Goal: Task Accomplishment & Management: Complete application form

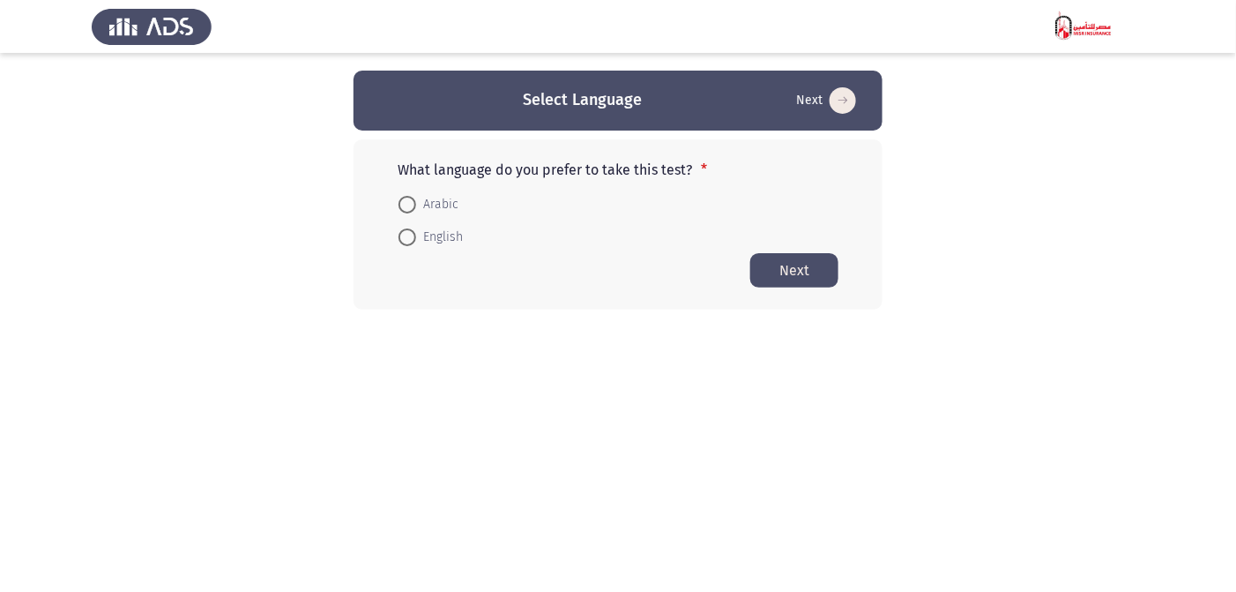
click at [409, 205] on span at bounding box center [407, 205] width 18 height 18
click at [409, 205] on input "Arabic" at bounding box center [407, 205] width 18 height 18
radio input "true"
click at [783, 270] on button "Next" at bounding box center [794, 269] width 88 height 34
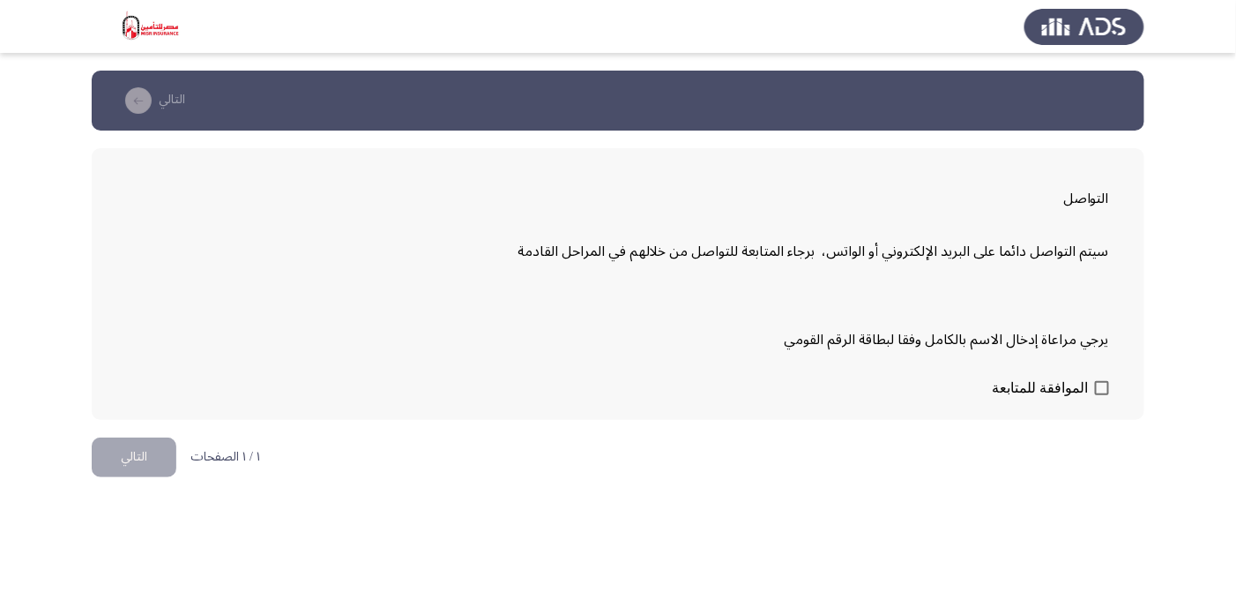
click at [1095, 378] on label "الموافقة للمتابعة" at bounding box center [1050, 387] width 117 height 21
click at [1101, 395] on input "الموافقة للمتابعة" at bounding box center [1101, 395] width 1 height 1
checkbox input "true"
click at [137, 452] on button "التالي" at bounding box center [134, 457] width 85 height 40
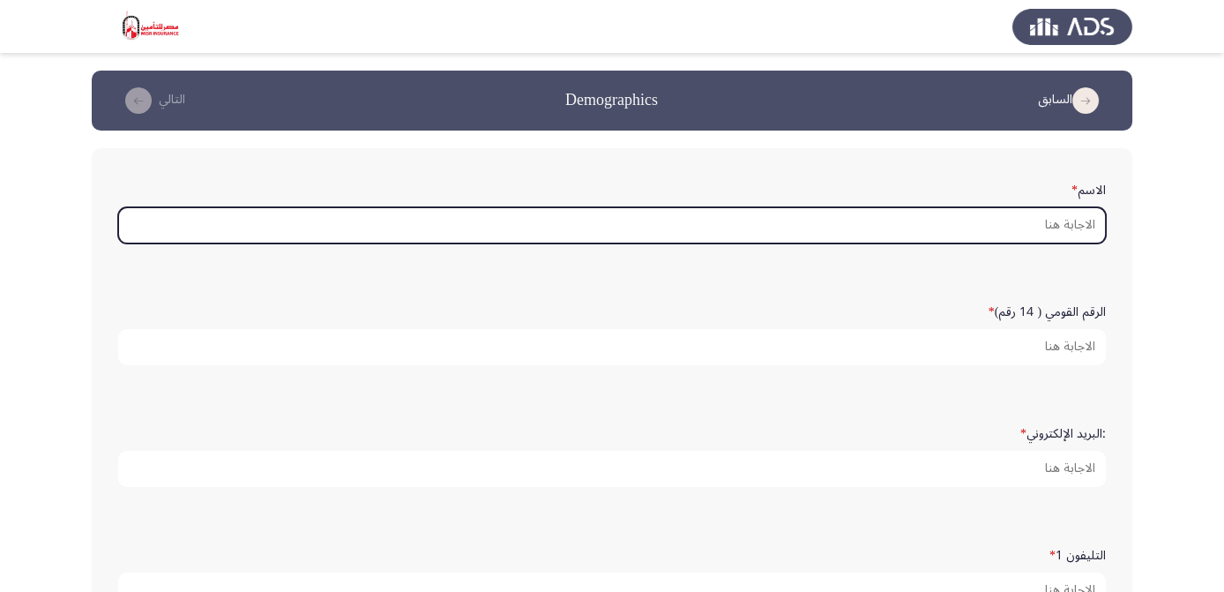
click at [912, 228] on input "الاسم *" at bounding box center [611, 225] width 987 height 36
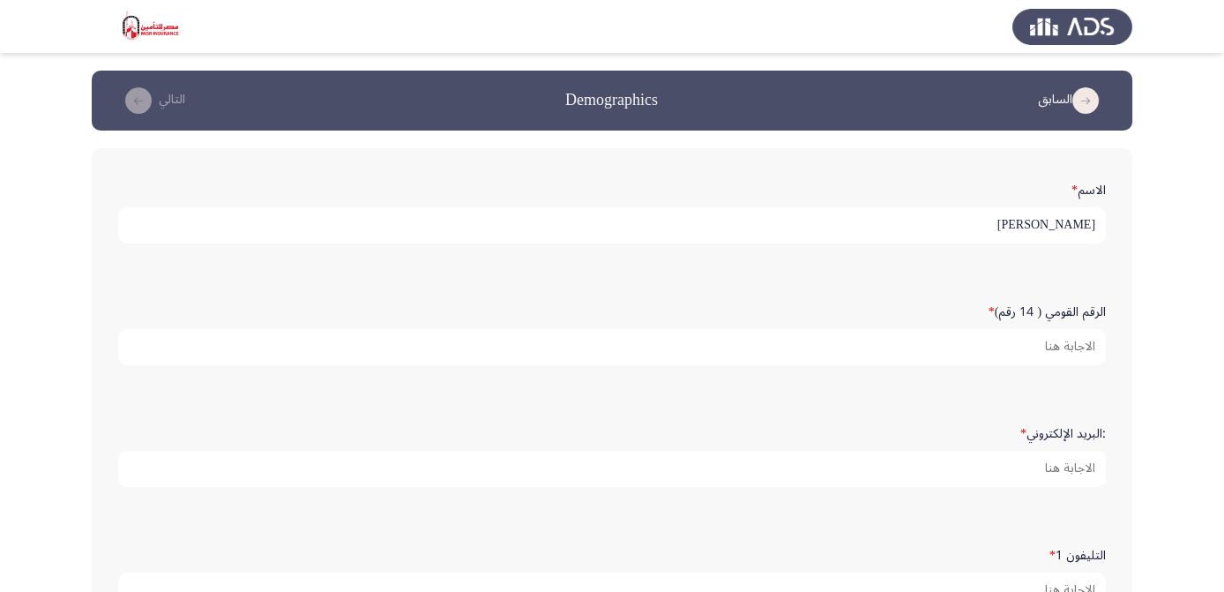
type input "[PERSON_NAME]"
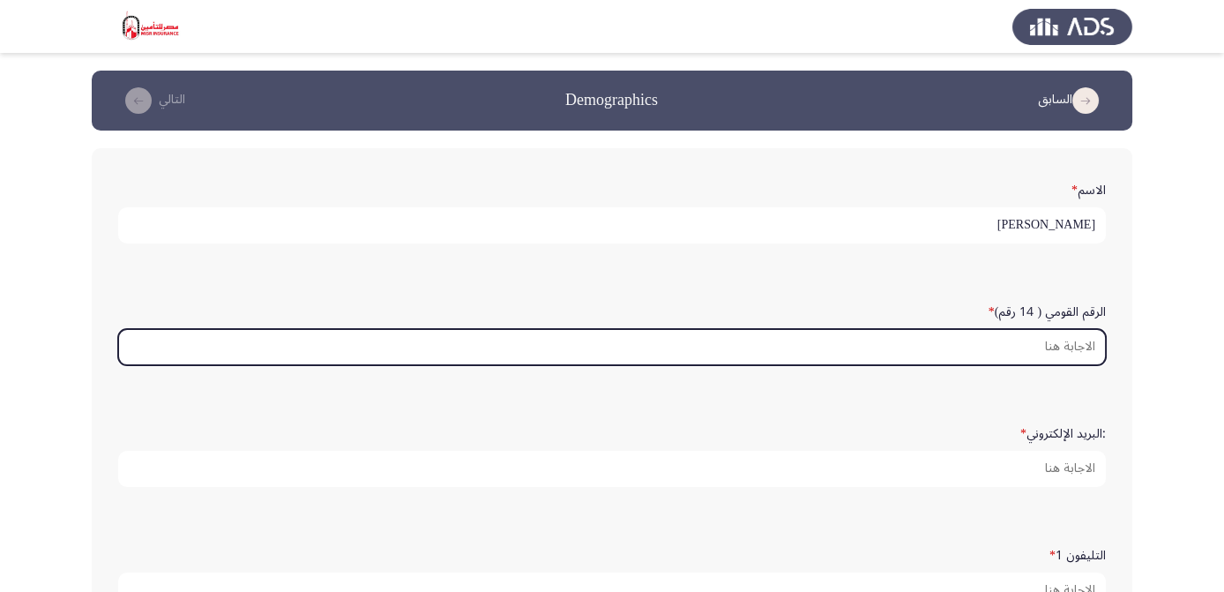
click at [985, 343] on input "الرقم القومي ( 14 رقم) *" at bounding box center [611, 347] width 987 height 36
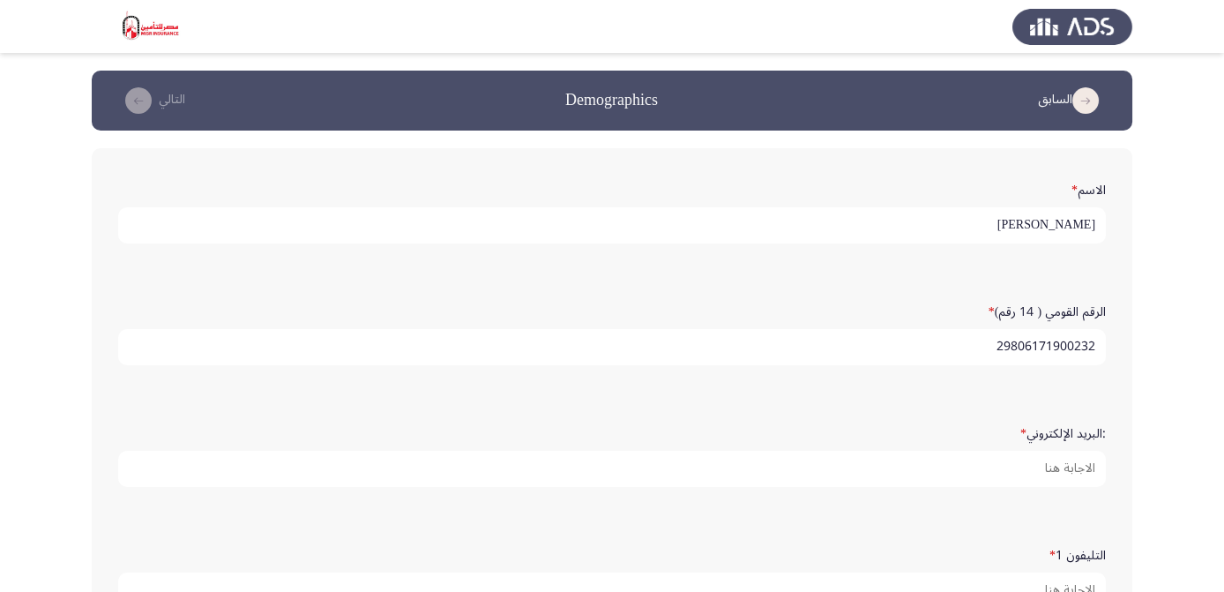
type input "29806171900232"
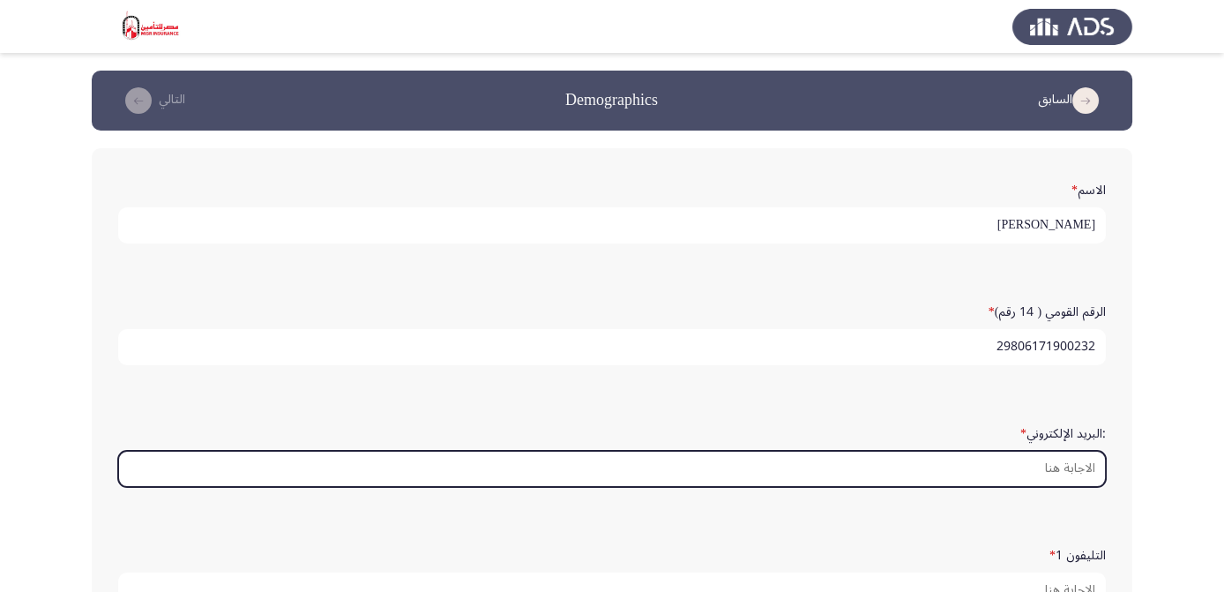
click at [1020, 467] on input ":البريد الإلكتروني *" at bounding box center [611, 468] width 987 height 36
type input "ا"
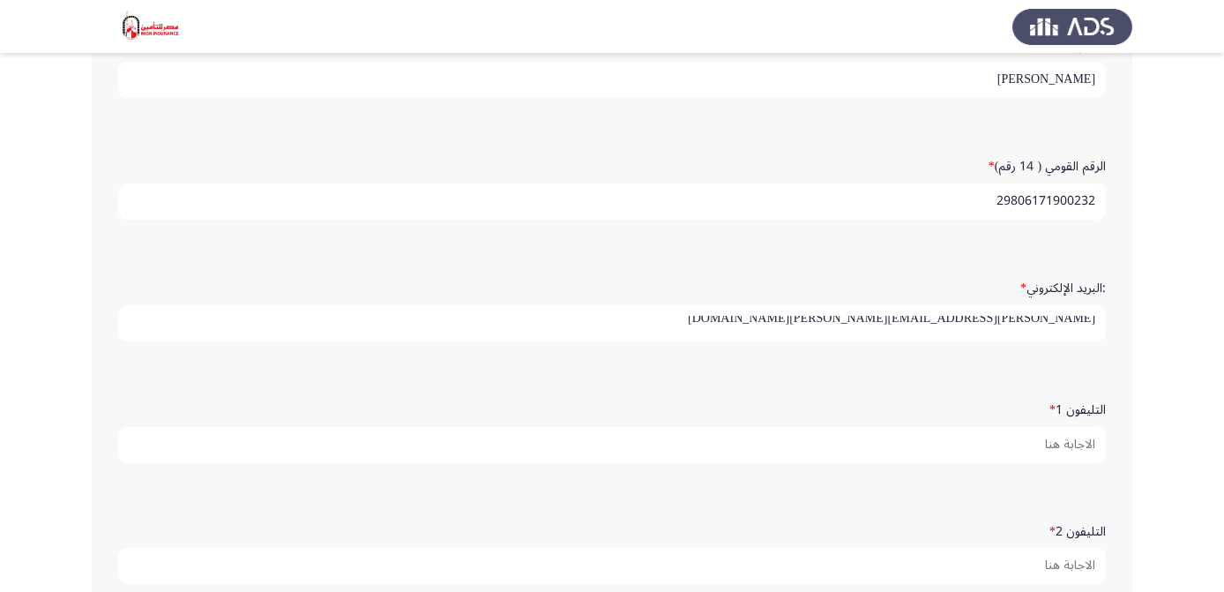
scroll to position [147, 0]
type input "[PERSON_NAME][EMAIL_ADDRESS][PERSON_NAME][DOMAIN_NAME]"
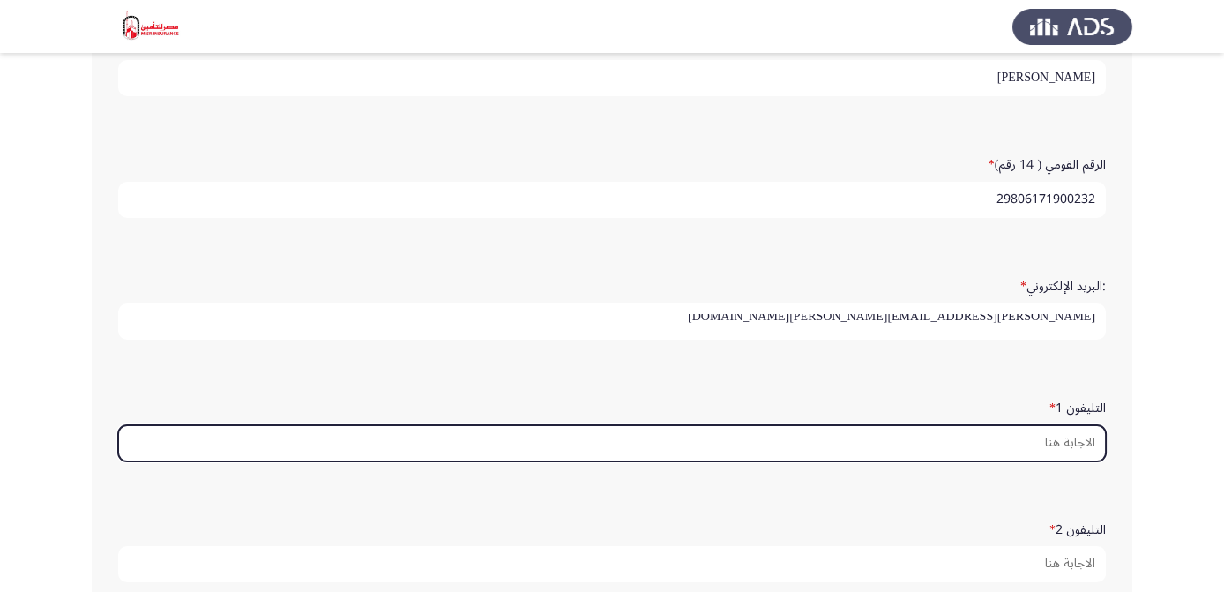
click at [983, 445] on input "التليفون 1 *" at bounding box center [611, 443] width 987 height 36
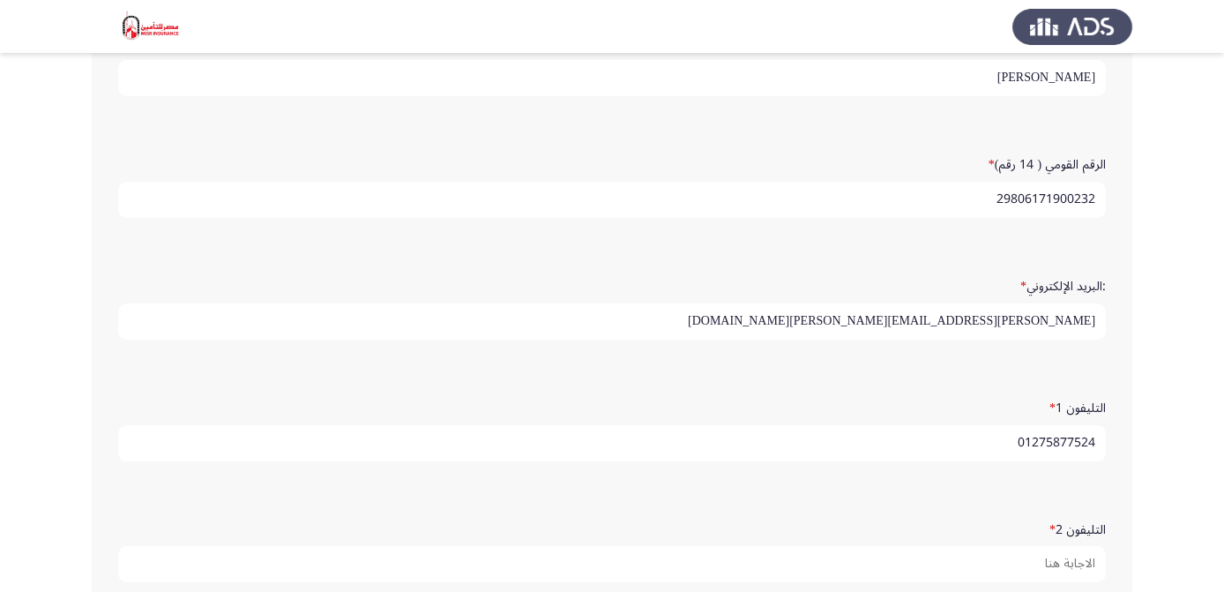
type input "01275877524"
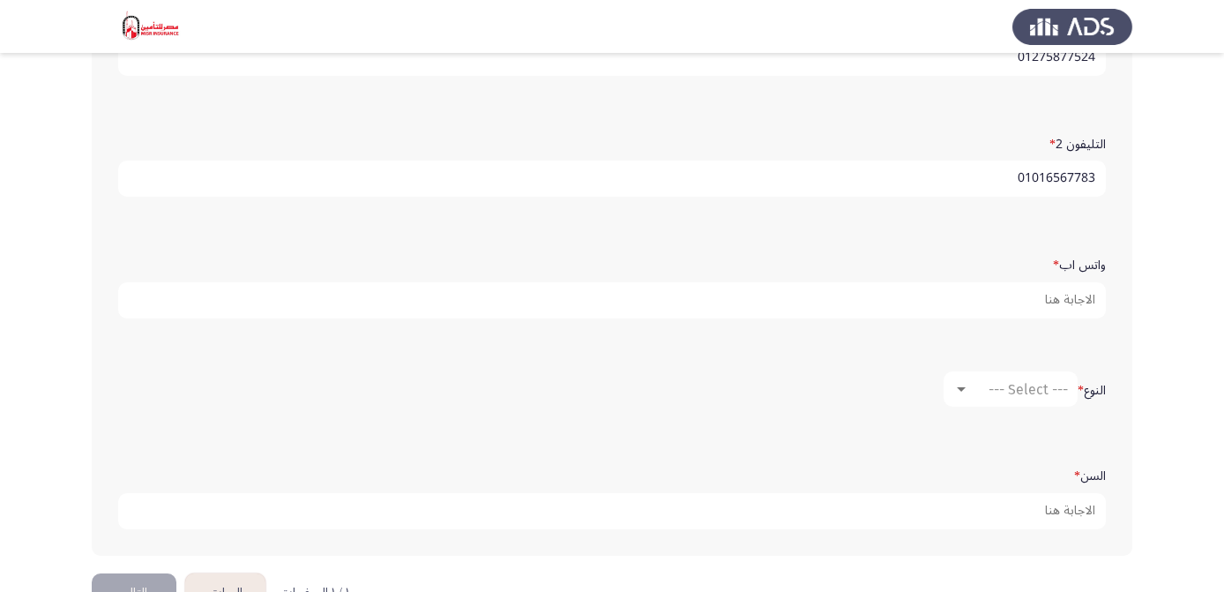
scroll to position [542, 0]
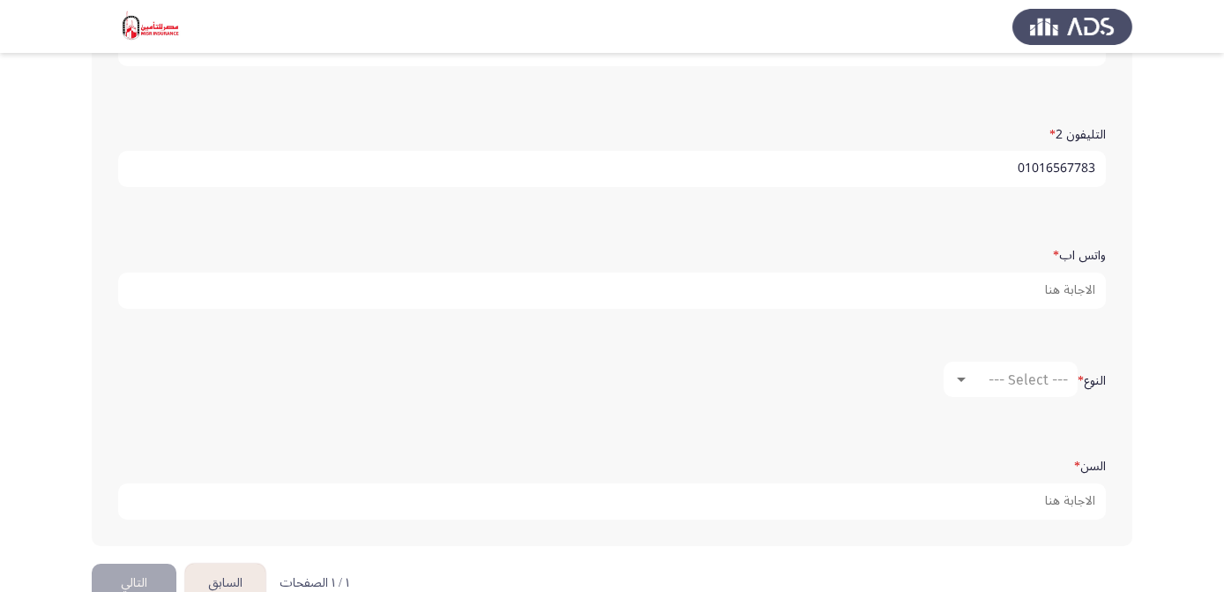
type input "01016567783"
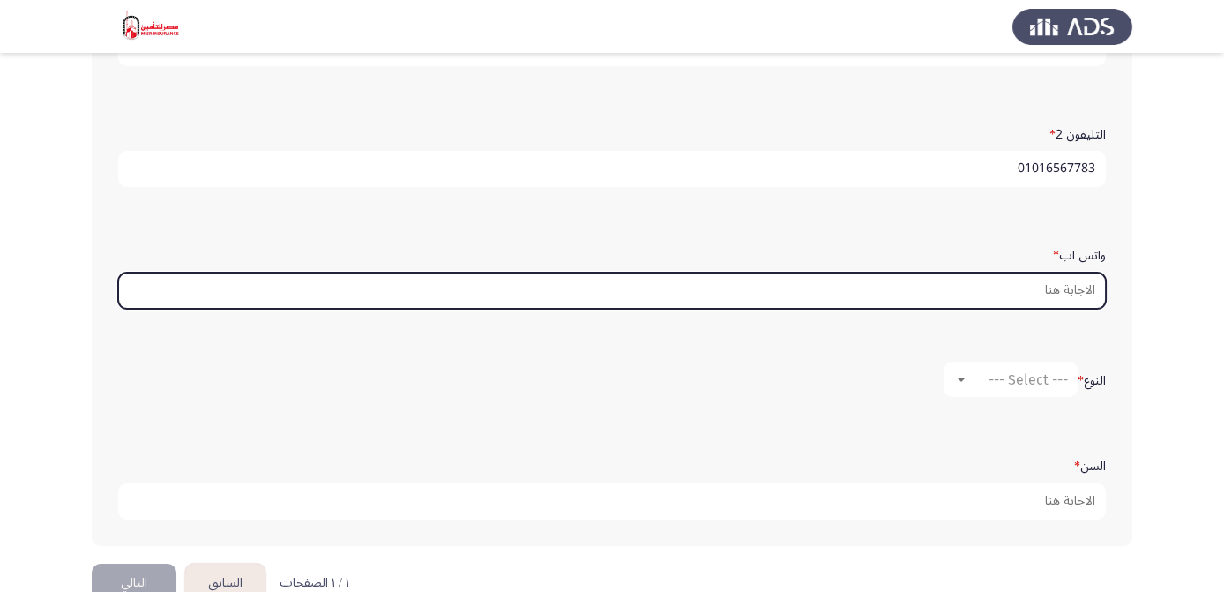
click at [913, 285] on input "واتس اب *" at bounding box center [611, 290] width 987 height 36
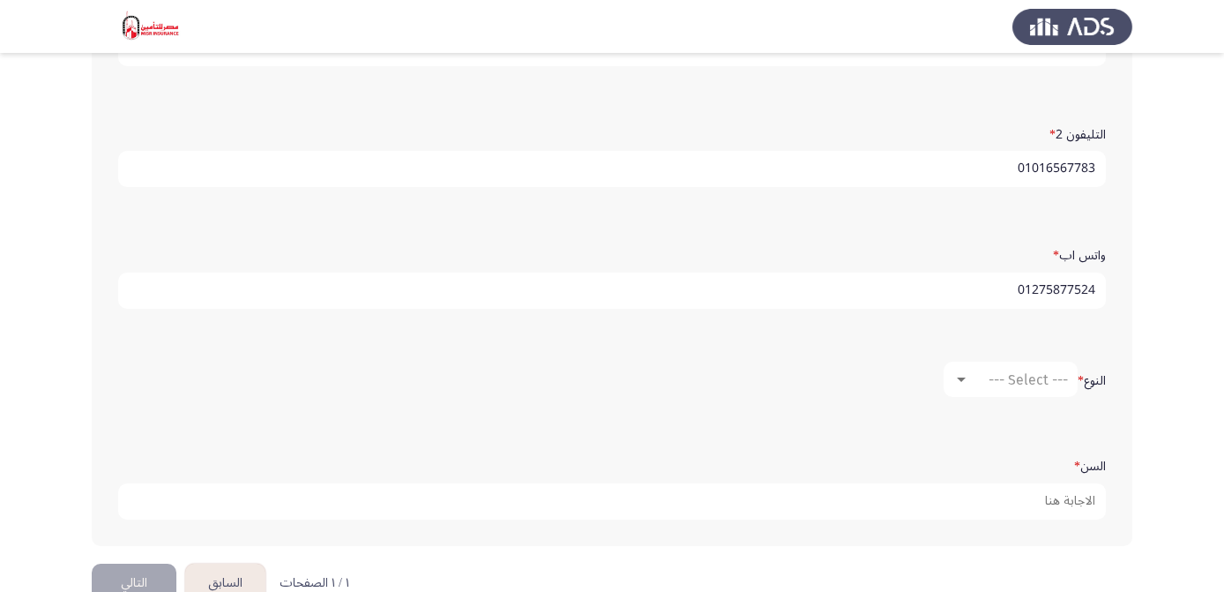
type input "01275877524"
click at [996, 371] on span "--- Select ---" at bounding box center [1027, 379] width 79 height 17
click at [974, 375] on span "ذكر" at bounding box center [1007, 376] width 120 height 42
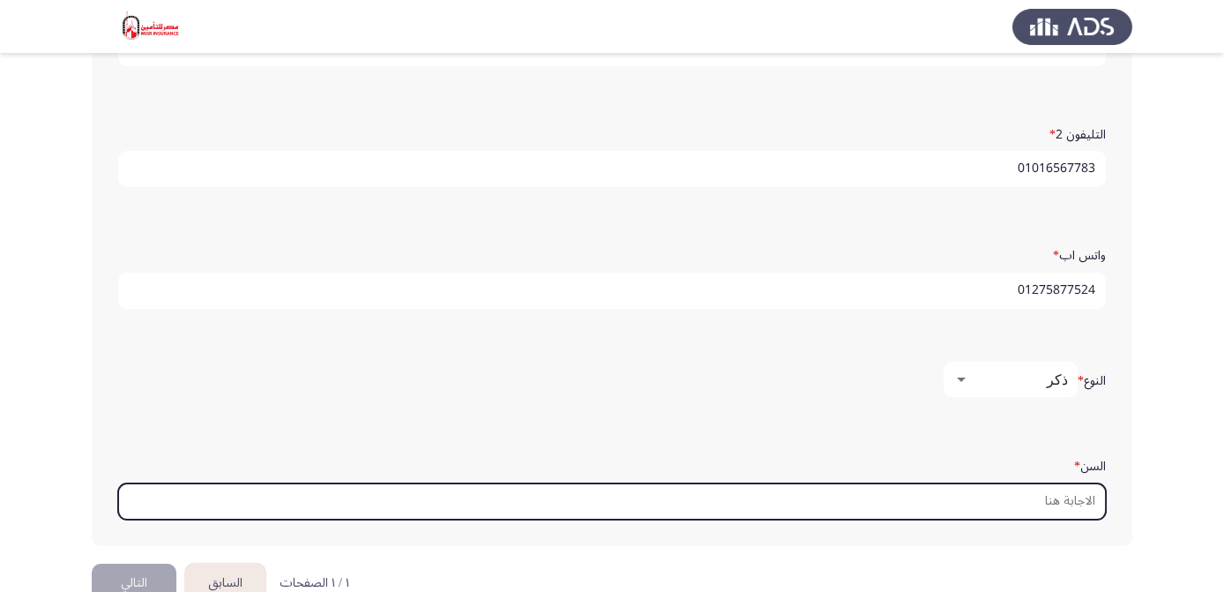
click at [994, 491] on input "السن *" at bounding box center [611, 501] width 987 height 36
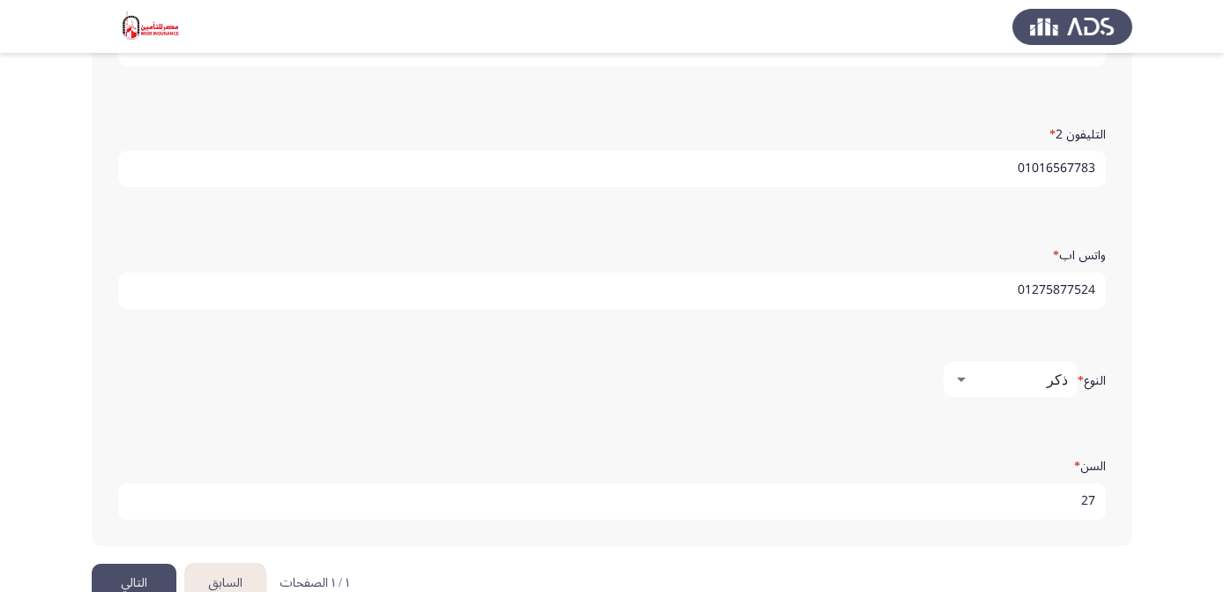
scroll to position [580, 0]
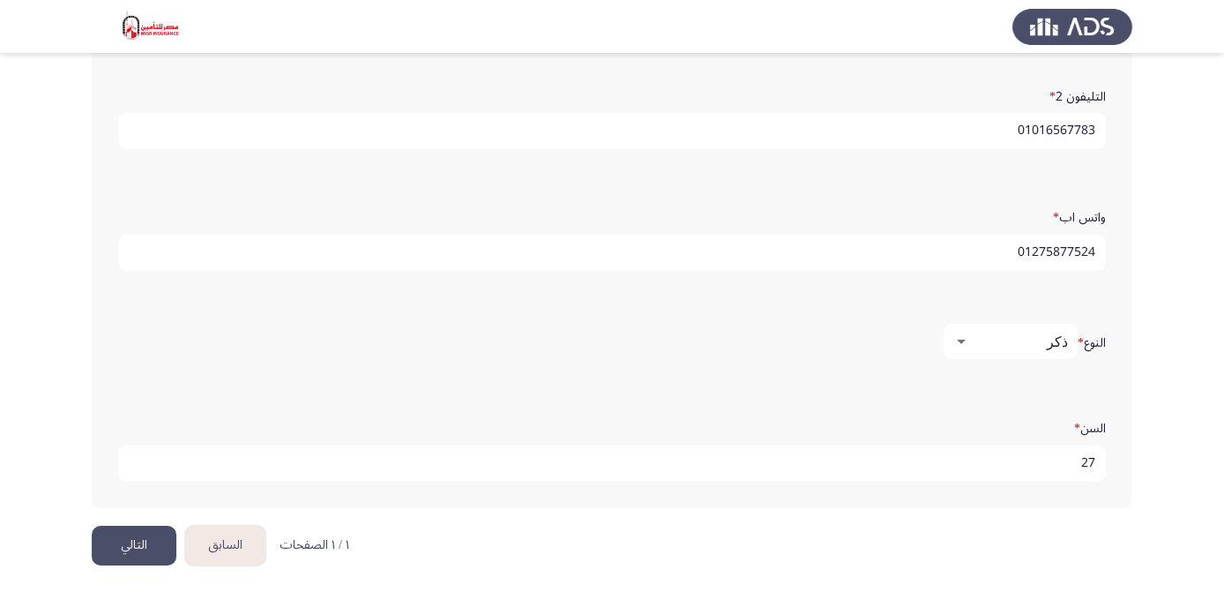
type input "27"
click at [159, 532] on button "التالي" at bounding box center [134, 545] width 85 height 40
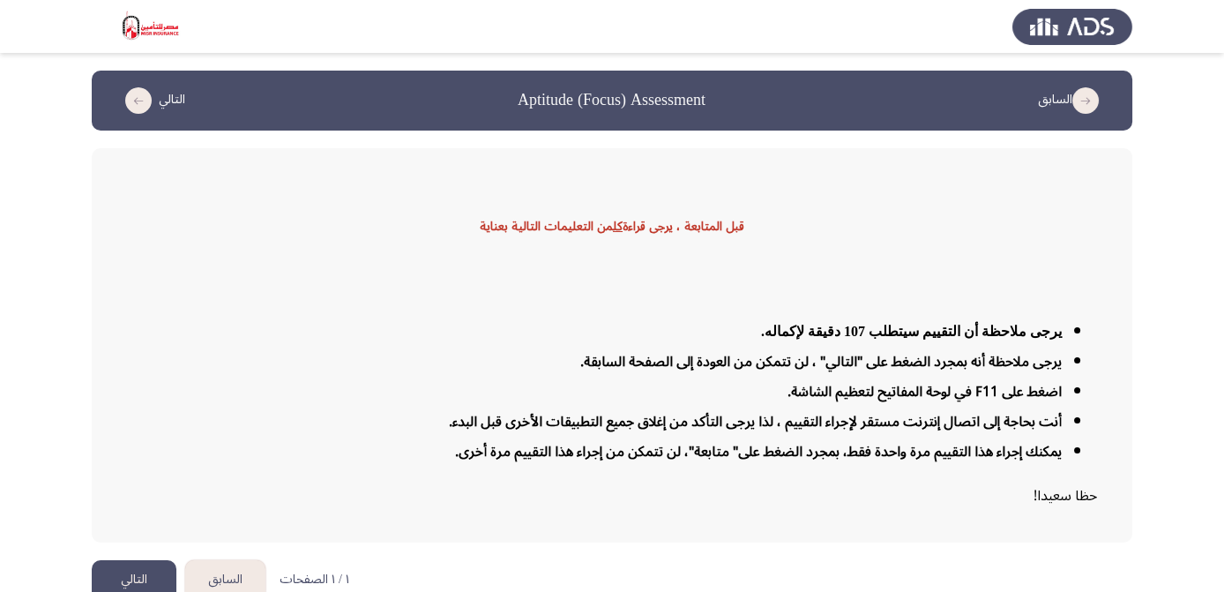
scroll to position [23, 0]
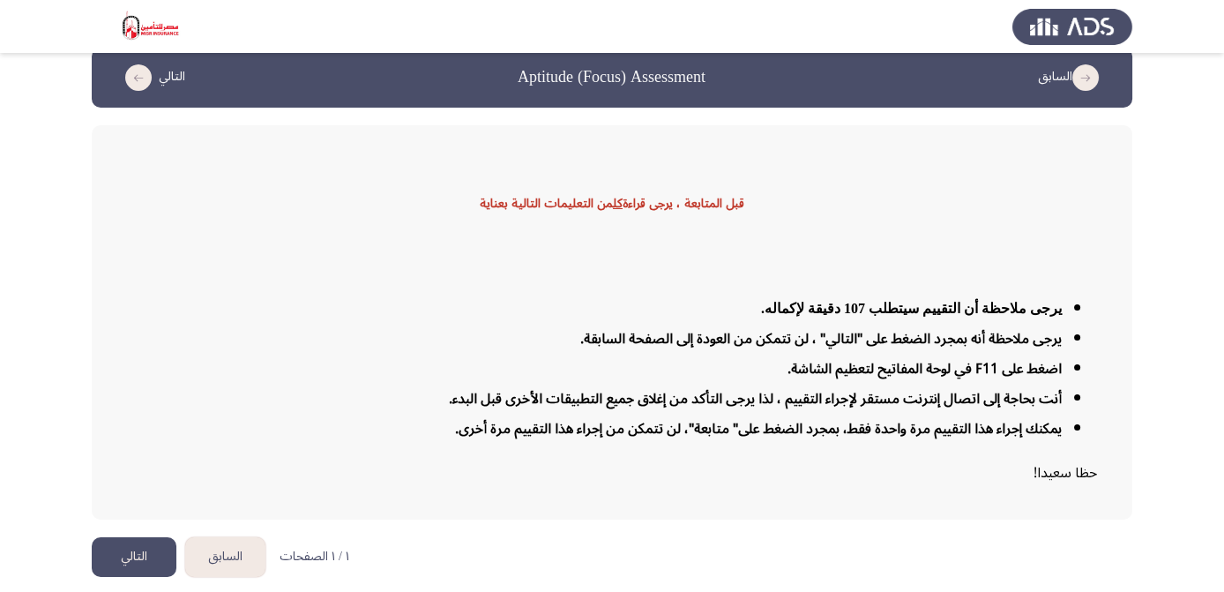
click at [135, 560] on button "التالي" at bounding box center [134, 557] width 85 height 40
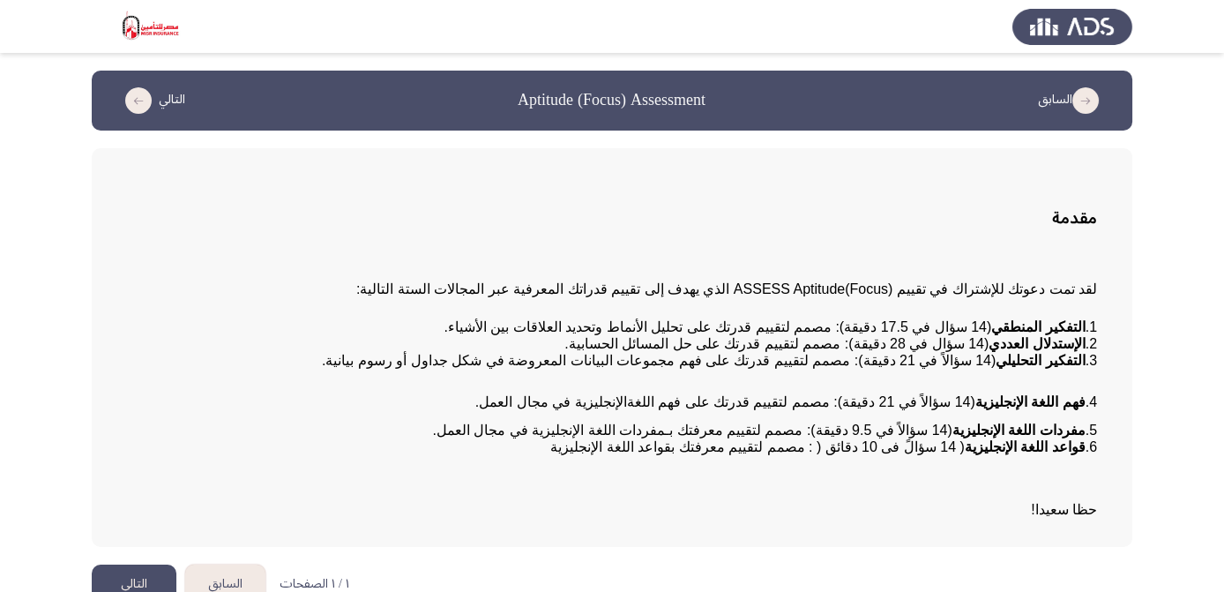
scroll to position [35, 0]
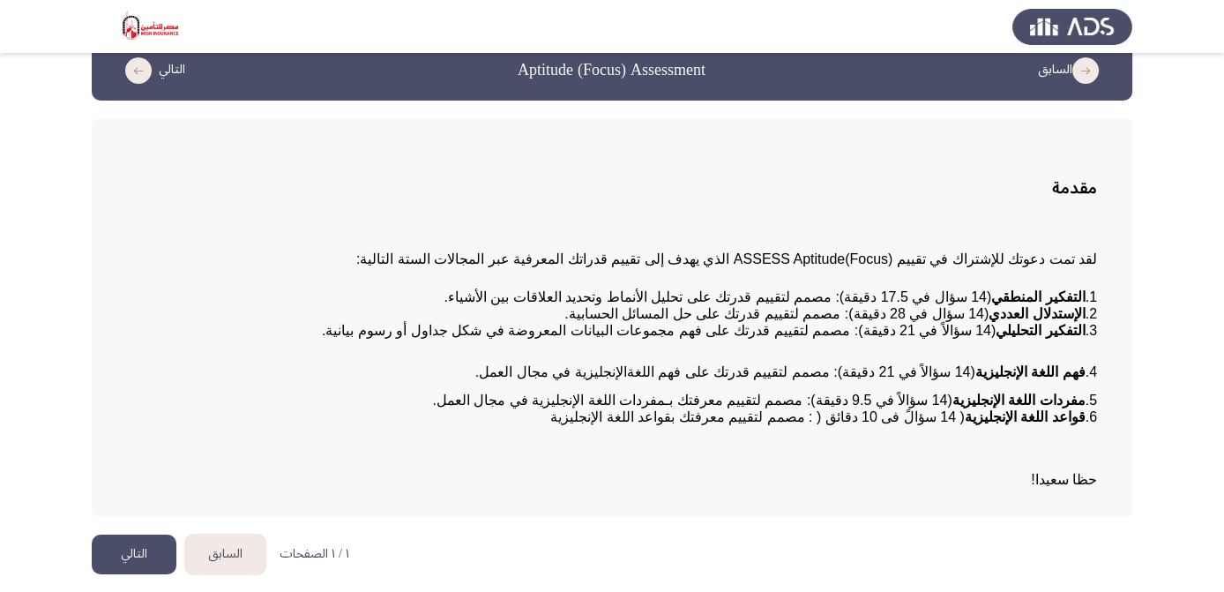
click at [125, 553] on button "التالي" at bounding box center [134, 554] width 85 height 40
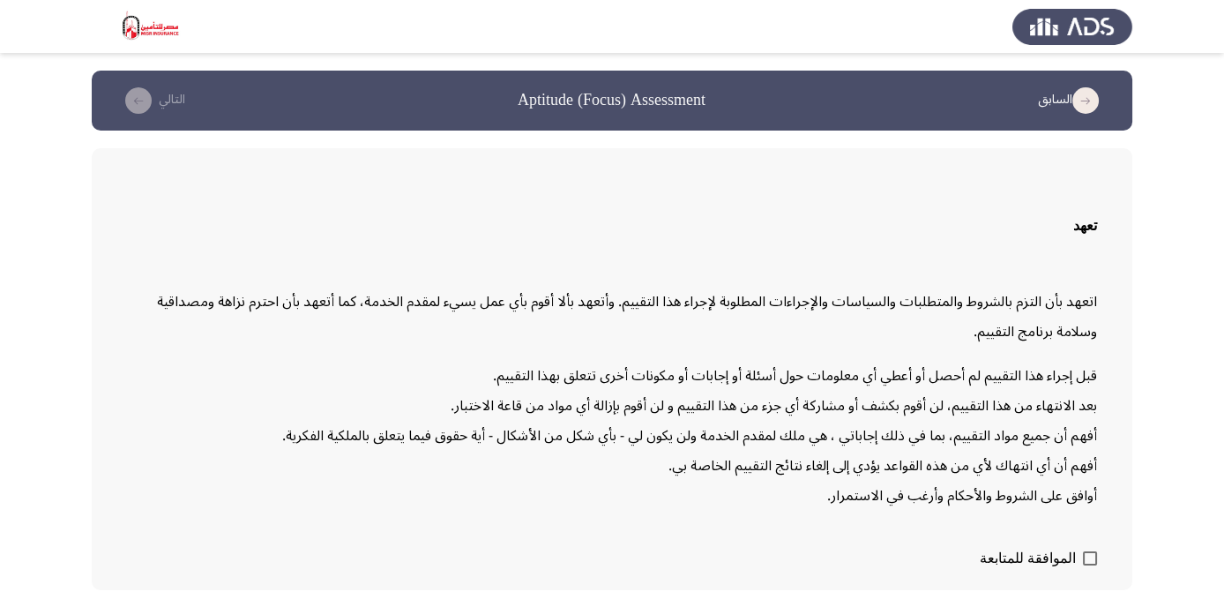
scroll to position [70, 0]
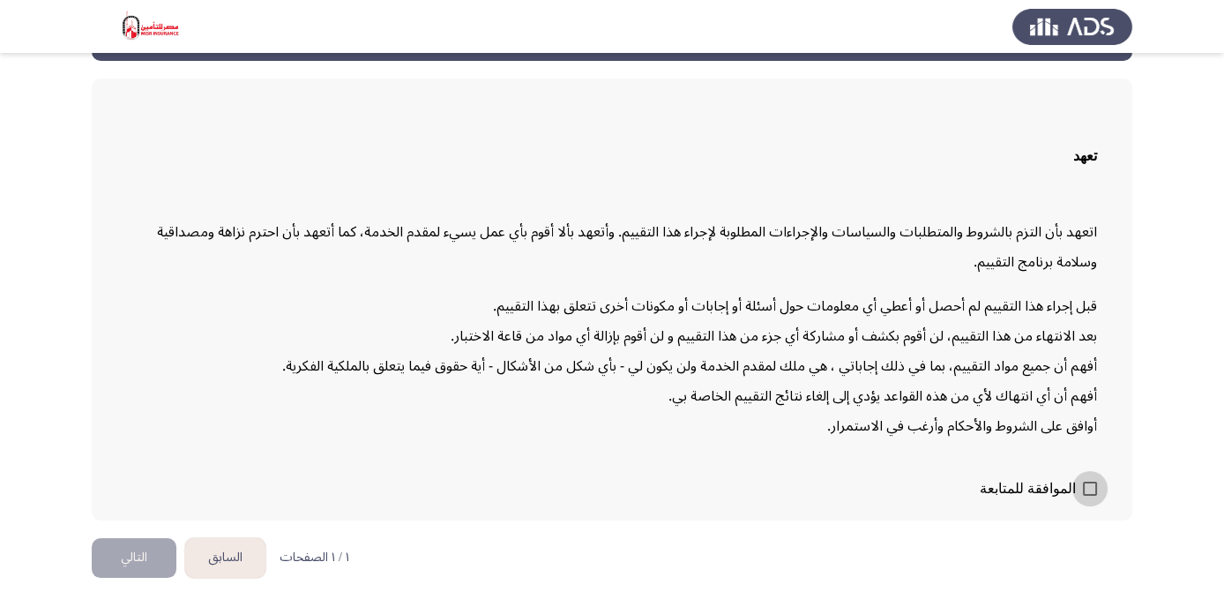
click at [1095, 486] on span at bounding box center [1090, 488] width 14 height 14
click at [1090, 495] on input "الموافقة للمتابعة" at bounding box center [1089, 495] width 1 height 1
checkbox input "true"
click at [125, 553] on button "التالي" at bounding box center [134, 558] width 85 height 40
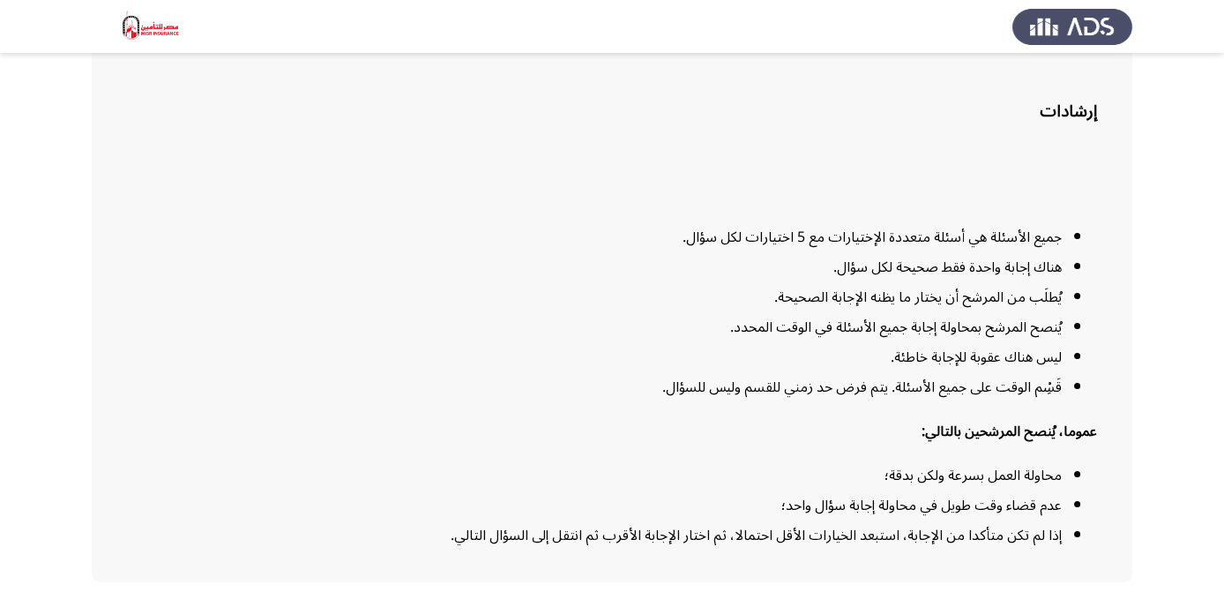
scroll to position [167, 0]
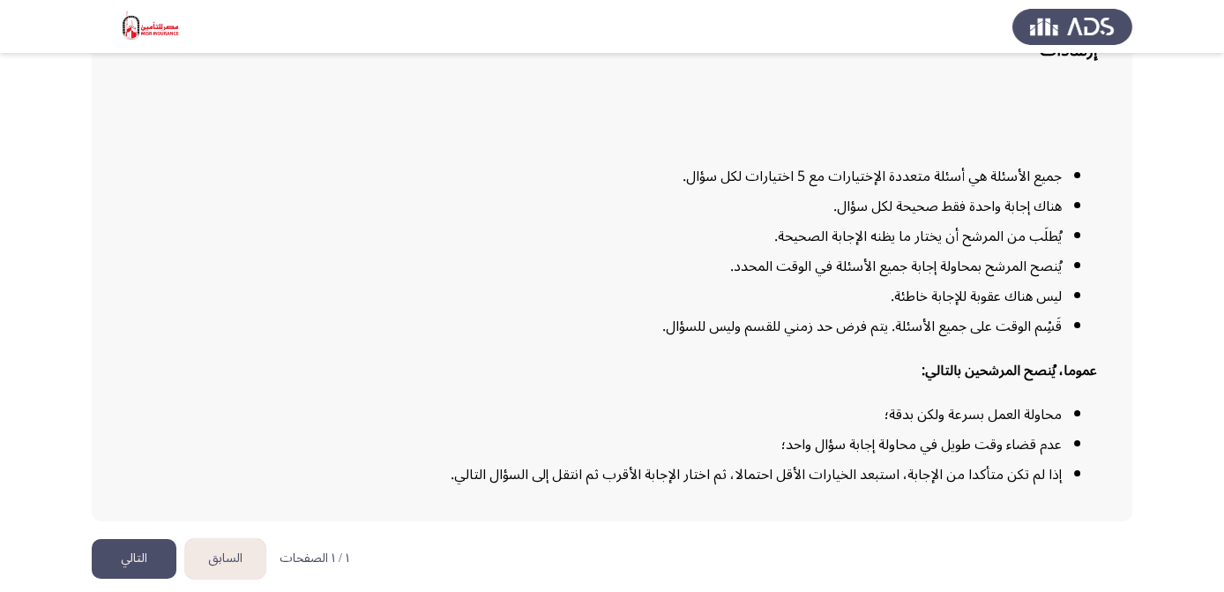
click at [135, 555] on button "التالي" at bounding box center [134, 559] width 85 height 40
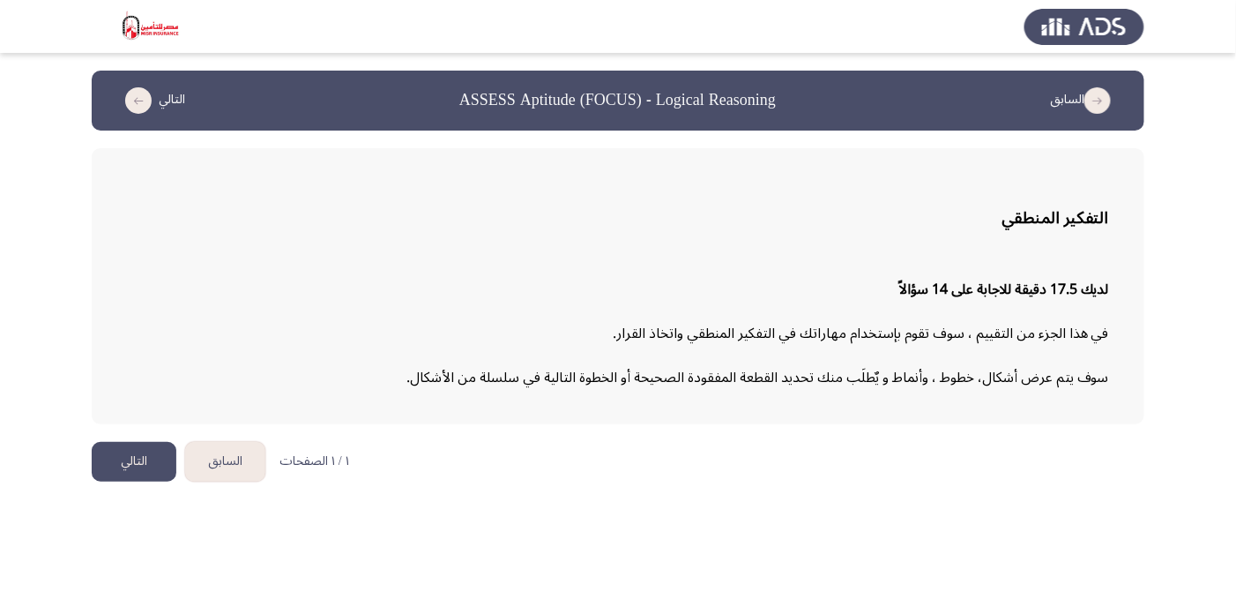
click at [129, 469] on button "التالي" at bounding box center [134, 462] width 85 height 40
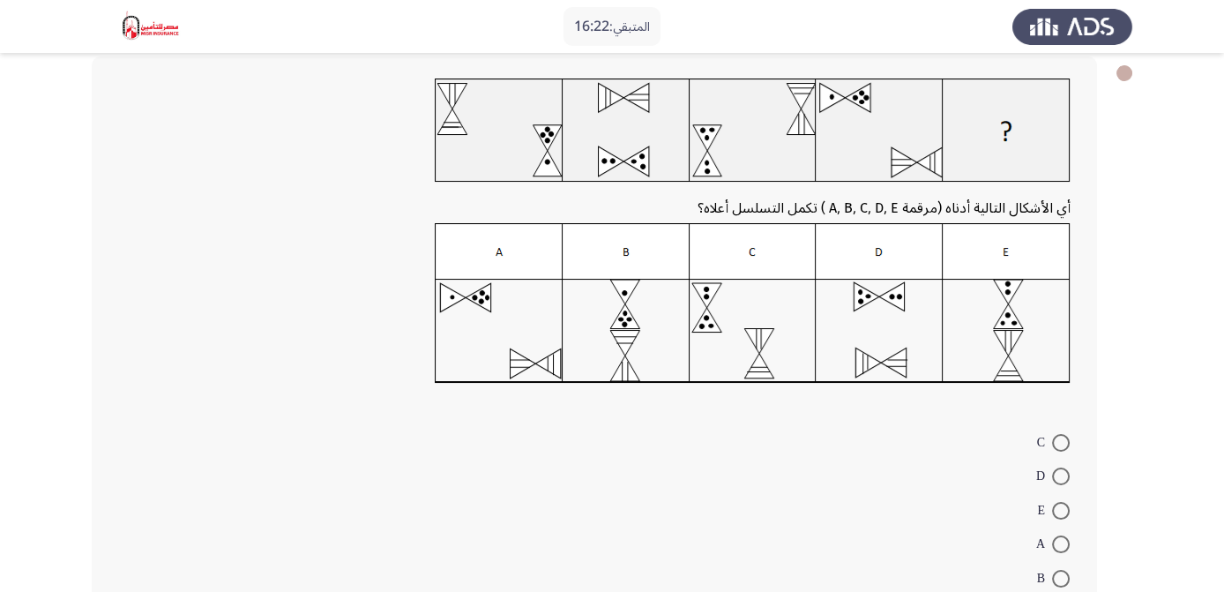
scroll to position [93, 0]
click at [1053, 536] on span at bounding box center [1061, 543] width 18 height 18
click at [1053, 536] on input "A" at bounding box center [1061, 543] width 18 height 18
radio input "true"
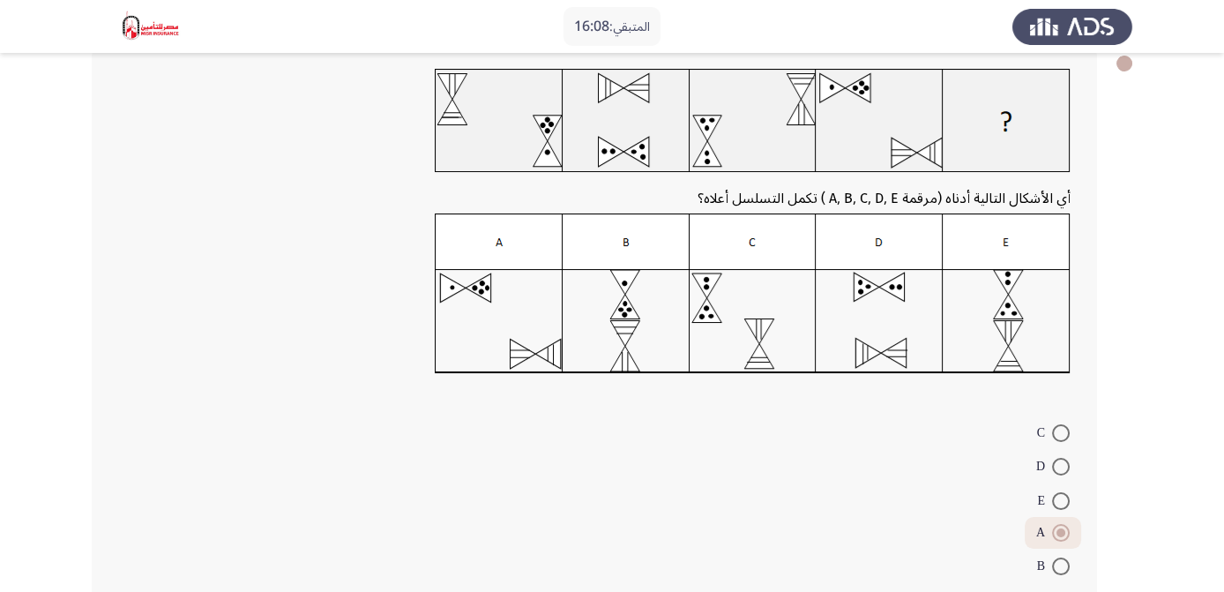
scroll to position [199, 0]
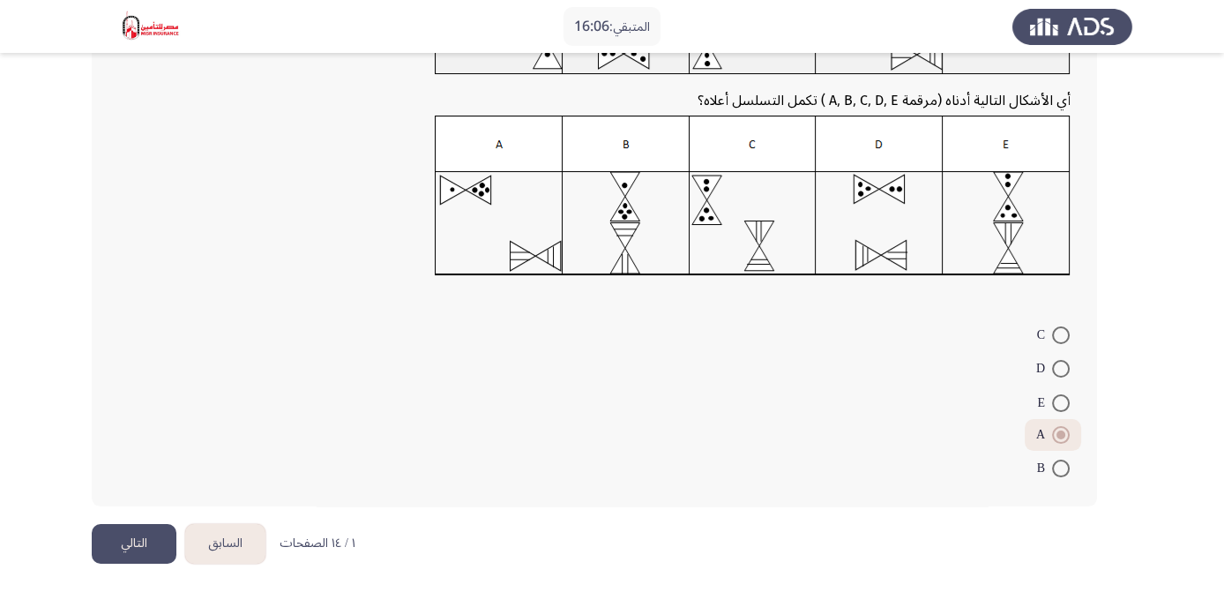
click at [148, 540] on button "التالي" at bounding box center [134, 544] width 85 height 40
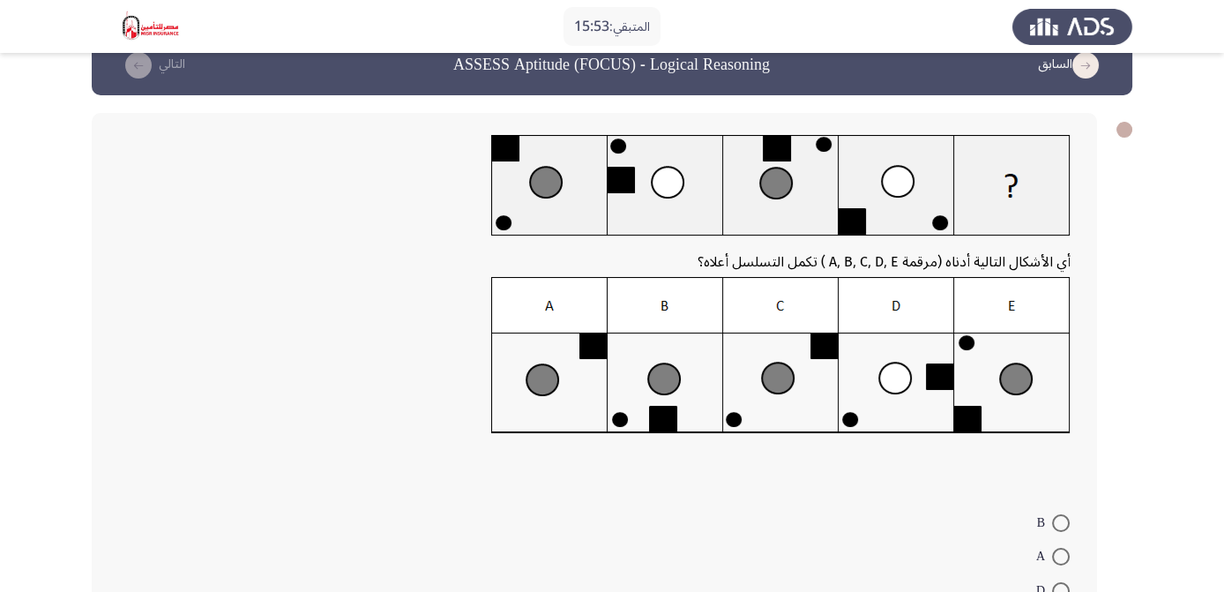
scroll to position [36, 0]
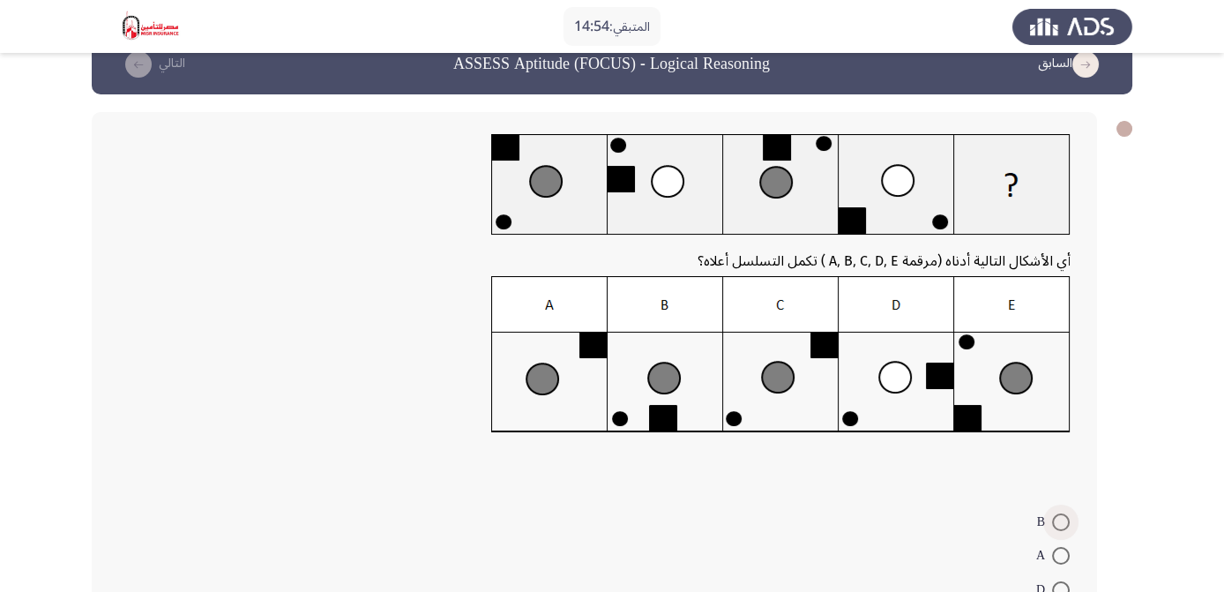
click at [1052, 515] on span at bounding box center [1061, 522] width 18 height 18
click at [1052, 515] on input "B" at bounding box center [1061, 522] width 18 height 18
radio input "true"
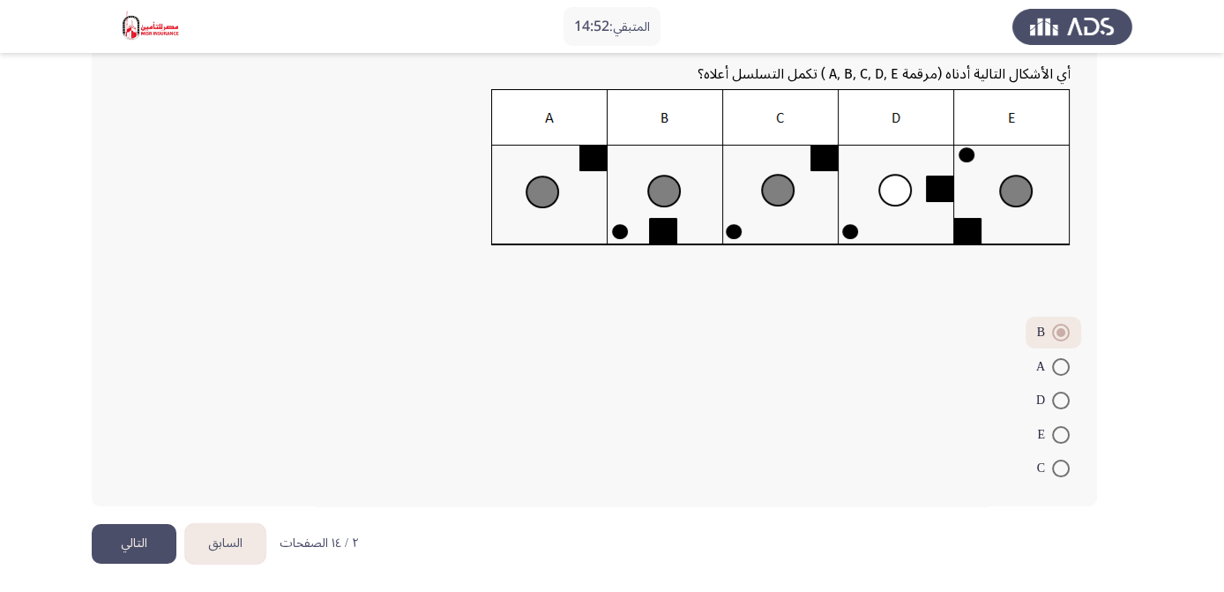
click at [115, 540] on button "التالي" at bounding box center [134, 544] width 85 height 40
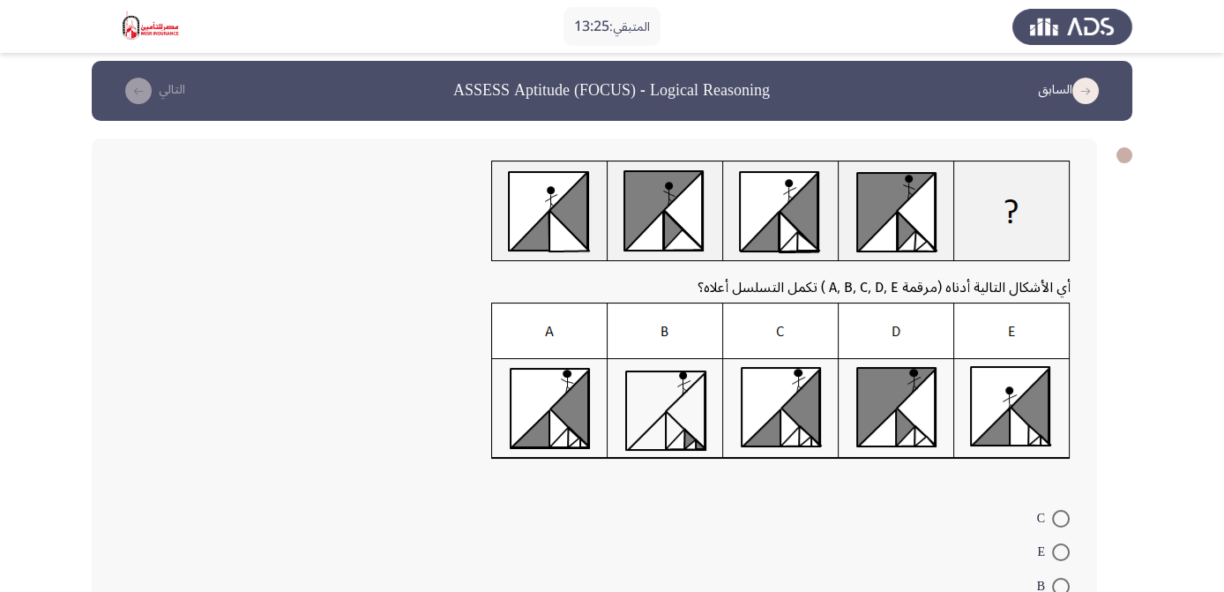
scroll to position [67, 0]
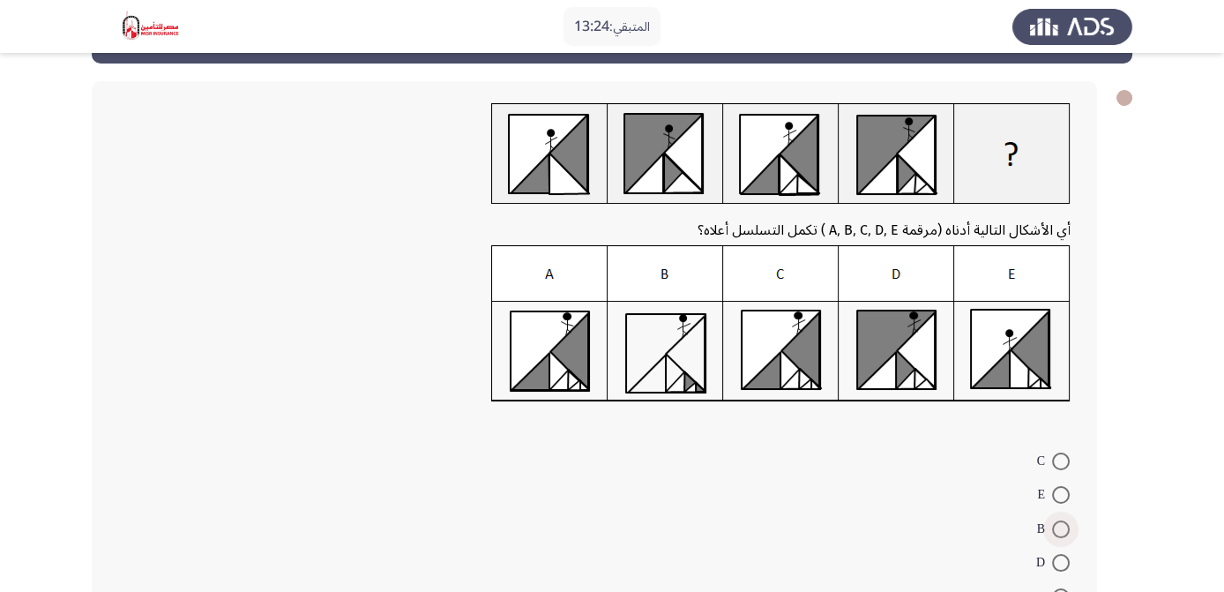
click at [1066, 525] on span at bounding box center [1061, 529] width 18 height 18
click at [1066, 525] on input "B" at bounding box center [1061, 529] width 18 height 18
radio input "true"
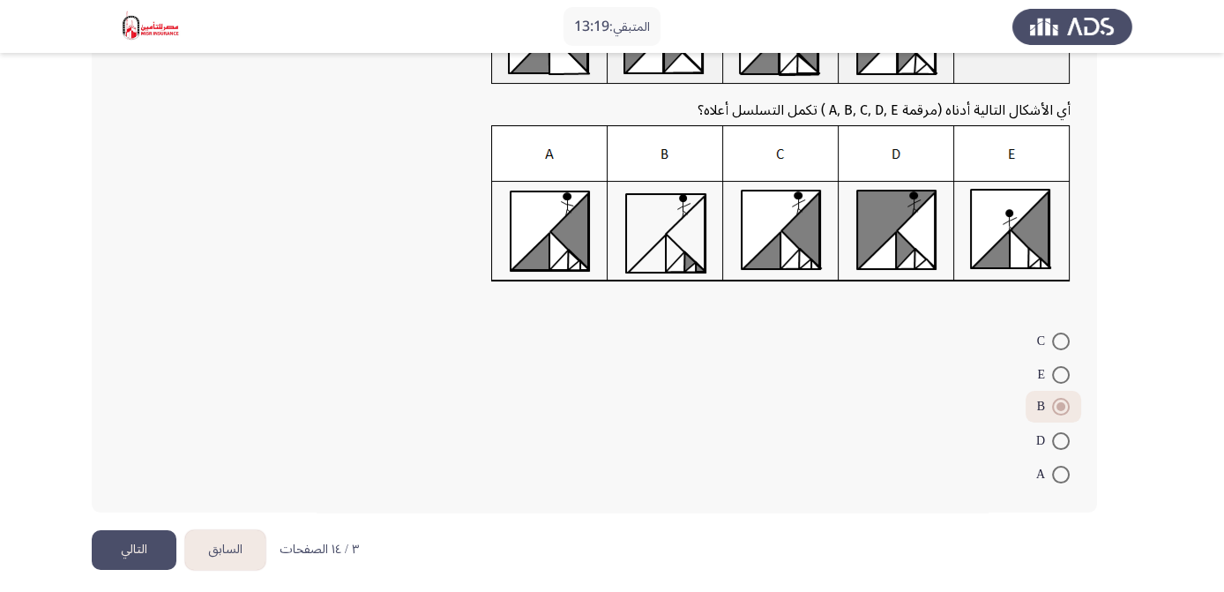
scroll to position [194, 0]
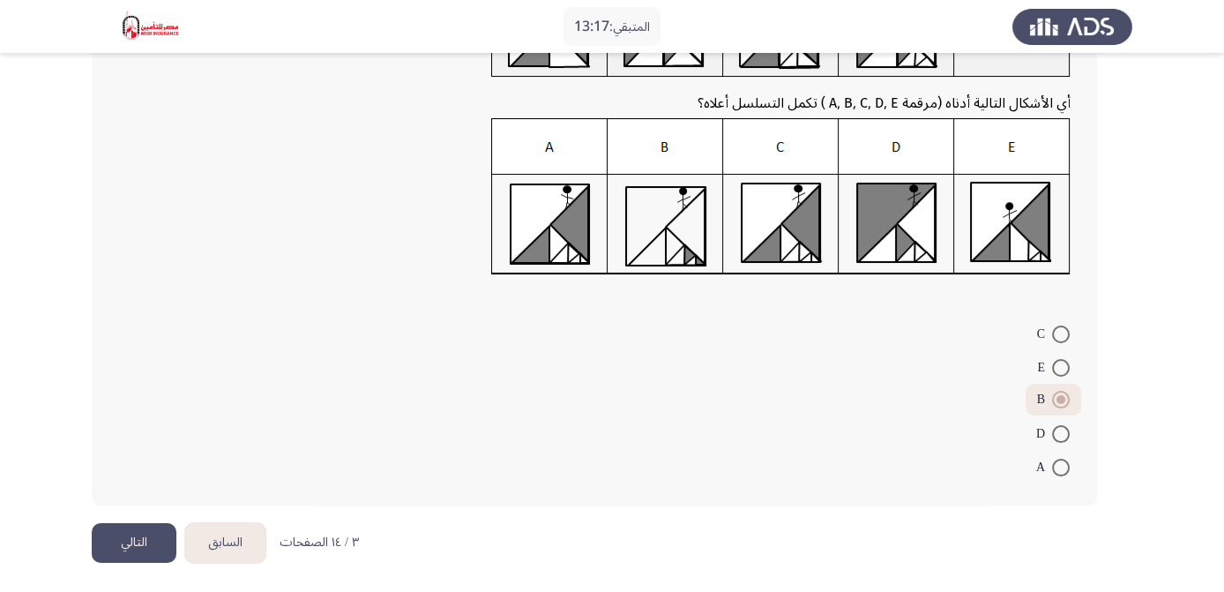
click at [140, 538] on button "التالي" at bounding box center [134, 543] width 85 height 40
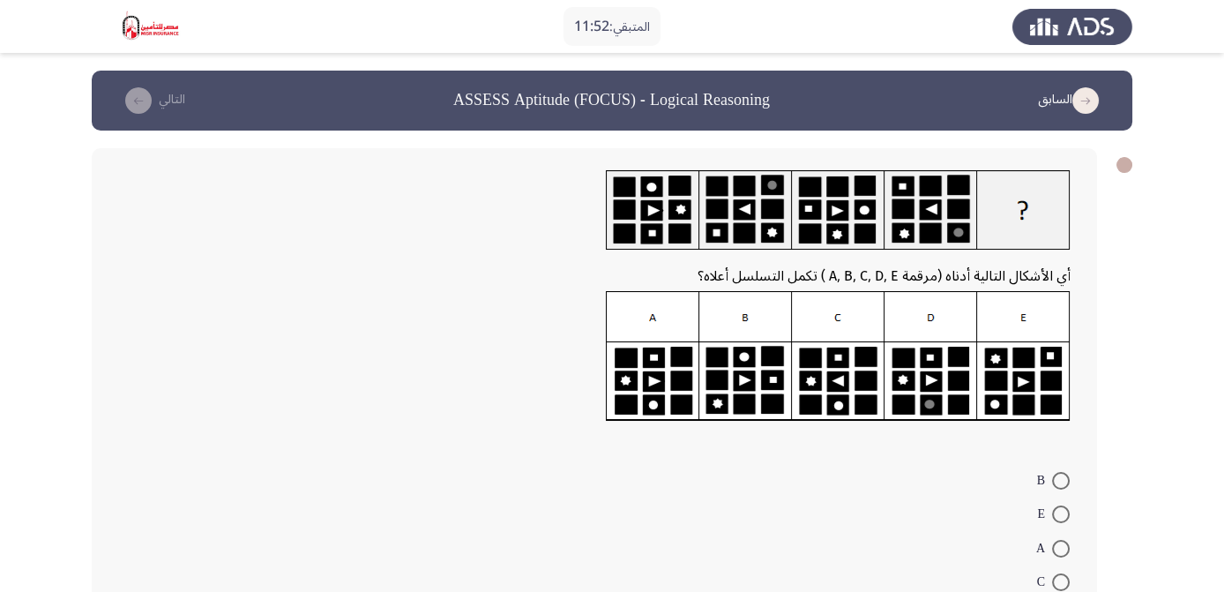
scroll to position [67, 0]
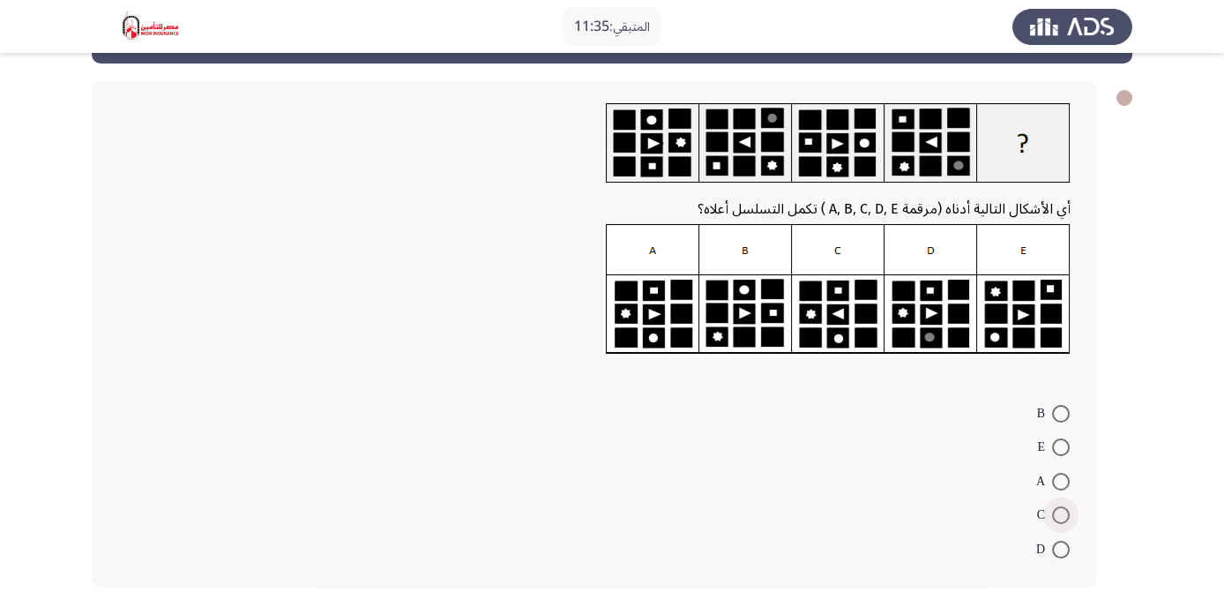
click at [1060, 513] on span at bounding box center [1061, 515] width 18 height 18
click at [1060, 513] on input "C" at bounding box center [1061, 515] width 18 height 18
radio input "true"
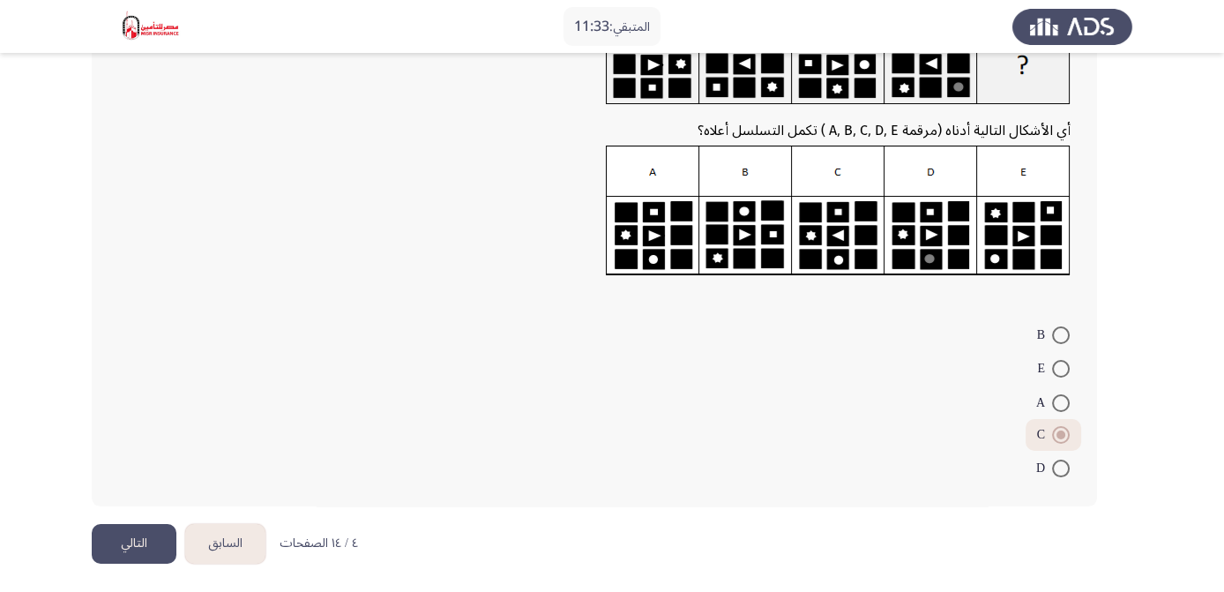
click at [139, 541] on button "التالي" at bounding box center [134, 544] width 85 height 40
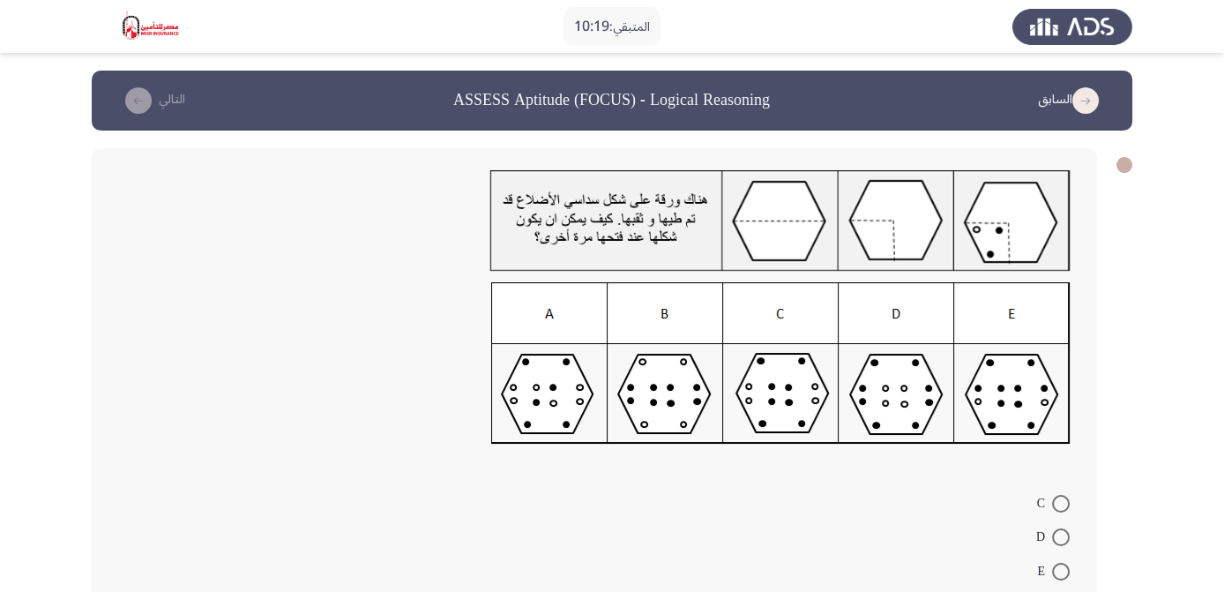
scroll to position [163, 0]
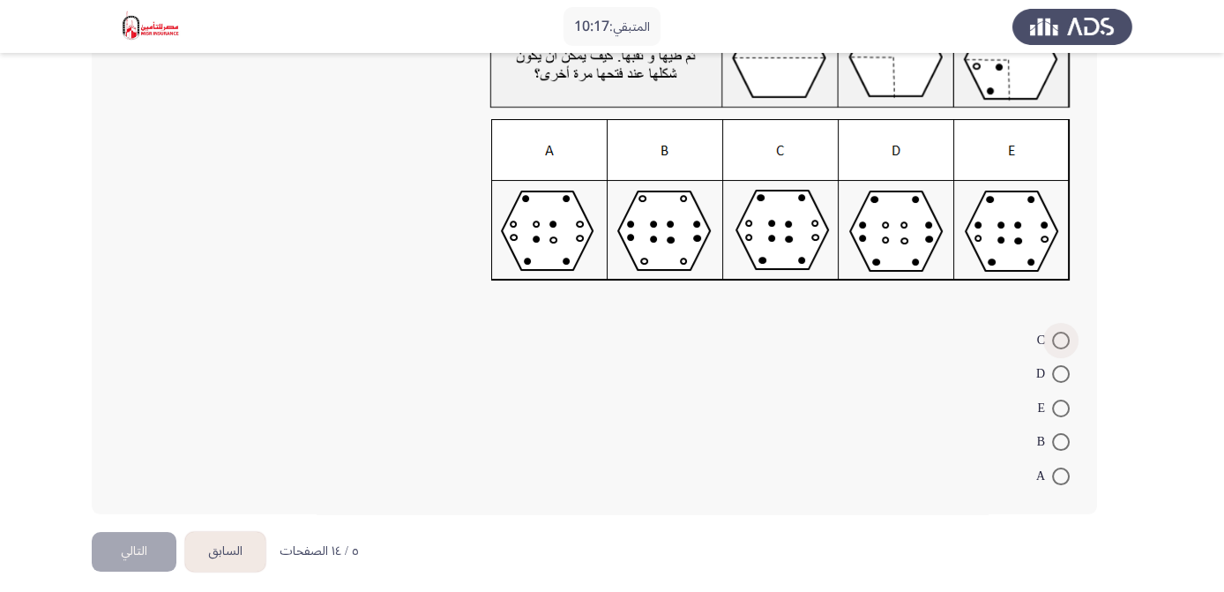
click at [1061, 336] on span at bounding box center [1061, 340] width 18 height 18
click at [1061, 336] on input "C" at bounding box center [1061, 340] width 18 height 18
radio input "true"
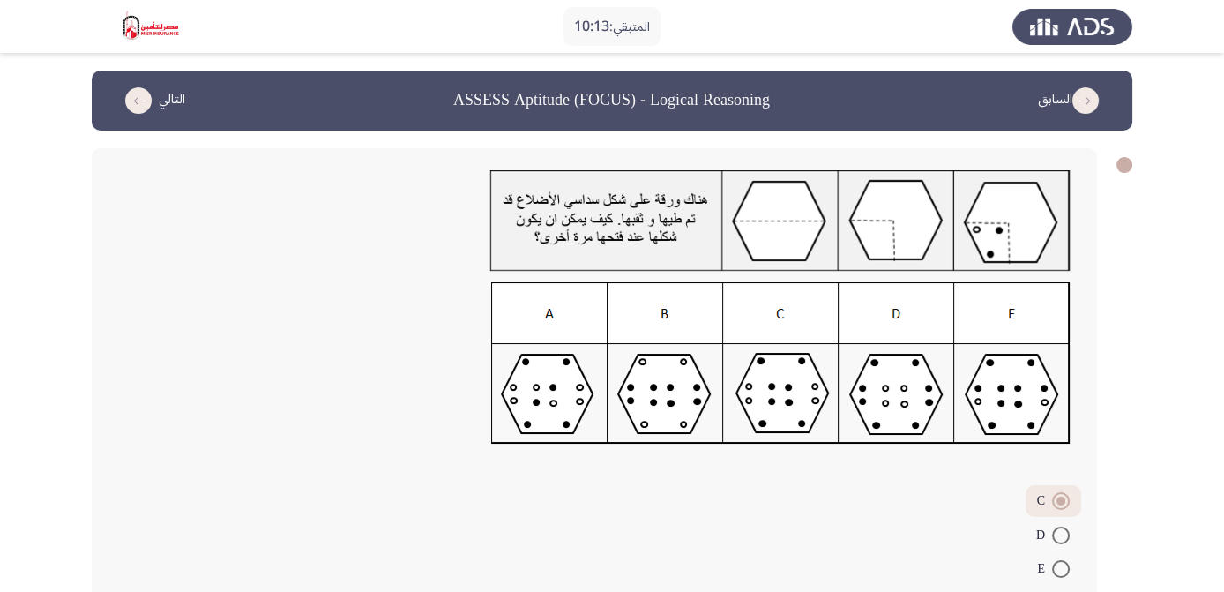
scroll to position [169, 0]
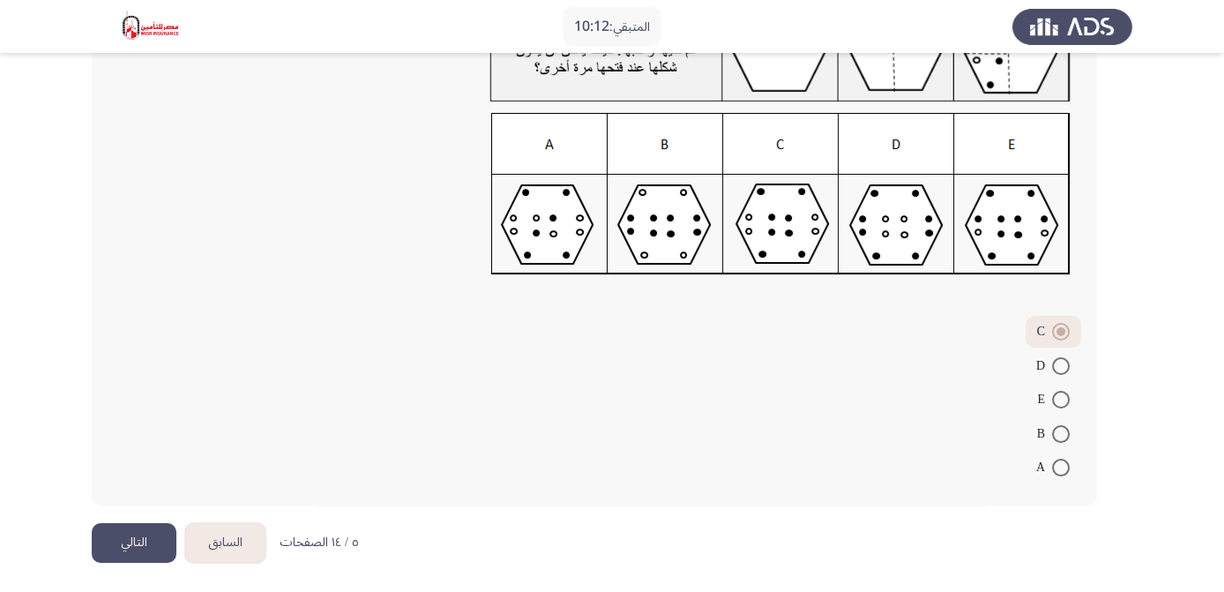
click at [132, 535] on button "التالي" at bounding box center [134, 543] width 85 height 40
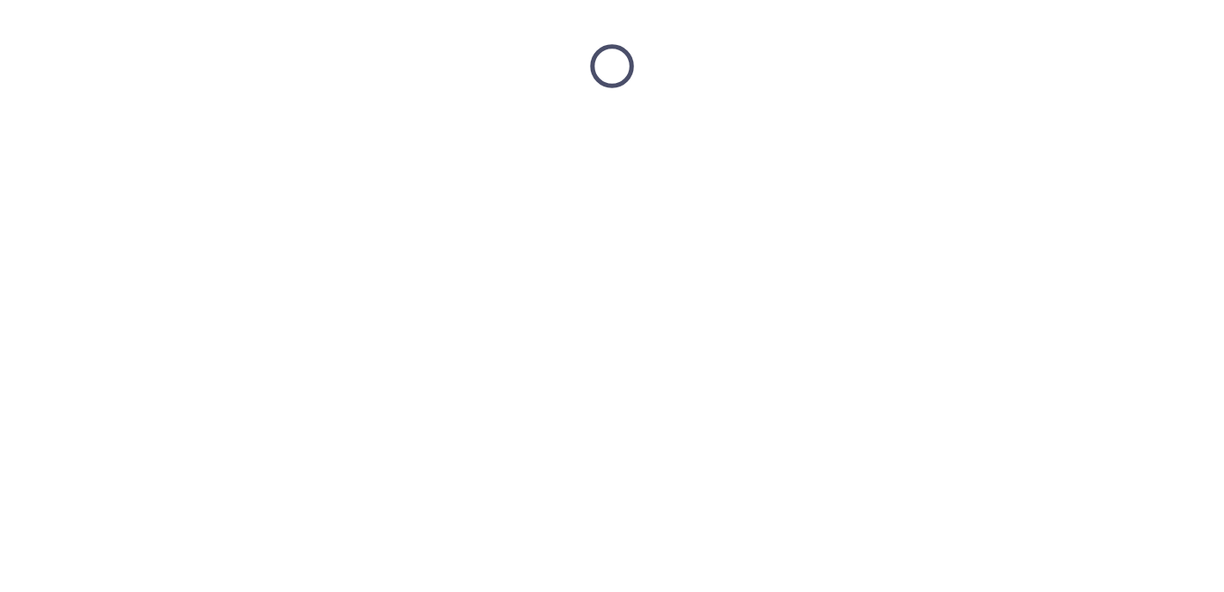
scroll to position [0, 0]
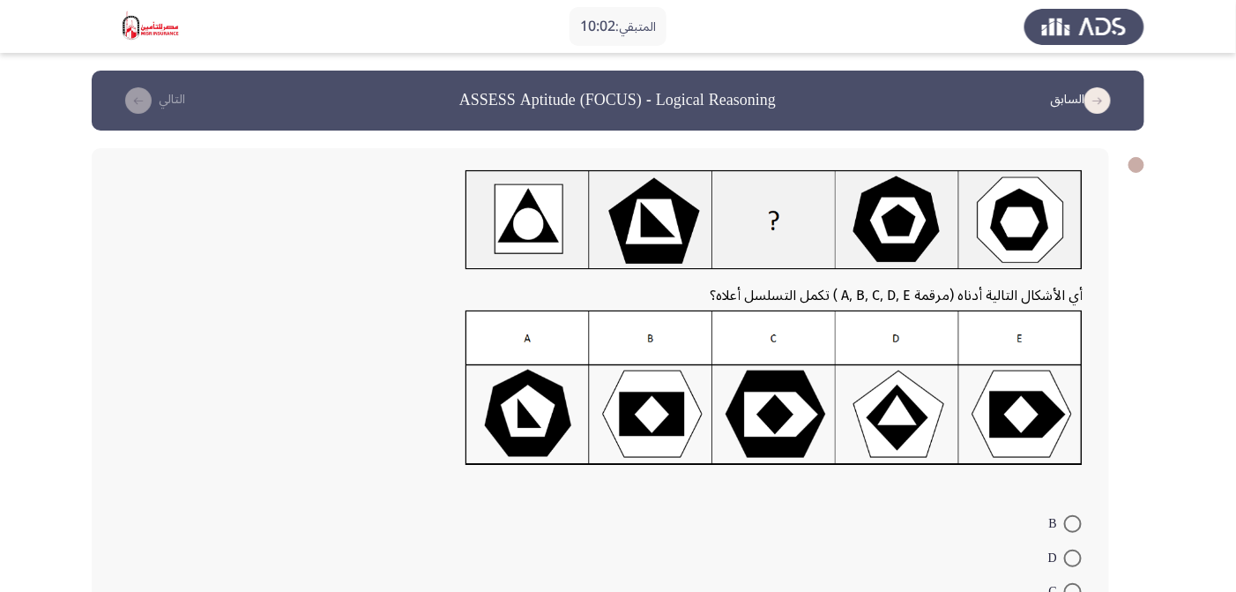
click at [597, 310] on div at bounding box center [600, 393] width 964 height 166
click at [1078, 182] on img at bounding box center [773, 220] width 617 height 100
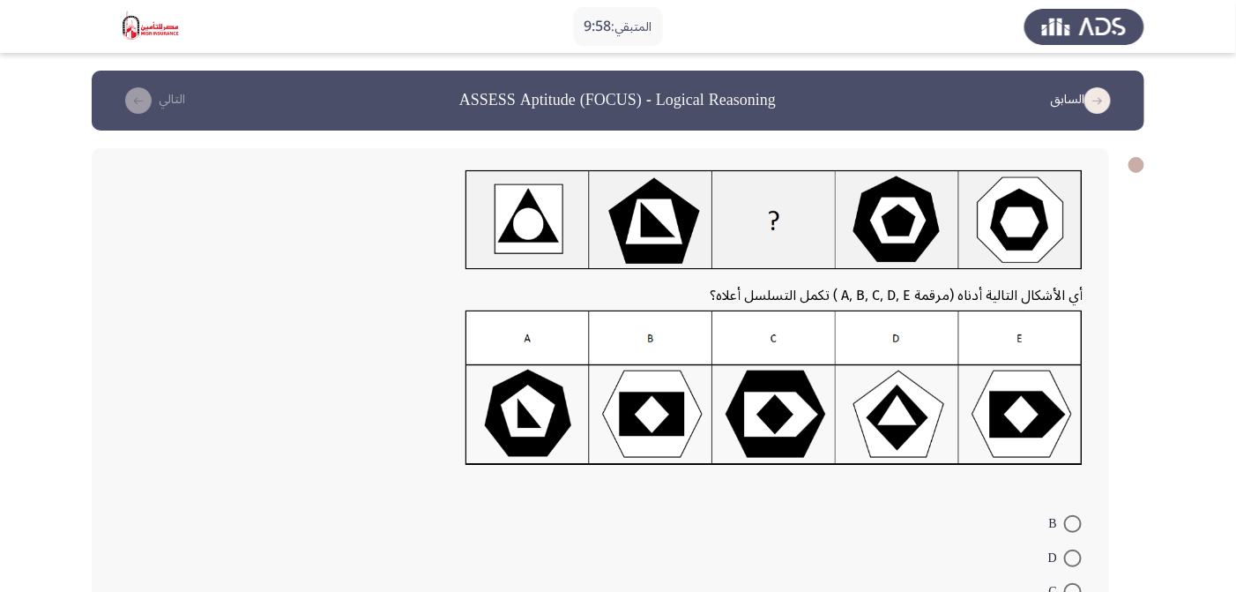
click at [1078, 182] on img at bounding box center [773, 220] width 617 height 100
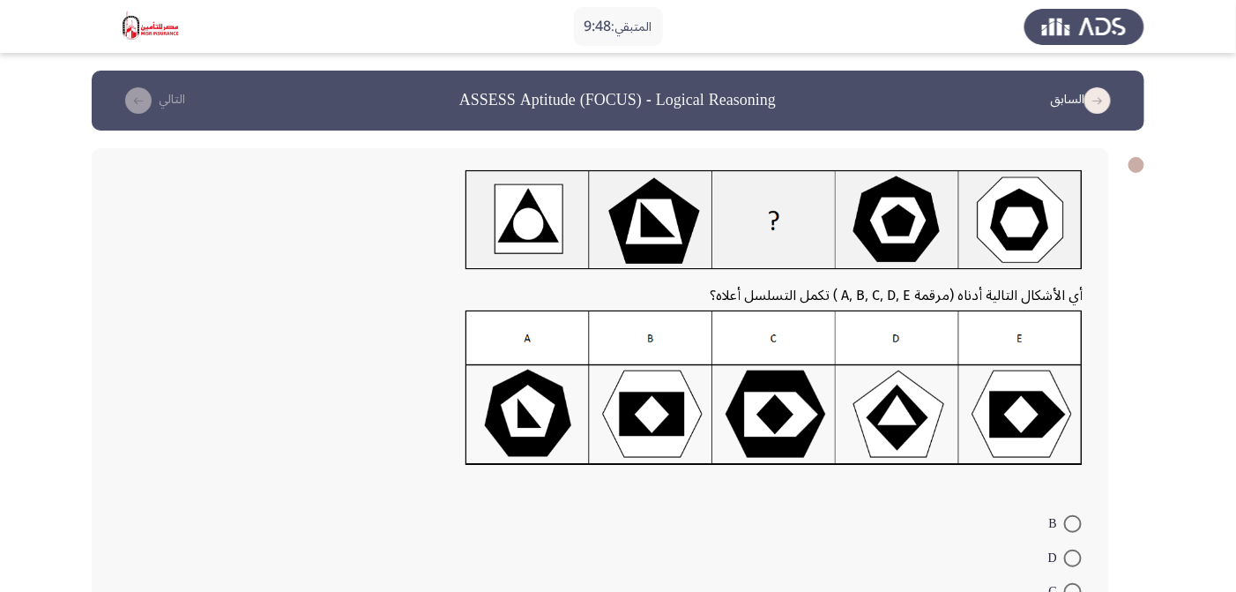
click at [1076, 178] on img at bounding box center [773, 220] width 617 height 100
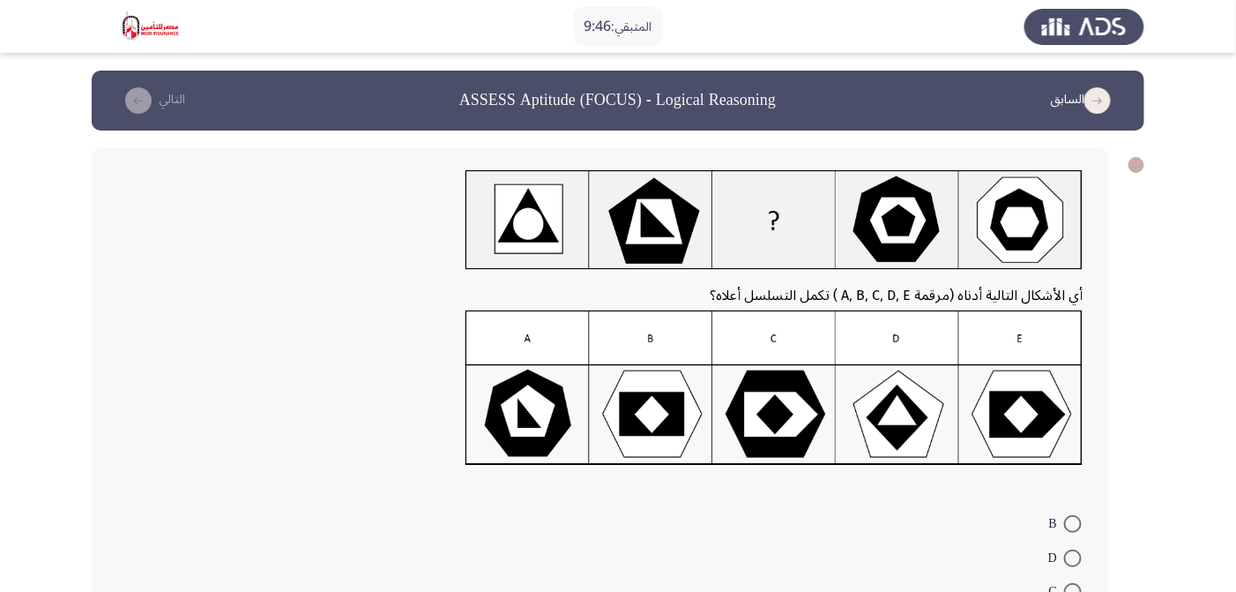
click at [1076, 178] on img at bounding box center [773, 220] width 617 height 100
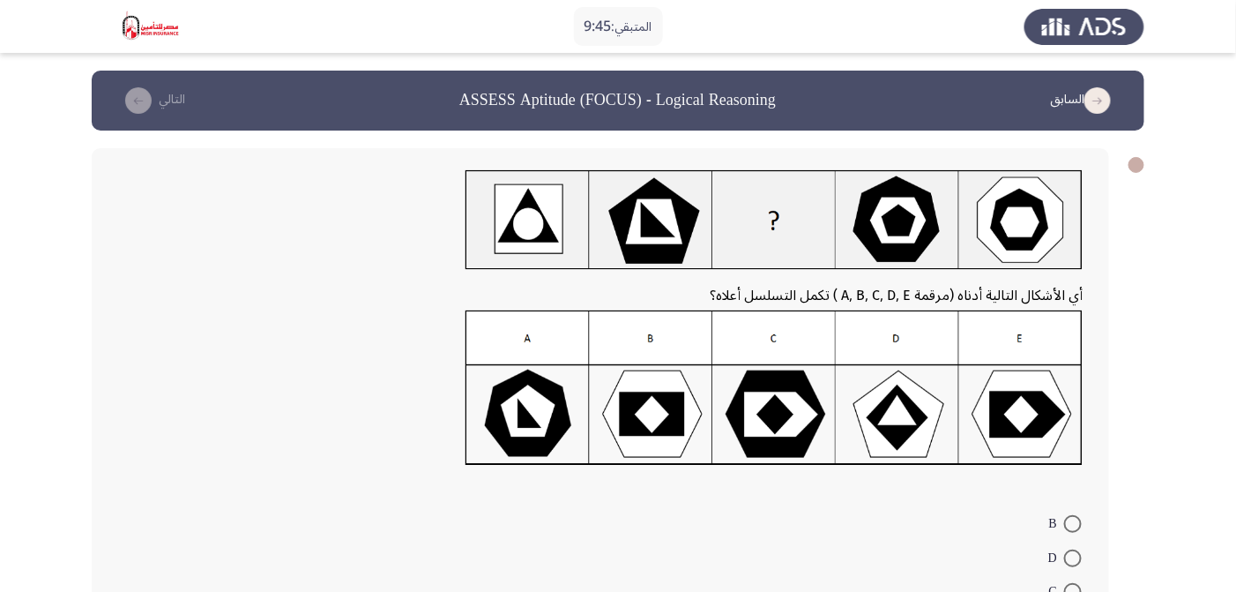
click at [1076, 178] on img at bounding box center [773, 220] width 617 height 100
radio input "true"
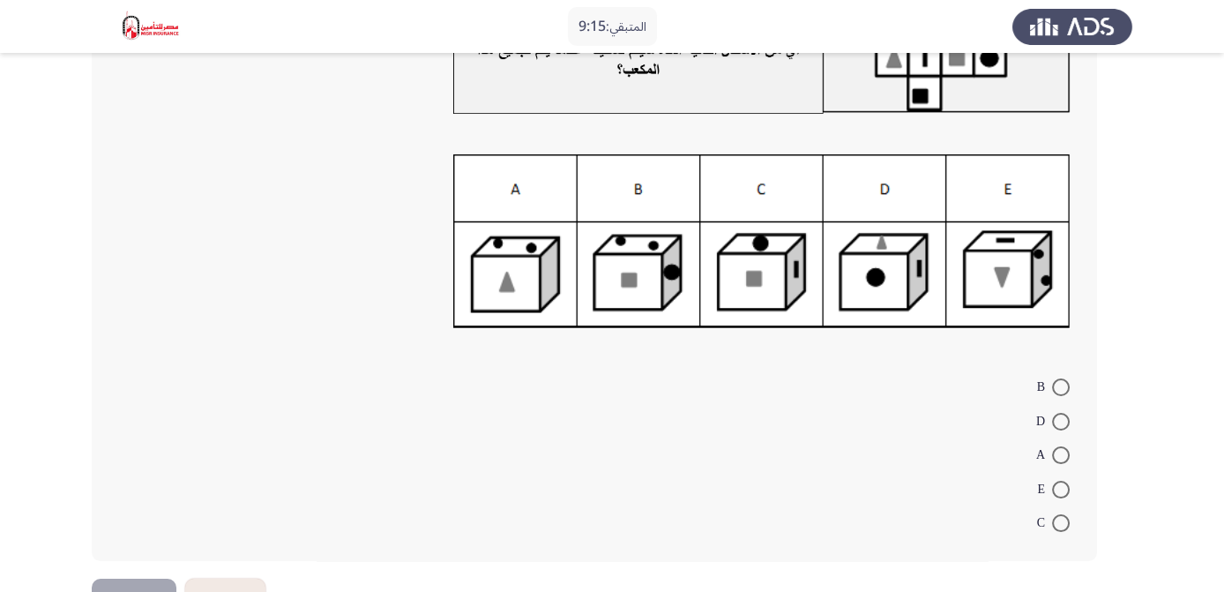
scroll to position [75, 0]
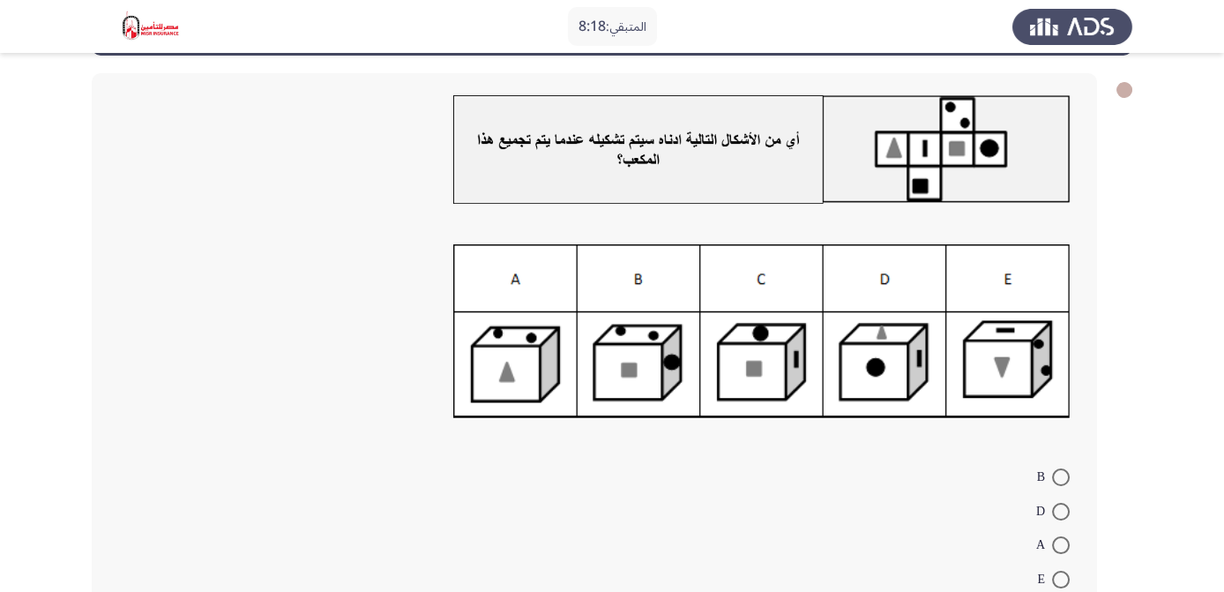
click at [868, 369] on img at bounding box center [761, 331] width 617 height 175
click at [786, 362] on img at bounding box center [761, 331] width 617 height 175
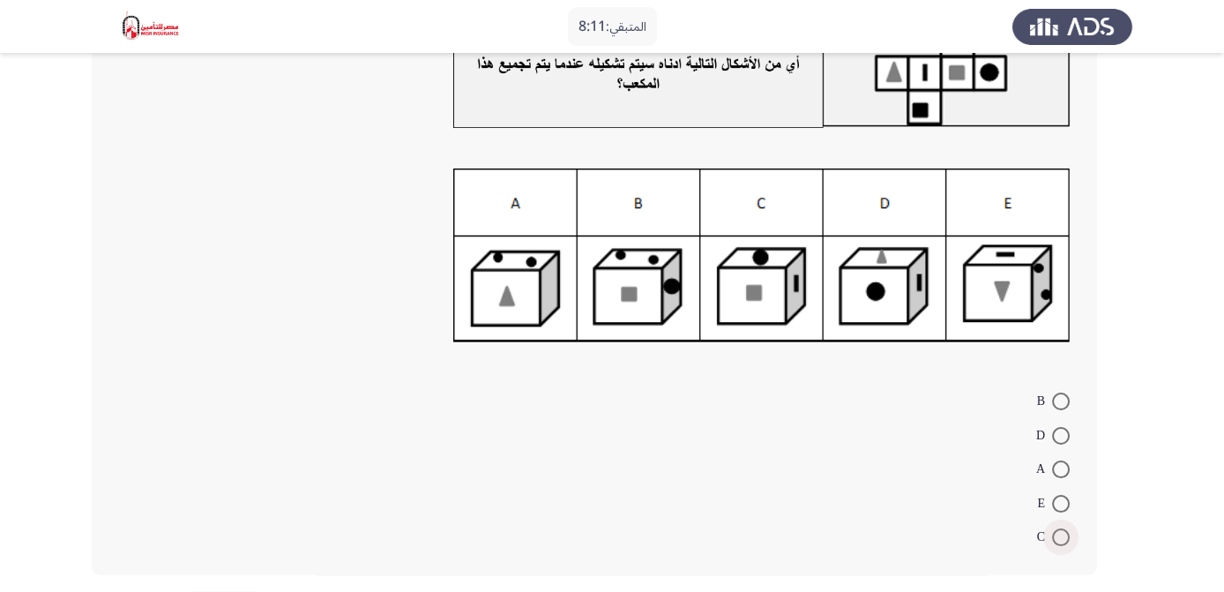
click at [1067, 540] on span at bounding box center [1061, 537] width 18 height 18
click at [1067, 540] on input "C" at bounding box center [1061, 537] width 18 height 18
radio input "true"
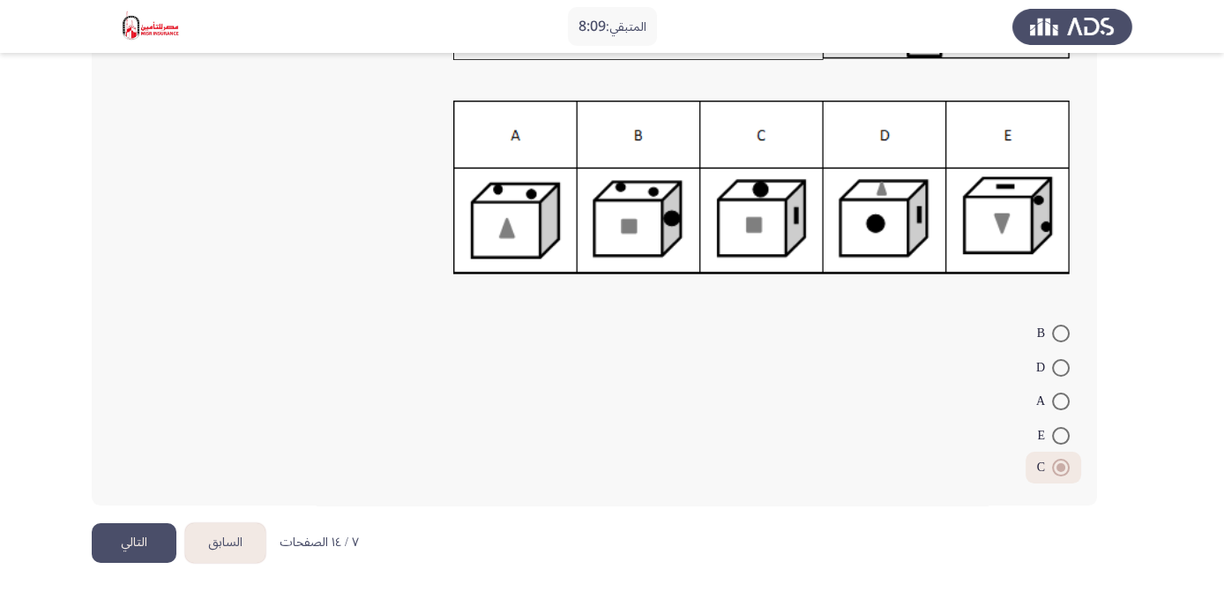
click at [130, 535] on button "التالي" at bounding box center [134, 543] width 85 height 40
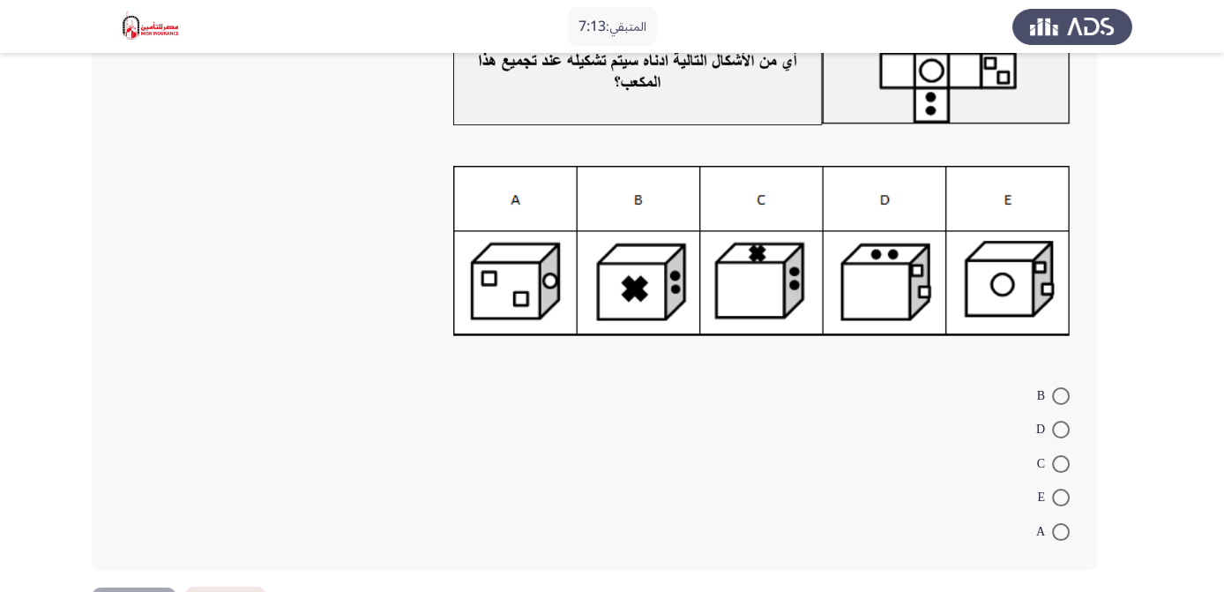
scroll to position [212, 0]
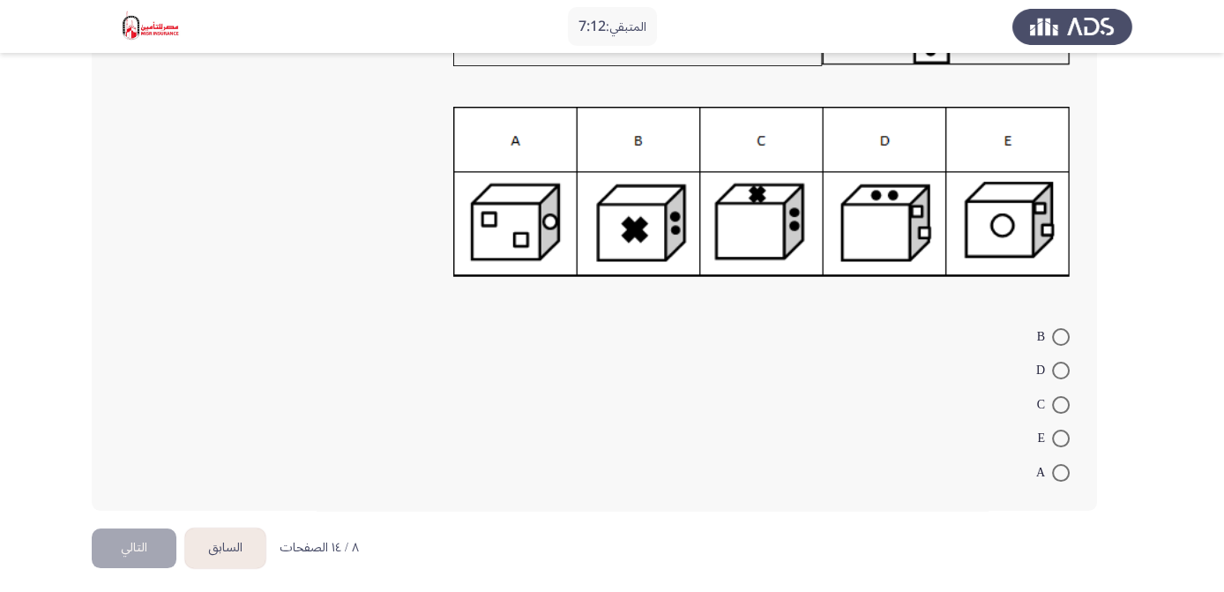
click at [1059, 361] on span at bounding box center [1061, 370] width 18 height 18
click at [1059, 361] on input "D" at bounding box center [1061, 370] width 18 height 18
radio input "true"
click at [141, 540] on button "التالي" at bounding box center [134, 545] width 85 height 40
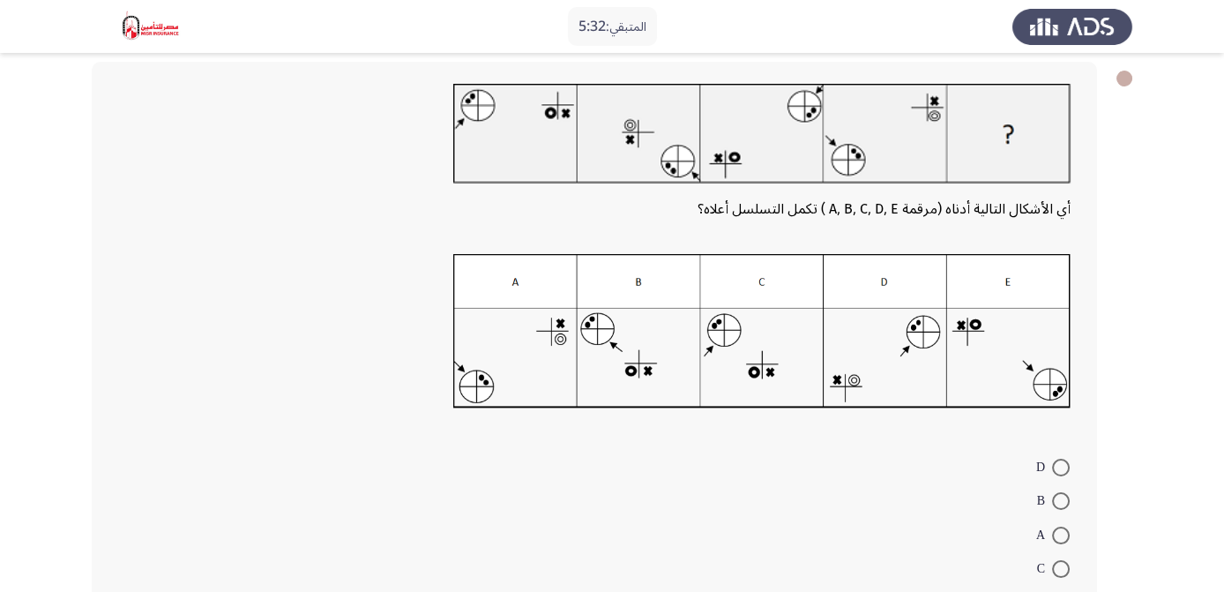
scroll to position [221, 0]
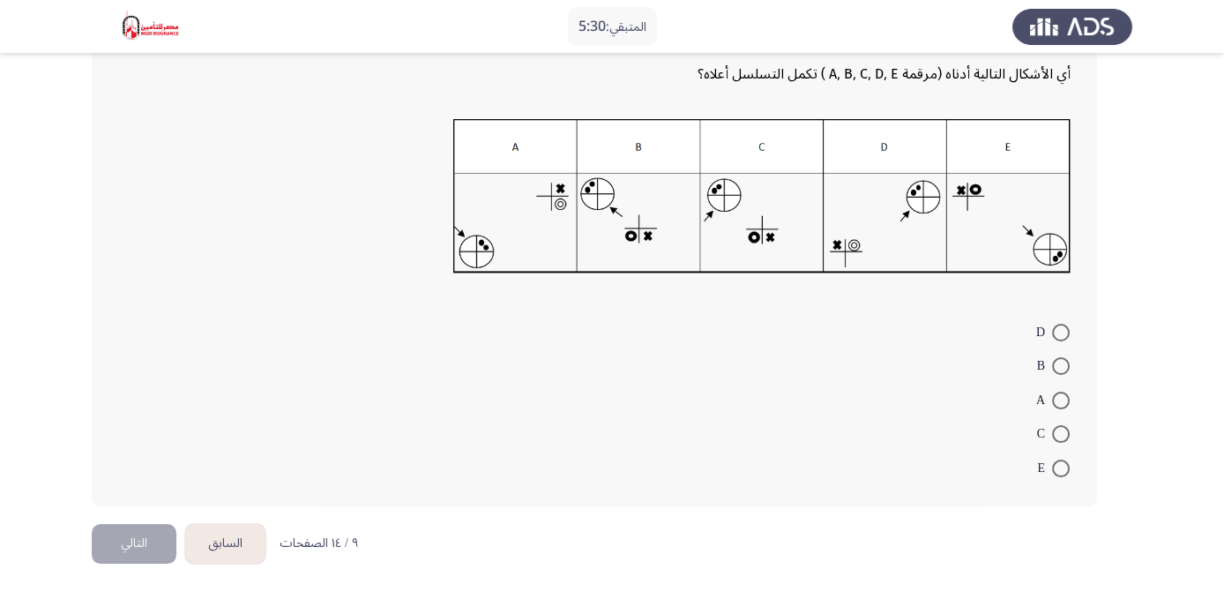
click at [1059, 467] on span at bounding box center [1061, 468] width 18 height 18
click at [1059, 467] on input "E" at bounding box center [1061, 468] width 18 height 18
radio input "true"
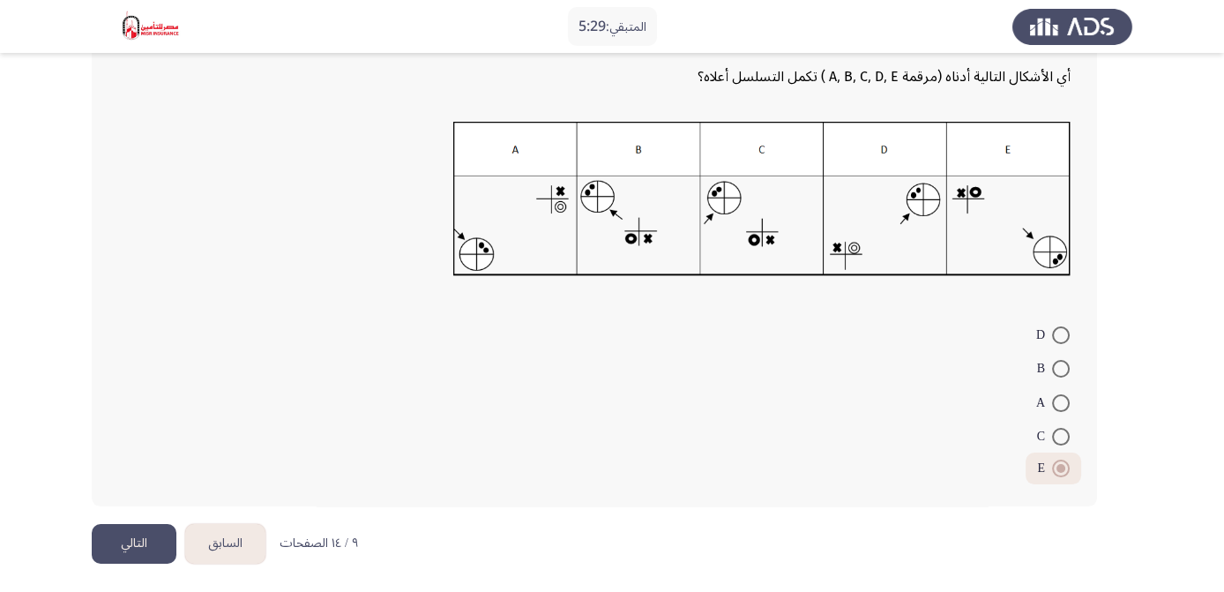
click at [116, 555] on button "التالي" at bounding box center [134, 544] width 85 height 40
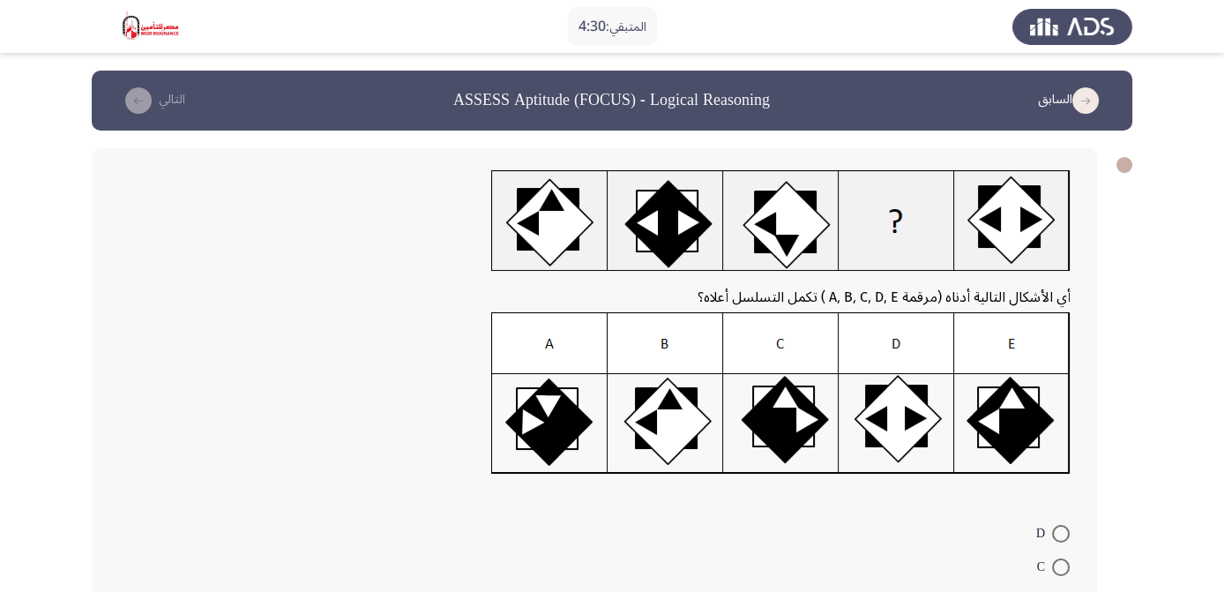
scroll to position [201, 0]
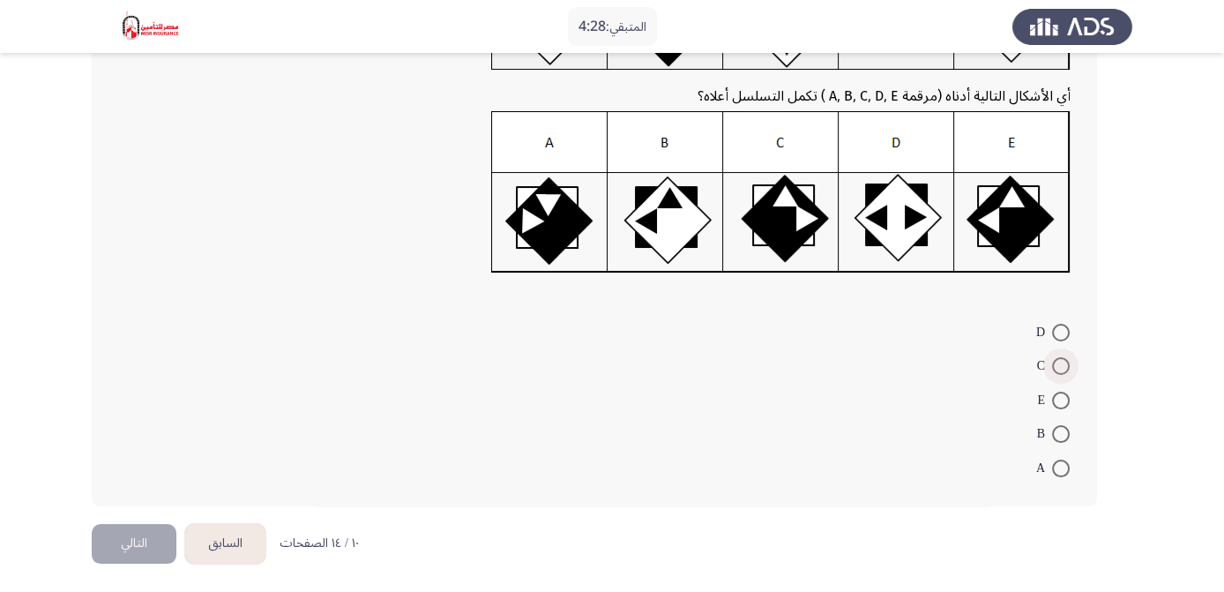
click at [1054, 362] on span at bounding box center [1061, 366] width 18 height 18
click at [1054, 362] on input "C" at bounding box center [1061, 366] width 18 height 18
radio input "true"
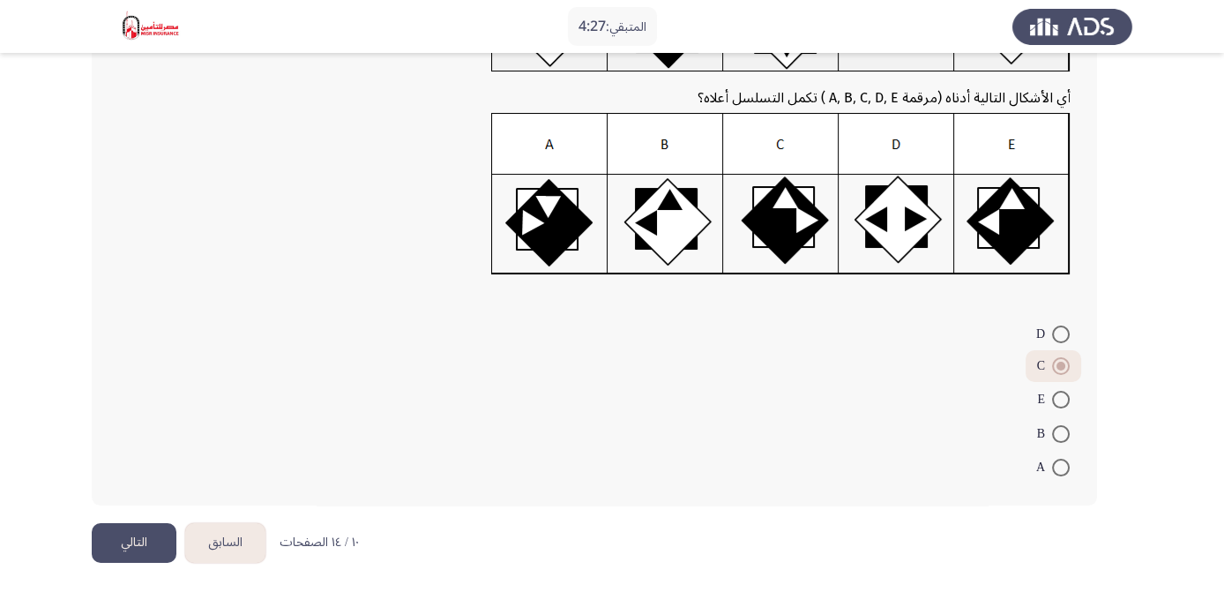
click at [152, 532] on button "التالي" at bounding box center [134, 543] width 85 height 40
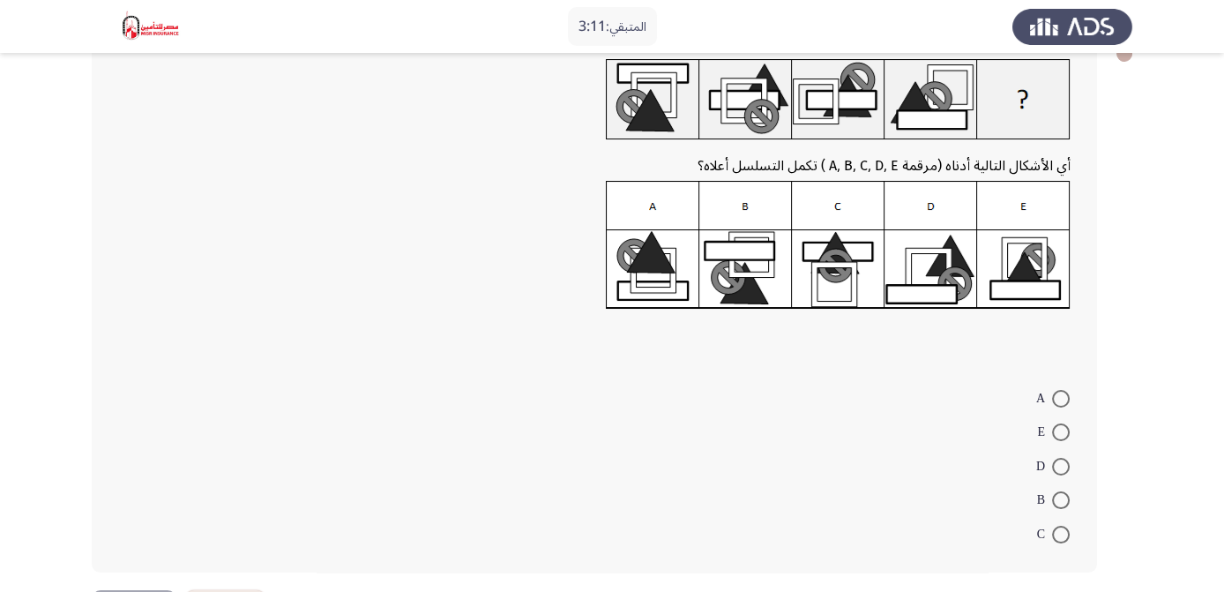
scroll to position [114, 0]
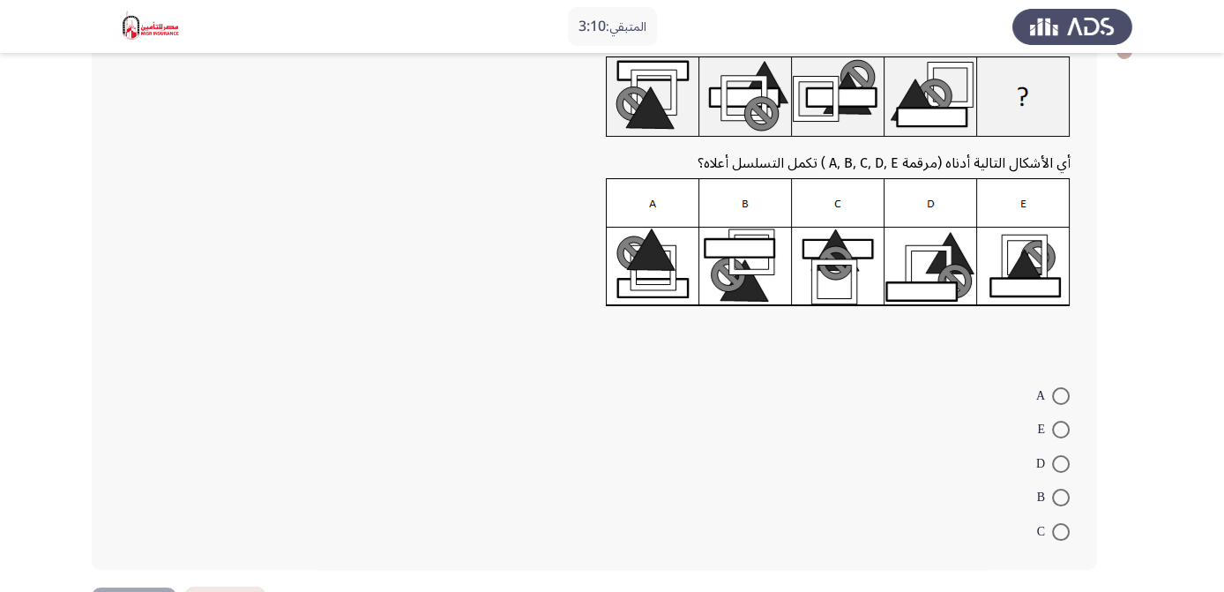
click at [1063, 389] on span at bounding box center [1061, 396] width 18 height 18
click at [1063, 389] on input "A" at bounding box center [1061, 396] width 18 height 18
radio input "true"
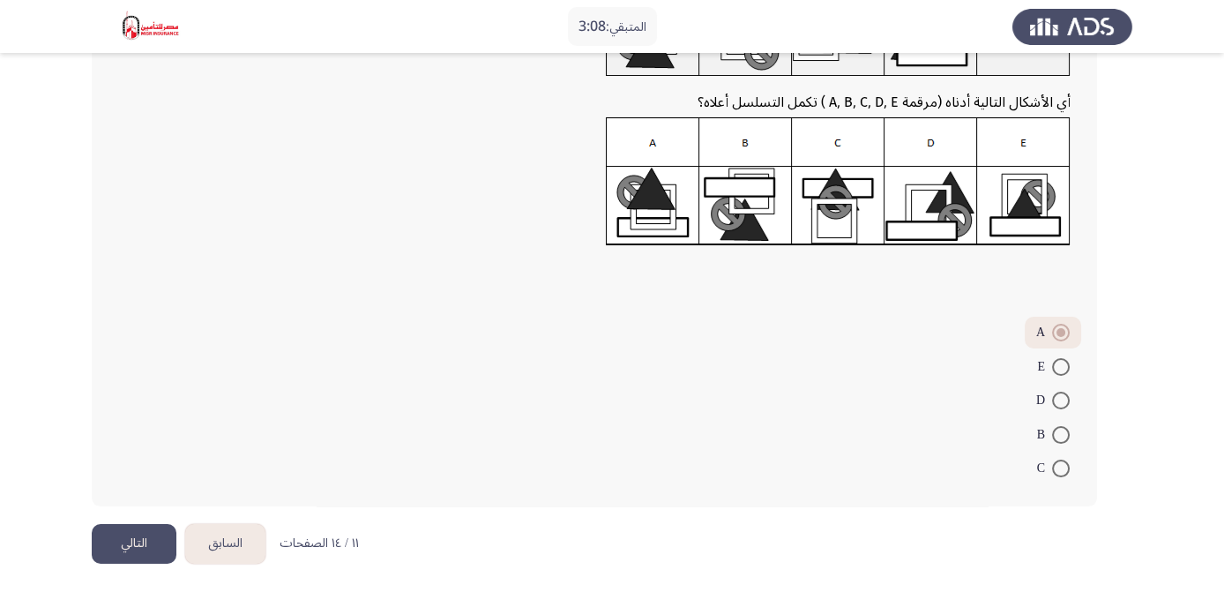
click at [120, 531] on button "التالي" at bounding box center [134, 544] width 85 height 40
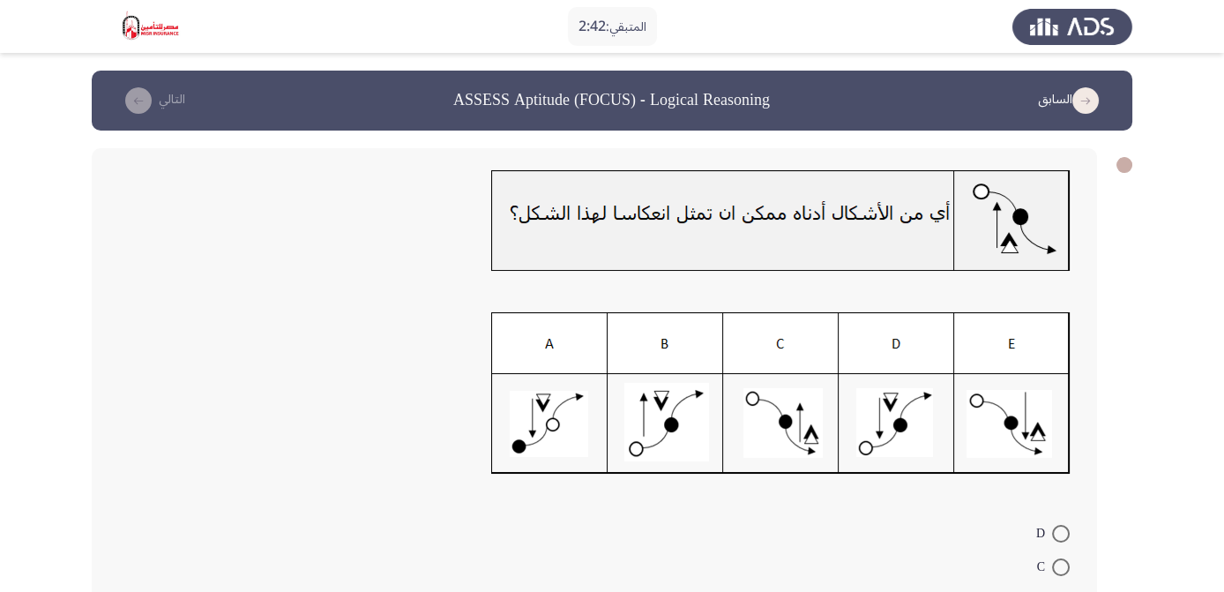
scroll to position [48, 0]
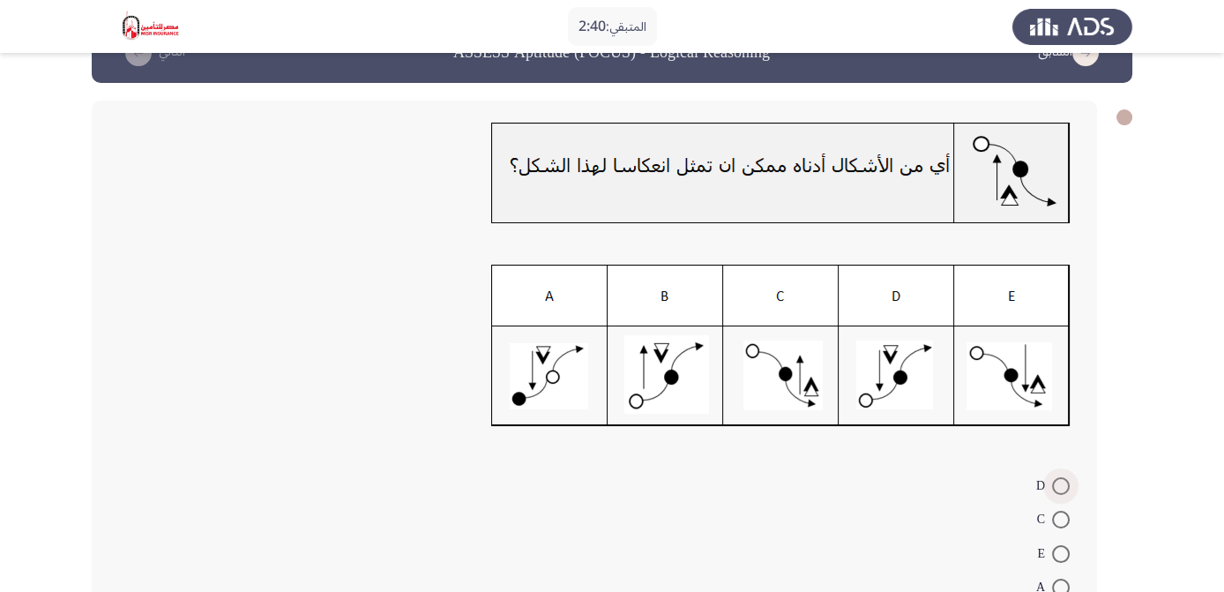
click at [1062, 475] on label "D" at bounding box center [1052, 485] width 33 height 21
click at [1062, 477] on input "D" at bounding box center [1061, 486] width 18 height 18
radio input "true"
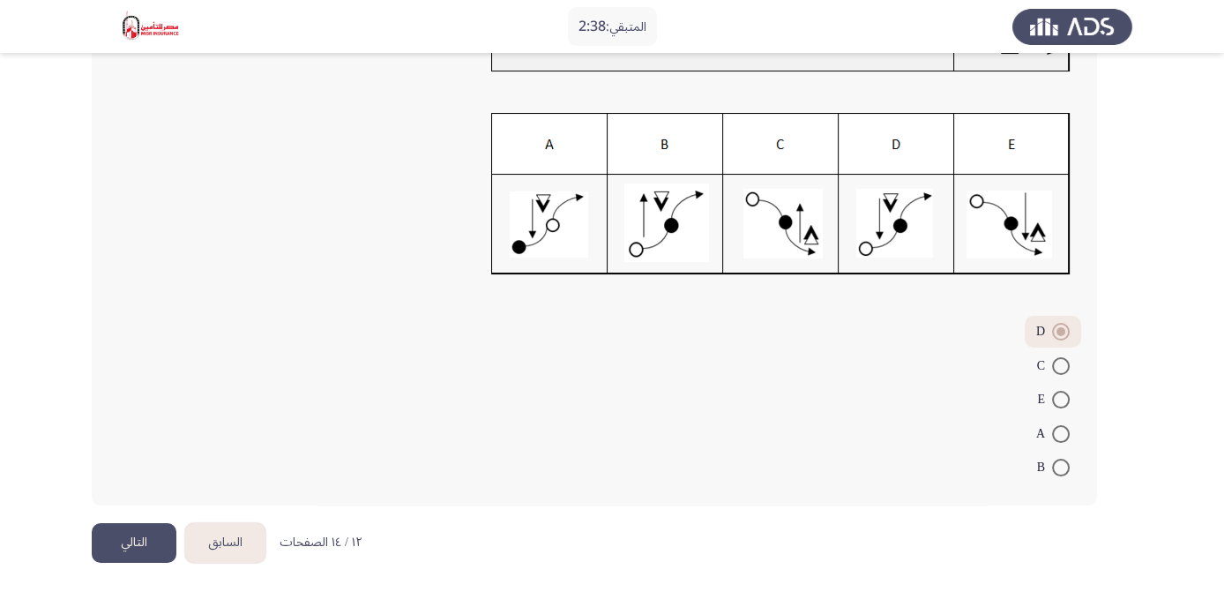
click at [129, 532] on button "التالي" at bounding box center [134, 543] width 85 height 40
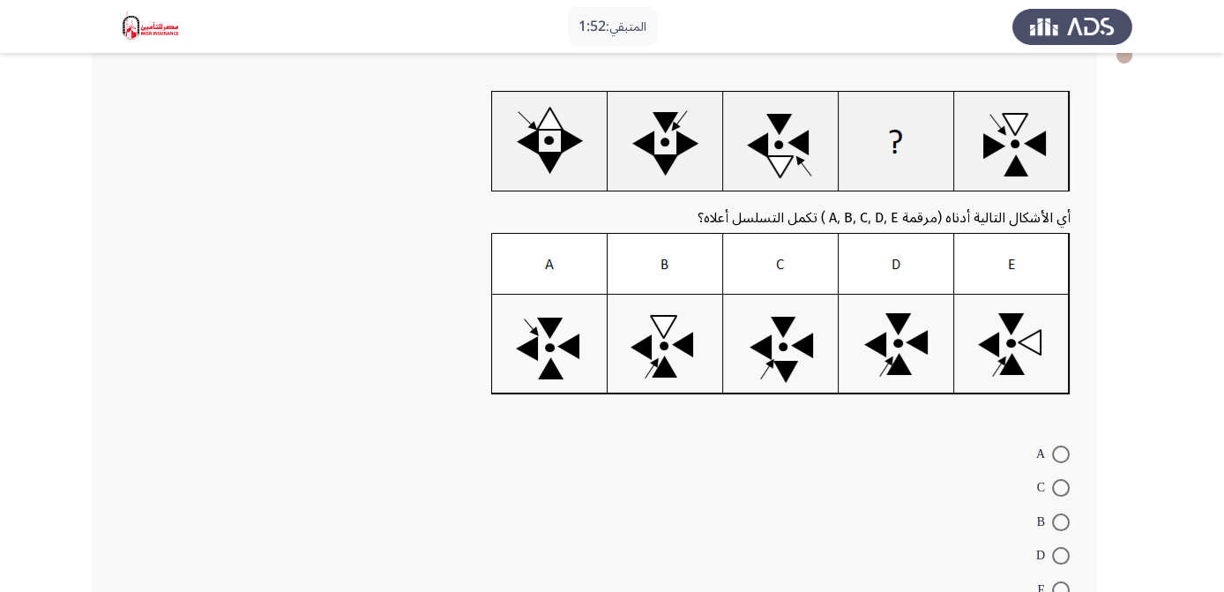
scroll to position [114, 0]
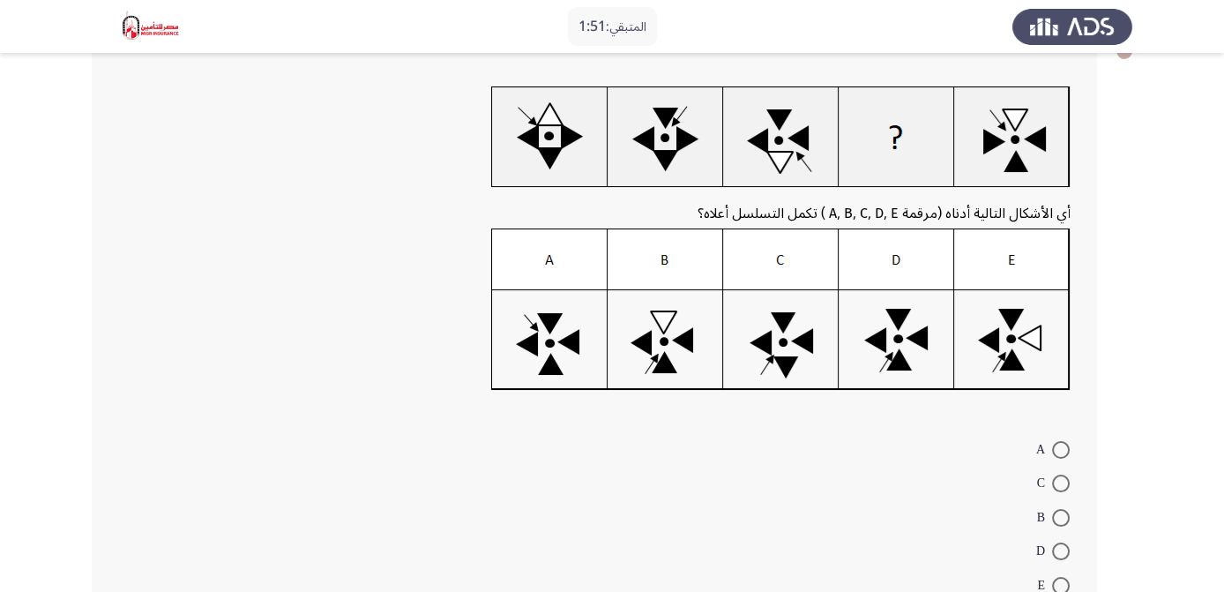
click at [1060, 514] on span at bounding box center [1061, 518] width 18 height 18
click at [1060, 514] on input "B" at bounding box center [1061, 518] width 18 height 18
radio input "true"
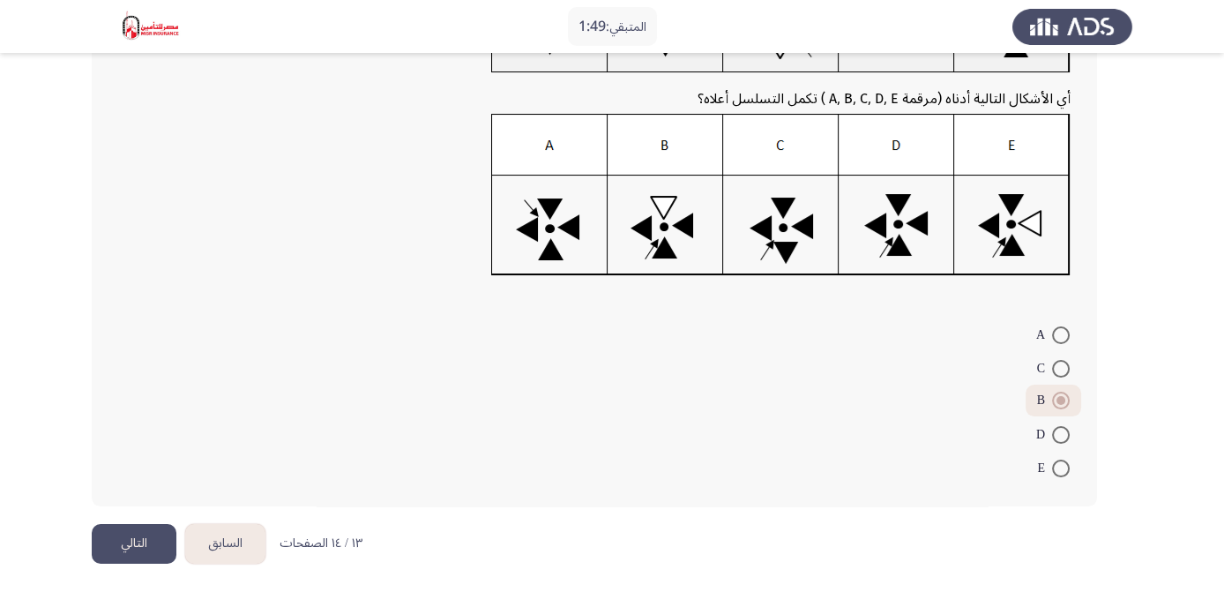
click at [134, 540] on button "التالي" at bounding box center [134, 544] width 85 height 40
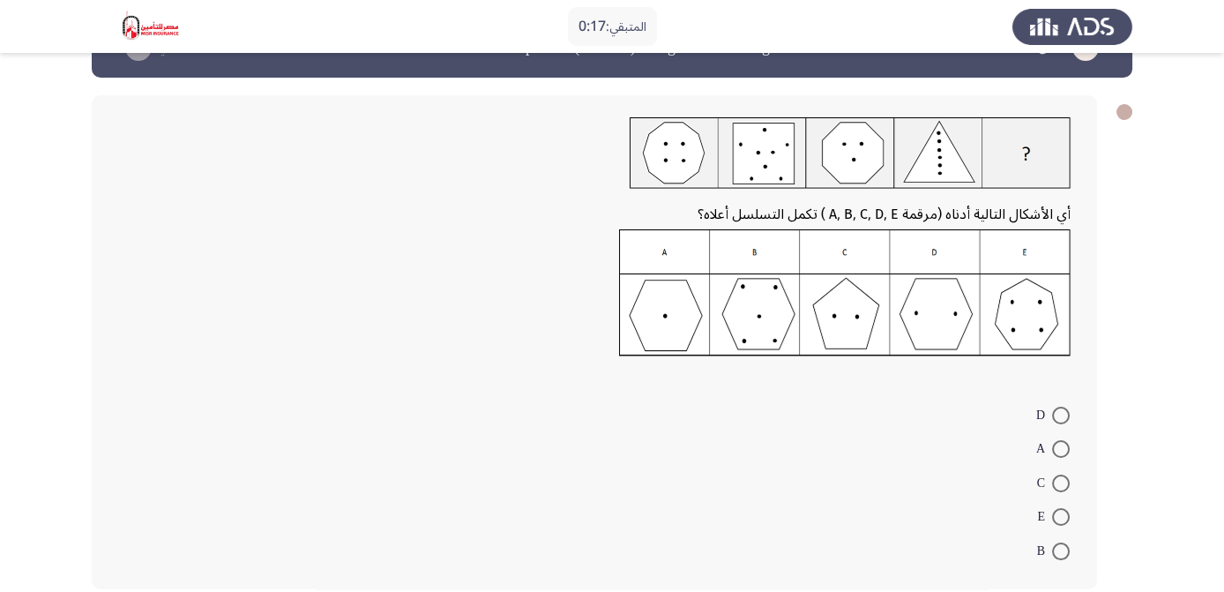
scroll to position [100, 0]
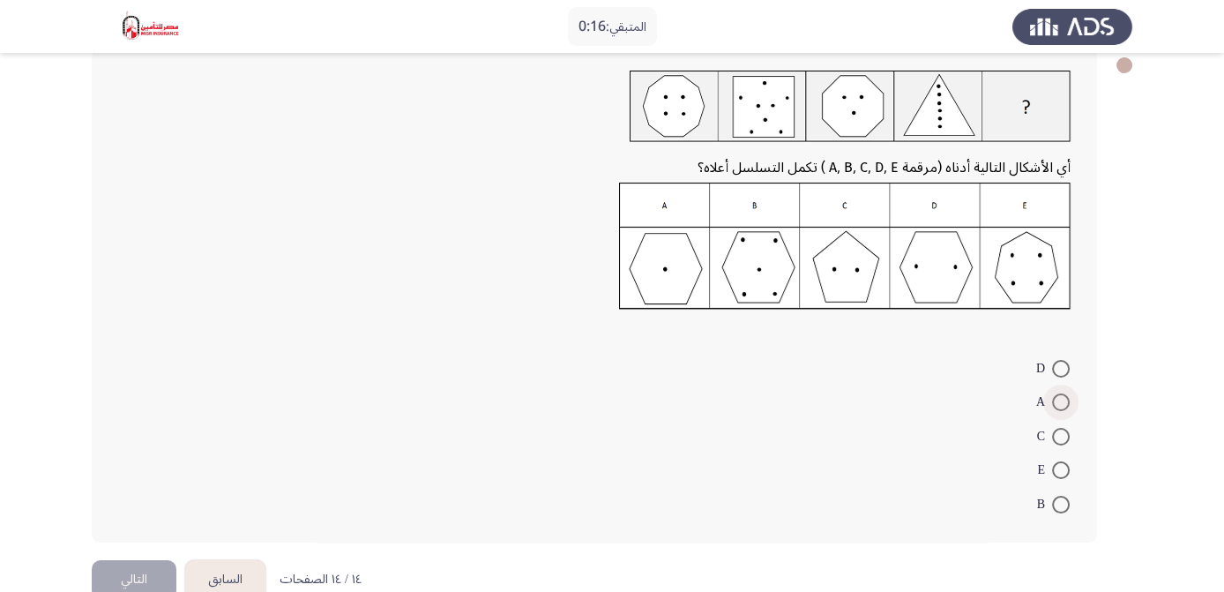
click at [1061, 398] on span at bounding box center [1061, 402] width 18 height 18
click at [1061, 398] on input "A" at bounding box center [1061, 402] width 18 height 18
radio input "true"
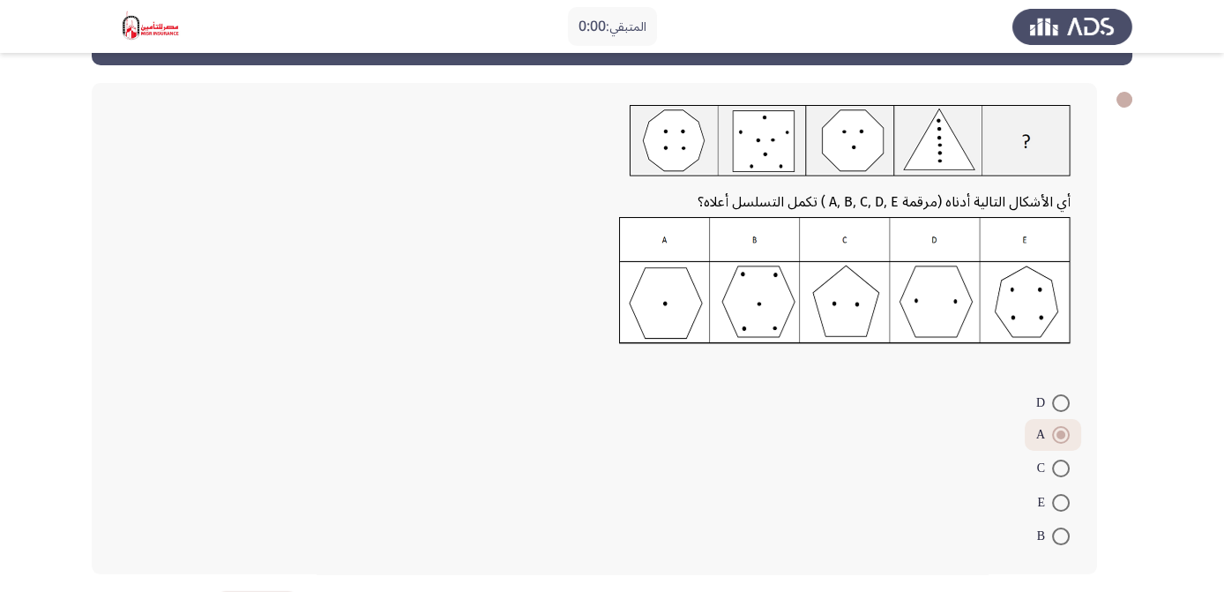
scroll to position [0, 0]
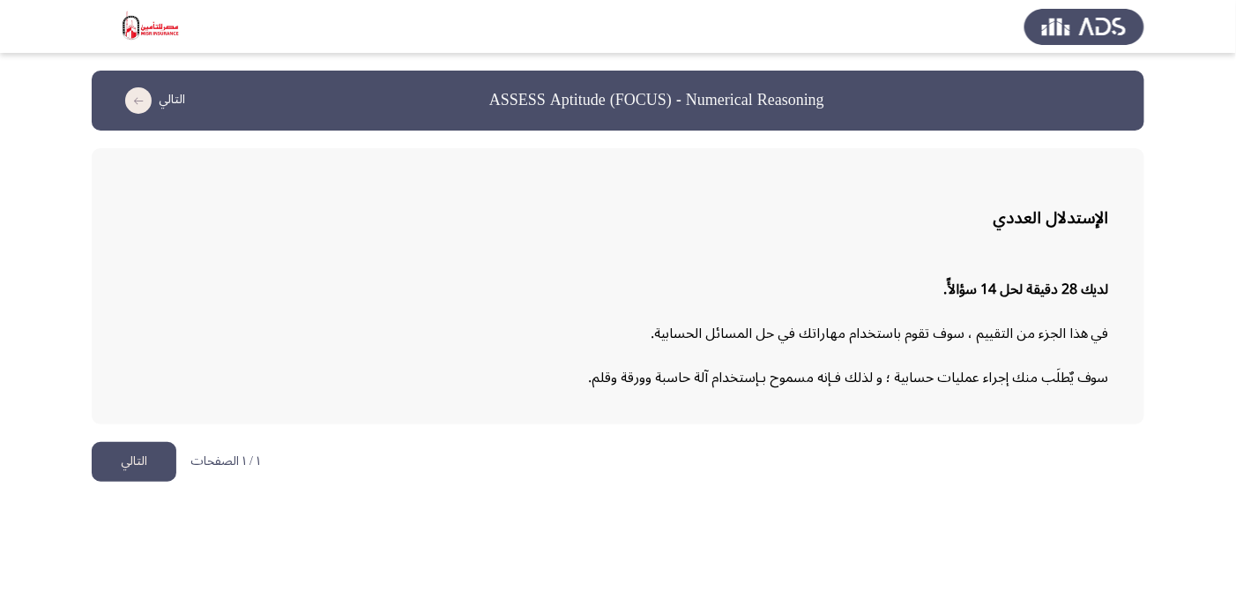
click at [139, 460] on button "التالي" at bounding box center [134, 462] width 85 height 40
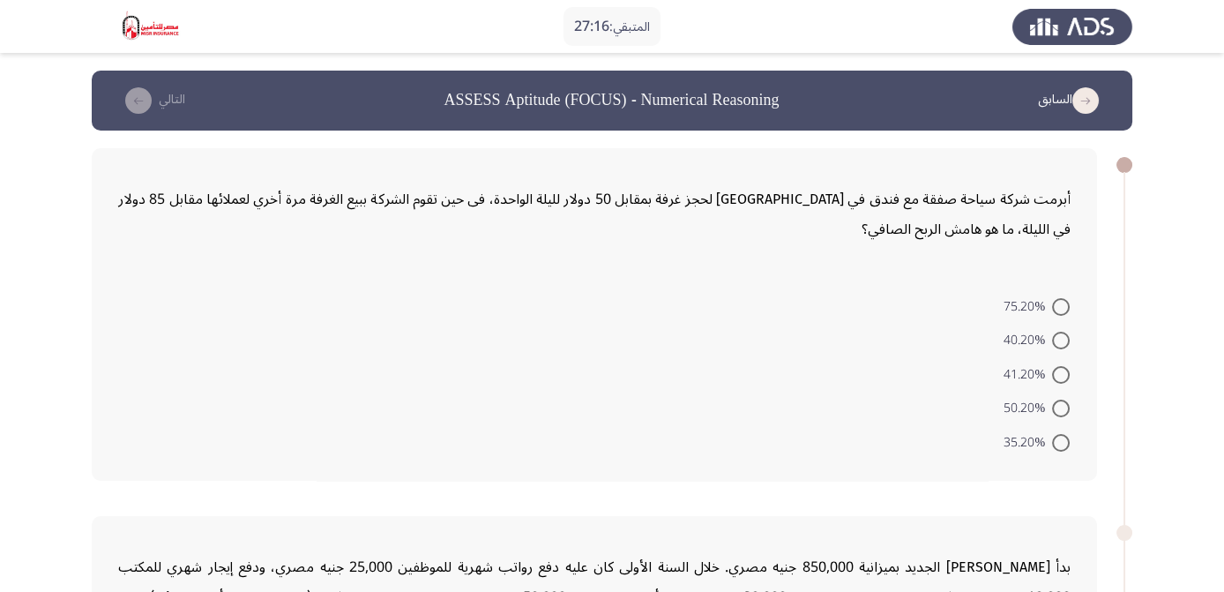
click at [651, 323] on form "75.20% 40.20% 41.20% 50.20% 35.20%" at bounding box center [594, 373] width 952 height 170
click at [710, 220] on p "أبرمت شركة سياحة صفقة مع فندق في [GEOGRAPHIC_DATA] لحجز غرفة بمقابل 50 دولار لل…" at bounding box center [594, 214] width 952 height 60
click at [721, 338] on form "75.20% 40.20% 41.20% 50.20% 35.20%" at bounding box center [594, 373] width 952 height 170
click at [1059, 371] on span at bounding box center [1061, 375] width 18 height 18
click at [1059, 371] on input "41.20%" at bounding box center [1061, 375] width 18 height 18
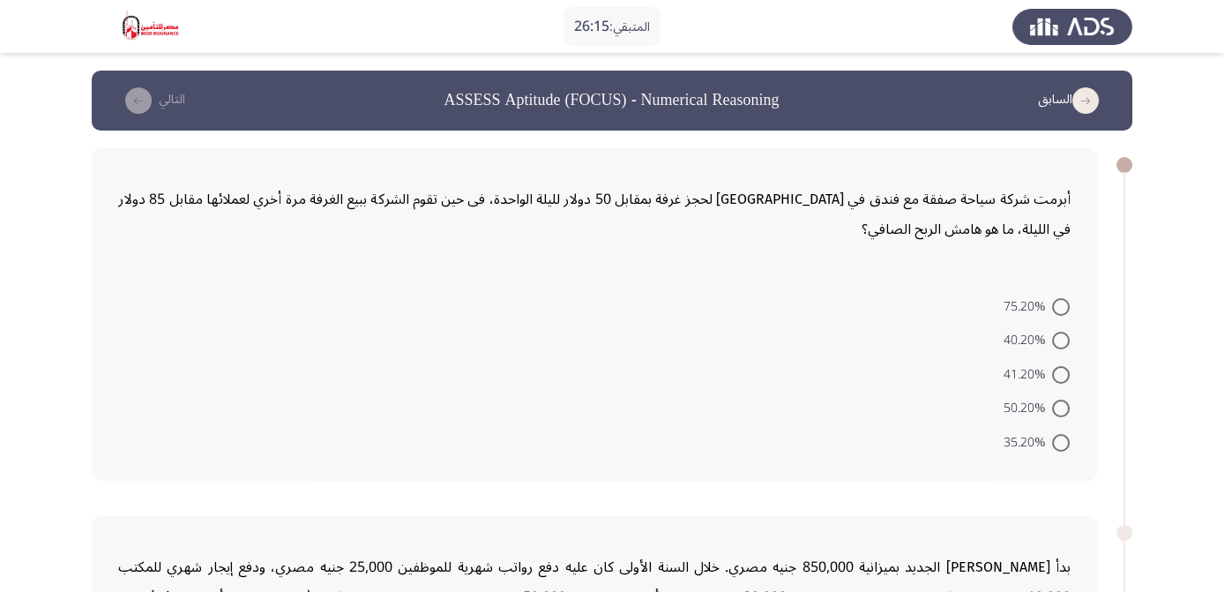
radio input "true"
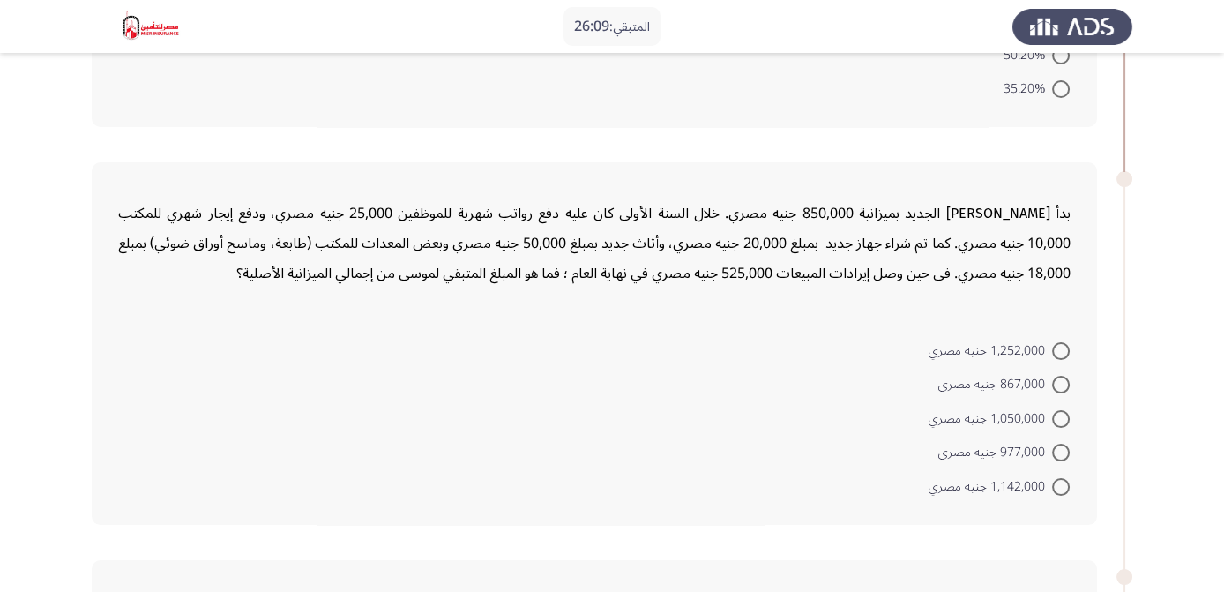
scroll to position [354, 0]
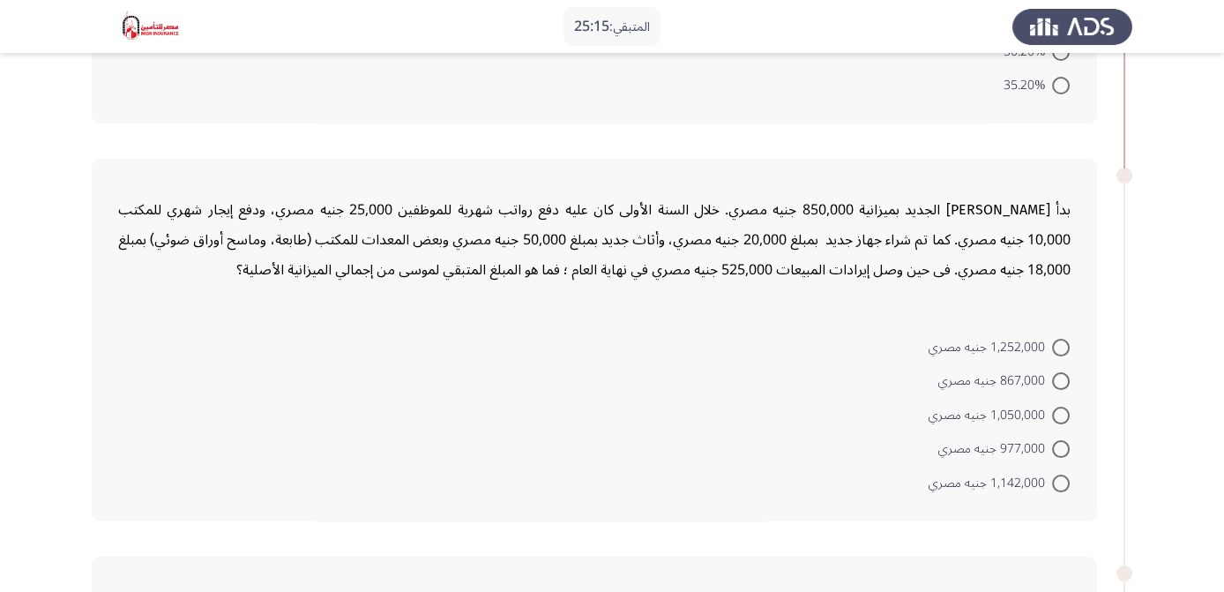
click at [577, 321] on div "بدأ [PERSON_NAME] الجديد بميزانية 850,000 جنيه مصري. خلال السنة الأولى كان عليه…" at bounding box center [594, 340] width 1005 height 362
click at [631, 357] on form "1,252,000 جنيه مصري 867,000 جنيه مصري 1,050,000 جنيه مصري 977,000 جنيه مصري 1,1…" at bounding box center [594, 414] width 952 height 170
click at [599, 399] on form "1,252,000 جنيه مصري 867,000 جنيه مصري 1,050,000 جنيه مصري 977,000 جنيه مصري 1,1…" at bounding box center [594, 414] width 952 height 170
click at [708, 305] on div "بدأ [PERSON_NAME] الجديد بميزانية 850,000 جنيه مصري. خلال السنة الأولى كان عليه…" at bounding box center [594, 340] width 1005 height 362
click at [1063, 341] on span at bounding box center [1061, 348] width 18 height 18
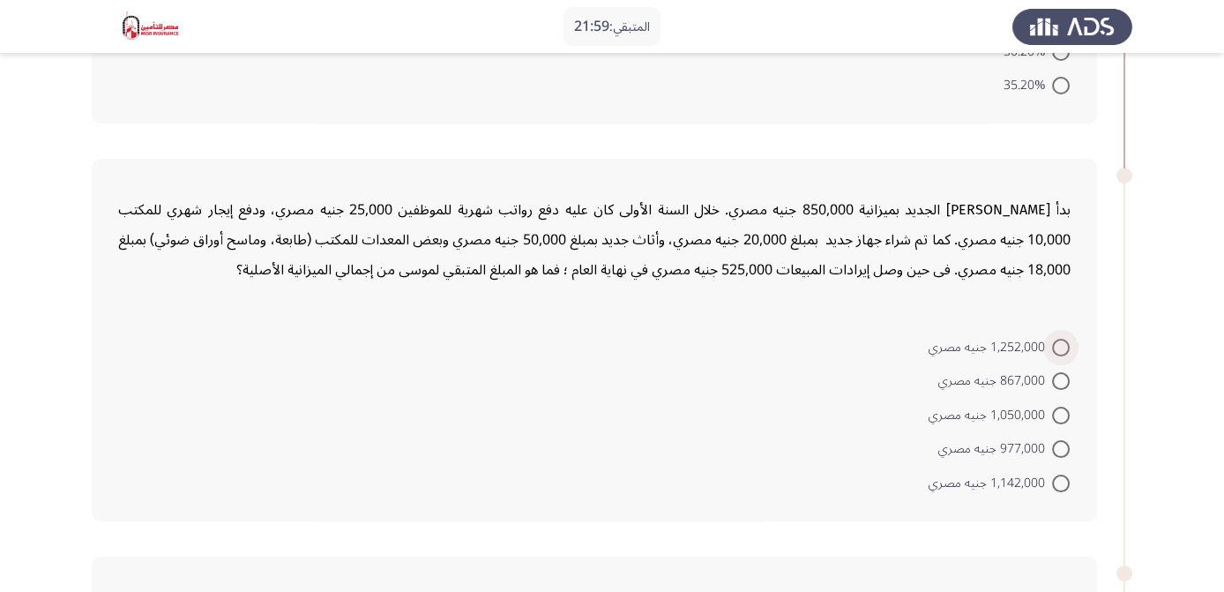
click at [1063, 341] on input "1,252,000 جنيه مصري" at bounding box center [1061, 348] width 18 height 18
radio input "true"
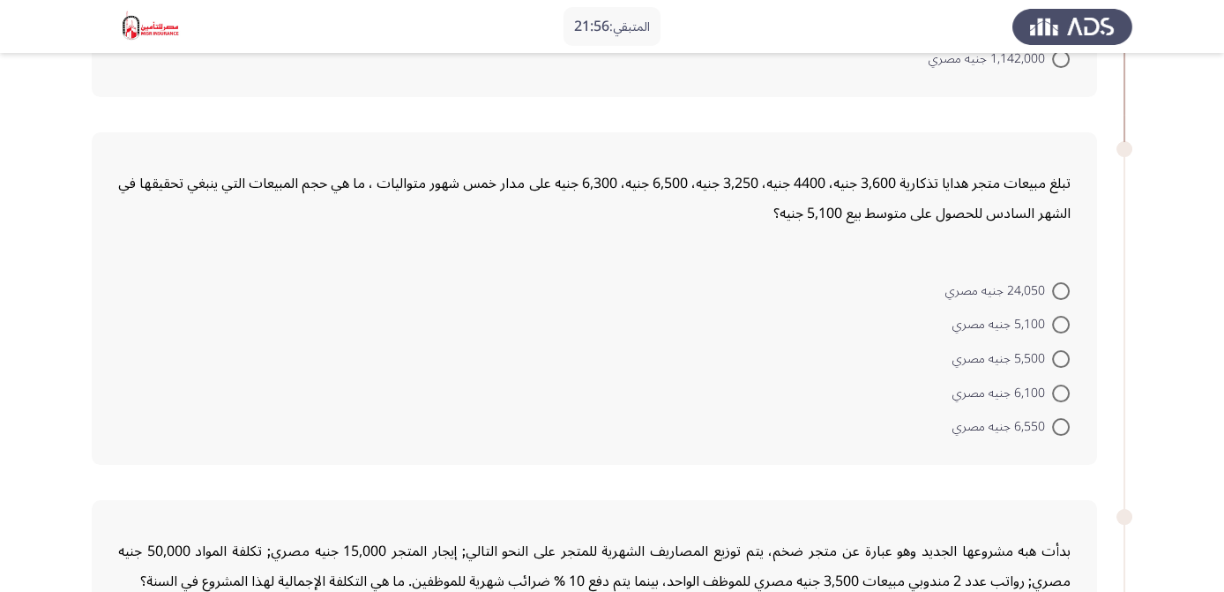
scroll to position [829, 0]
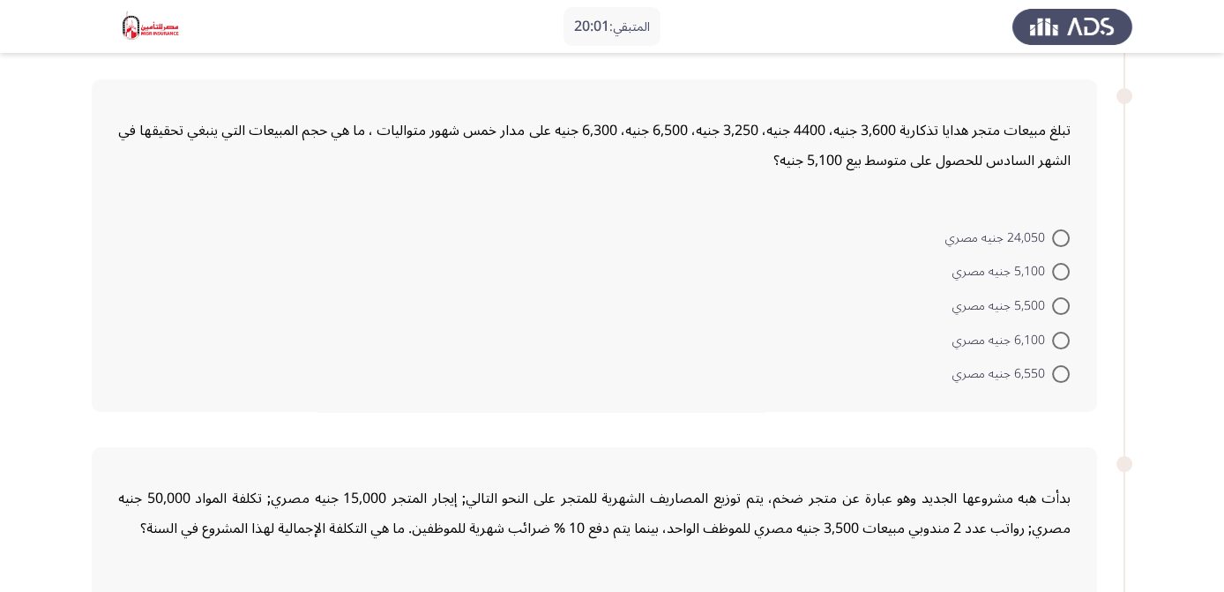
click at [1059, 368] on span at bounding box center [1061, 374] width 18 height 18
click at [1059, 368] on input "6,550 جنيه مصري" at bounding box center [1061, 374] width 18 height 18
radio input "true"
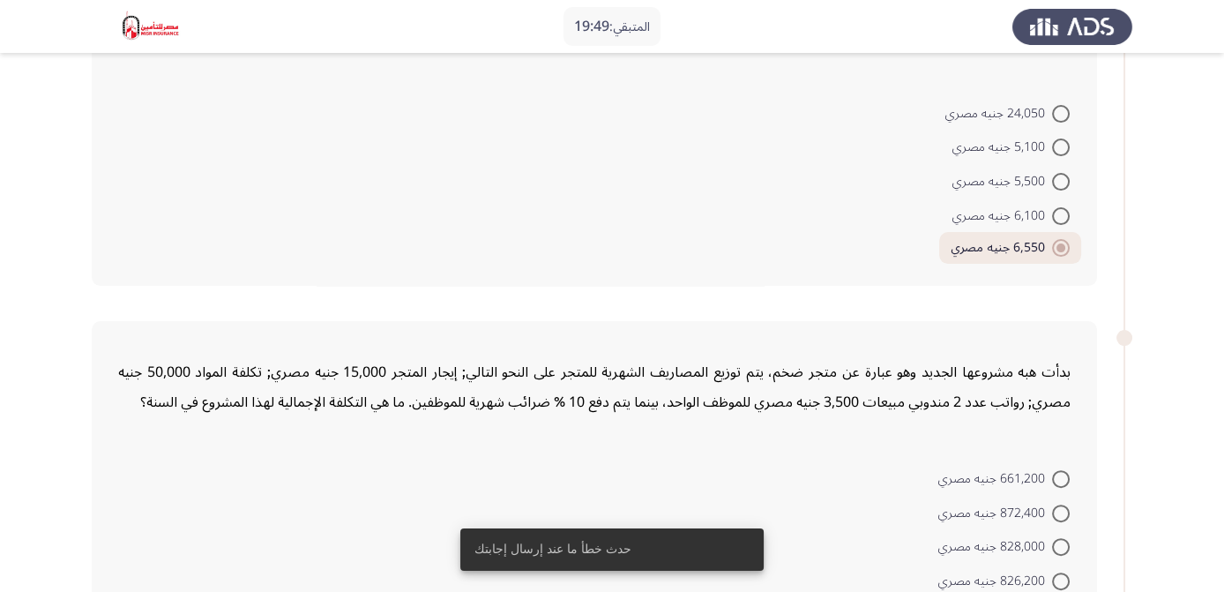
scroll to position [921, 0]
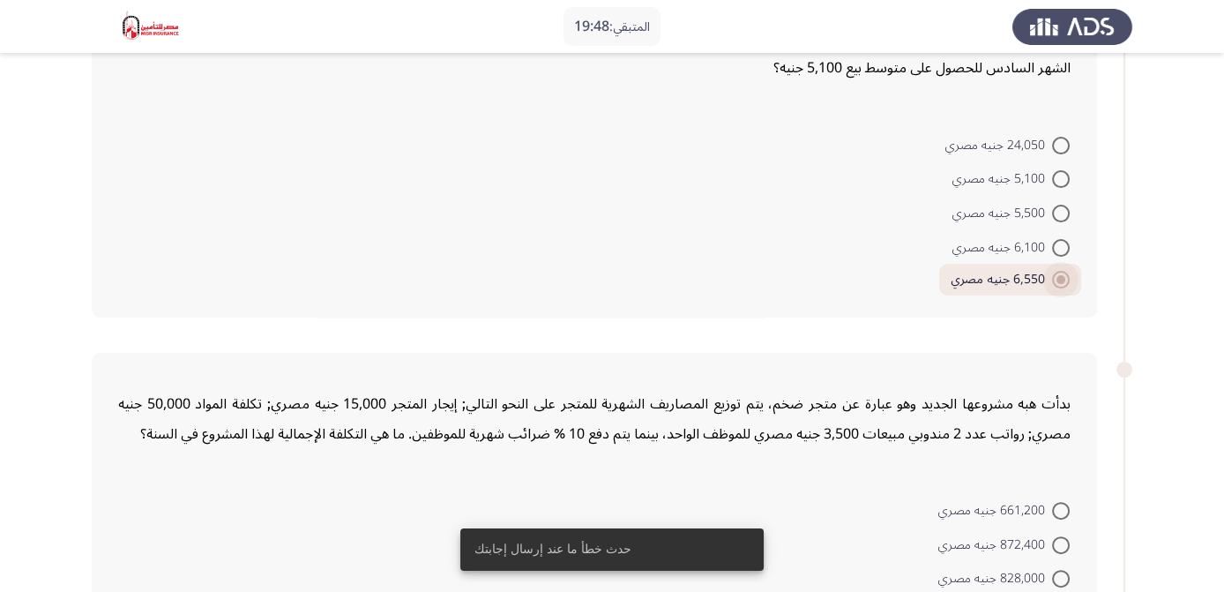
click at [1059, 278] on span at bounding box center [1060, 279] width 9 height 9
click at [1059, 278] on input "6,550 جنيه مصري" at bounding box center [1061, 280] width 18 height 18
click at [1059, 278] on span at bounding box center [1060, 279] width 9 height 9
click at [1059, 278] on input "6,550 جنيه مصري" at bounding box center [1061, 280] width 18 height 18
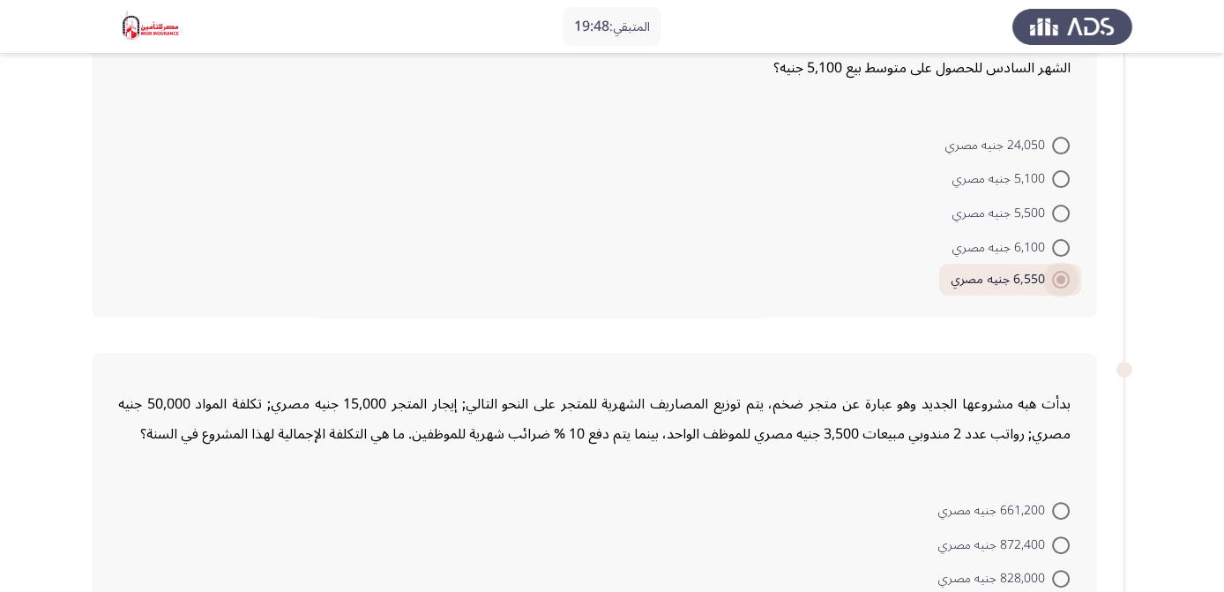
click at [1059, 277] on span at bounding box center [1060, 279] width 9 height 9
click at [1059, 277] on input "6,550 جنيه مصري" at bounding box center [1061, 280] width 18 height 18
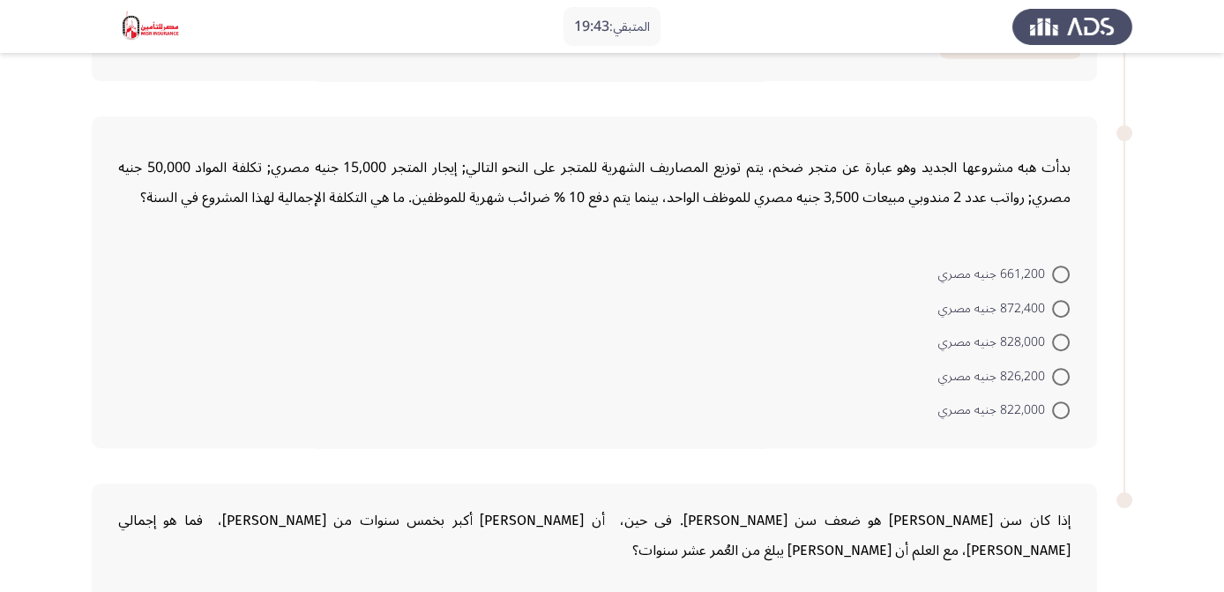
scroll to position [1157, 0]
click at [1055, 307] on span at bounding box center [1061, 309] width 18 height 18
click at [1055, 307] on input "872,400 جنيه مصري" at bounding box center [1061, 309] width 18 height 18
radio input "true"
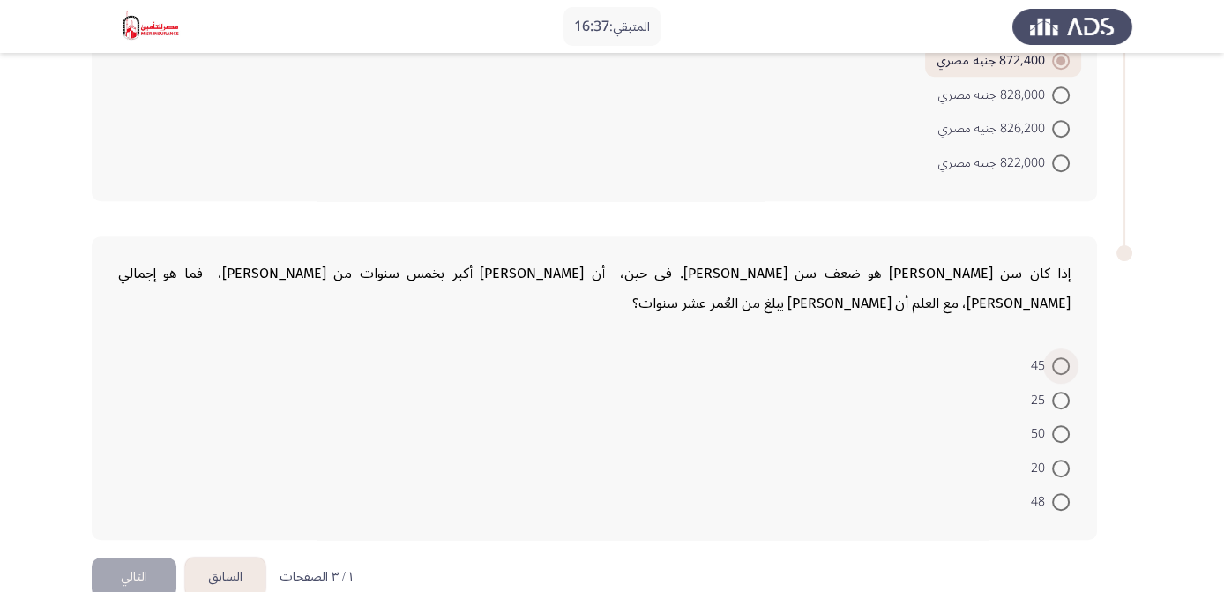
click at [1057, 357] on span at bounding box center [1061, 366] width 18 height 18
click at [1057, 357] on input "45" at bounding box center [1061, 366] width 18 height 18
radio input "true"
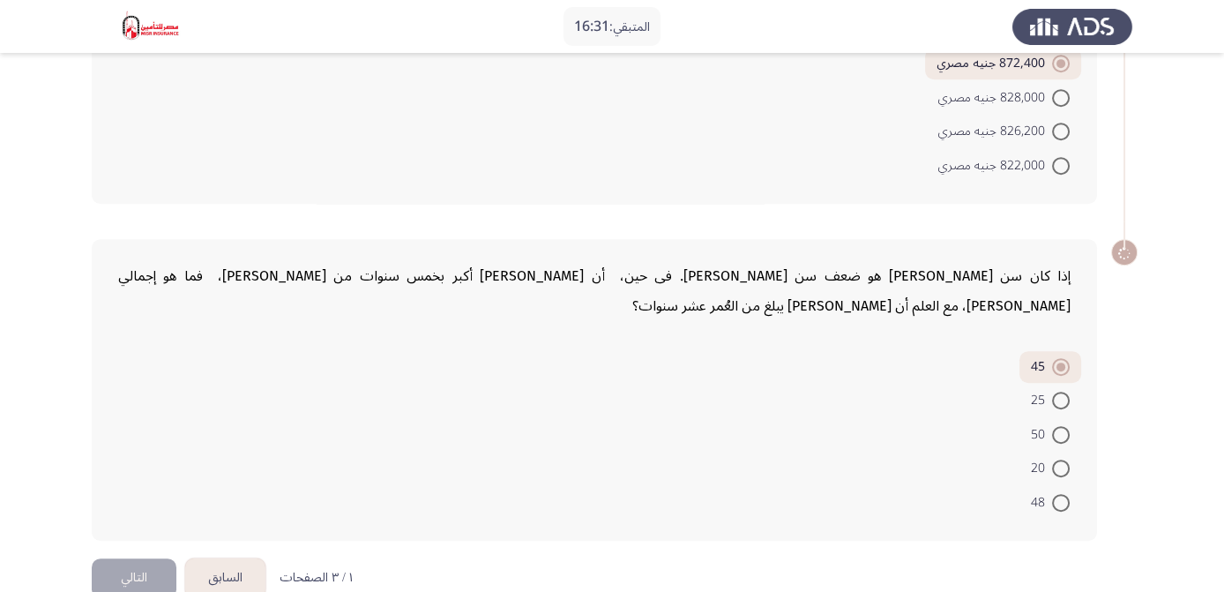
click at [137, 558] on button "التالي" at bounding box center [134, 578] width 85 height 40
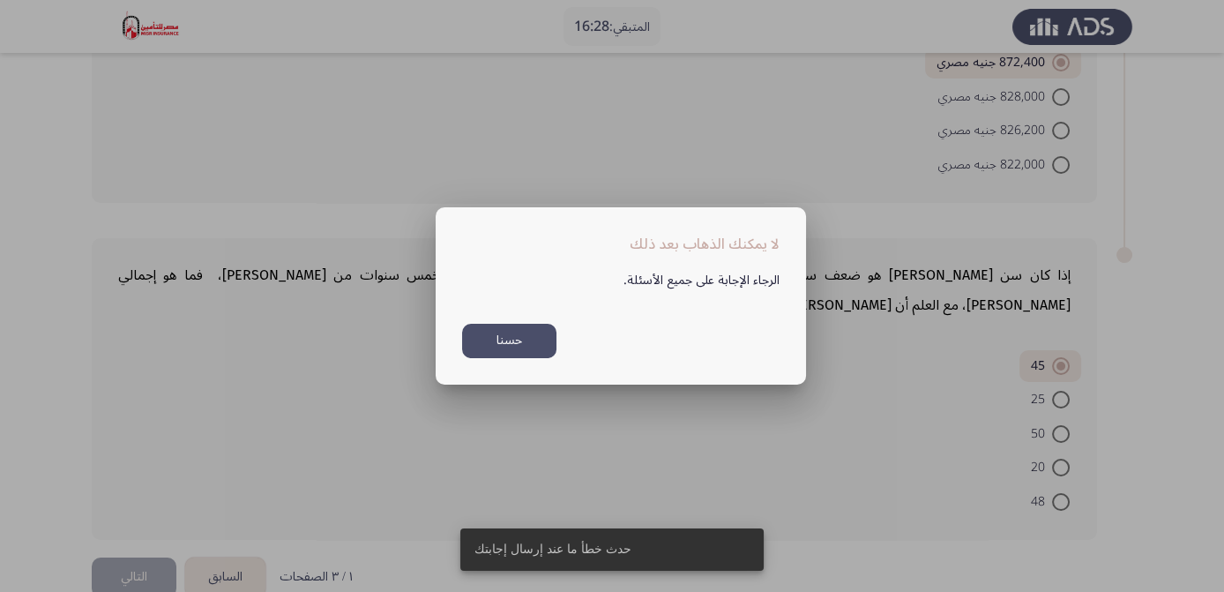
click at [534, 351] on button "حسنا" at bounding box center [509, 341] width 94 height 34
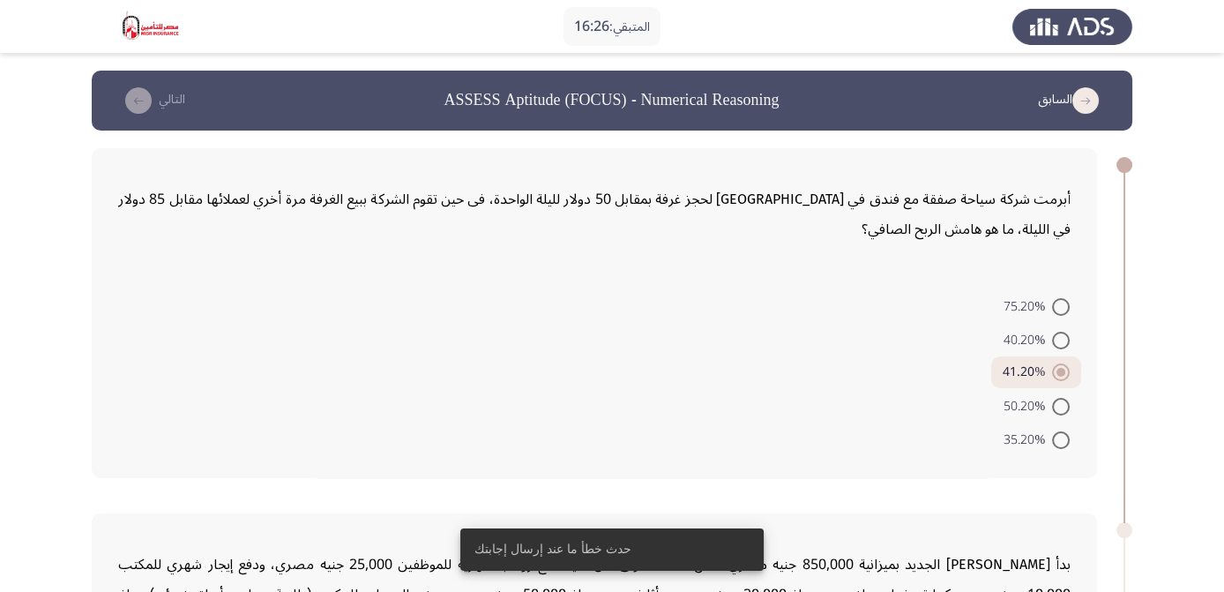
scroll to position [231, 0]
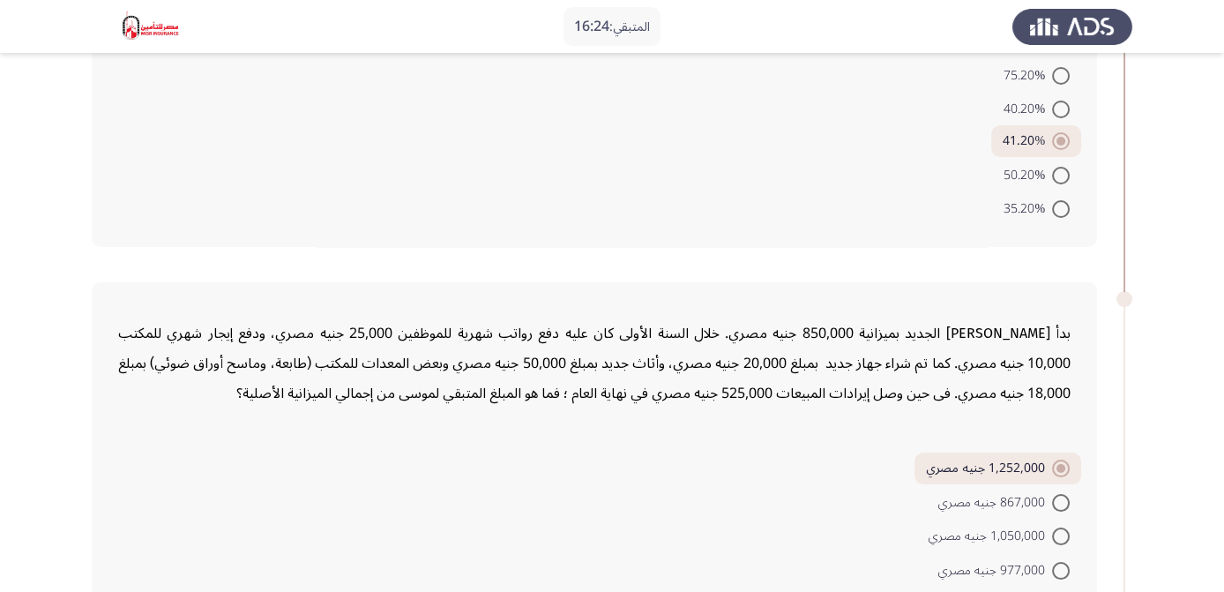
click at [1060, 494] on span at bounding box center [1061, 503] width 18 height 18
click at [1060, 494] on input "867,000 جنيه مصري" at bounding box center [1061, 503] width 18 height 18
radio input "true"
click at [1060, 469] on span at bounding box center [1061, 471] width 18 height 18
click at [1060, 469] on input "1,252,000 جنيه مصري" at bounding box center [1061, 471] width 18 height 18
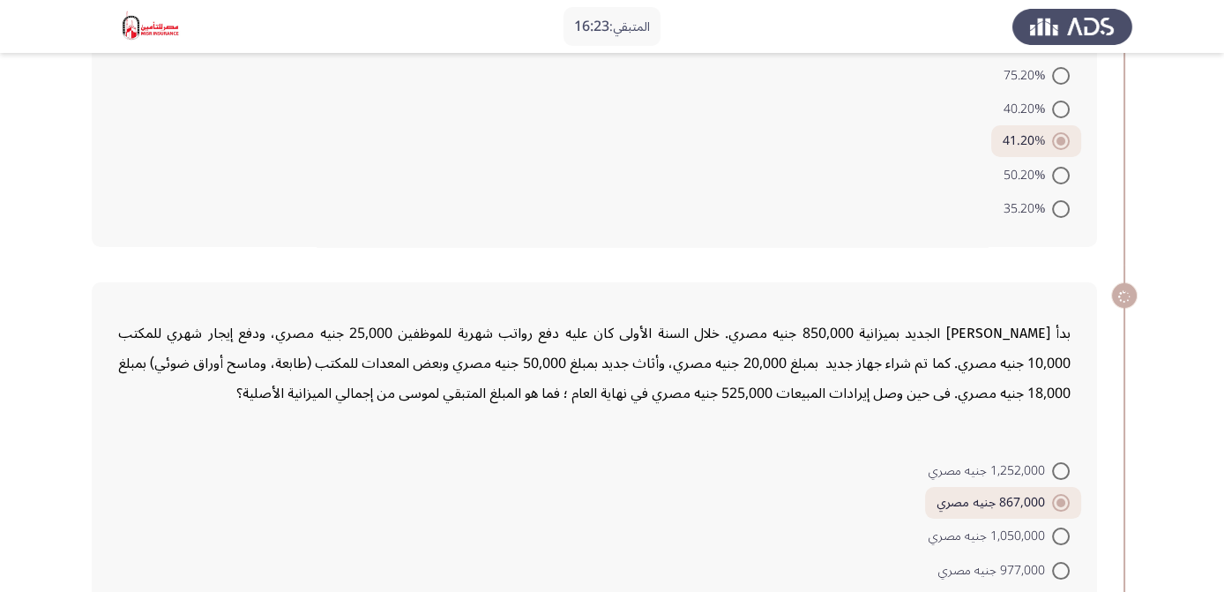
radio input "true"
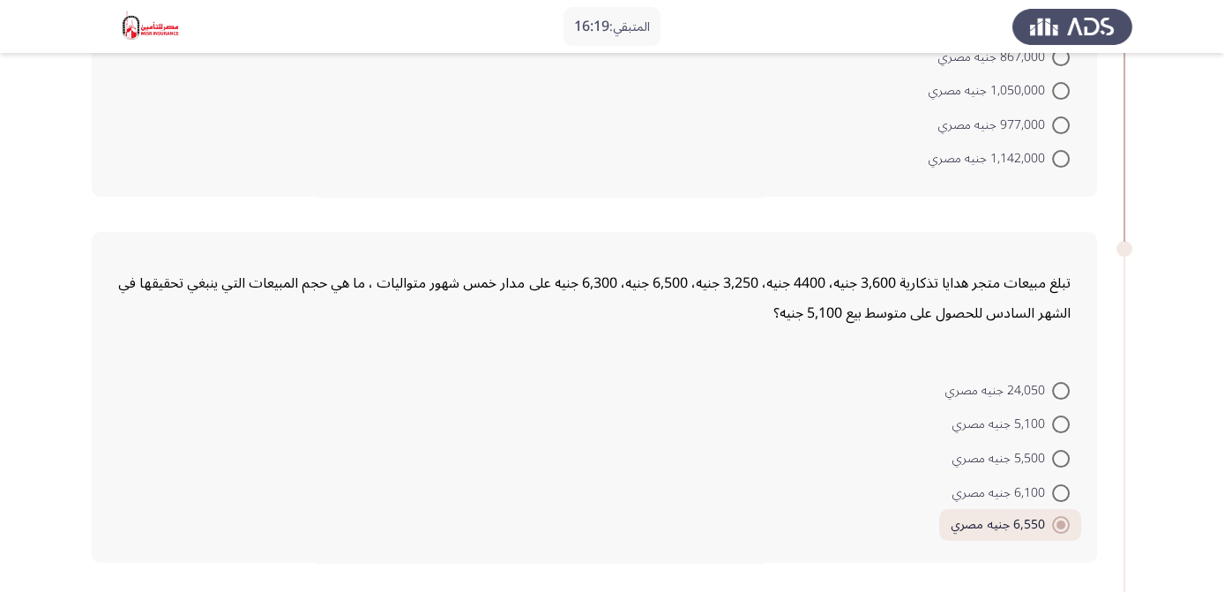
scroll to position [778, 0]
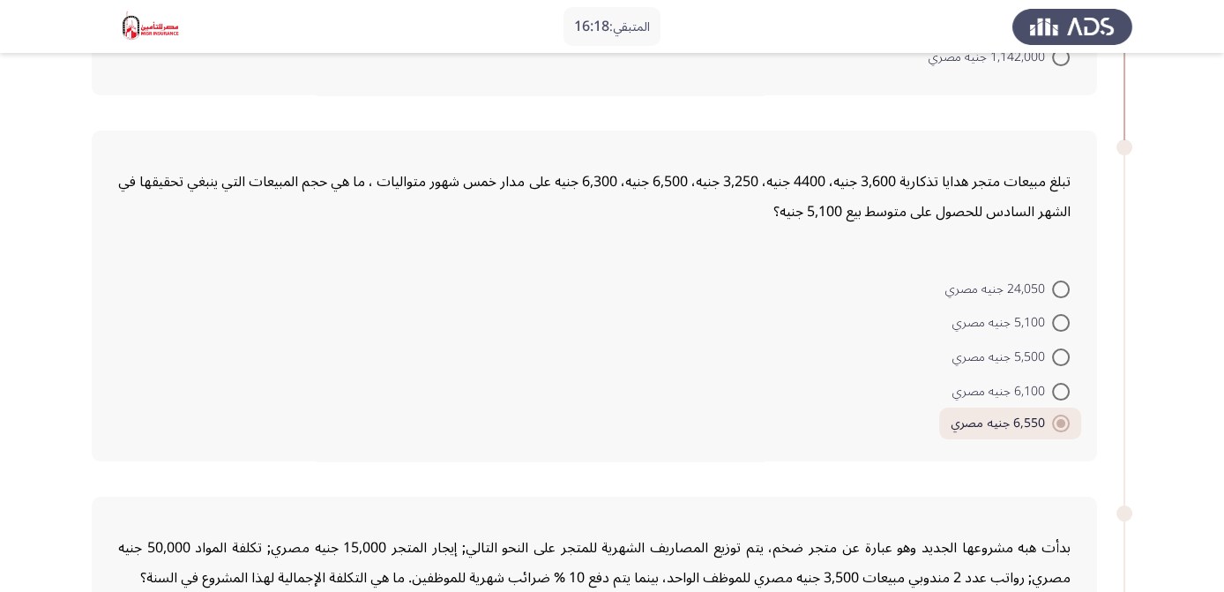
click at [1061, 394] on span at bounding box center [1061, 392] width 18 height 18
click at [1061, 394] on input "6,100 جنيه مصري" at bounding box center [1061, 392] width 18 height 18
radio input "true"
click at [1056, 427] on span at bounding box center [1061, 423] width 18 height 18
click at [1056, 427] on input "6,550 جنيه مصري" at bounding box center [1061, 423] width 18 height 18
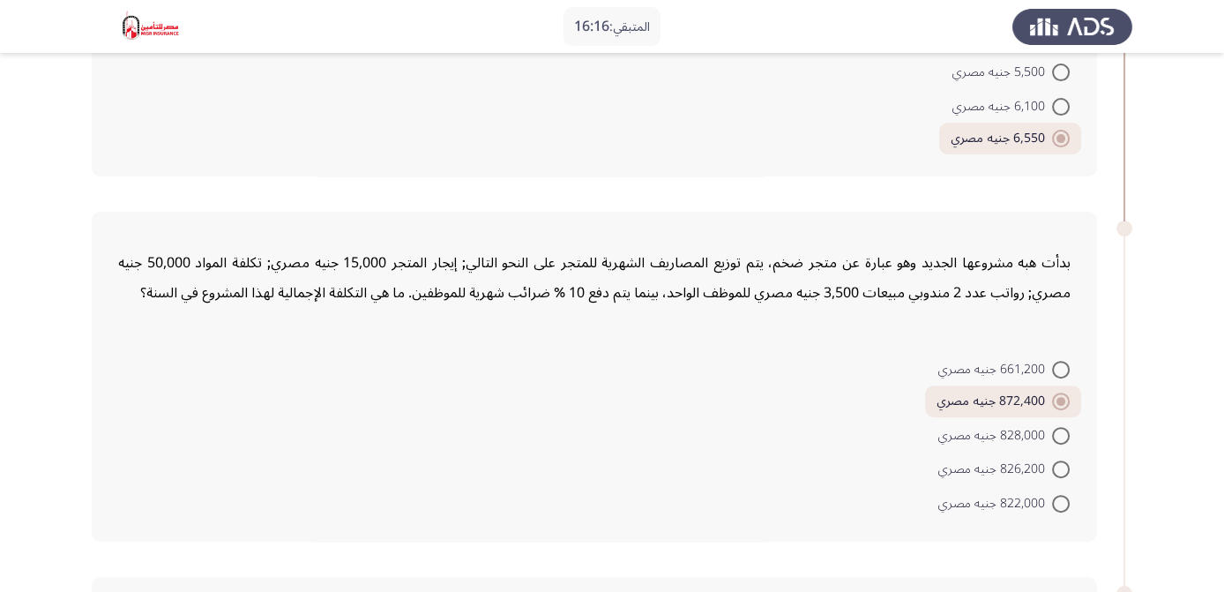
scroll to position [1065, 0]
click at [1053, 365] on span at bounding box center [1061, 367] width 18 height 18
click at [1053, 365] on input "661,200 جنيه مصري" at bounding box center [1061, 367] width 18 height 18
radio input "true"
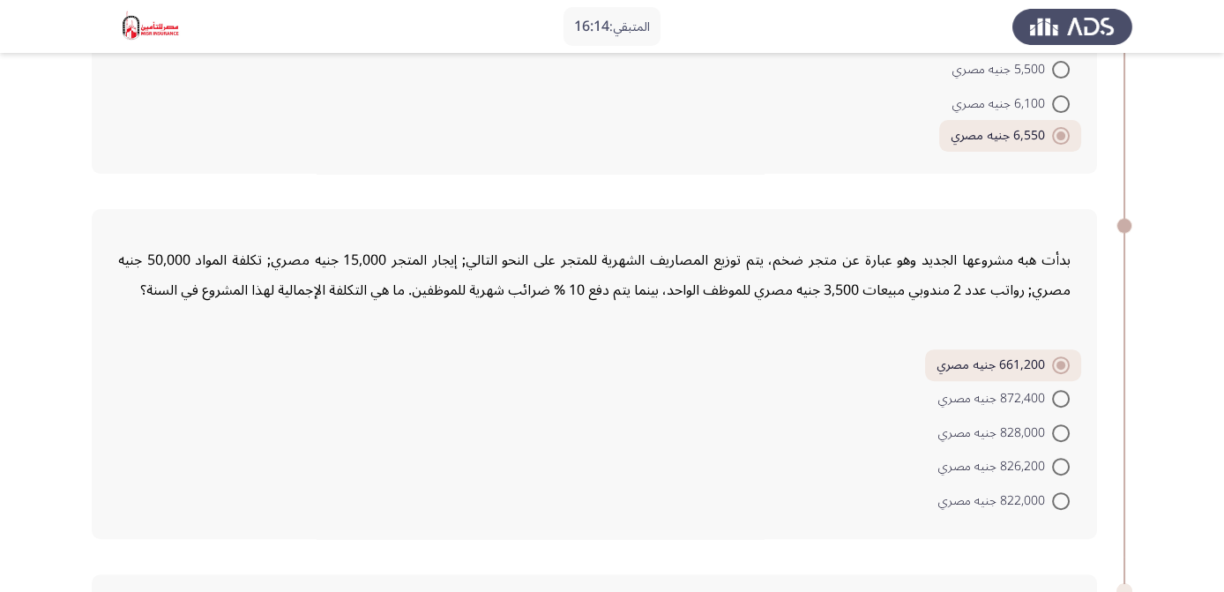
click at [1053, 396] on span at bounding box center [1061, 399] width 18 height 18
click at [1053, 396] on input "872,400 جنيه مصري" at bounding box center [1061, 399] width 18 height 18
radio input "true"
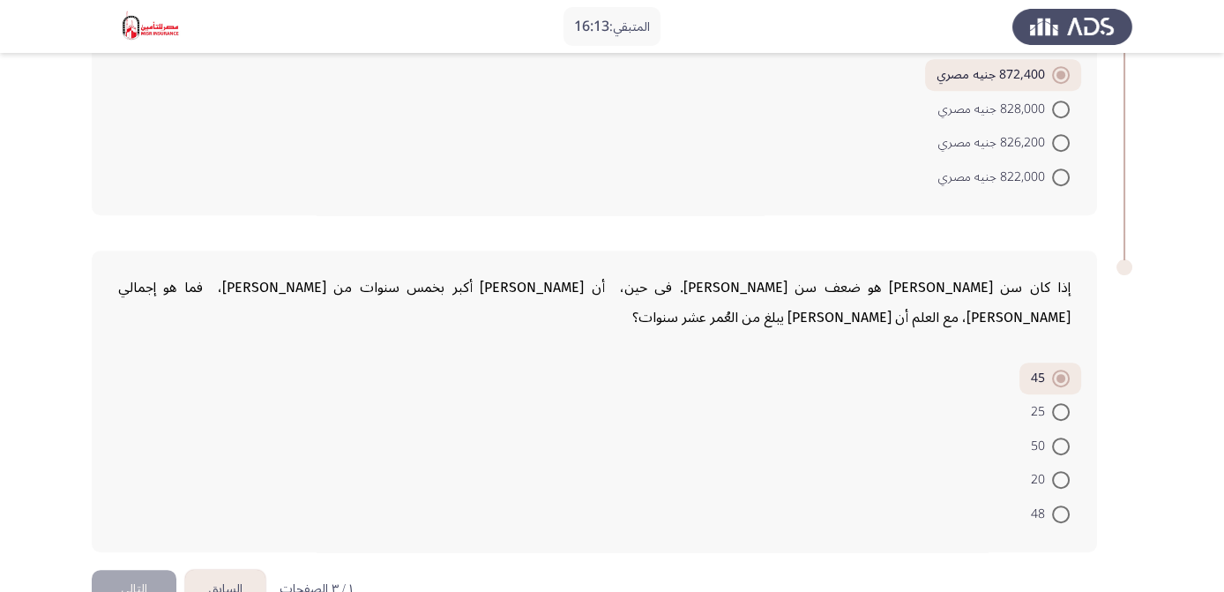
scroll to position [1393, 0]
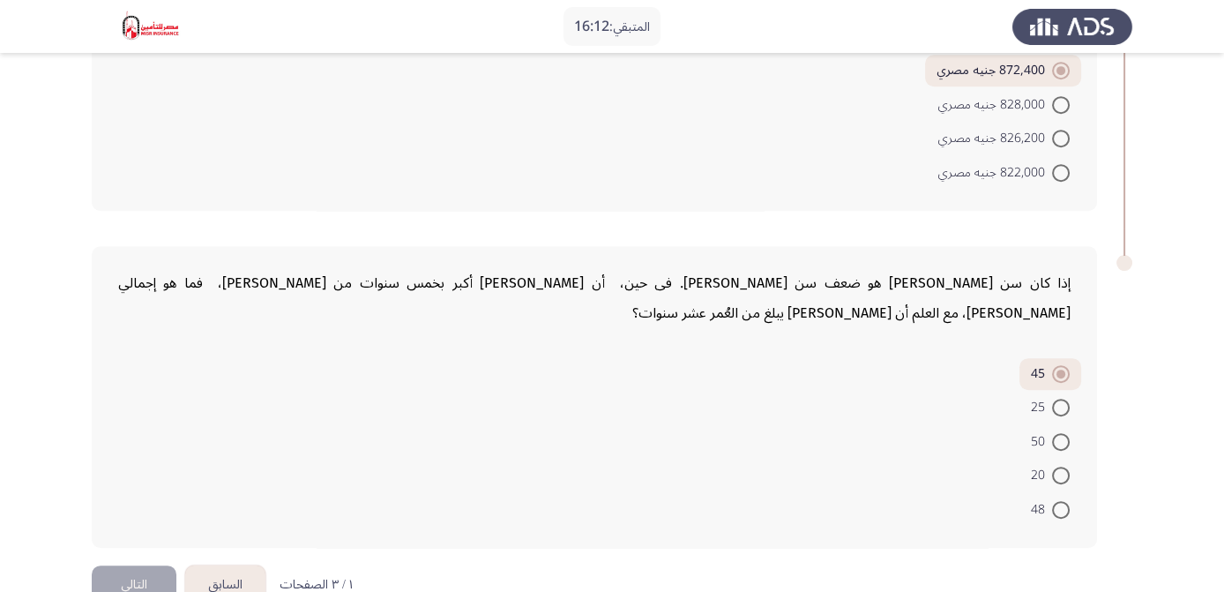
click at [1060, 398] on span at bounding box center [1061, 407] width 18 height 18
click at [1060, 398] on input "25" at bounding box center [1061, 407] width 18 height 18
radio input "true"
click at [1059, 367] on span at bounding box center [1061, 376] width 18 height 18
click at [1059, 367] on input "45" at bounding box center [1061, 376] width 18 height 18
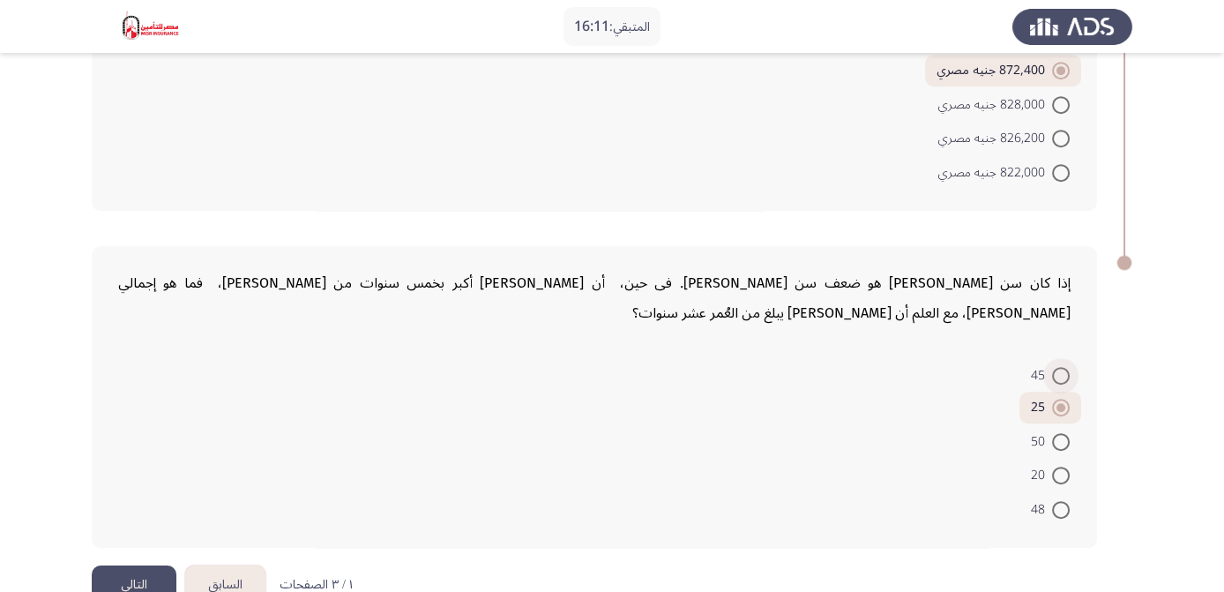
radio input "true"
click at [120, 565] on button "التالي" at bounding box center [134, 585] width 85 height 40
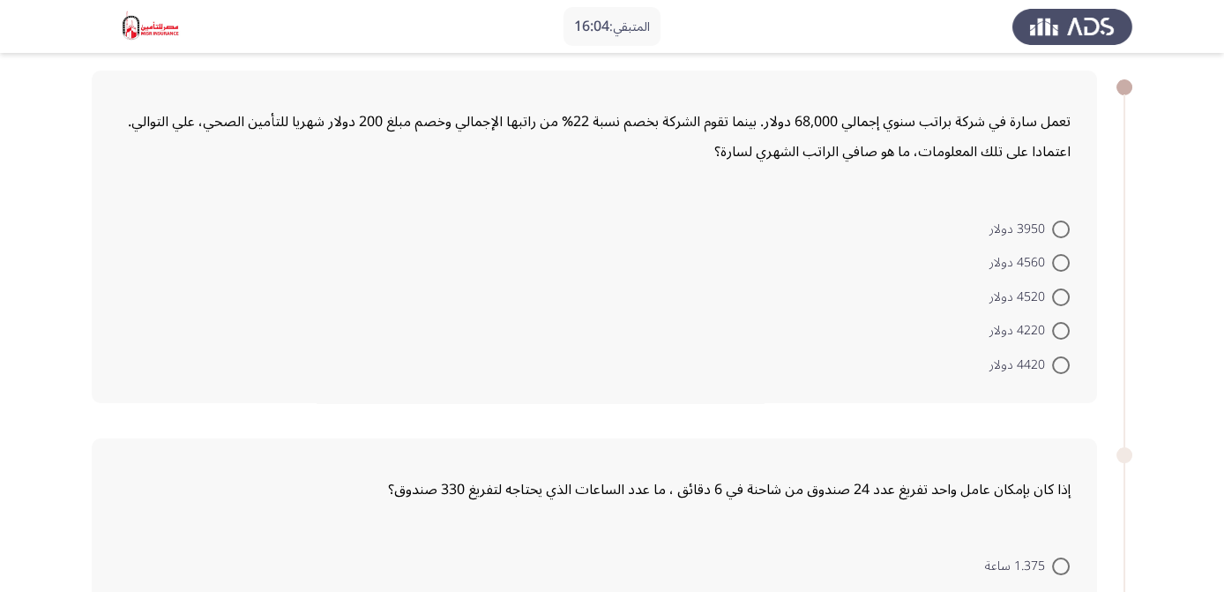
scroll to position [79, 0]
click at [1060, 326] on span at bounding box center [1061, 329] width 18 height 18
click at [1060, 326] on input "4220 دولار" at bounding box center [1061, 329] width 18 height 18
radio input "true"
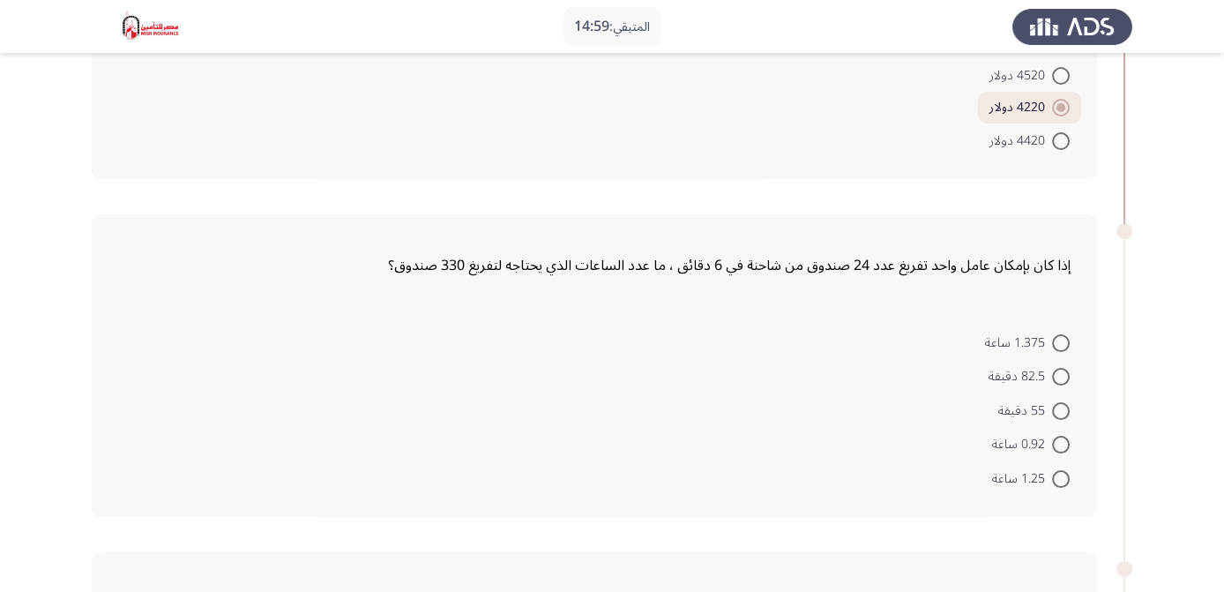
scroll to position [310, 0]
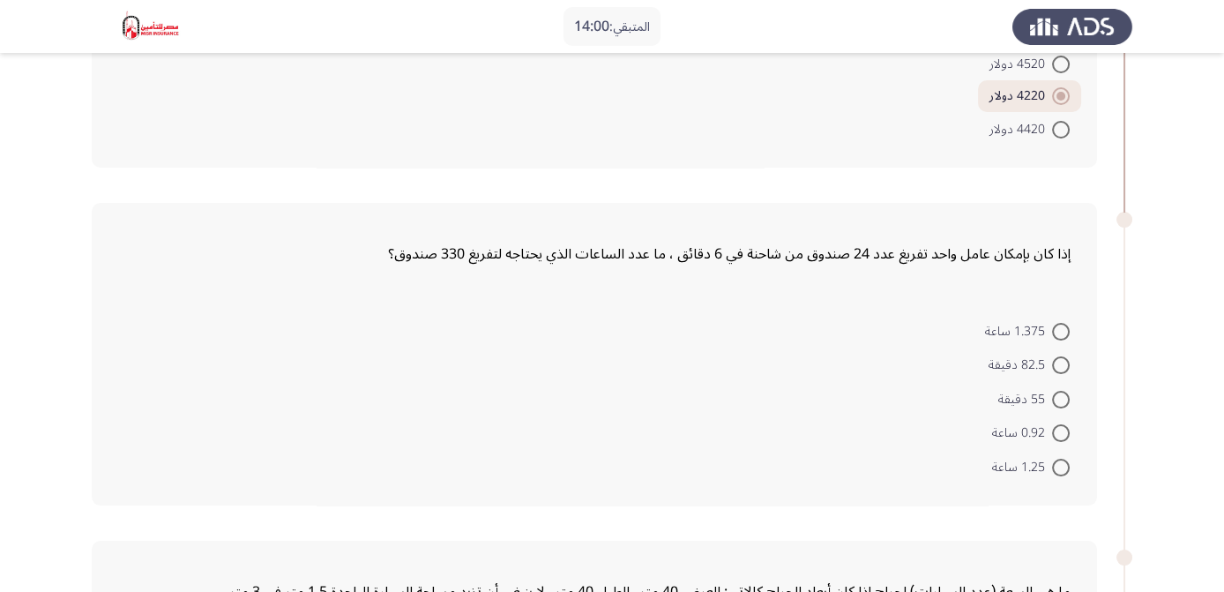
click at [710, 450] on form "1.375 ساعة 82.5 دقيقة 55 دقيقة 0.92 ساعة 1.25 ساعة" at bounding box center [594, 398] width 952 height 170
click at [1062, 325] on span at bounding box center [1061, 332] width 18 height 18
click at [1062, 325] on input "1.375 ساعة" at bounding box center [1061, 332] width 18 height 18
radio input "true"
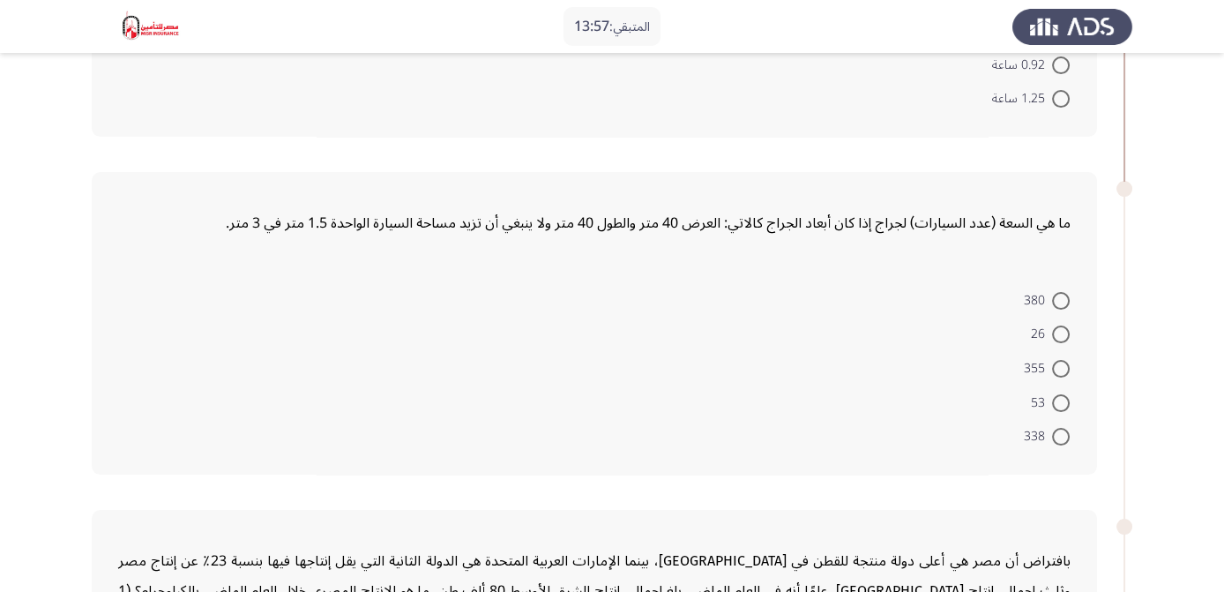
scroll to position [678, 0]
click at [1063, 427] on span at bounding box center [1061, 435] width 18 height 18
click at [1063, 427] on input "338" at bounding box center [1061, 435] width 18 height 18
radio input "true"
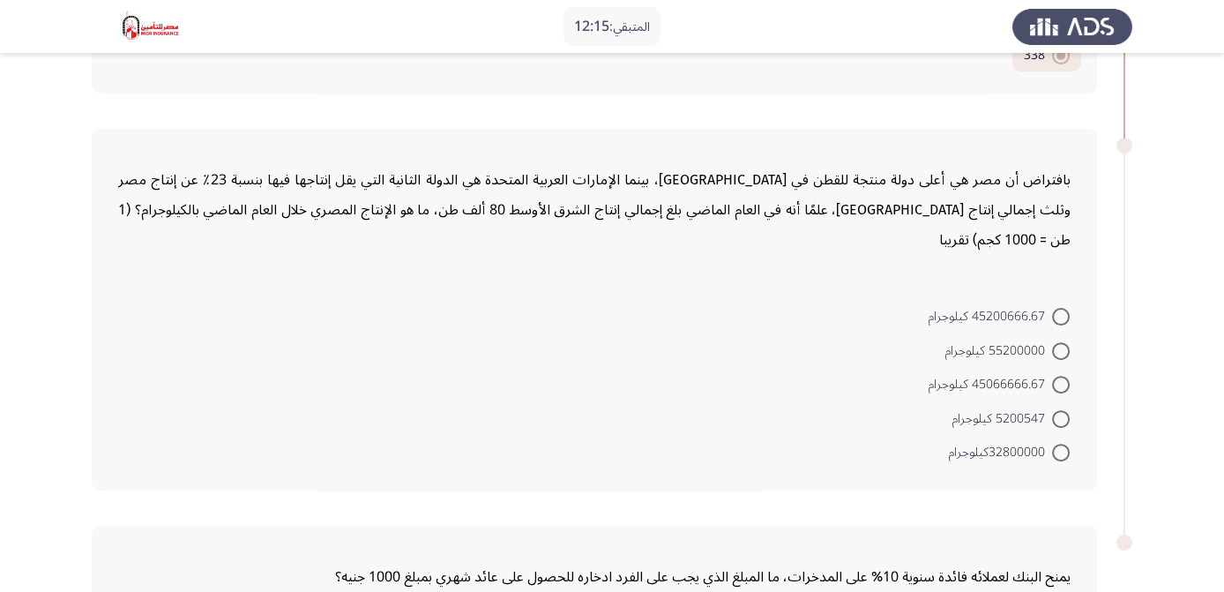
scroll to position [1057, 0]
click at [1062, 442] on span at bounding box center [1061, 451] width 18 height 18
click at [1062, 442] on input "32800000كيلوجرام" at bounding box center [1061, 451] width 18 height 18
radio input "true"
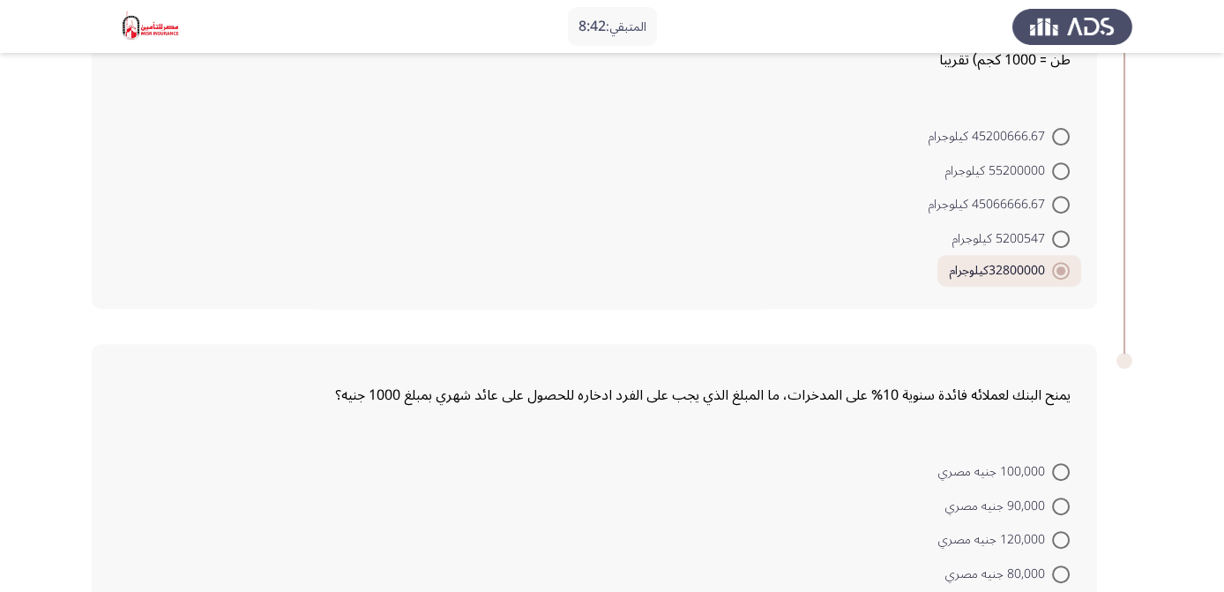
scroll to position [1342, 0]
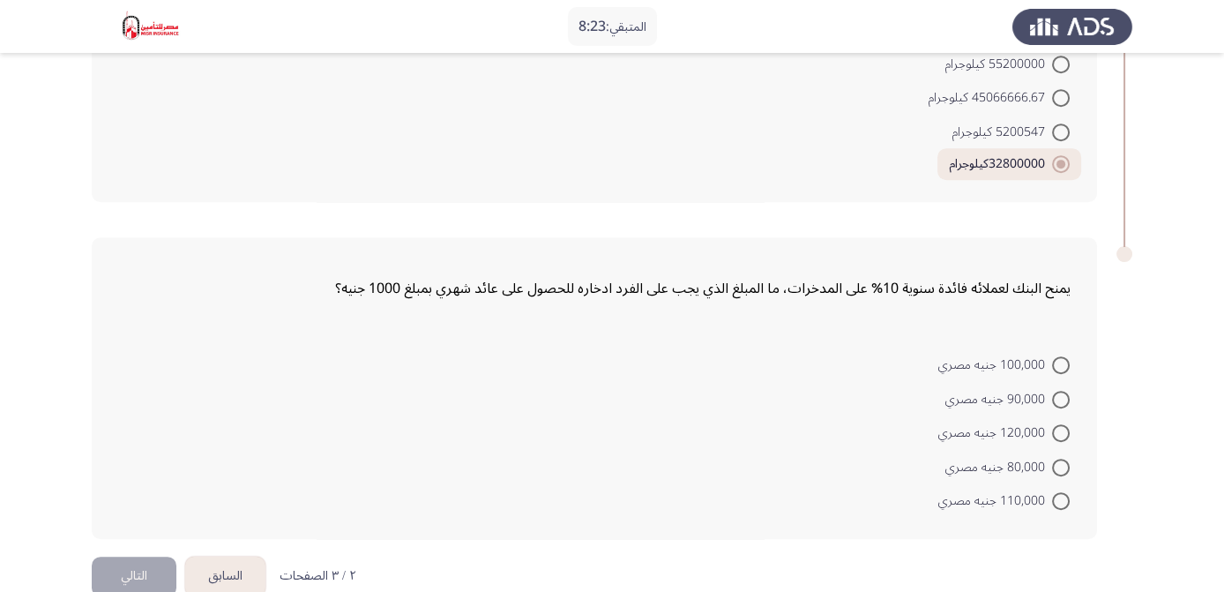
click at [1065, 424] on span at bounding box center [1061, 433] width 18 height 18
click at [1065, 424] on input "120,000 جنيه مصري" at bounding box center [1061, 433] width 18 height 18
radio input "true"
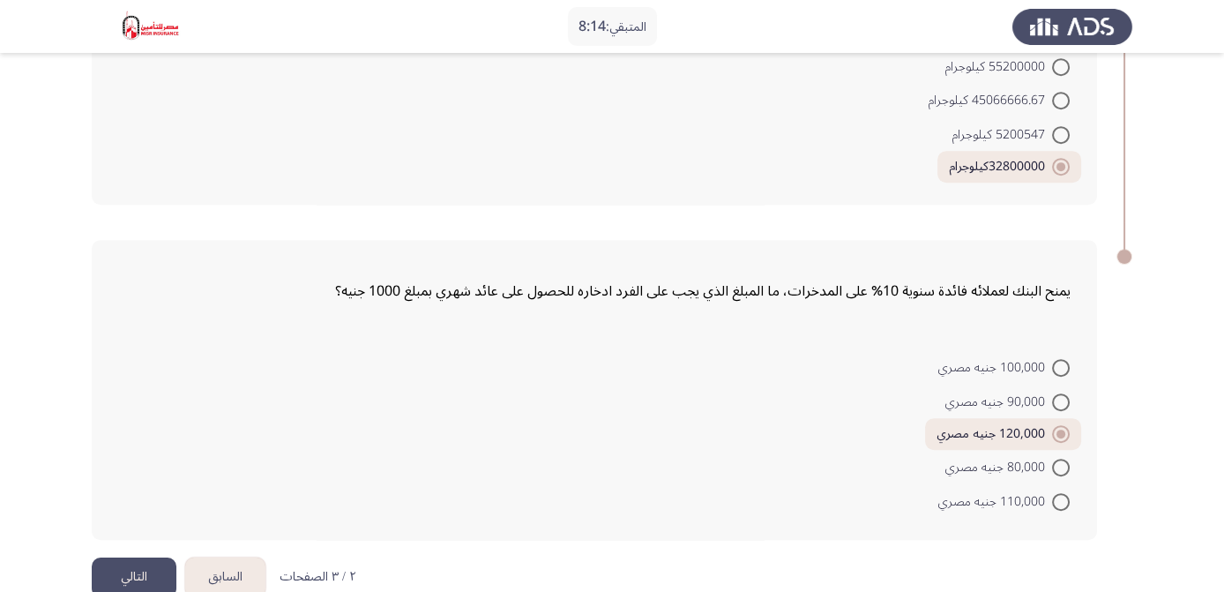
click at [121, 557] on button "التالي" at bounding box center [134, 577] width 85 height 40
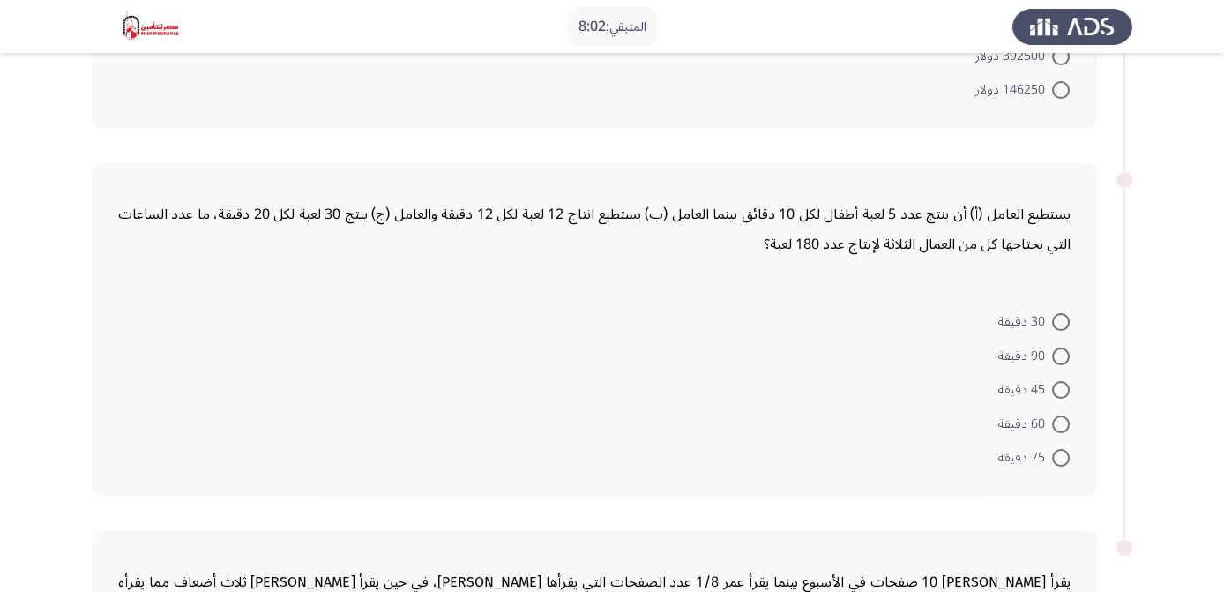
scroll to position [720, 0]
click at [879, 402] on form "30 دقيقة 90 دقيقة 45 دقيقة 60 دقيقة 75 دقيقة" at bounding box center [594, 387] width 952 height 170
click at [1059, 428] on label "60 دقيقة" at bounding box center [1033, 423] width 71 height 21
click at [1059, 428] on input "60 دقيقة" at bounding box center [1061, 423] width 18 height 18
radio input "true"
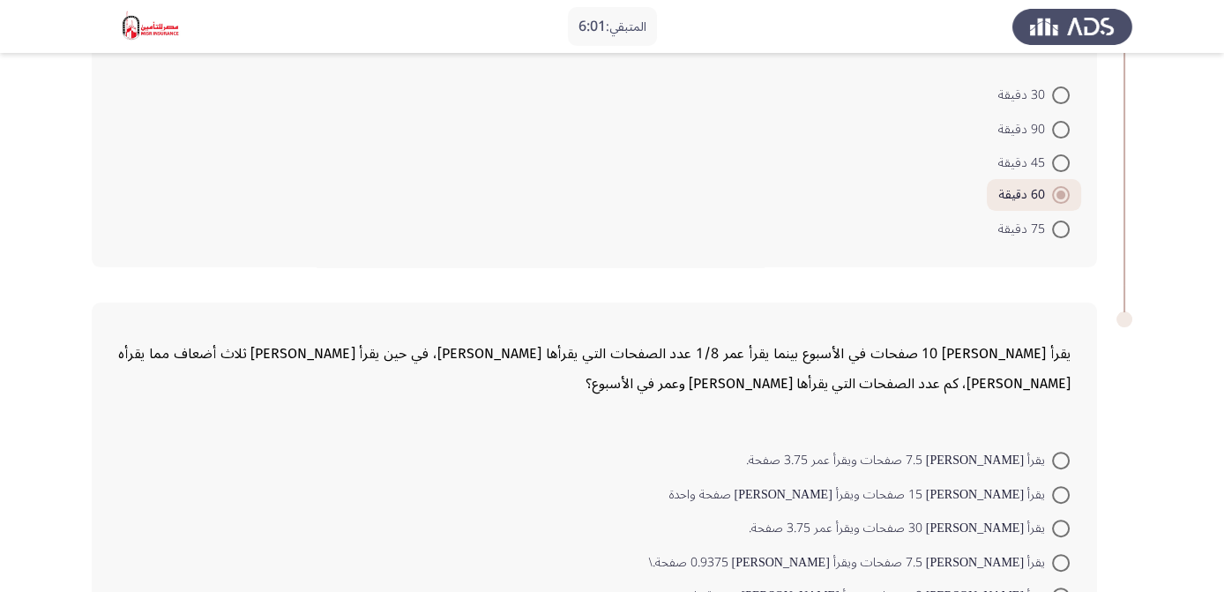
scroll to position [945, 0]
click at [1052, 334] on div "يقرأ [PERSON_NAME] 10 صفحات في الأسبوع بينما يقرأ عمر 1/8 عدد الصفحات التي يقرأ…" at bounding box center [594, 369] width 952 height 88
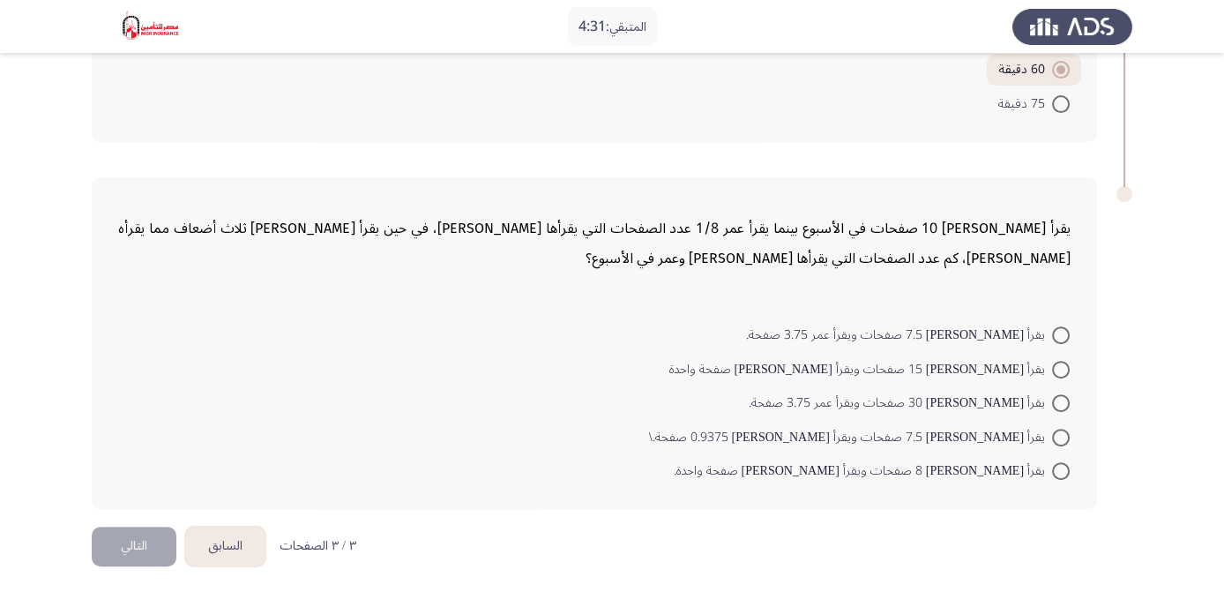
click at [1061, 404] on span at bounding box center [1061, 403] width 18 height 18
click at [1061, 404] on input "يقرأ [PERSON_NAME] 30 صفحات ويقرأ عمر 3.75 صفحة." at bounding box center [1061, 403] width 18 height 18
radio input "true"
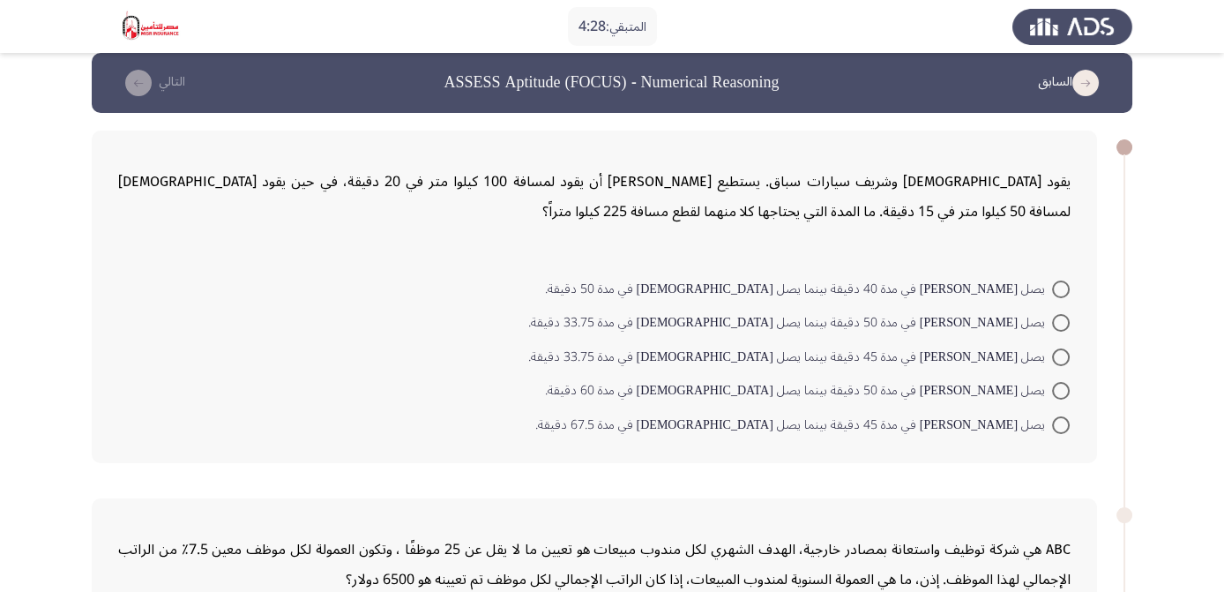
scroll to position [0, 0]
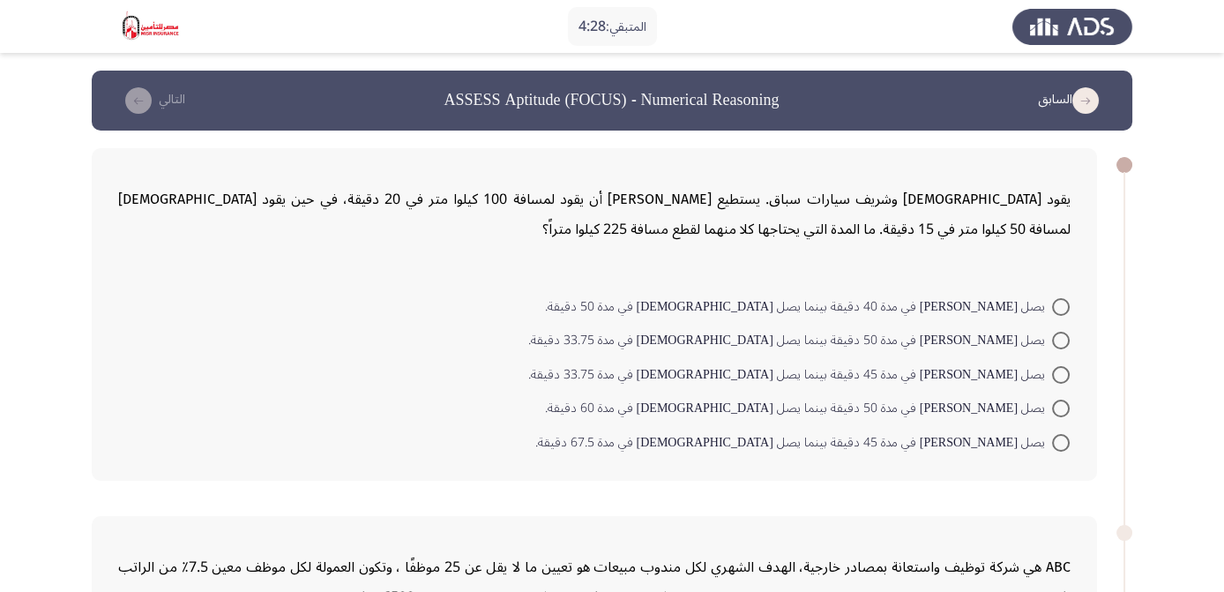
click at [530, 363] on form "يصل [PERSON_NAME] في مدة 40 دقيقة بينما يصل [DEMOGRAPHIC_DATA] في مدة 50 دقيقة.…" at bounding box center [594, 373] width 952 height 170
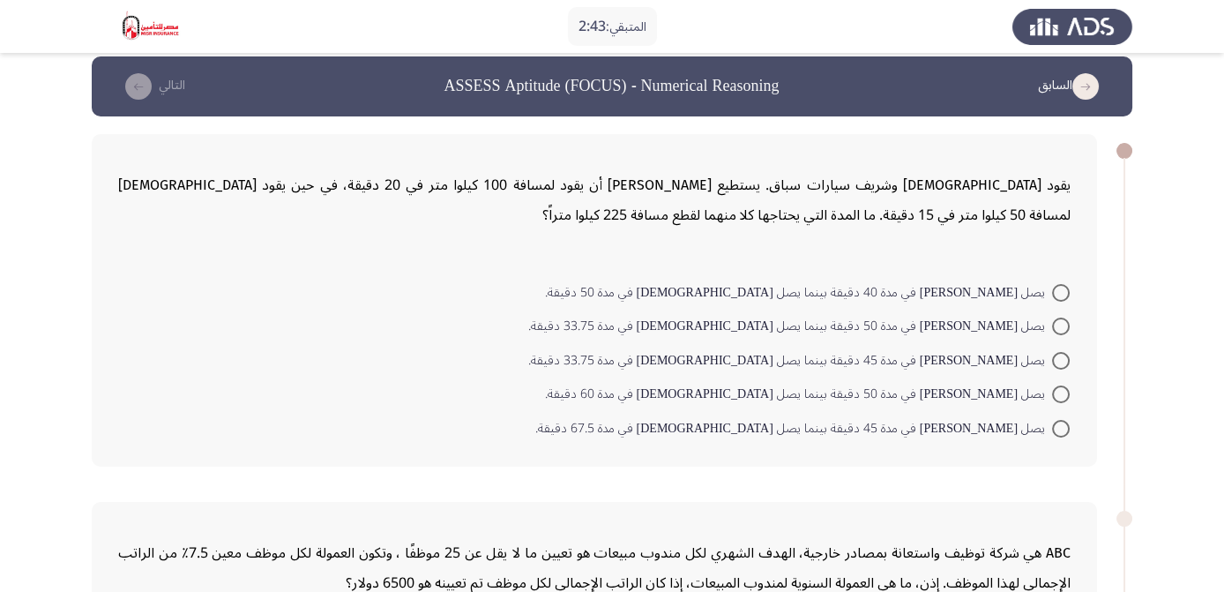
click at [1061, 426] on span at bounding box center [1061, 429] width 18 height 18
click at [1061, 426] on input "يصل [PERSON_NAME] في مدة 45 دقيقة بينما يصل [DEMOGRAPHIC_DATA] في مدة 67.5 دقيق…" at bounding box center [1061, 429] width 18 height 18
radio input "true"
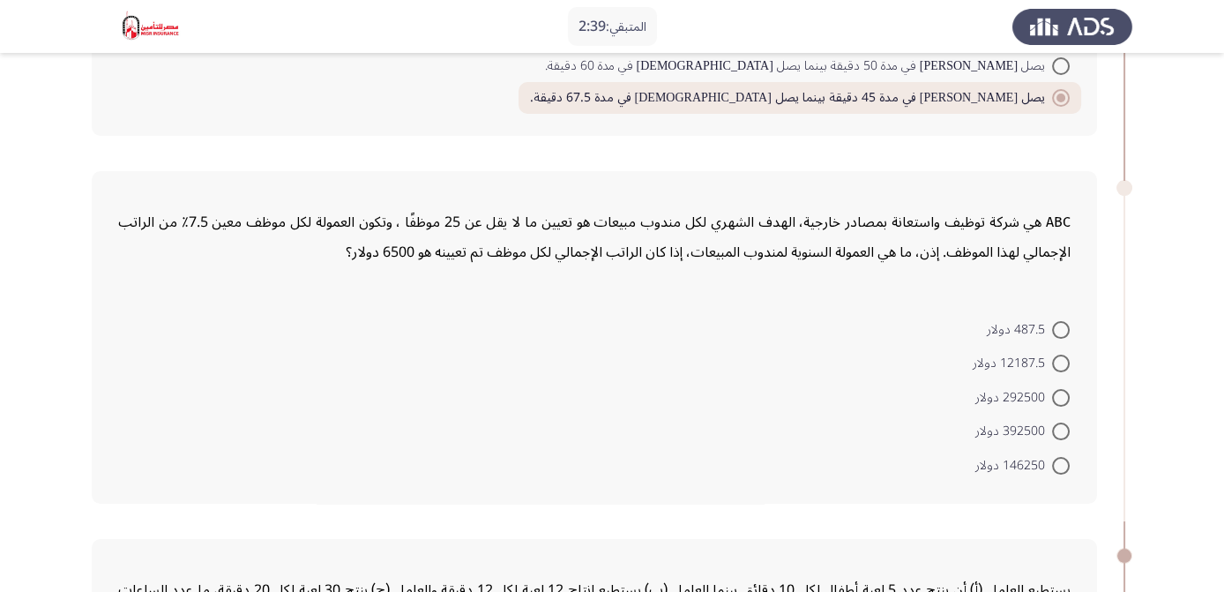
scroll to position [359, 0]
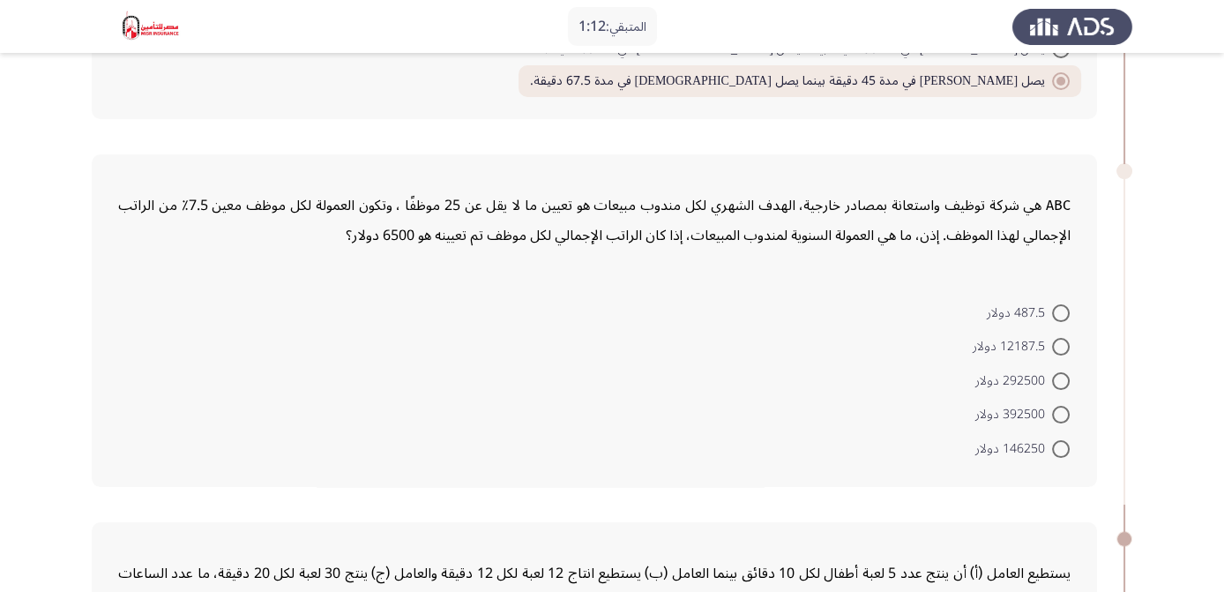
click at [1060, 446] on span at bounding box center [1061, 449] width 18 height 18
click at [1060, 446] on input "146250 دولار" at bounding box center [1061, 449] width 18 height 18
radio input "true"
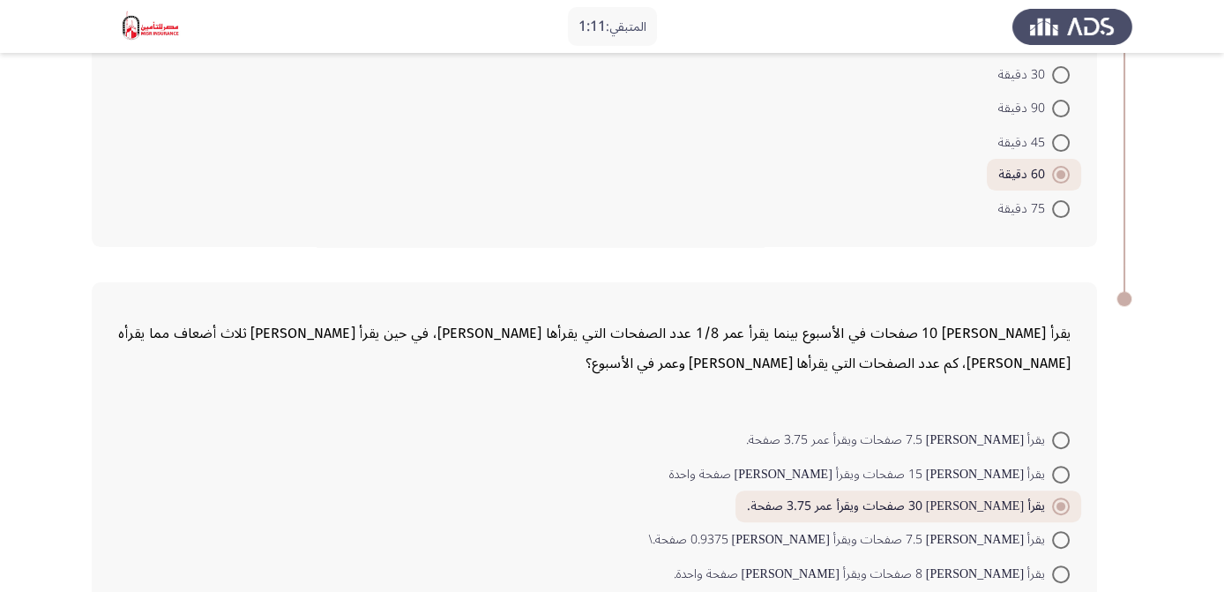
scroll to position [1065, 0]
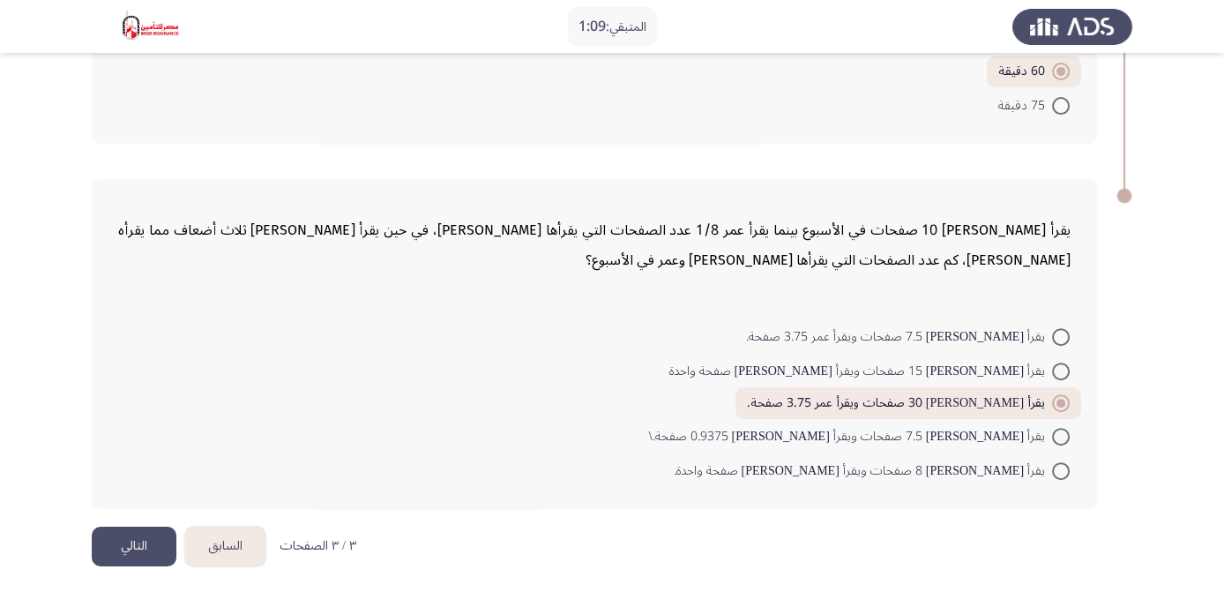
click at [126, 542] on button "التالي" at bounding box center [134, 546] width 85 height 40
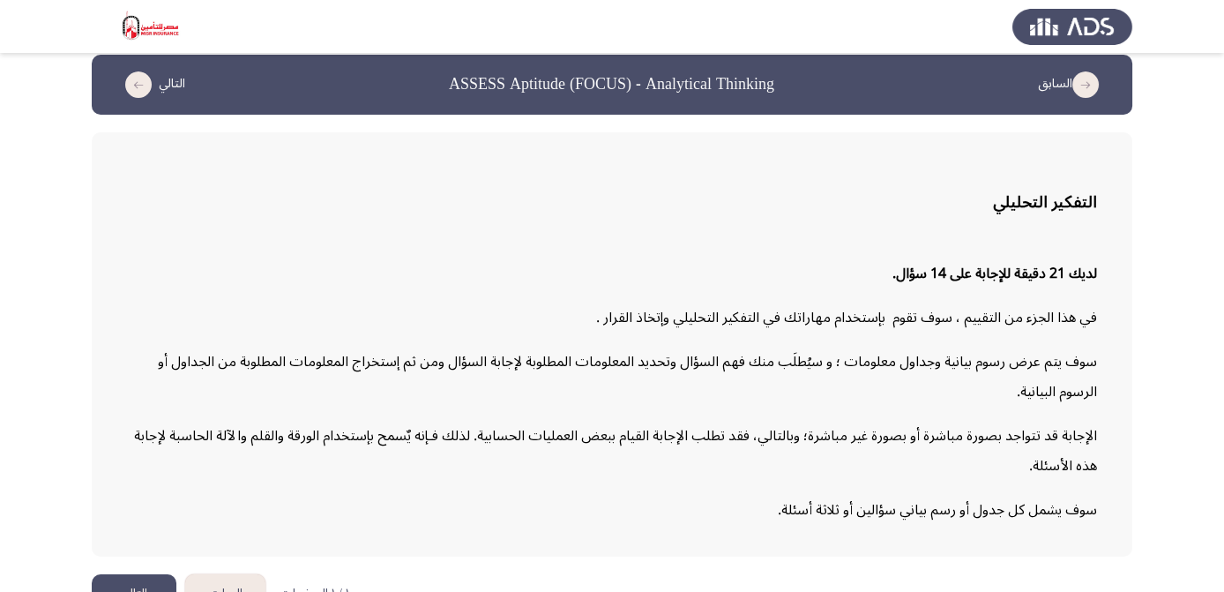
scroll to position [53, 0]
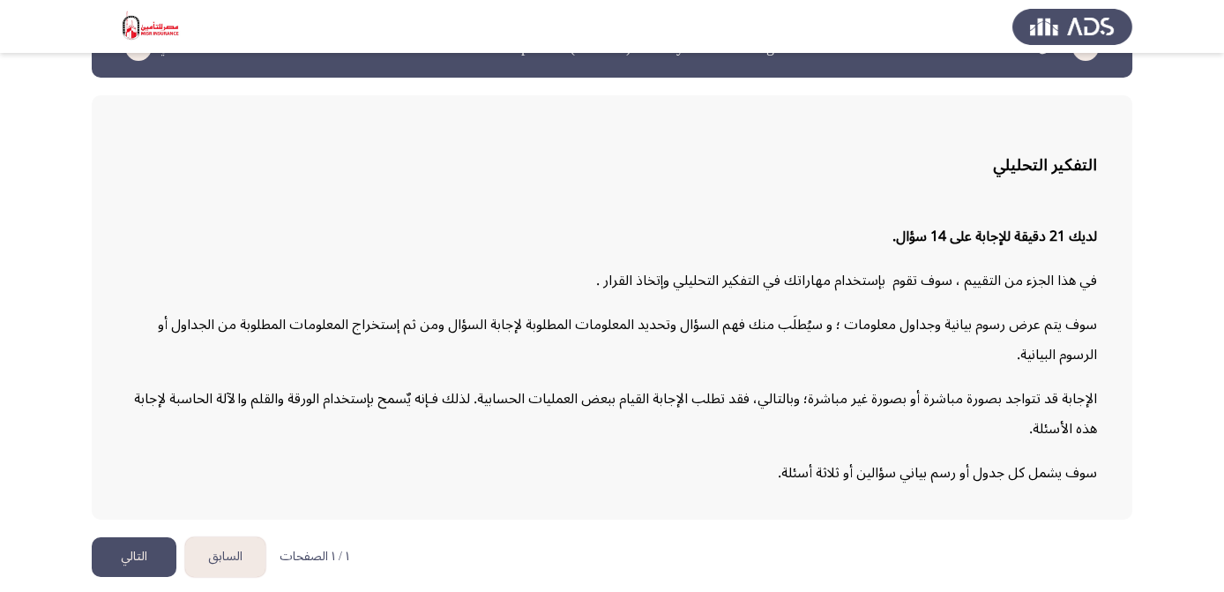
click at [113, 559] on button "التالي" at bounding box center [134, 557] width 85 height 40
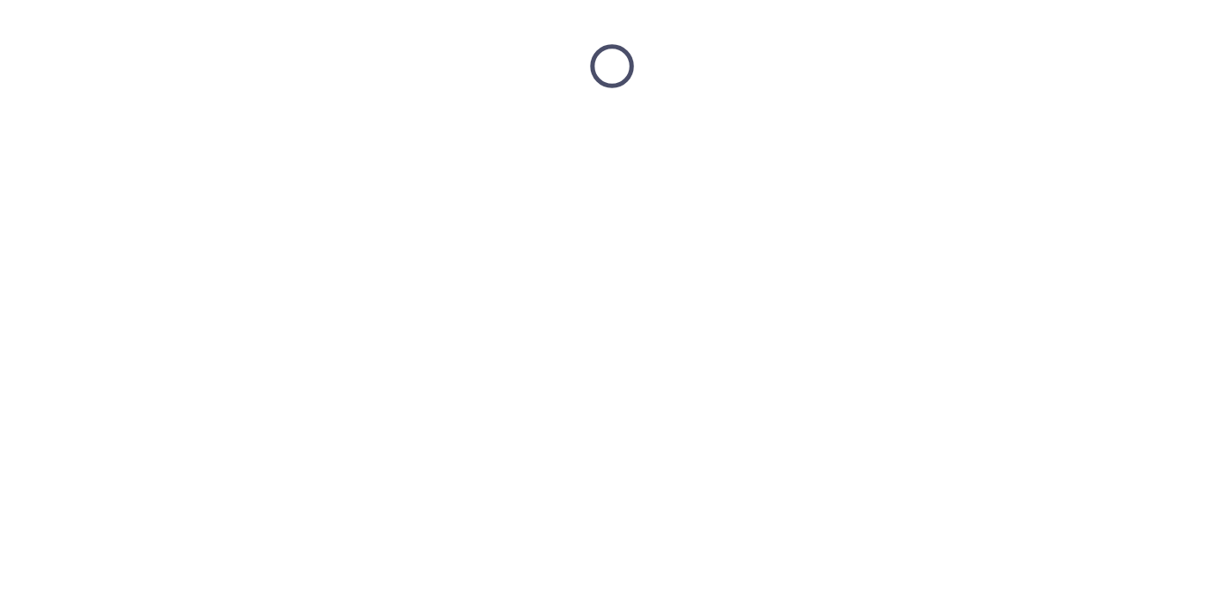
scroll to position [0, 0]
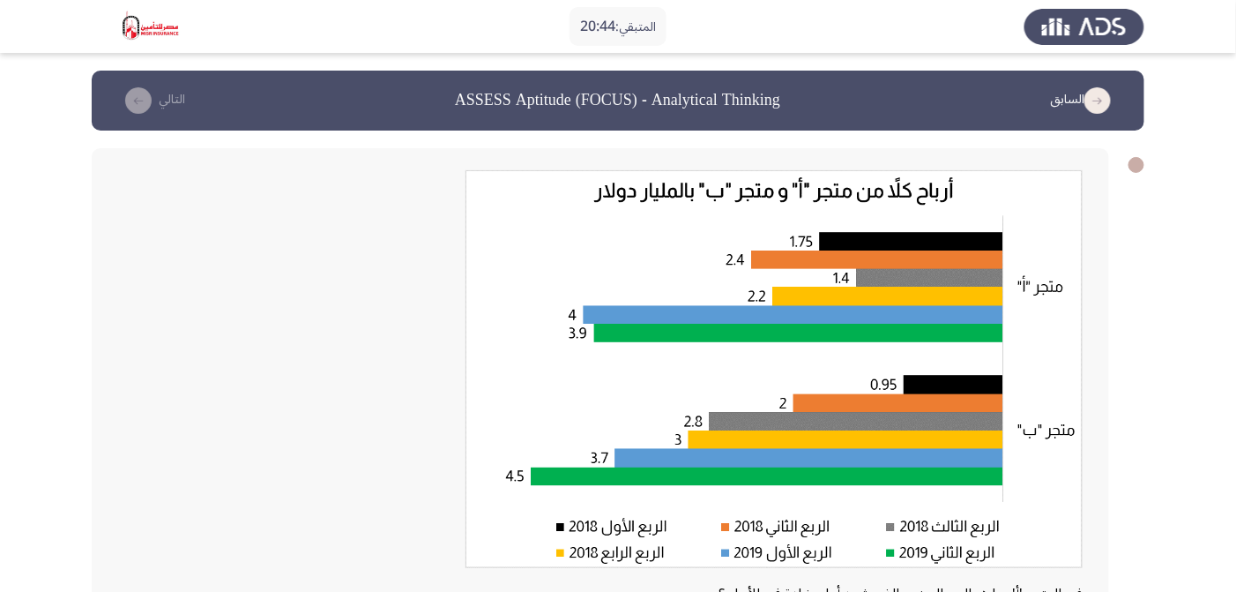
click at [1074, 185] on img at bounding box center [773, 369] width 617 height 398
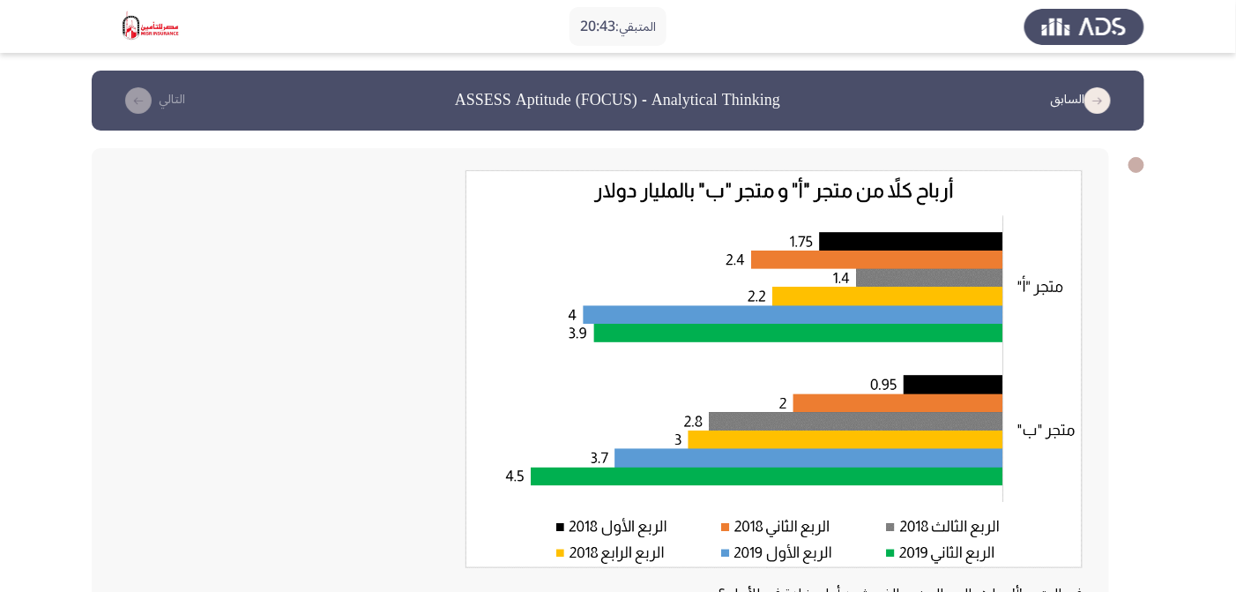
click at [1146, 164] on app-assessment-container "المتبقي: 20:43 السابق ASSESS Aptitude (FOCUS) - Analytical Thinking [DEMOGRAPHI…" at bounding box center [618, 460] width 1236 height 778
click at [1146, 164] on app-assessment-container "المتبقي: 20:42 السابق ASSESS Aptitude (FOCUS) - Analytical Thinking [DEMOGRAPHI…" at bounding box center [618, 460] width 1236 height 778
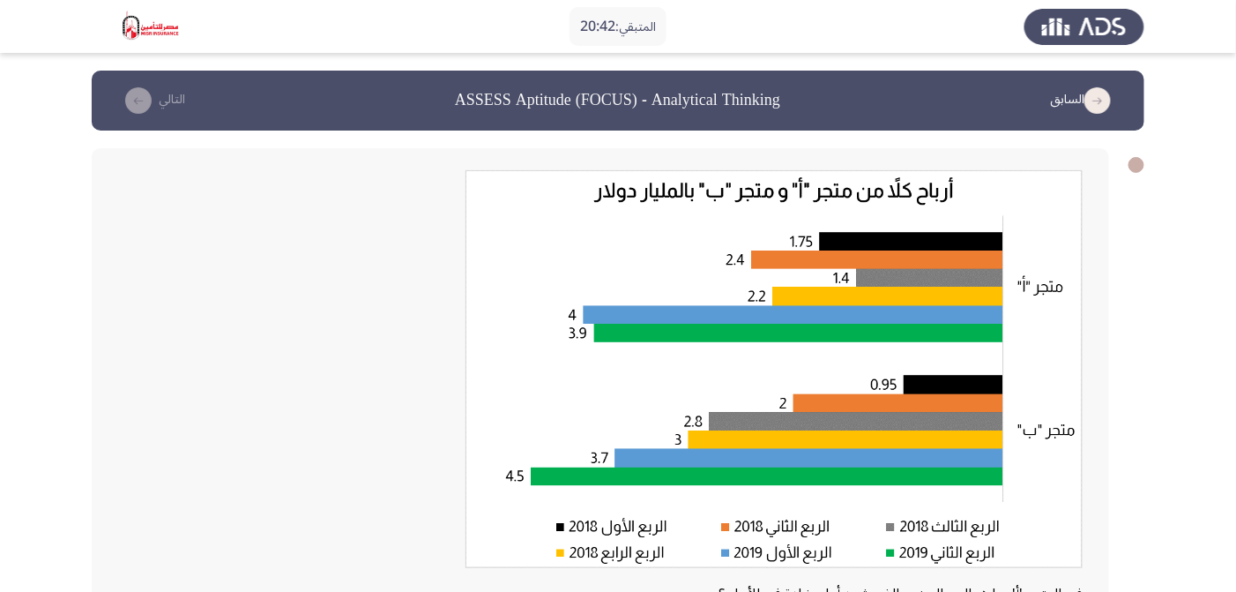
click at [1146, 164] on app-assessment-container "المتبقي: 20:42 السابق ASSESS Aptitude (FOCUS) - Analytical Thinking [DEMOGRAPHI…" at bounding box center [618, 460] width 1236 height 778
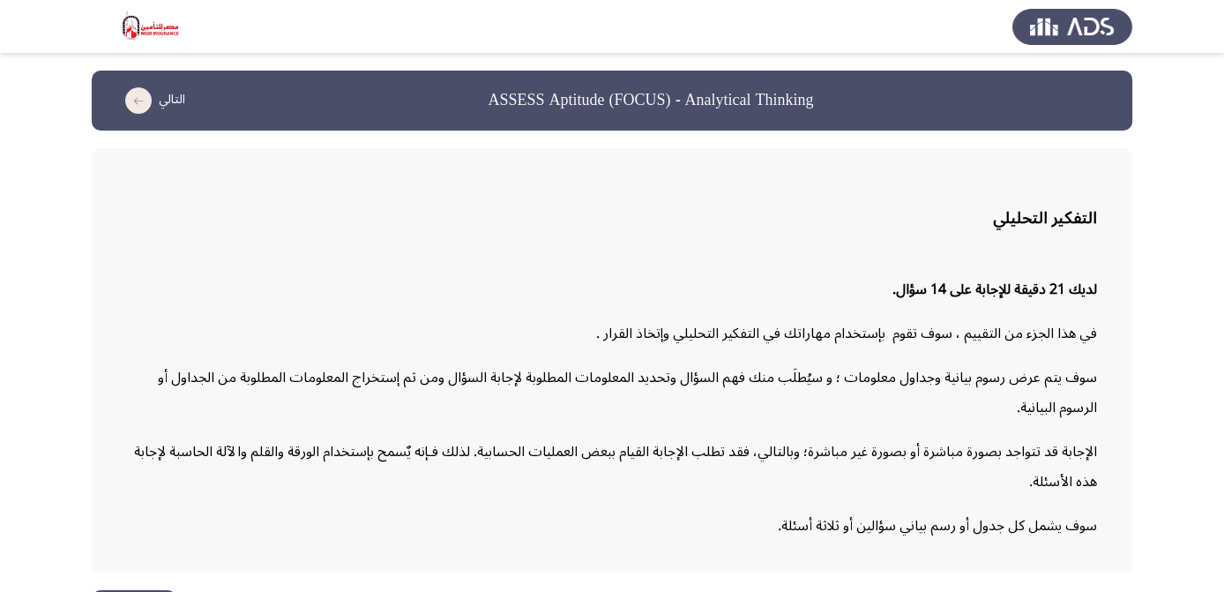
scroll to position [53, 0]
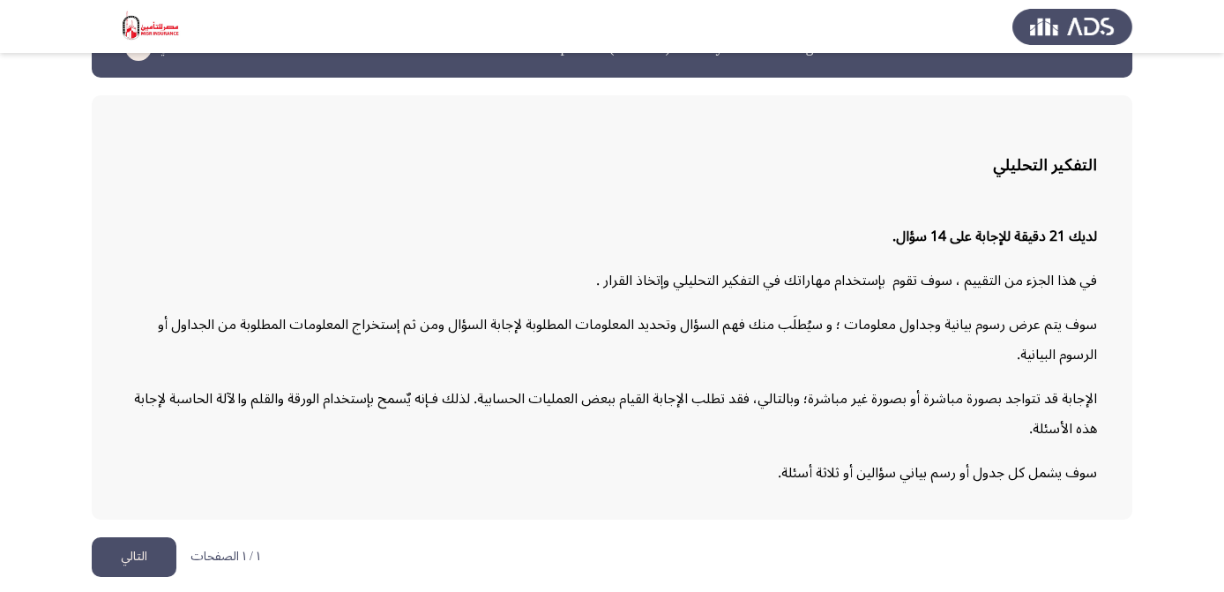
click at [102, 552] on button "التالي" at bounding box center [134, 557] width 85 height 40
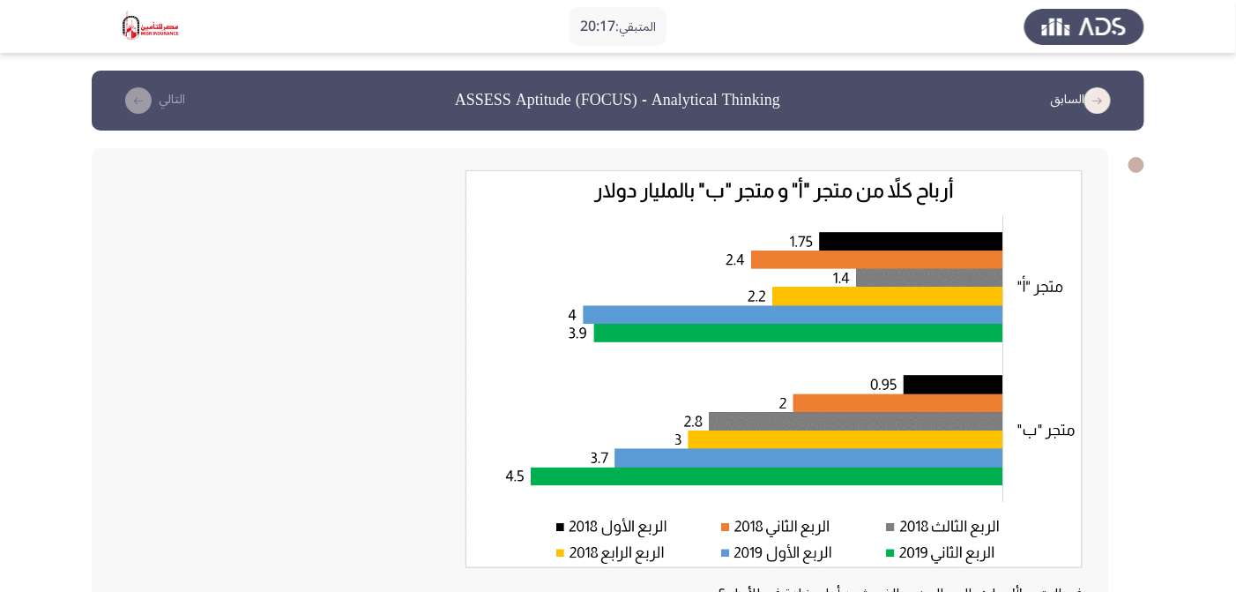
click at [1068, 188] on img at bounding box center [773, 369] width 617 height 398
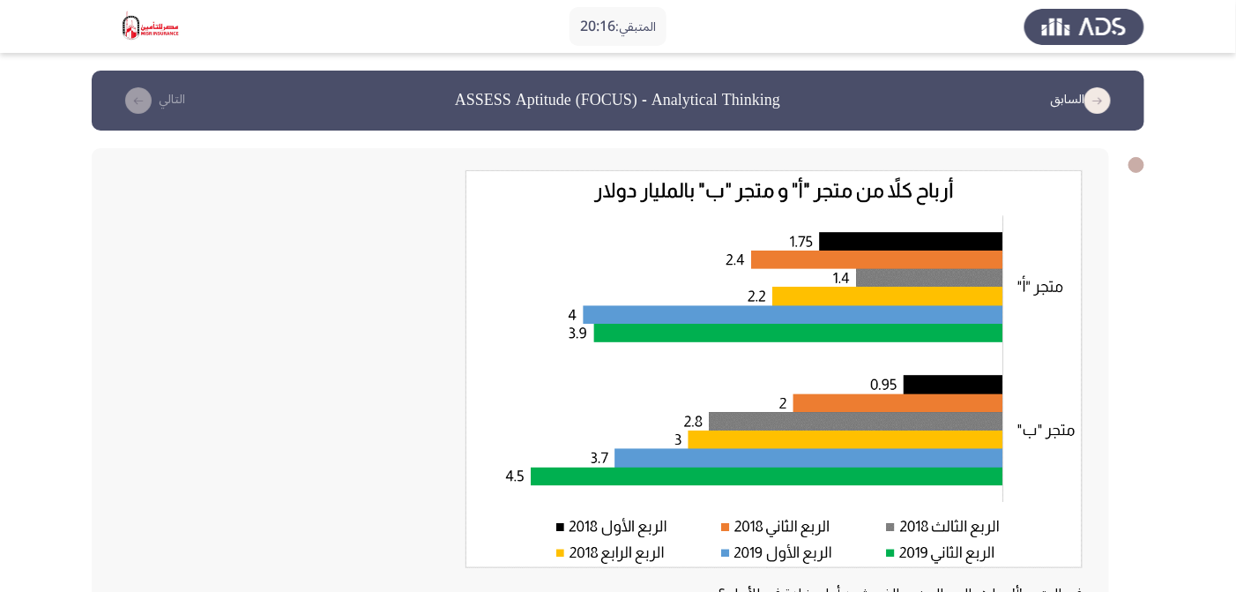
click at [1068, 188] on img at bounding box center [773, 369] width 617 height 398
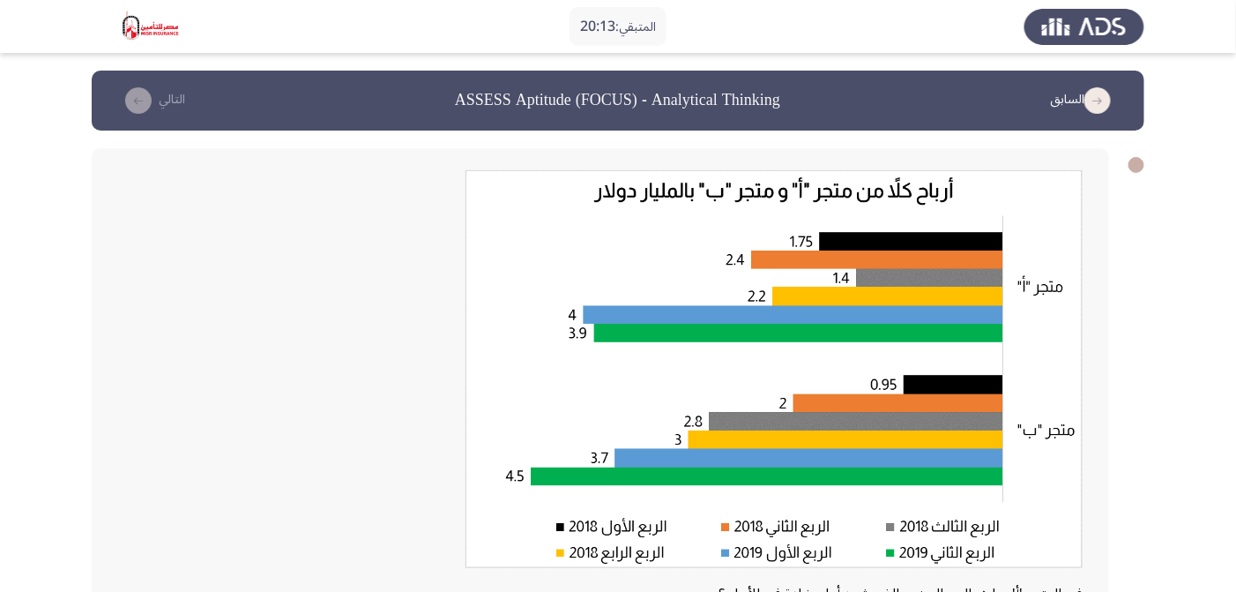
radio input "true"
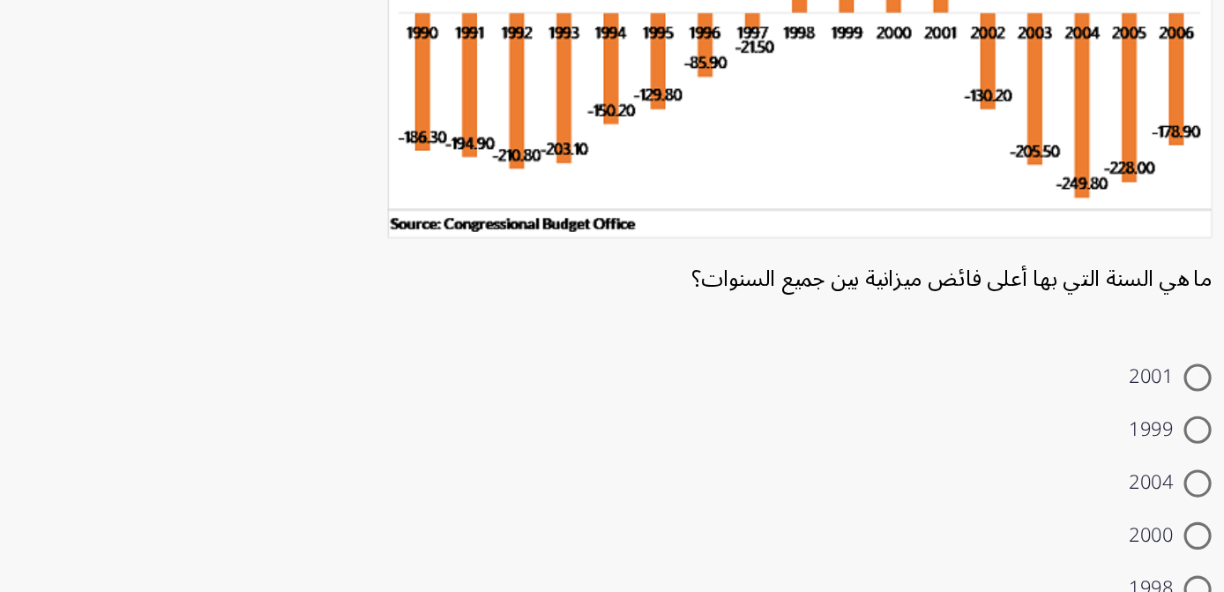
scroll to position [70, 0]
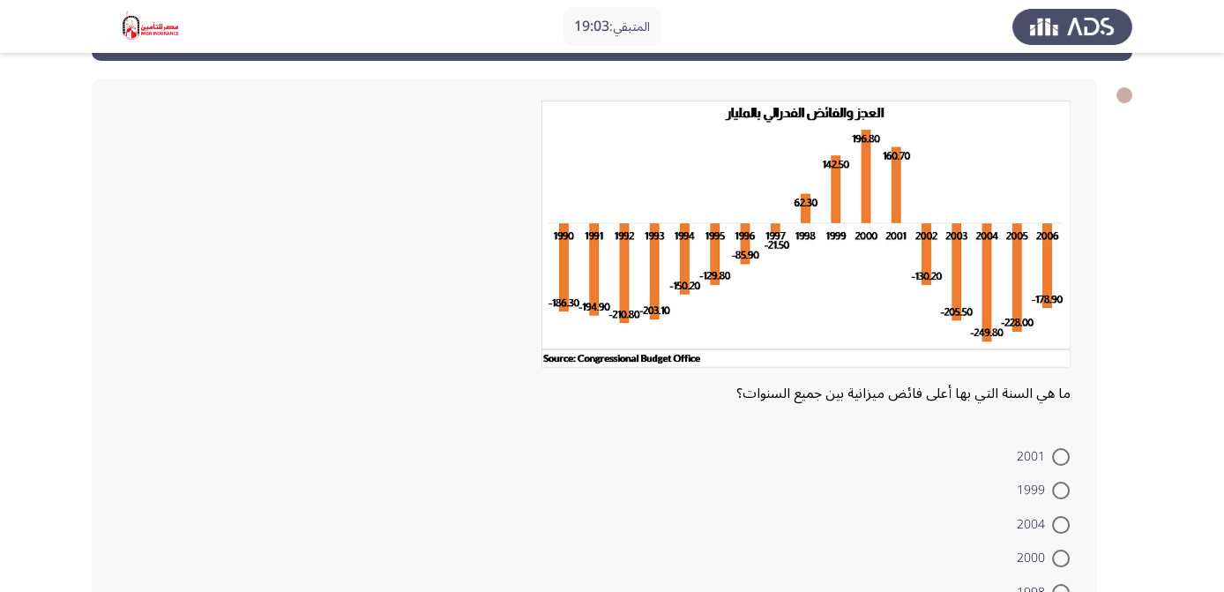
click at [1052, 490] on span at bounding box center [1061, 490] width 18 height 18
click at [1052, 490] on input "1999" at bounding box center [1061, 490] width 18 height 18
radio input "true"
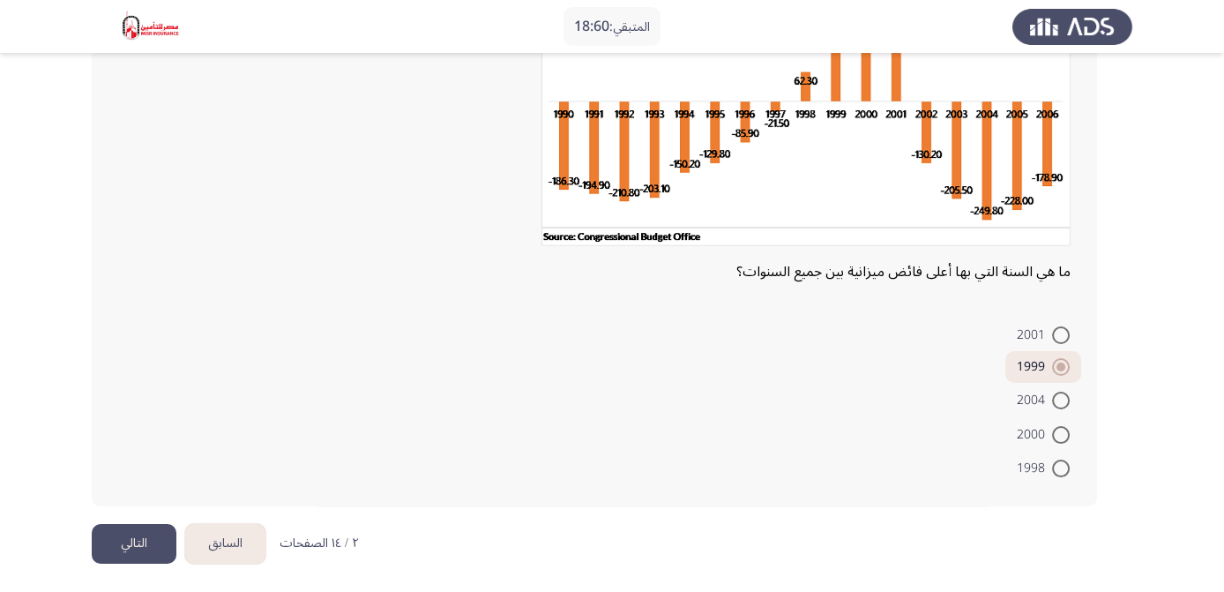
click at [137, 535] on button "التالي" at bounding box center [134, 544] width 85 height 40
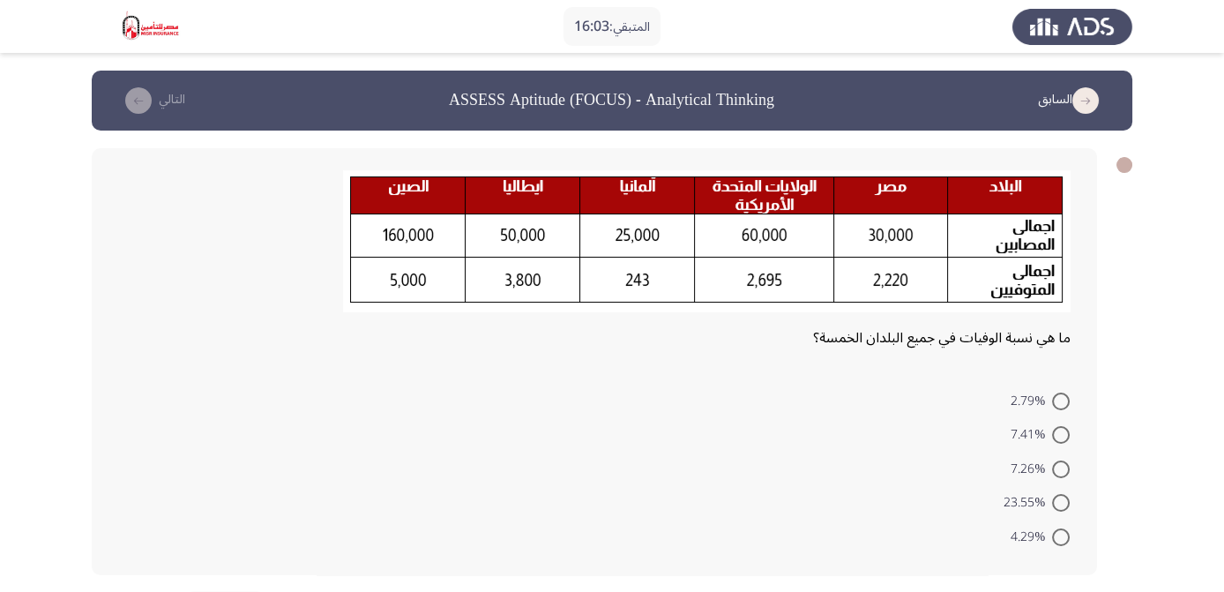
click at [1187, 321] on app-assessment-container "المتبقي: 16:03 السابق ASSESS Aptitude (FOCUS) - Analytical Thinking [DEMOGRAPHI…" at bounding box center [612, 332] width 1224 height 522
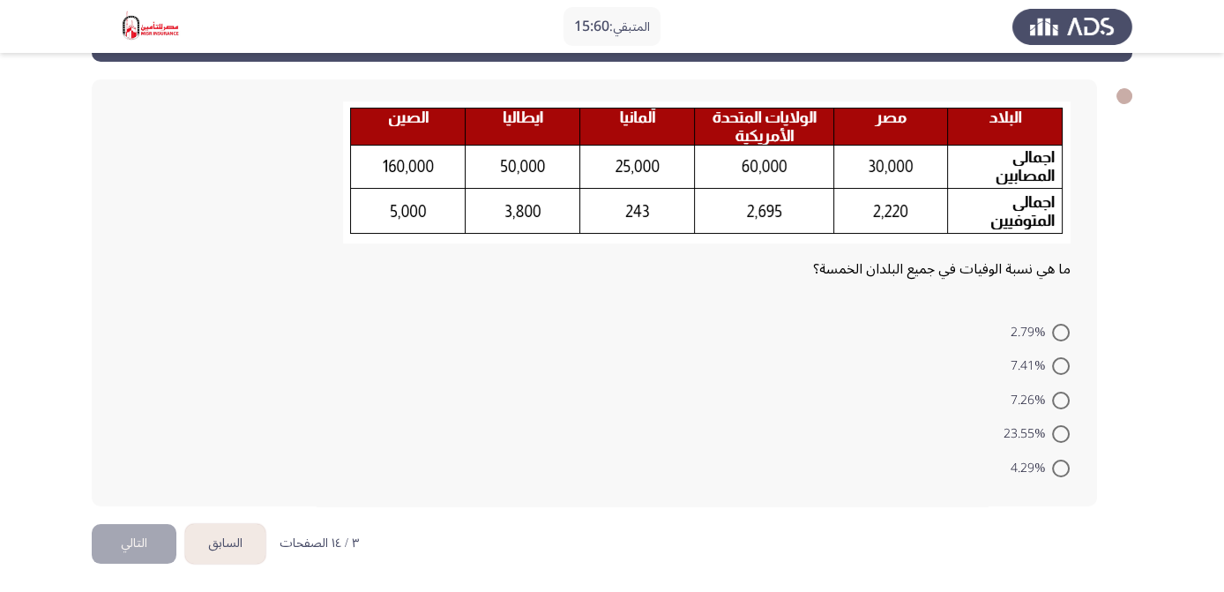
click at [1064, 333] on span at bounding box center [1061, 333] width 18 height 18
click at [1064, 333] on input "2.79%" at bounding box center [1061, 333] width 18 height 18
radio input "true"
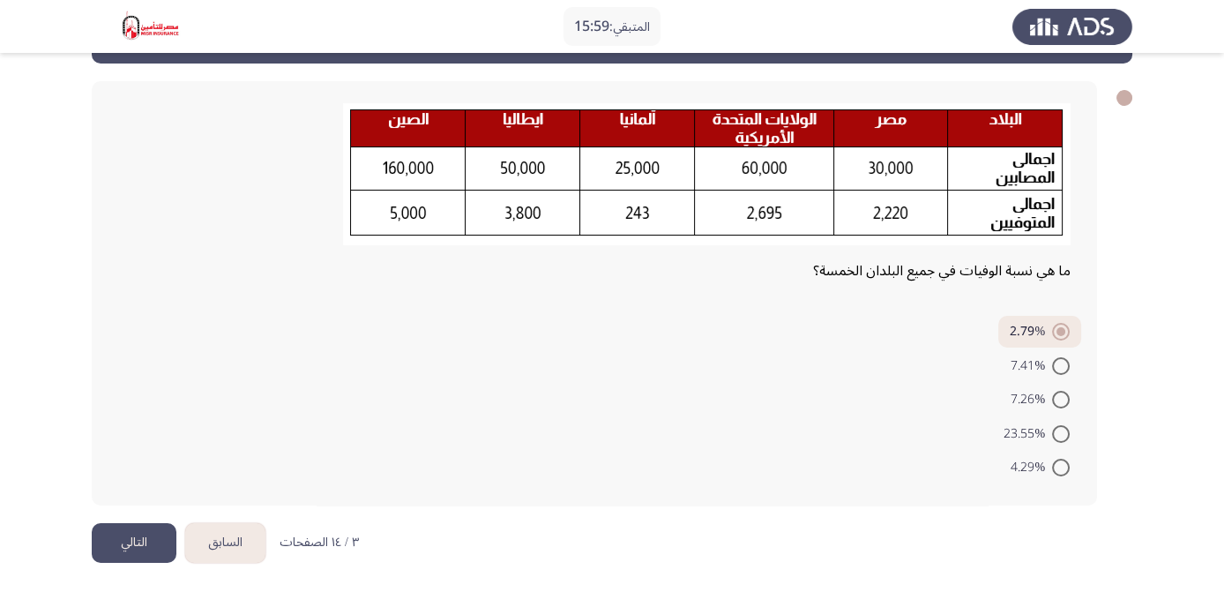
click at [132, 535] on button "التالي" at bounding box center [134, 543] width 85 height 40
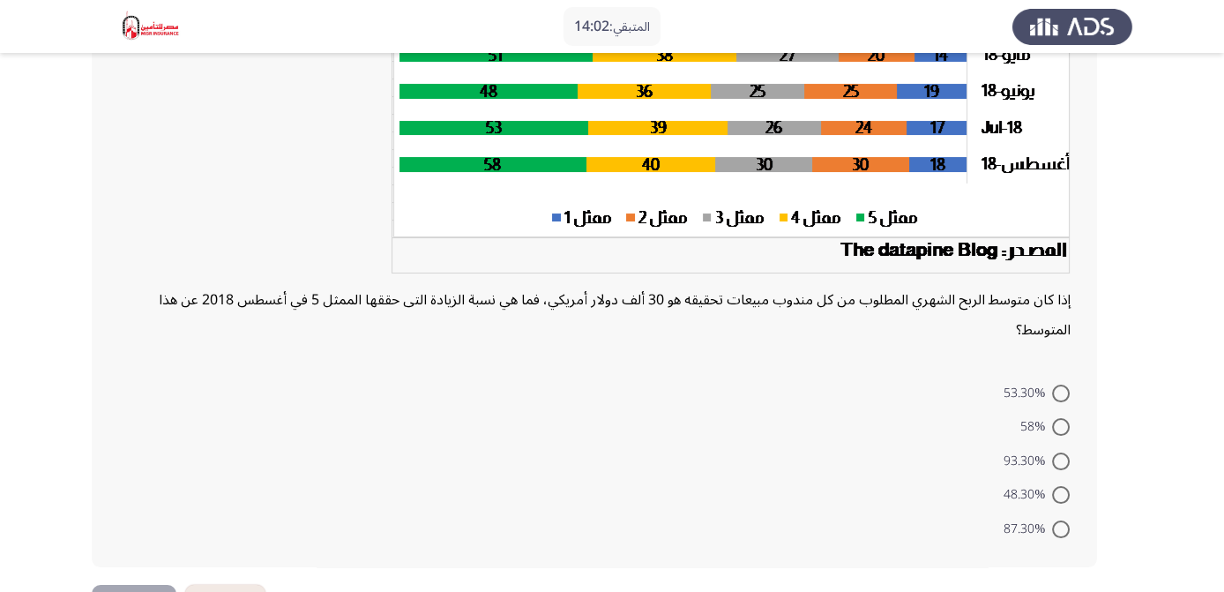
scroll to position [321, 0]
click at [1061, 462] on span at bounding box center [1061, 461] width 18 height 18
click at [1061, 462] on input "93.30%" at bounding box center [1061, 461] width 18 height 18
radio input "true"
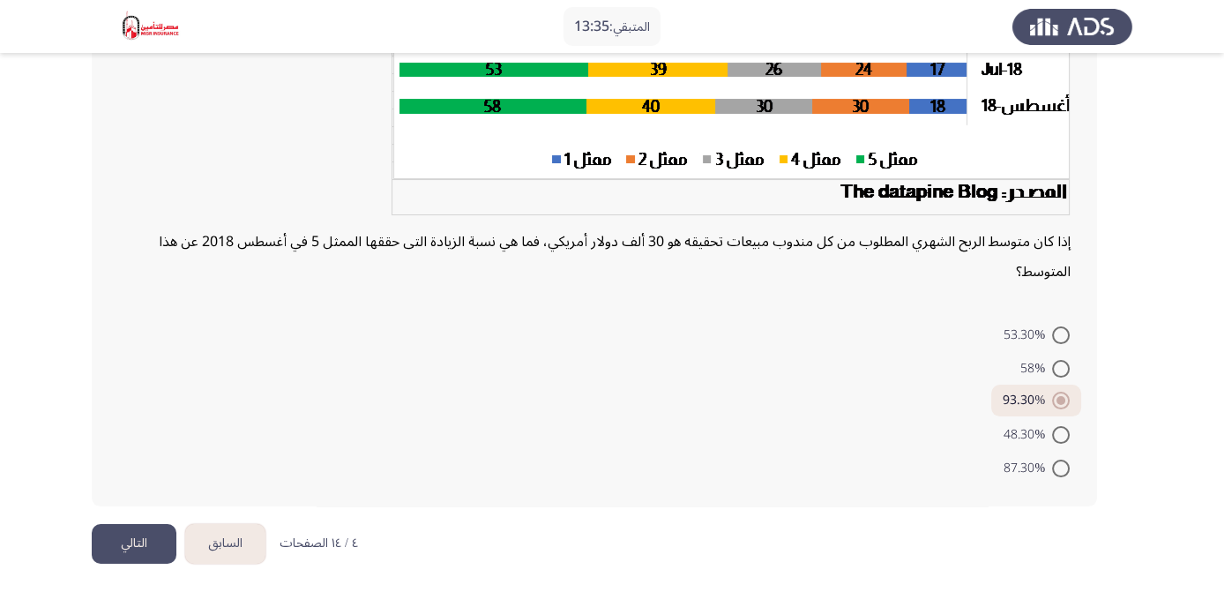
click at [137, 535] on button "التالي" at bounding box center [134, 544] width 85 height 40
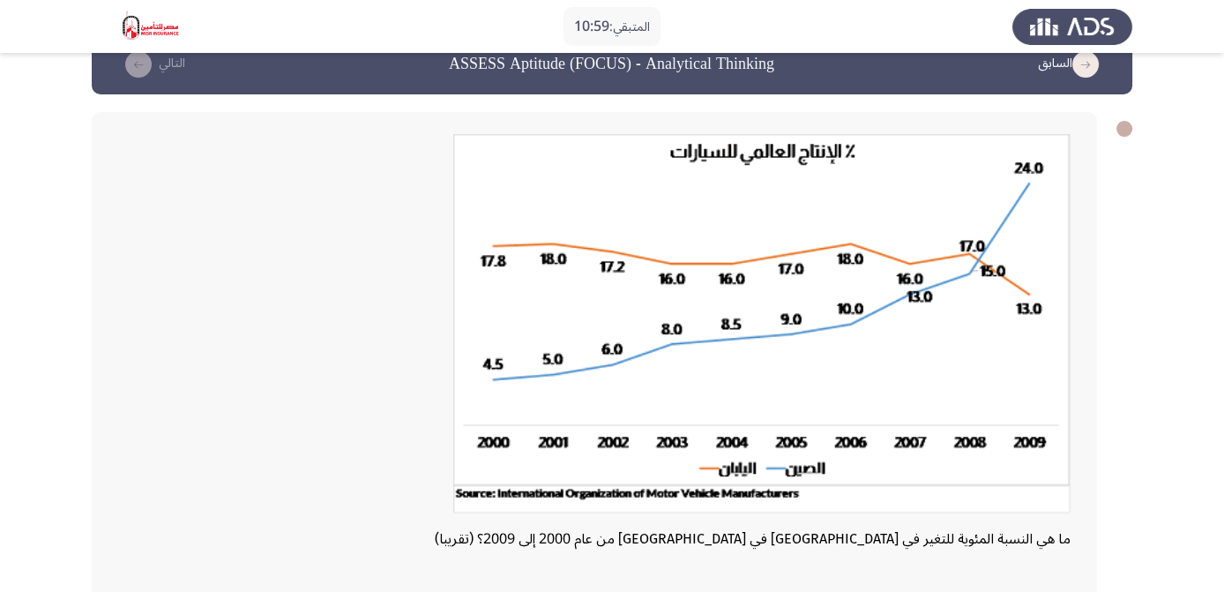
scroll to position [229, 0]
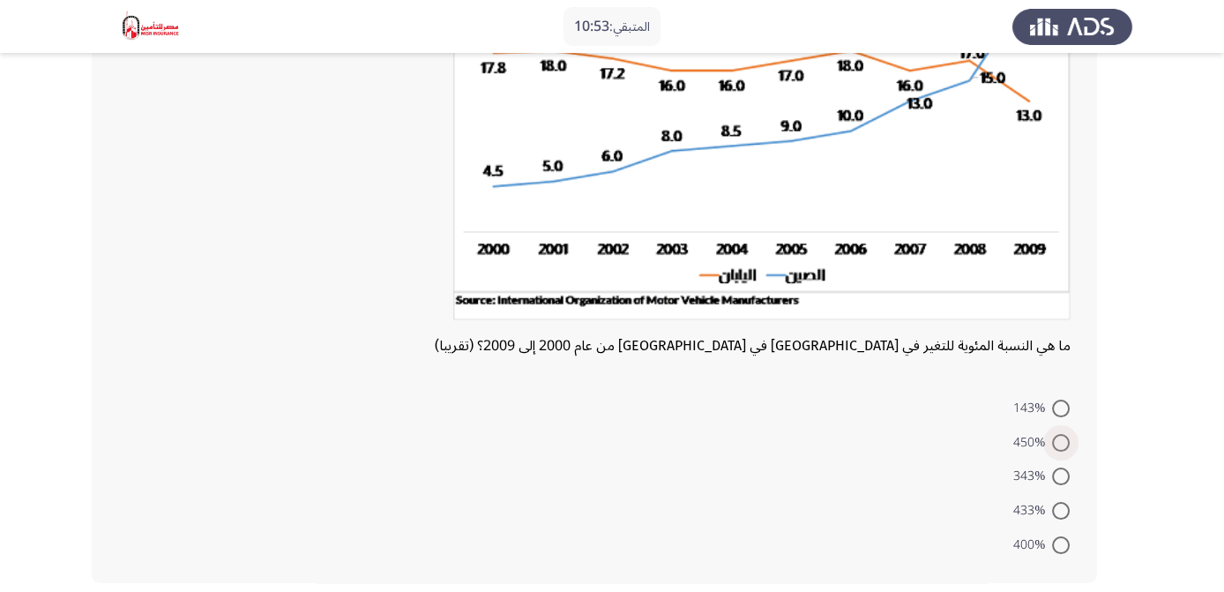
click at [1059, 443] on span at bounding box center [1061, 443] width 18 height 18
click at [1059, 443] on input "450%" at bounding box center [1061, 443] width 18 height 18
radio input "true"
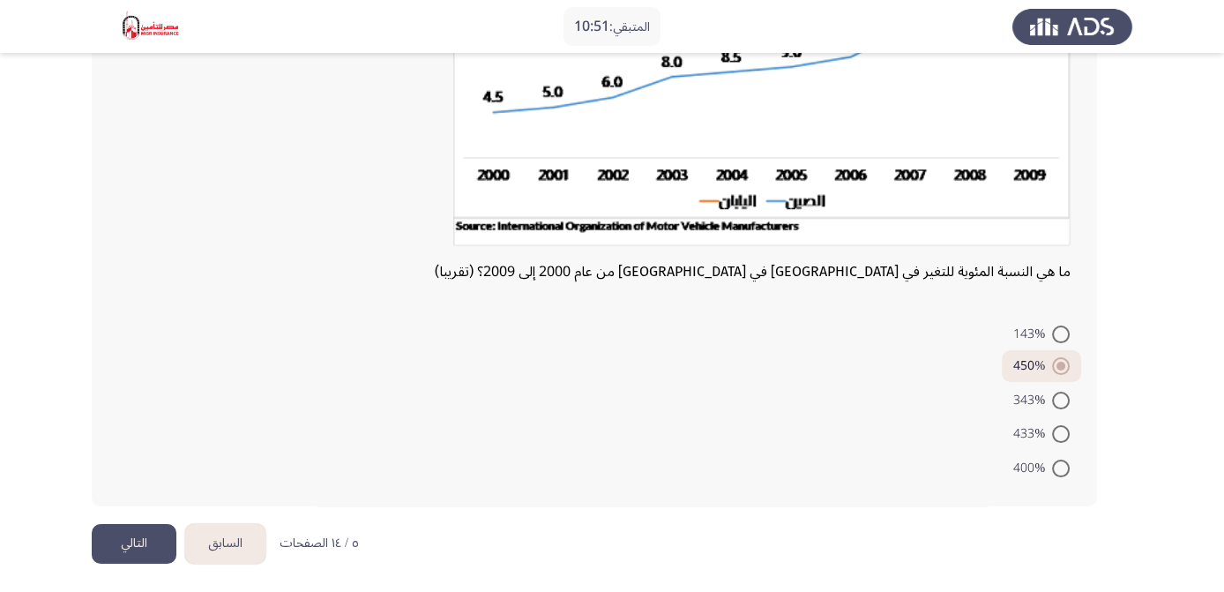
click at [111, 547] on button "التالي" at bounding box center [134, 544] width 85 height 40
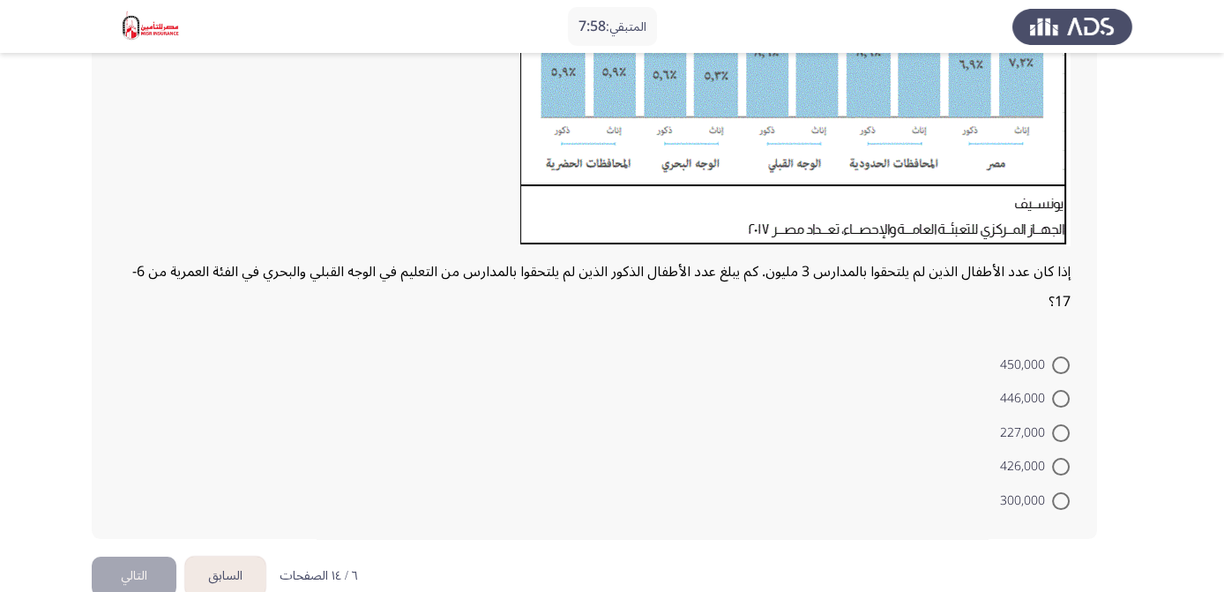
scroll to position [381, 0]
click at [1061, 465] on span at bounding box center [1061, 465] width 18 height 18
click at [1061, 465] on input "426,000" at bounding box center [1061, 465] width 18 height 18
radio input "true"
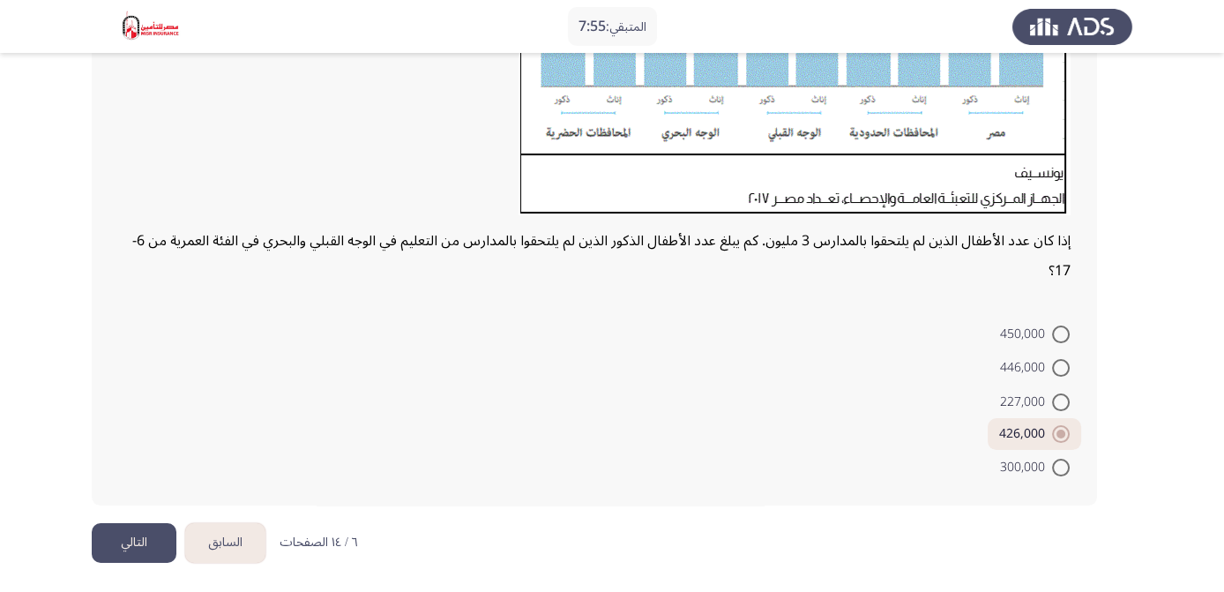
click at [120, 543] on button "التالي" at bounding box center [134, 543] width 85 height 40
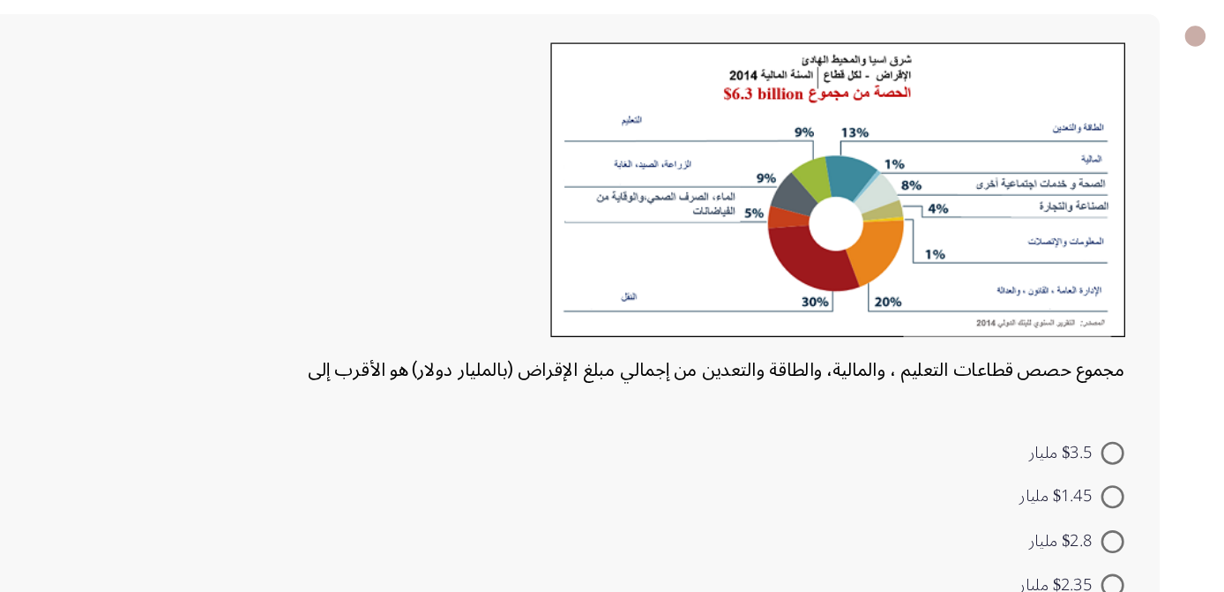
scroll to position [3, 0]
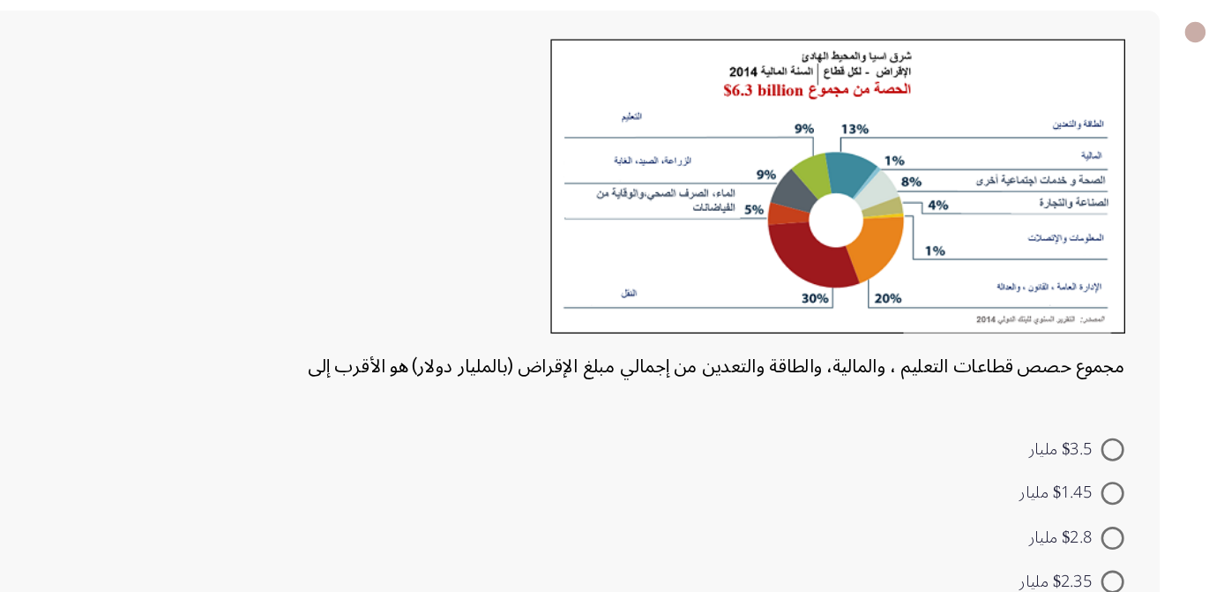
click at [1062, 519] on span at bounding box center [1061, 516] width 18 height 18
click at [1062, 519] on input "$1.45 مليار" at bounding box center [1061, 516] width 18 height 18
radio input "true"
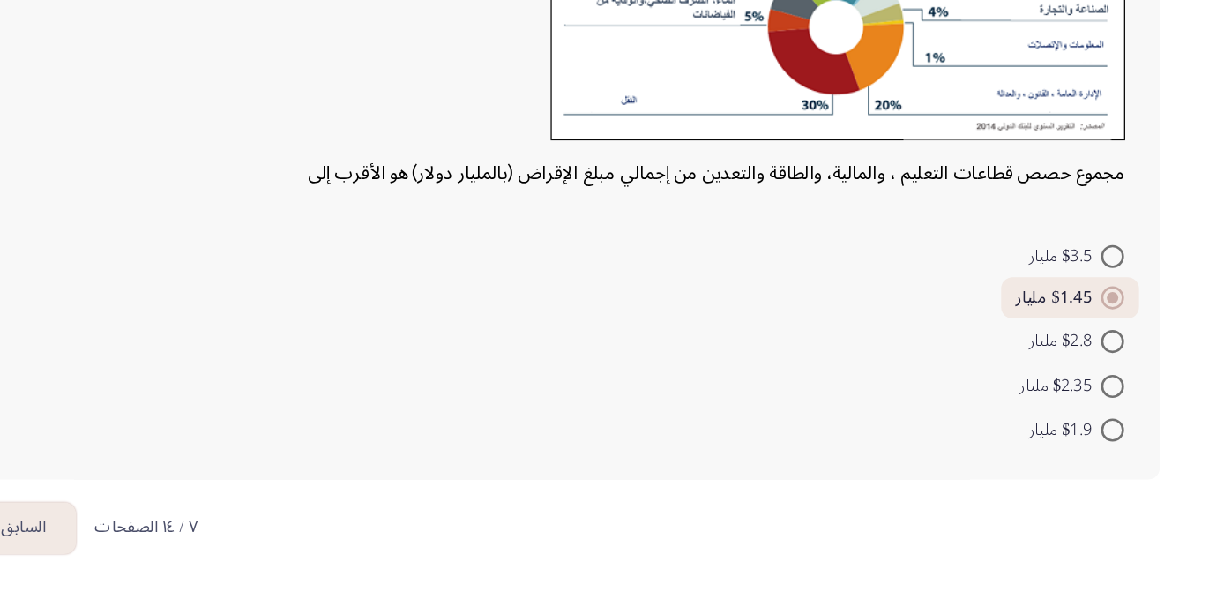
scroll to position [150, 0]
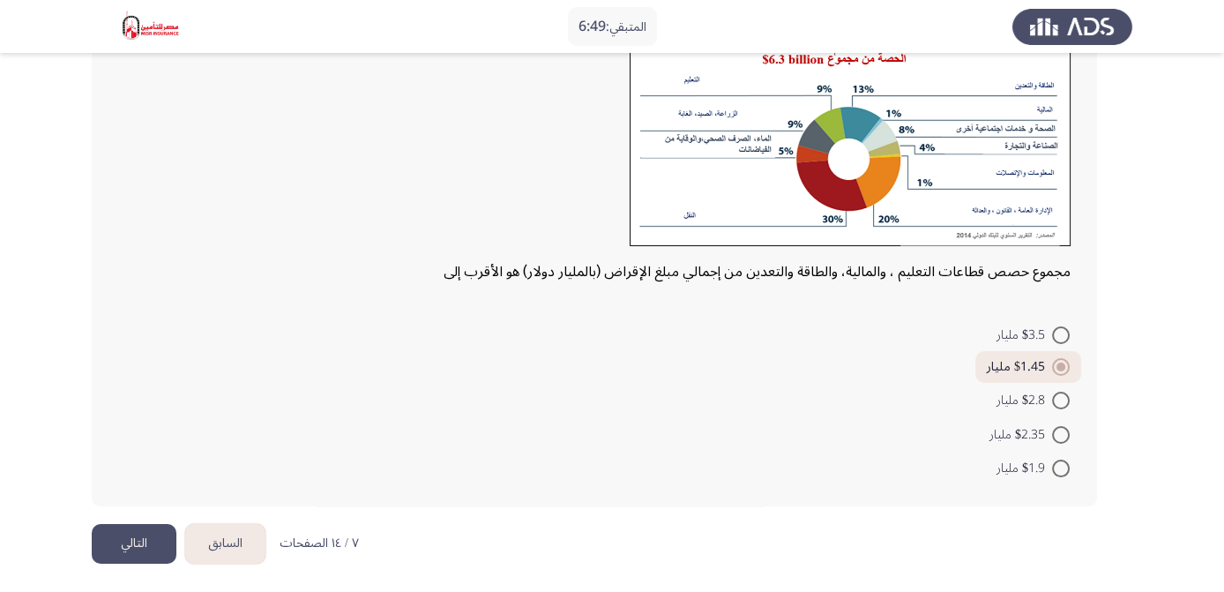
click at [131, 532] on button "التالي" at bounding box center [134, 544] width 85 height 40
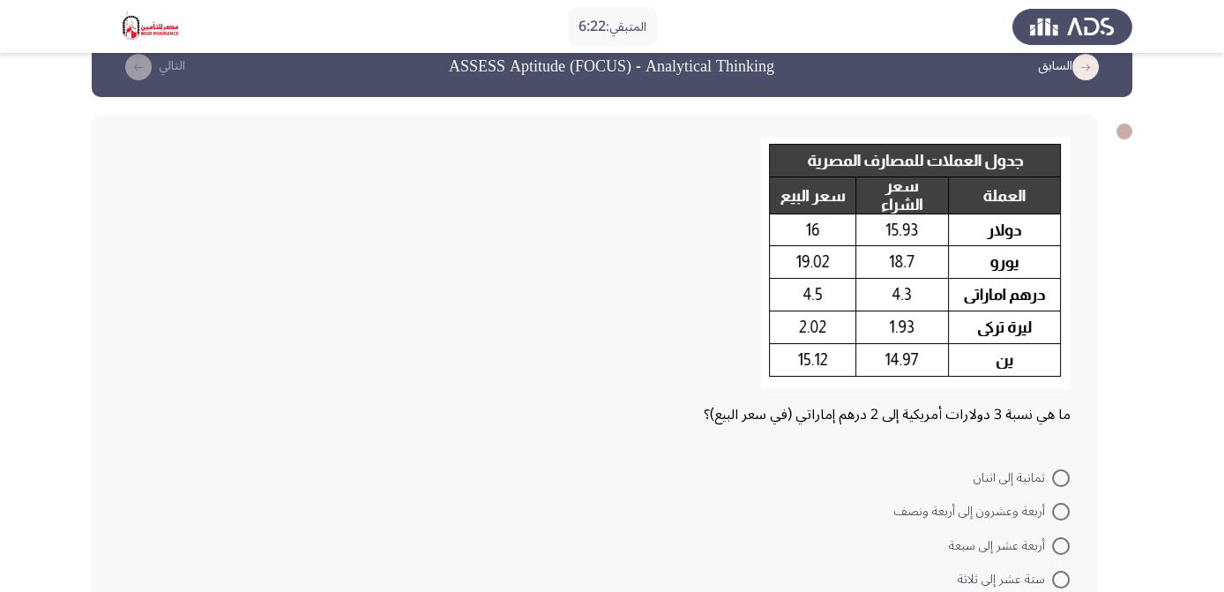
scroll to position [33, 0]
click at [1052, 509] on span at bounding box center [1061, 511] width 18 height 18
click at [1052, 509] on input "أربعة وعشرون إلى أربعة ونصف" at bounding box center [1061, 511] width 18 height 18
radio input "true"
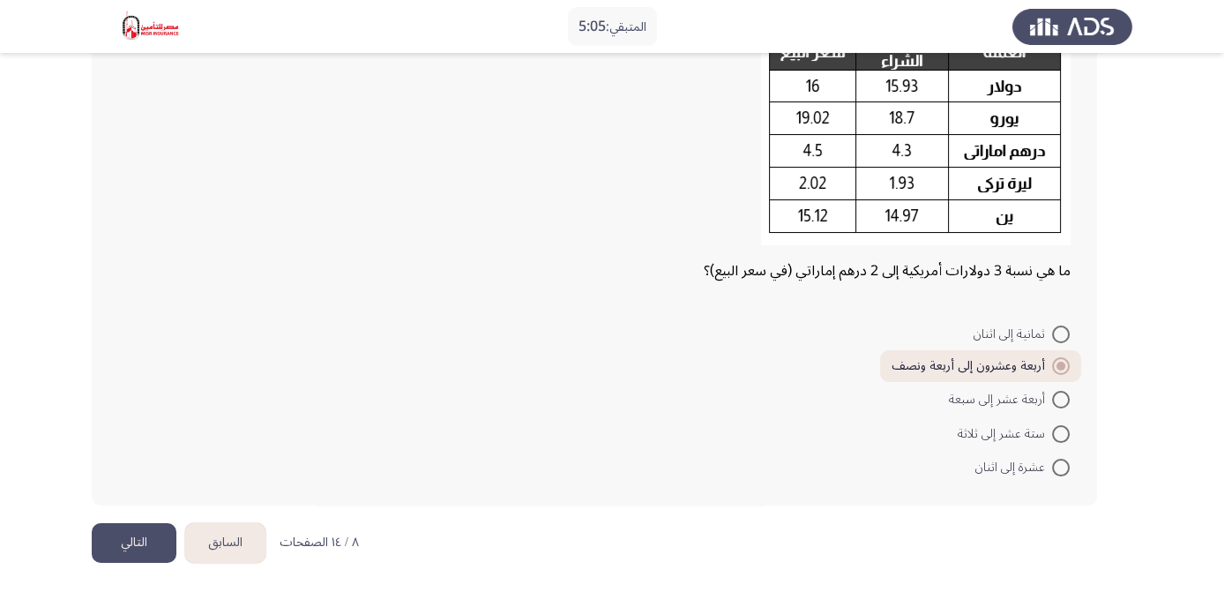
scroll to position [177, 0]
click at [152, 533] on button "التالي" at bounding box center [134, 543] width 85 height 40
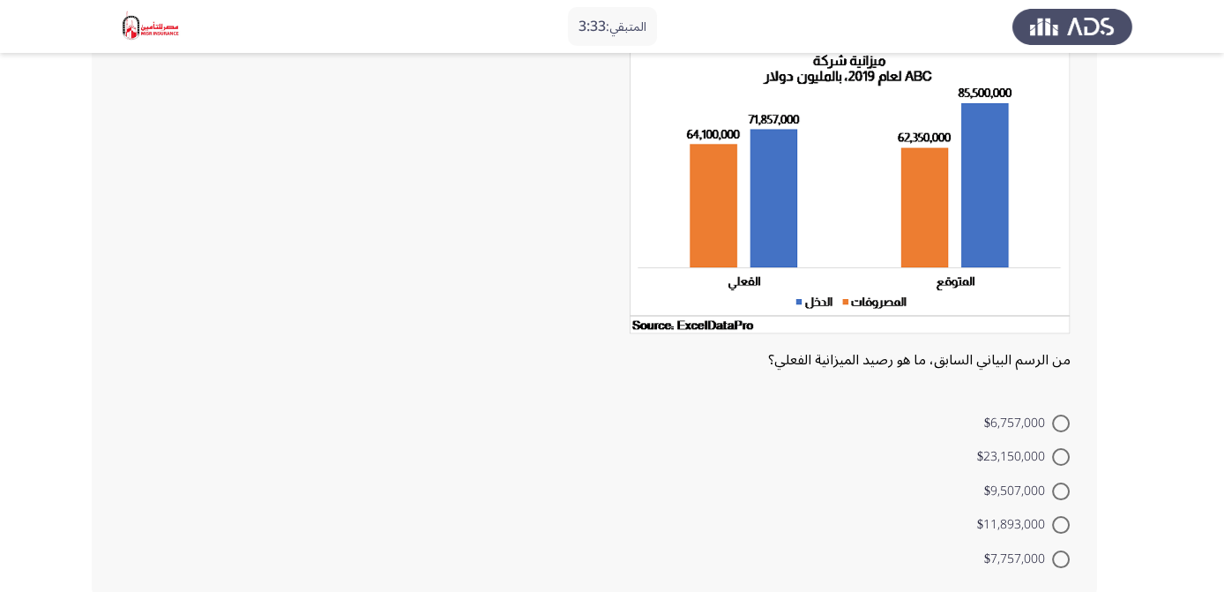
scroll to position [143, 0]
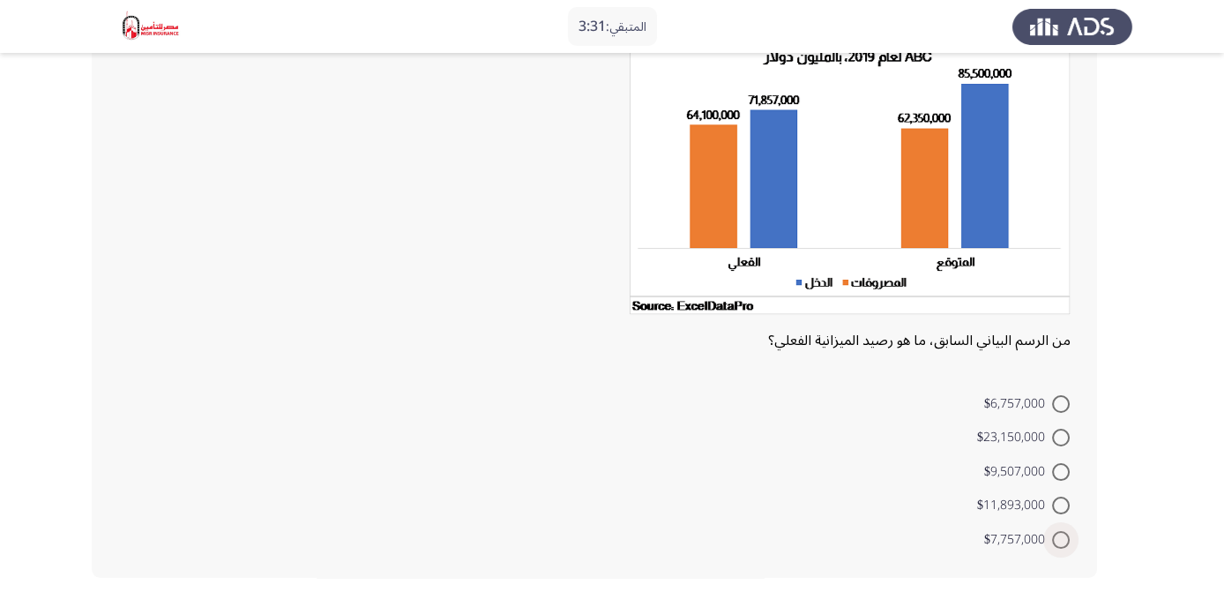
click at [1049, 542] on span "$7,757,000" at bounding box center [1018, 539] width 68 height 21
click at [1052, 542] on input "$7,757,000" at bounding box center [1061, 540] width 18 height 18
radio input "true"
click at [548, 527] on form "$6,757,000 $23,150,000 $9,507,000 $11,893,000 $7,757,000" at bounding box center [594, 468] width 952 height 167
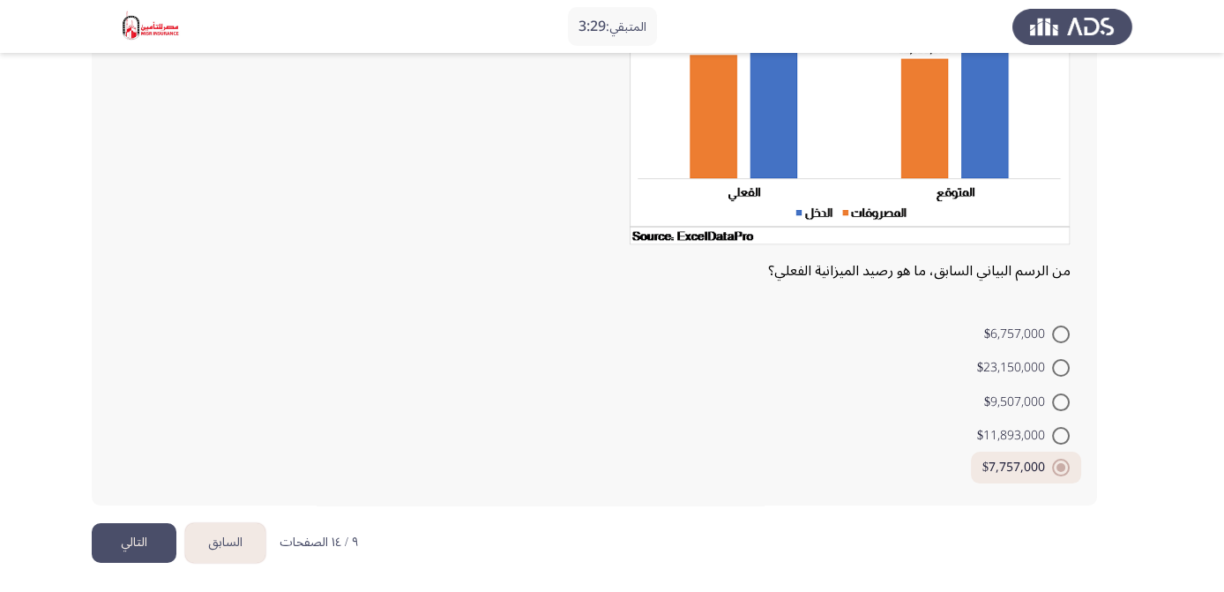
click at [108, 534] on button "التالي" at bounding box center [134, 543] width 85 height 40
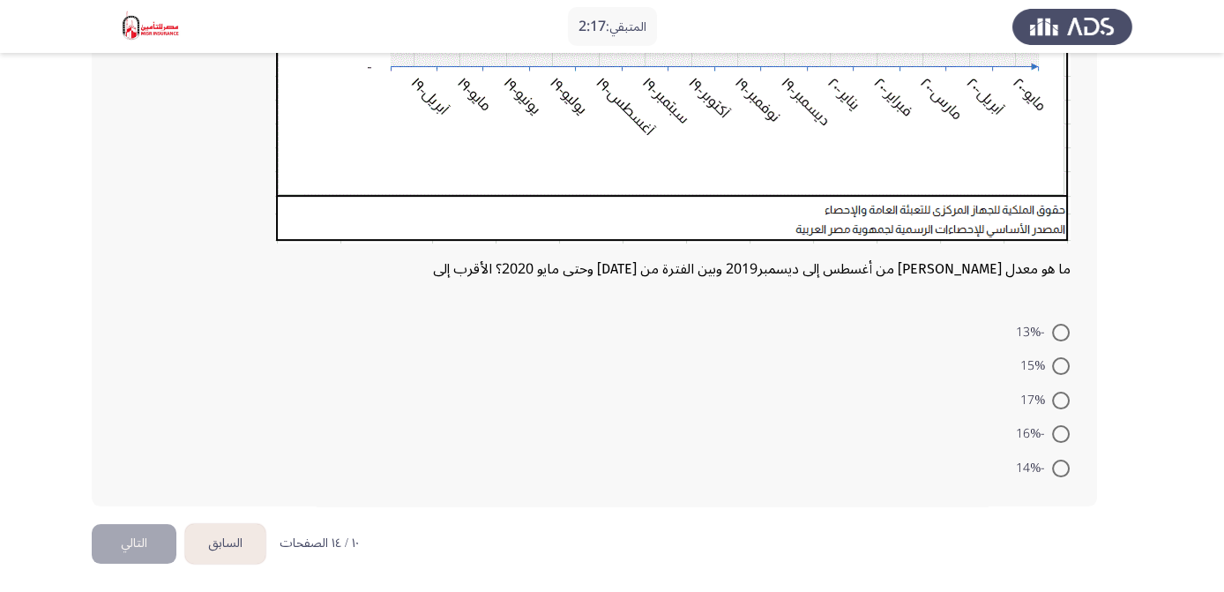
scroll to position [551, 0]
click at [1061, 324] on span at bounding box center [1061, 333] width 18 height 18
click at [1061, 324] on input "-13%" at bounding box center [1061, 333] width 18 height 18
radio input "true"
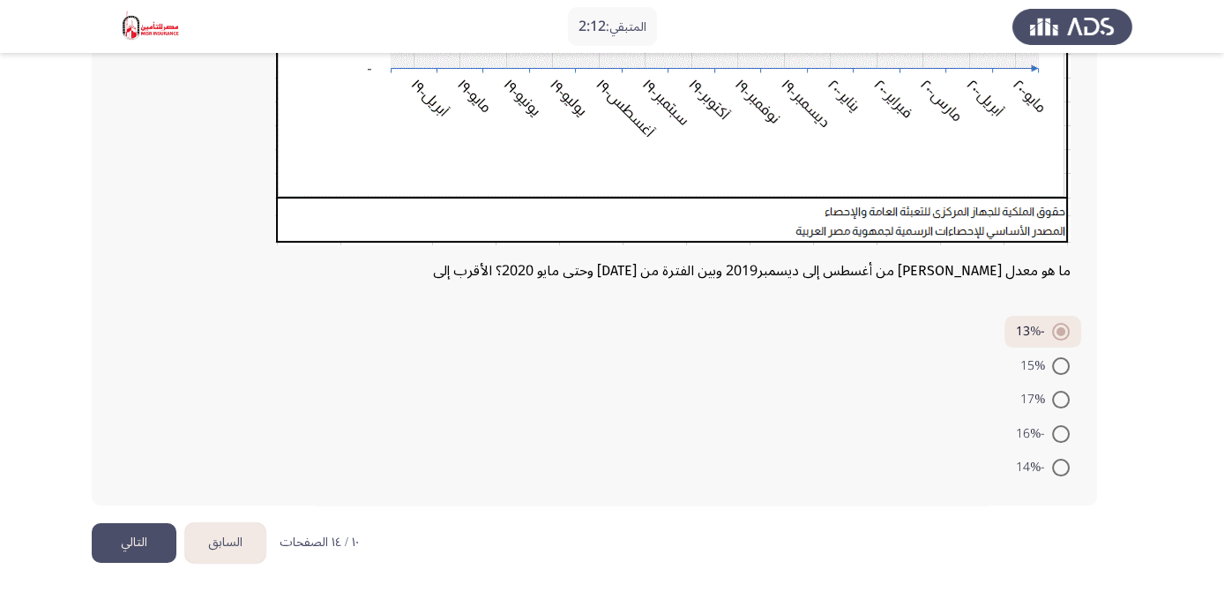
click at [117, 541] on button "التالي" at bounding box center [134, 543] width 85 height 40
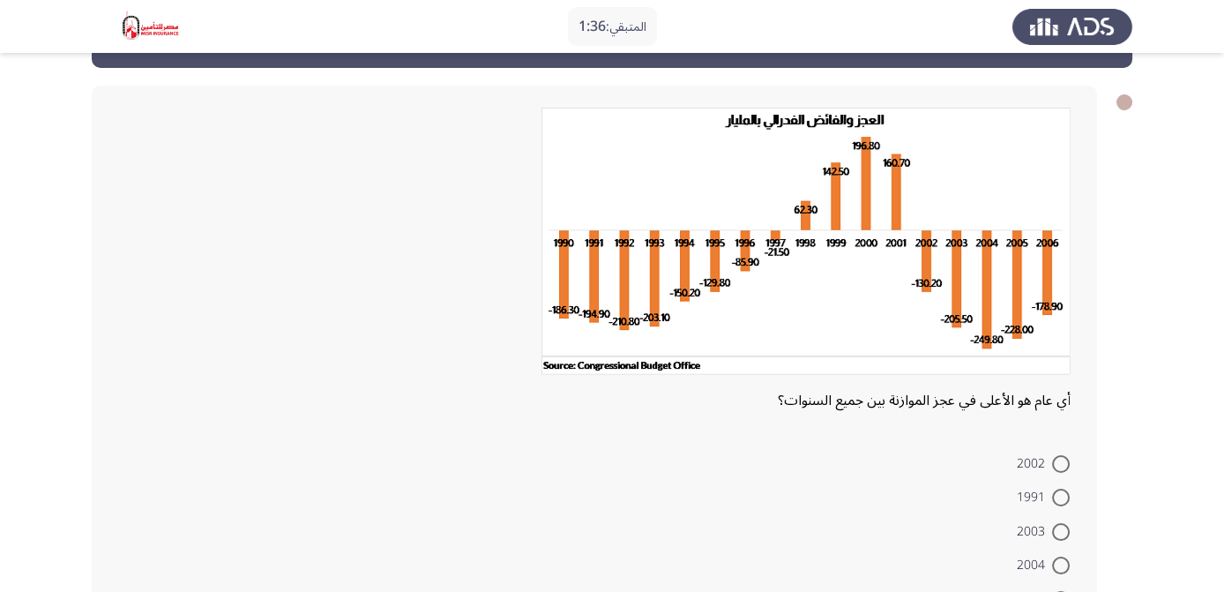
scroll to position [62, 0]
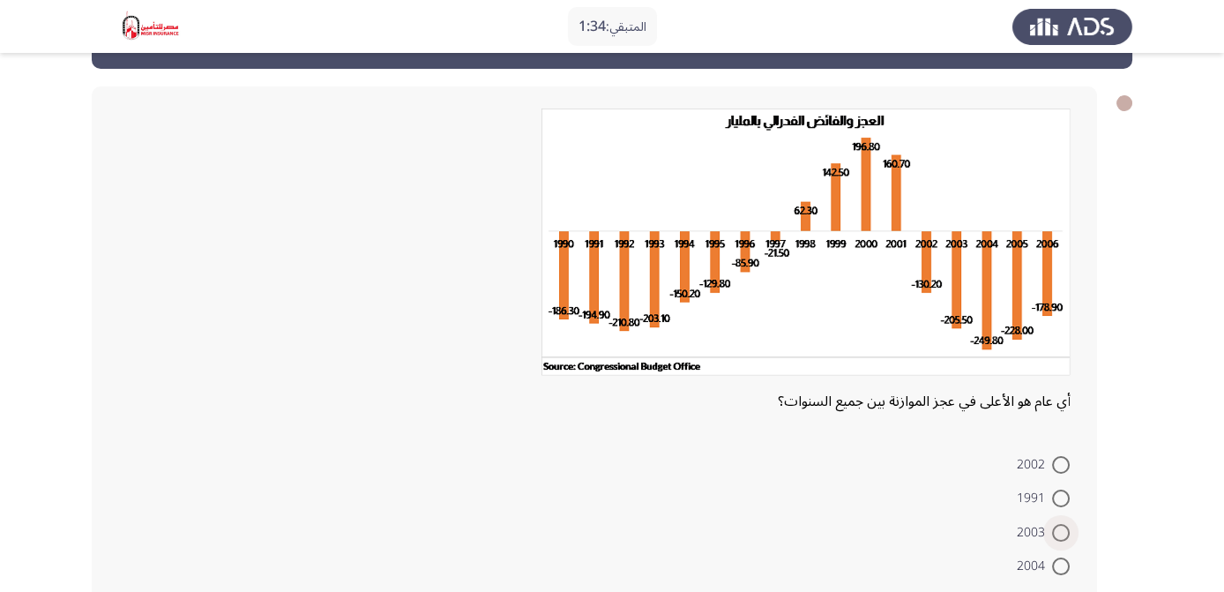
click at [1061, 528] on span at bounding box center [1061, 533] width 18 height 18
click at [1061, 528] on input "2003" at bounding box center [1061, 533] width 18 height 18
radio input "true"
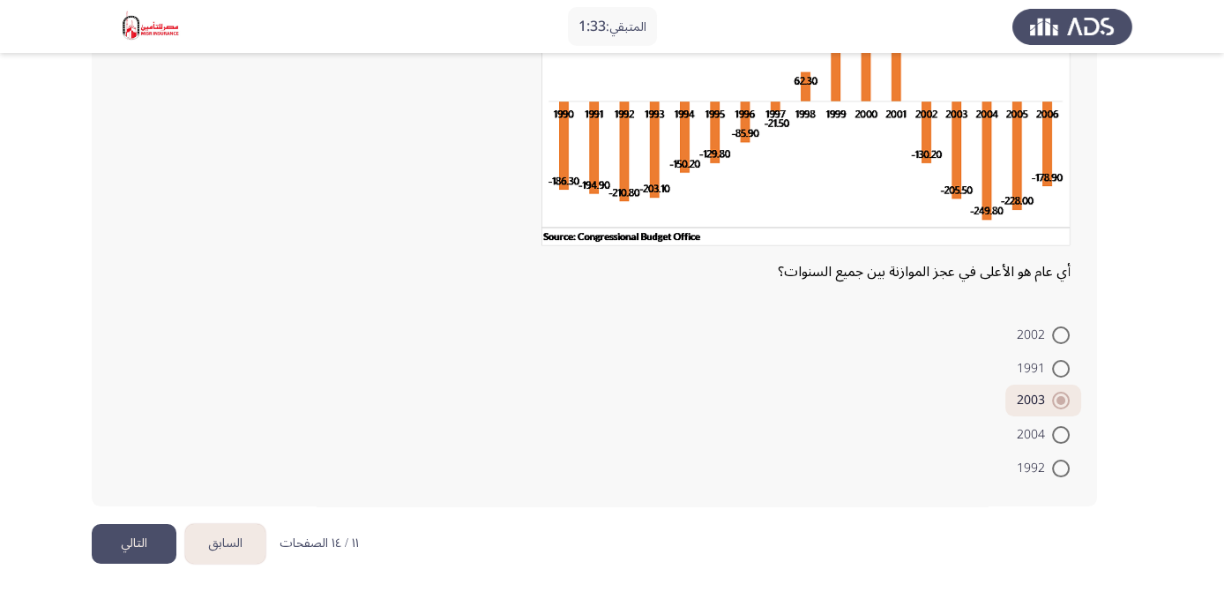
scroll to position [191, 0]
click at [148, 540] on button "التالي" at bounding box center [134, 544] width 85 height 40
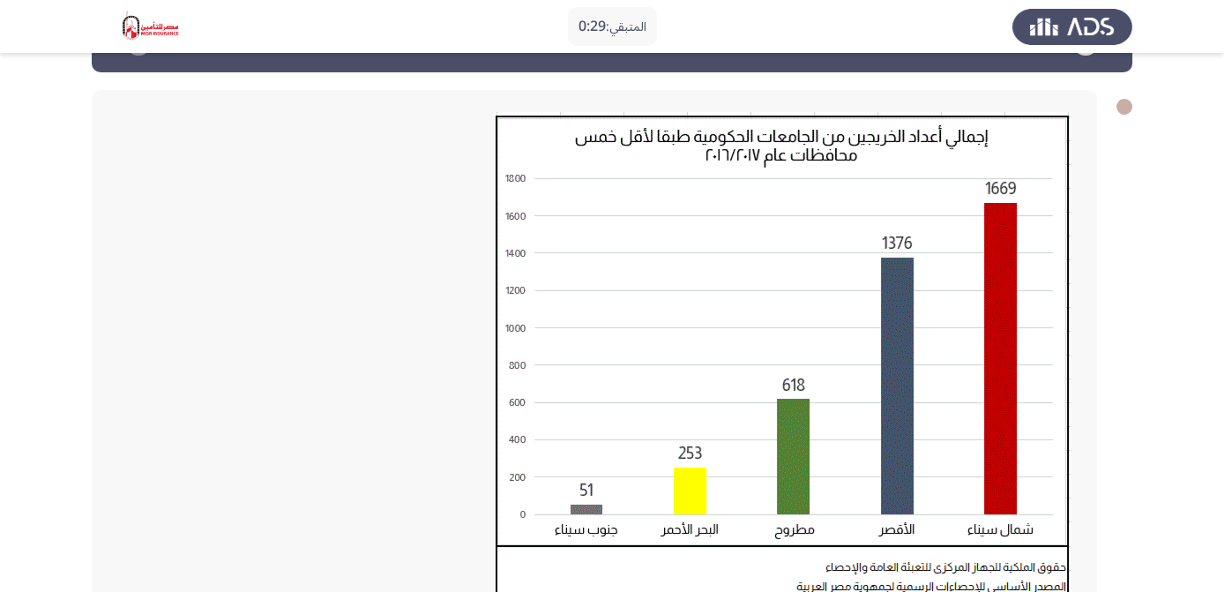
scroll to position [0, 0]
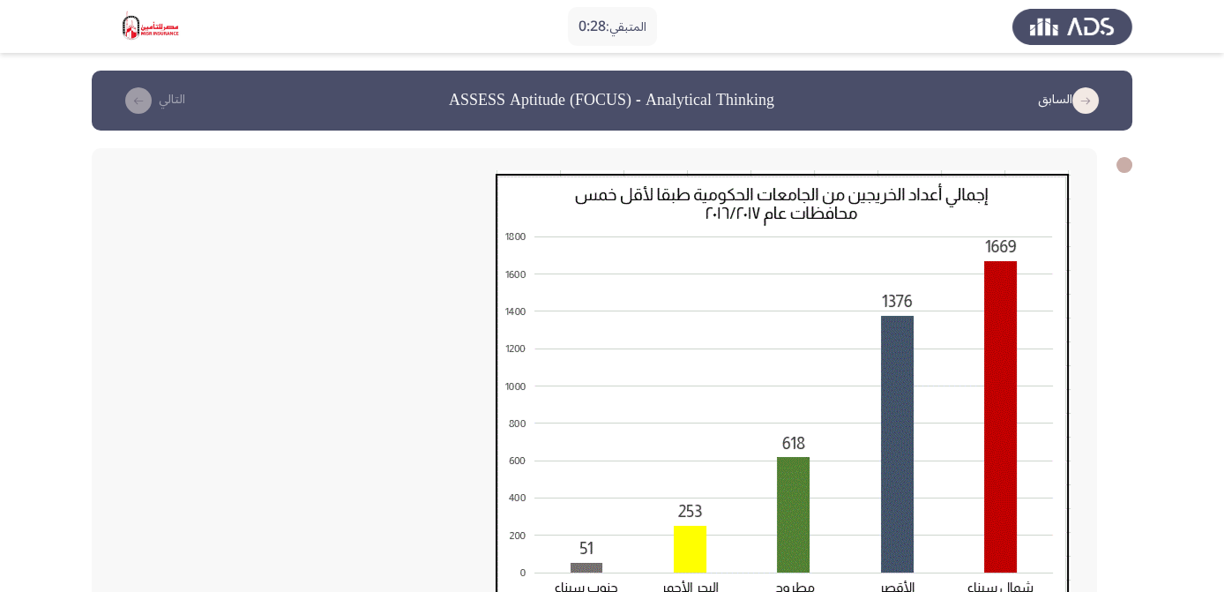
click at [787, 372] on img at bounding box center [782, 414] width 575 height 488
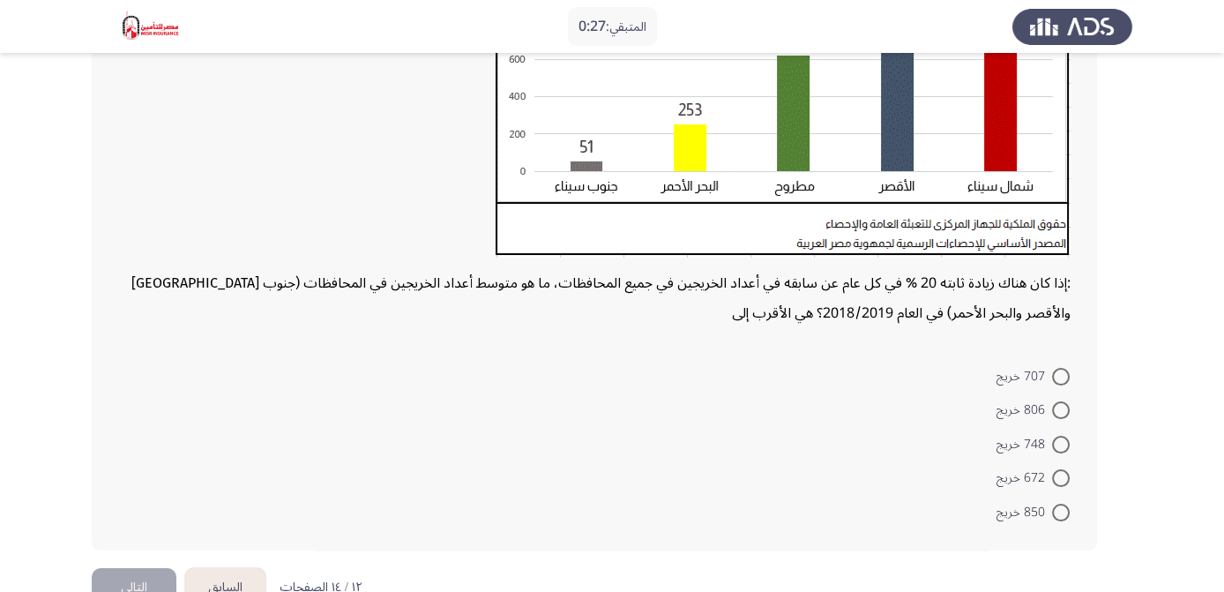
scroll to position [445, 0]
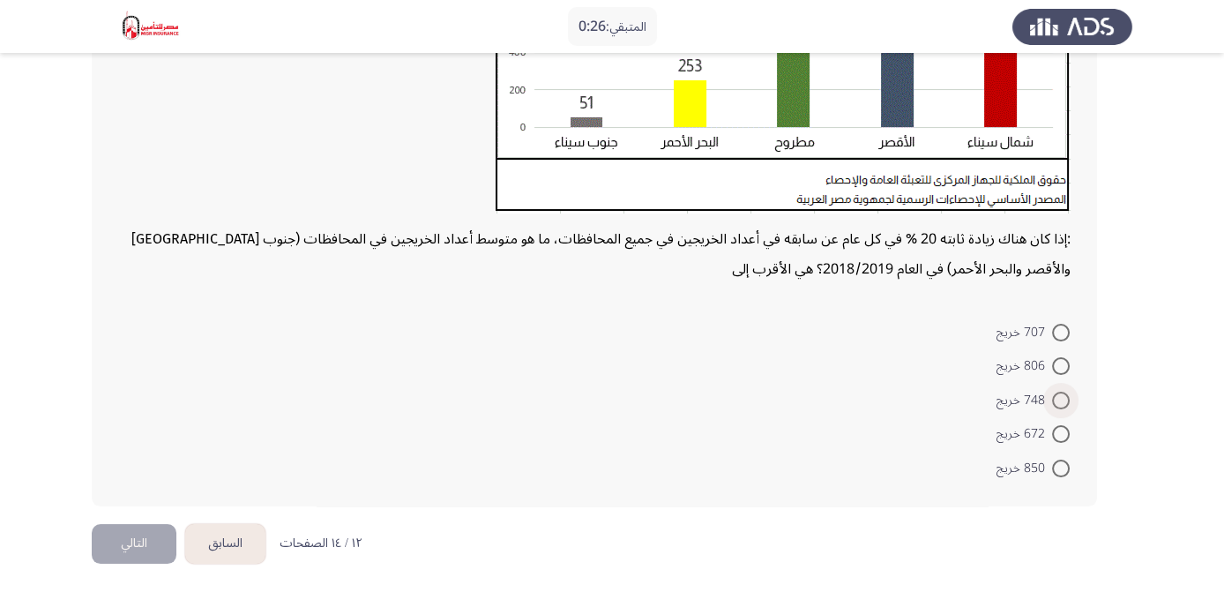
click at [1059, 396] on span at bounding box center [1061, 400] width 18 height 18
click at [1059, 396] on input "748 خريج" at bounding box center [1061, 400] width 18 height 18
radio input "true"
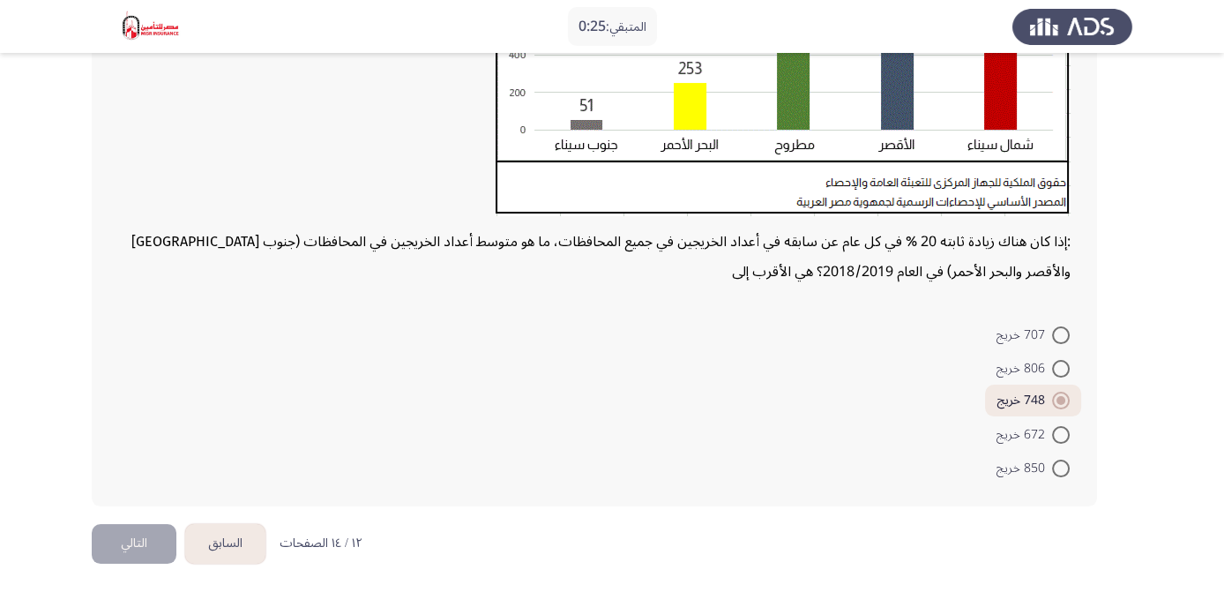
click at [126, 535] on button "التالي" at bounding box center [134, 544] width 85 height 40
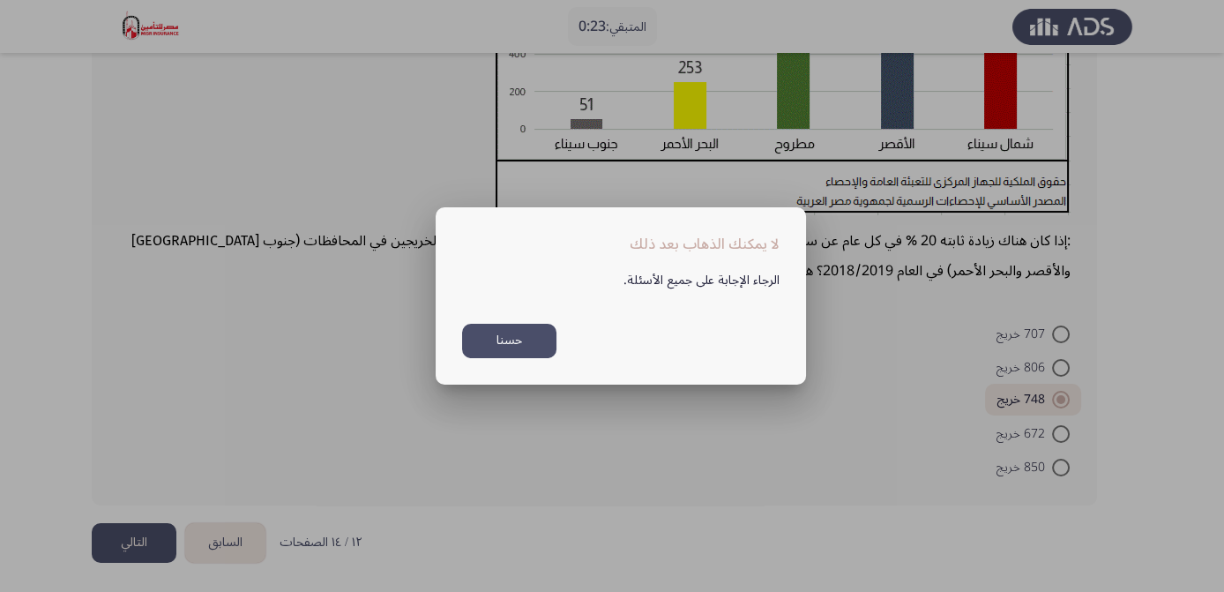
click at [544, 339] on button "حسنا" at bounding box center [509, 341] width 94 height 34
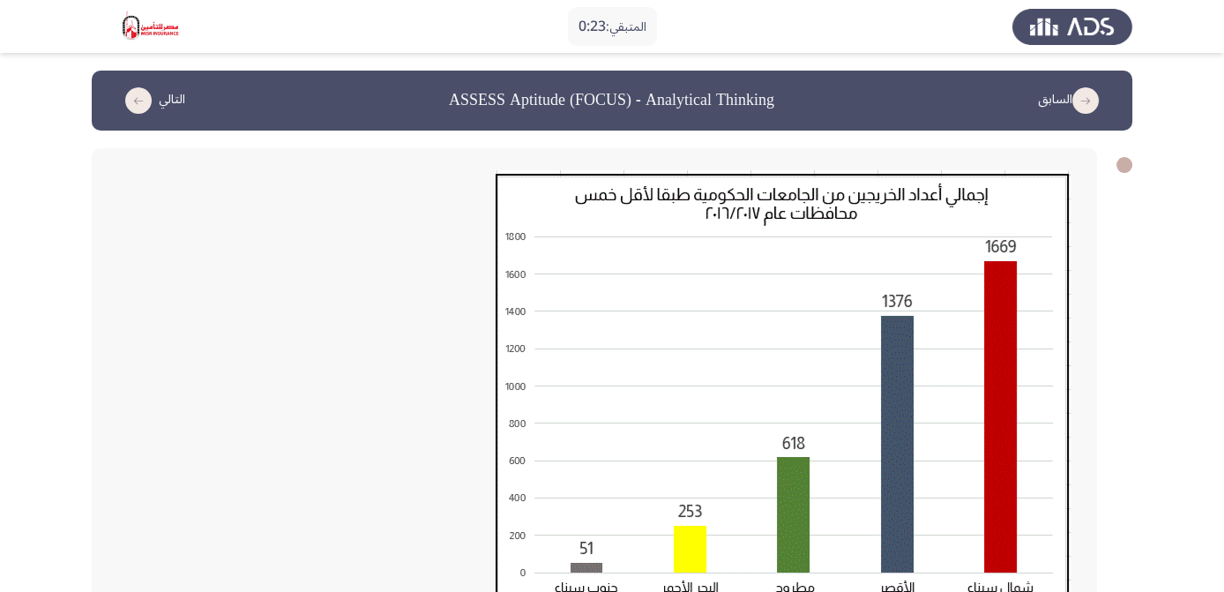
scroll to position [443, 0]
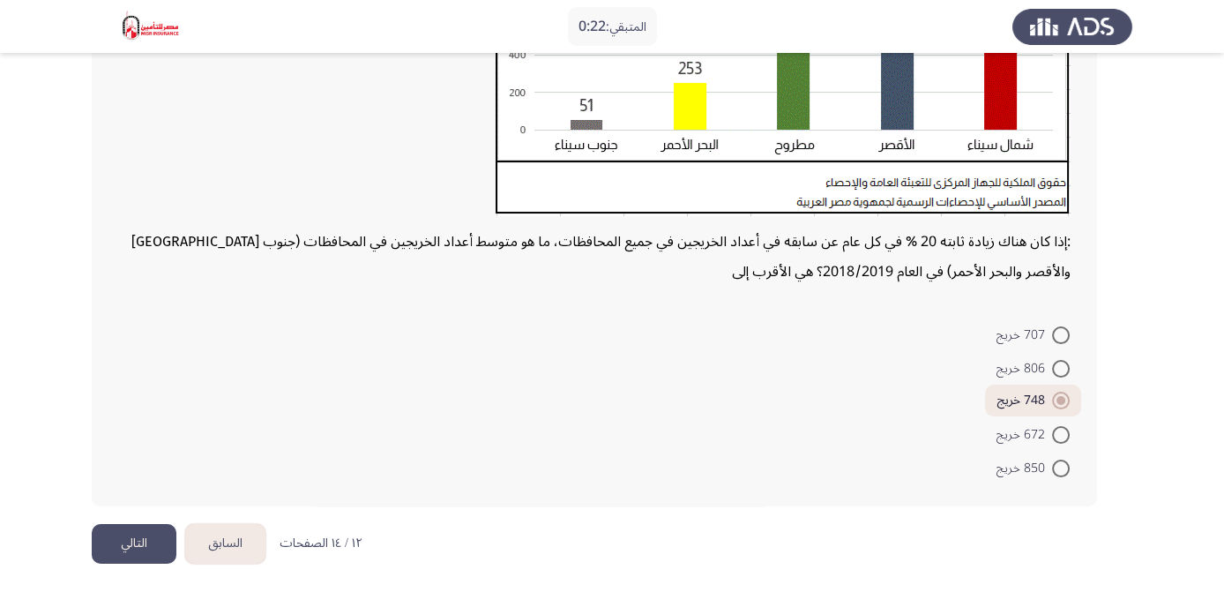
click at [140, 541] on button "التالي" at bounding box center [134, 544] width 85 height 40
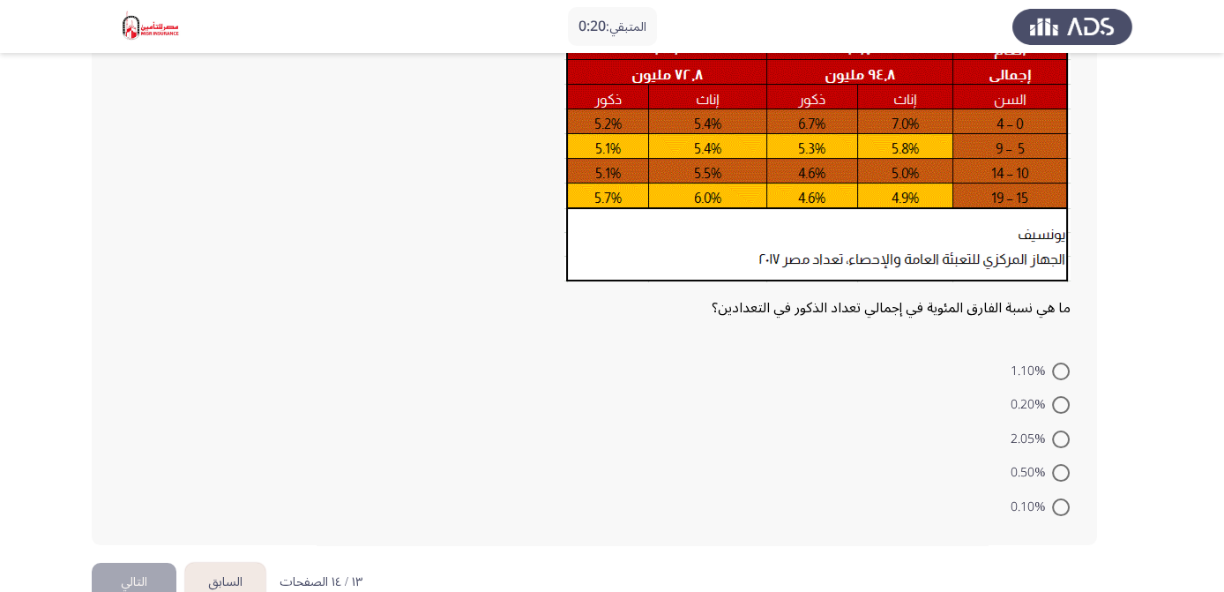
scroll to position [197, 0]
click at [1071, 404] on mat-radio-button "0.20%" at bounding box center [1040, 404] width 82 height 34
click at [1068, 401] on span at bounding box center [1061, 405] width 18 height 18
click at [1068, 401] on input "0.20%" at bounding box center [1061, 405] width 18 height 18
radio input "true"
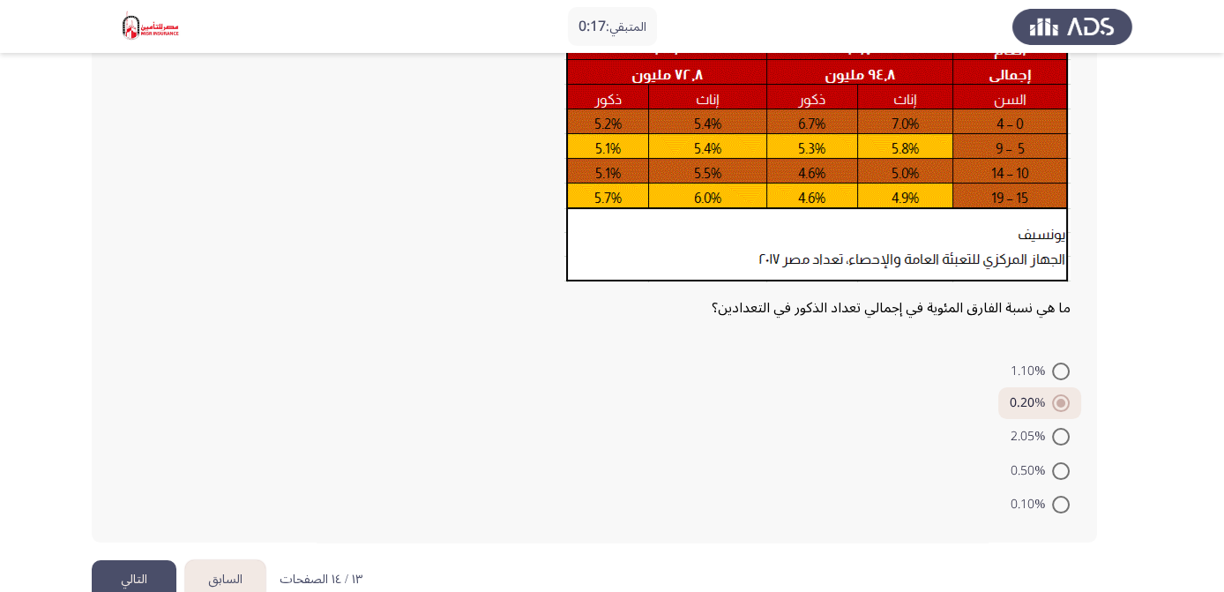
click at [156, 569] on button "التالي" at bounding box center [134, 580] width 85 height 40
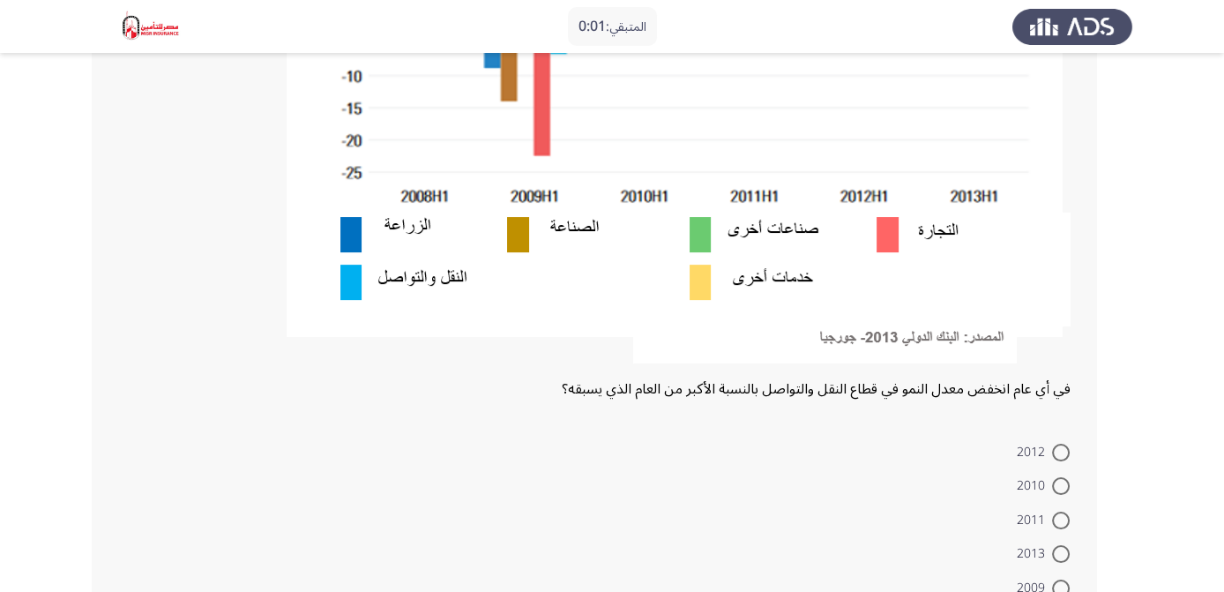
scroll to position [469, 0]
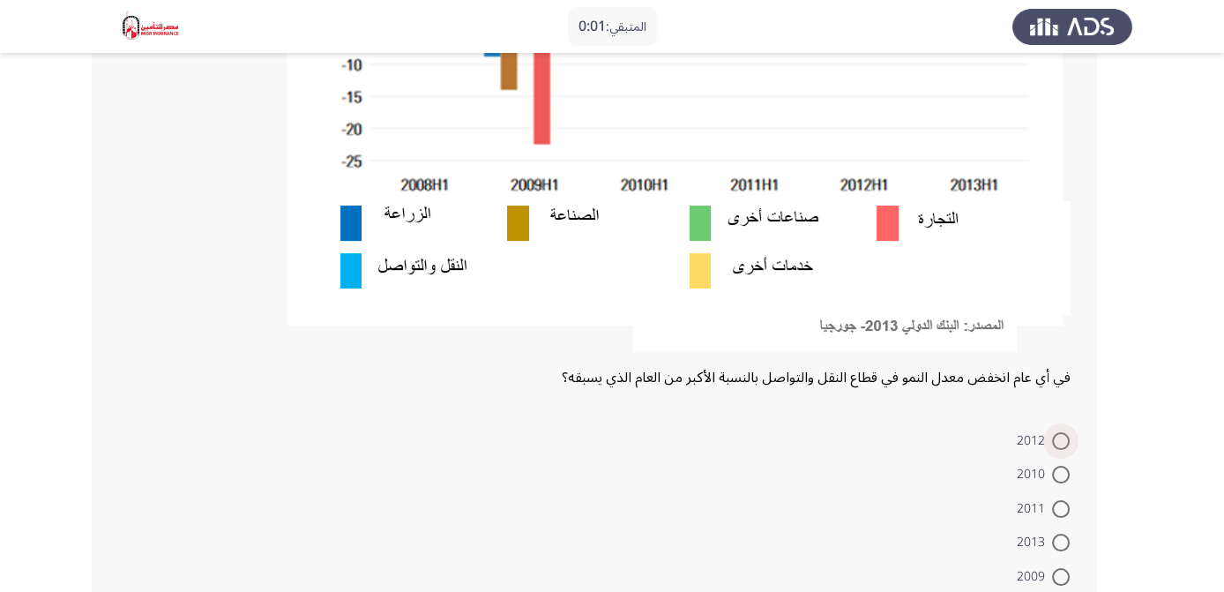
click at [1050, 435] on span "2012" at bounding box center [1033, 440] width 35 height 21
click at [1052, 435] on input "2012" at bounding box center [1061, 441] width 18 height 18
radio input "true"
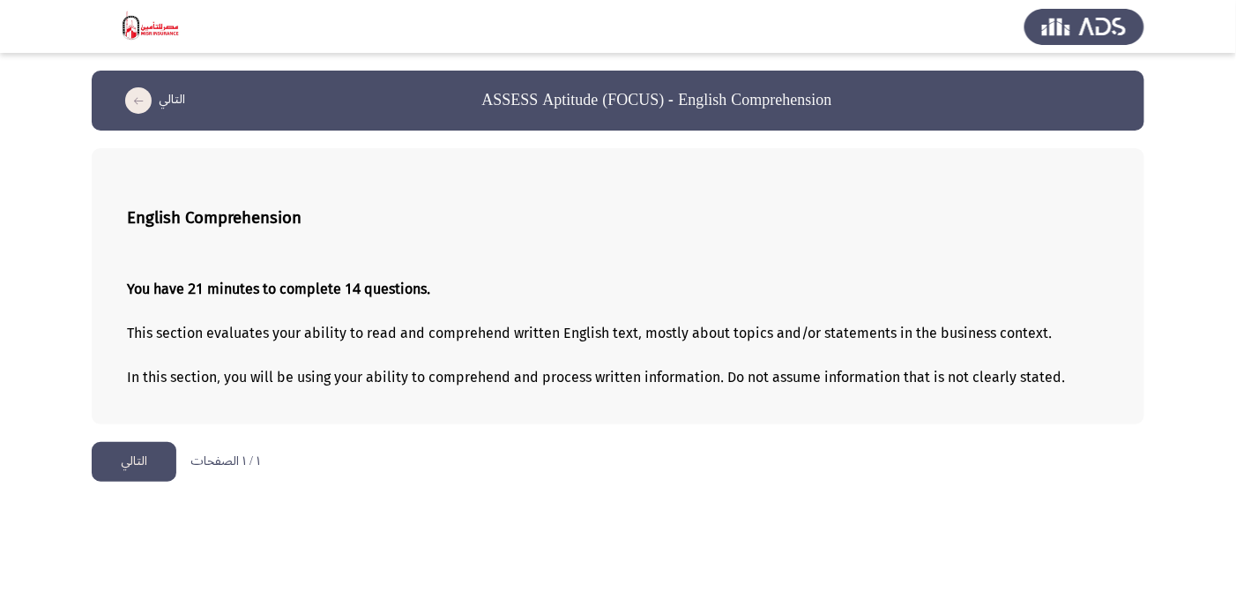
click at [126, 456] on button "التالي" at bounding box center [134, 462] width 85 height 40
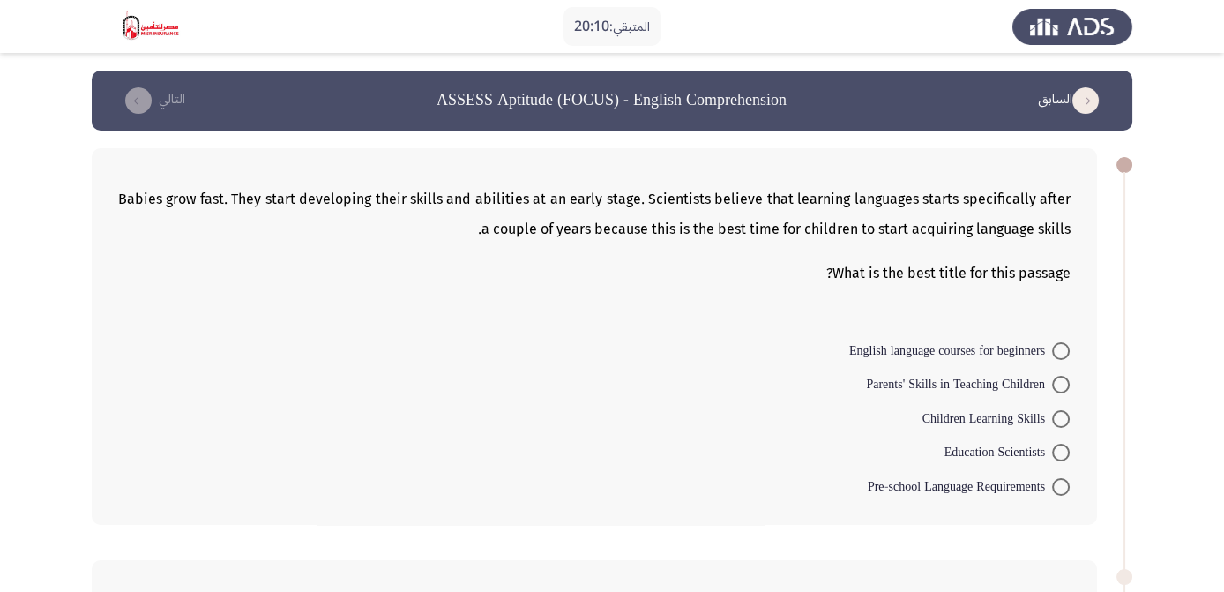
click at [1053, 488] on span at bounding box center [1061, 487] width 18 height 18
click at [1053, 488] on input "Pre-school Language Requirements" at bounding box center [1061, 487] width 18 height 18
radio input "true"
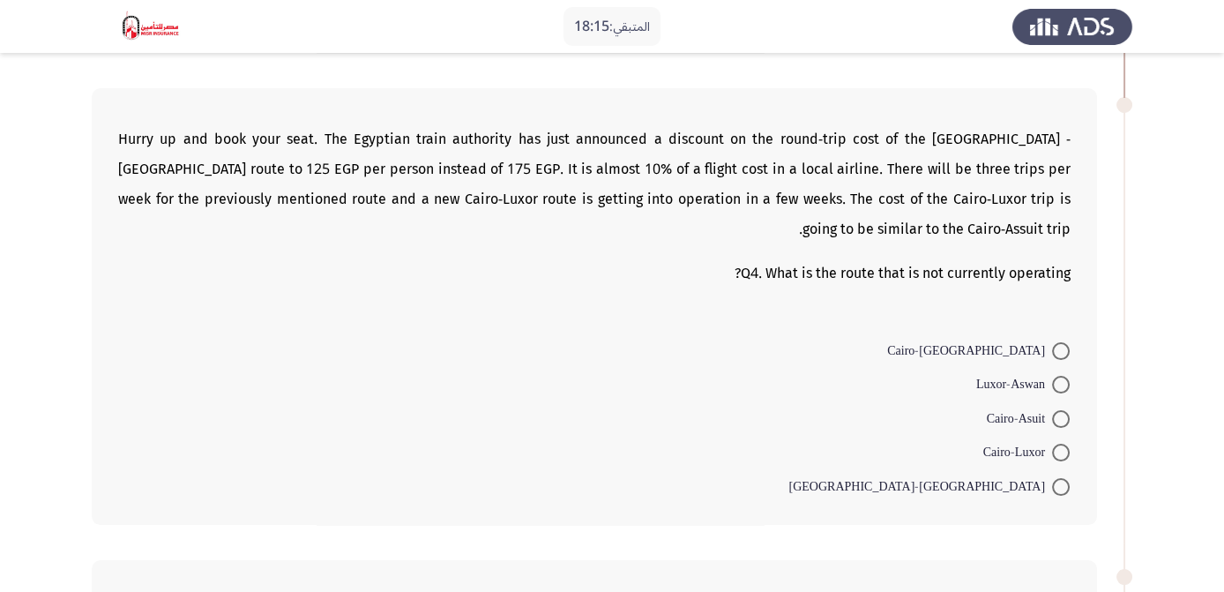
scroll to position [469, 0]
click at [1054, 450] on span at bounding box center [1061, 452] width 18 height 18
click at [1054, 450] on input "Cairo-Luxor" at bounding box center [1061, 452] width 18 height 18
radio input "true"
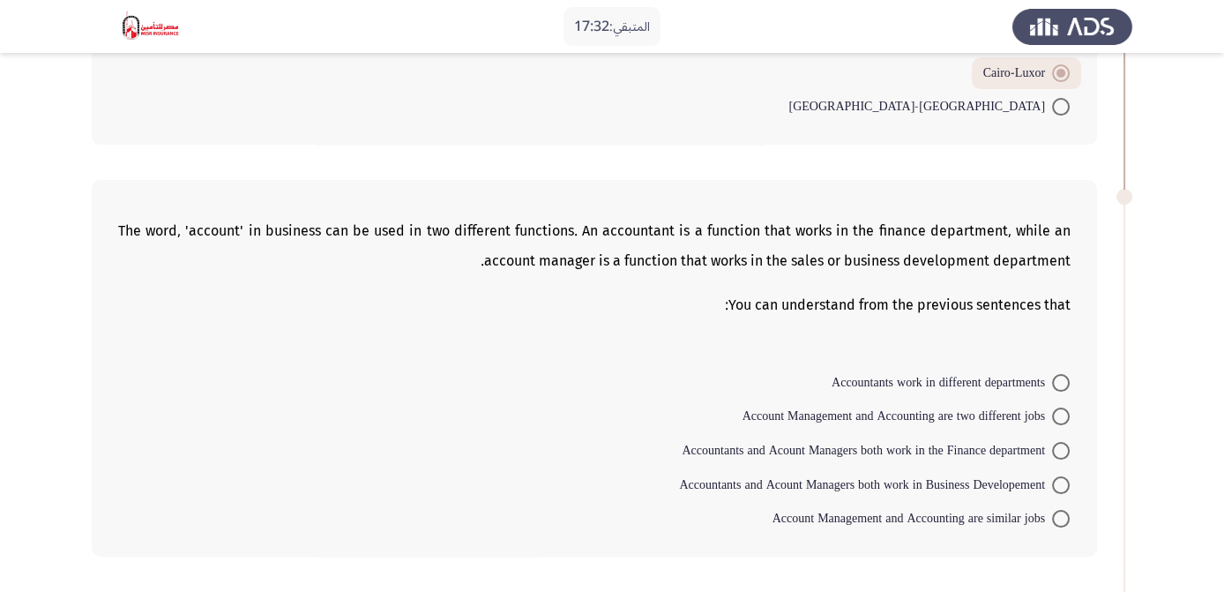
scroll to position [845, 0]
click at [1061, 377] on span at bounding box center [1061, 384] width 18 height 18
click at [1061, 377] on input "Accountants work in different departments" at bounding box center [1061, 384] width 18 height 18
radio input "true"
click at [1061, 411] on span at bounding box center [1061, 415] width 18 height 18
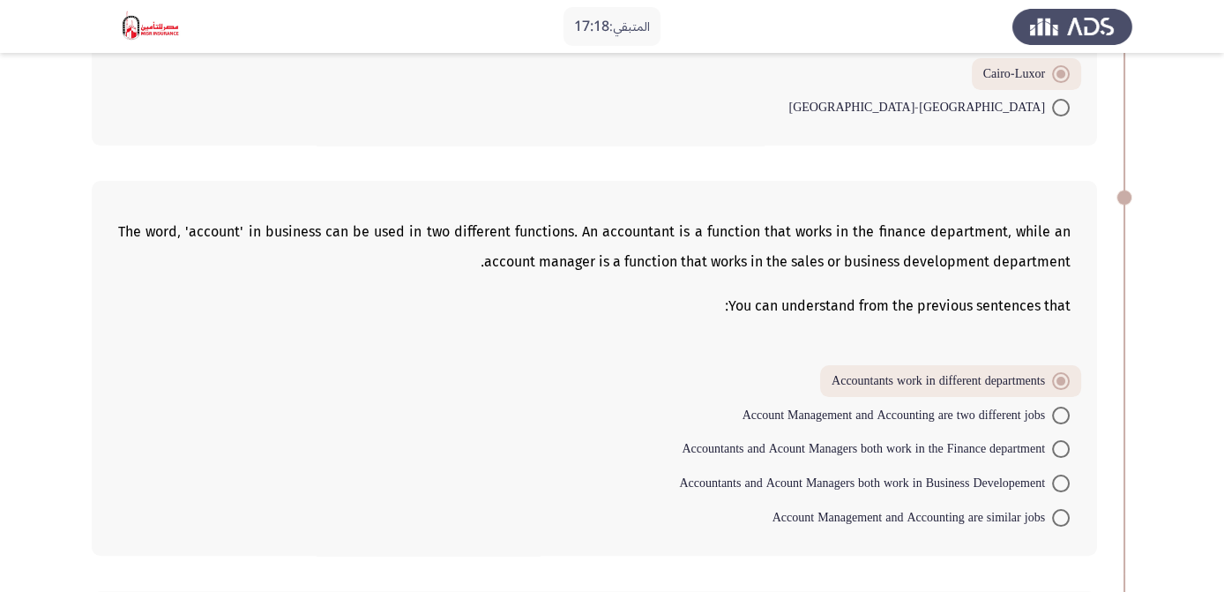
click at [1061, 411] on input "Account Management and Accounting are two different jobs" at bounding box center [1061, 415] width 18 height 18
radio input "true"
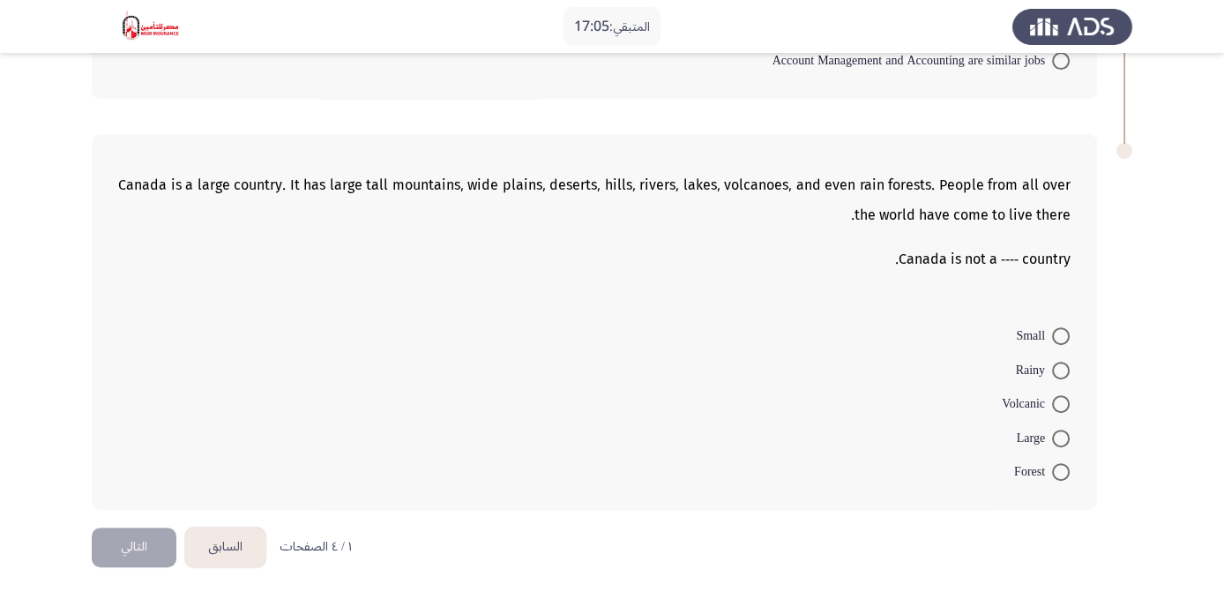
scroll to position [1263, 0]
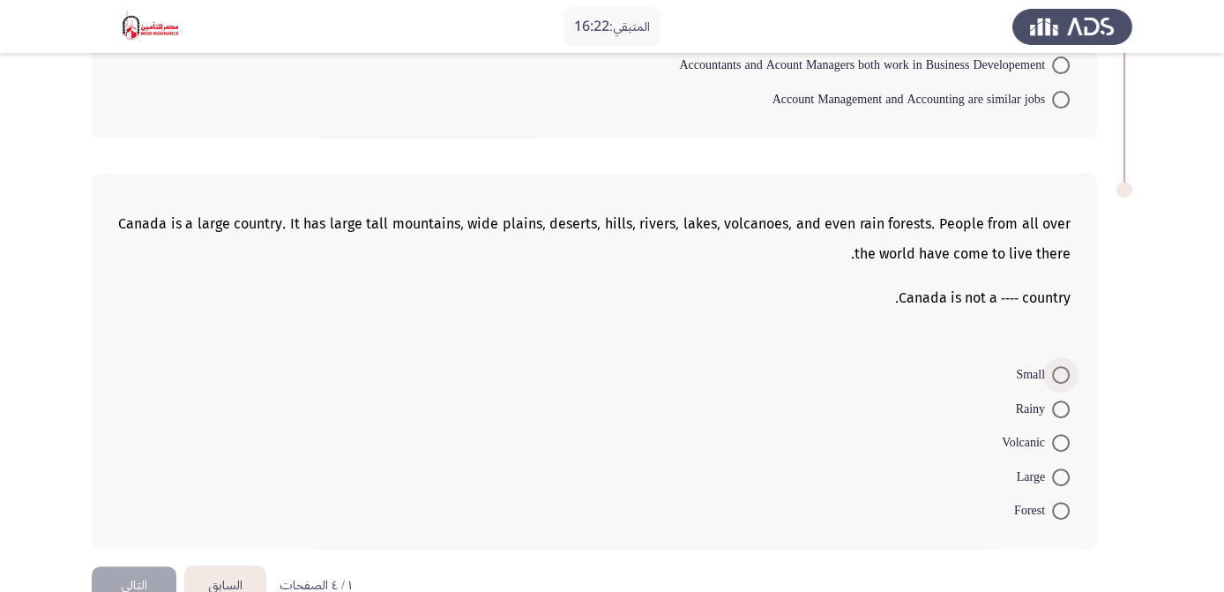
click at [1058, 370] on span at bounding box center [1061, 375] width 18 height 18
click at [1058, 370] on input "Small" at bounding box center [1061, 375] width 18 height 18
radio input "true"
click at [145, 584] on button "التالي" at bounding box center [134, 584] width 85 height 40
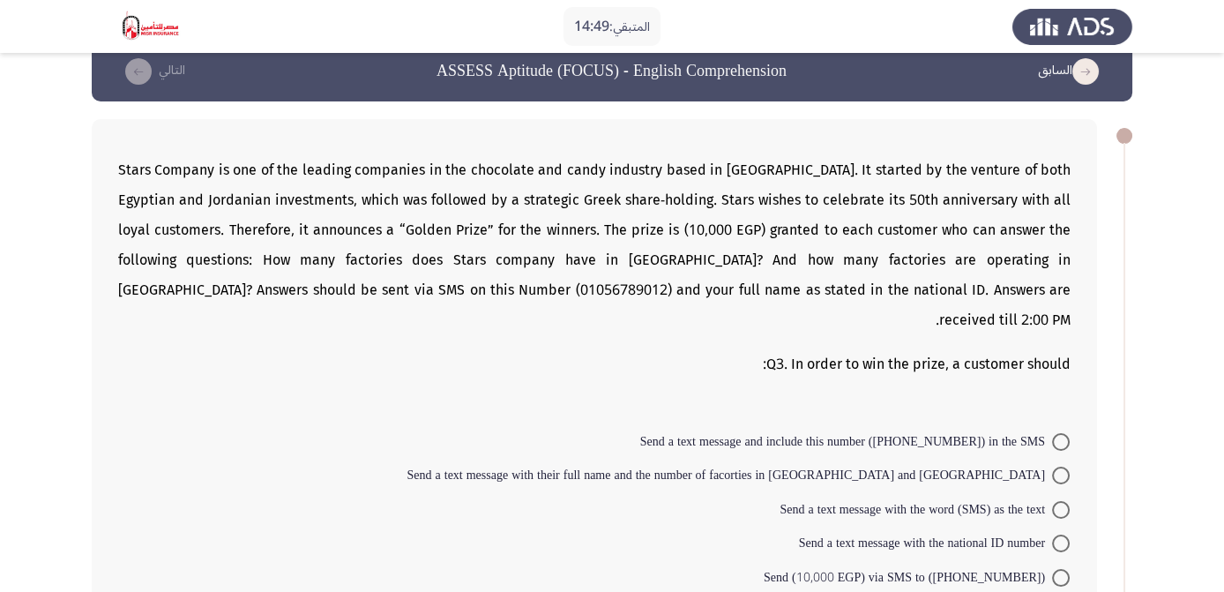
scroll to position [29, 0]
click at [1055, 433] on span at bounding box center [1061, 442] width 18 height 18
click at [1055, 433] on input "Send a text message and include this number ([PHONE_NUMBER]) in the SMS" at bounding box center [1061, 442] width 18 height 18
radio input "true"
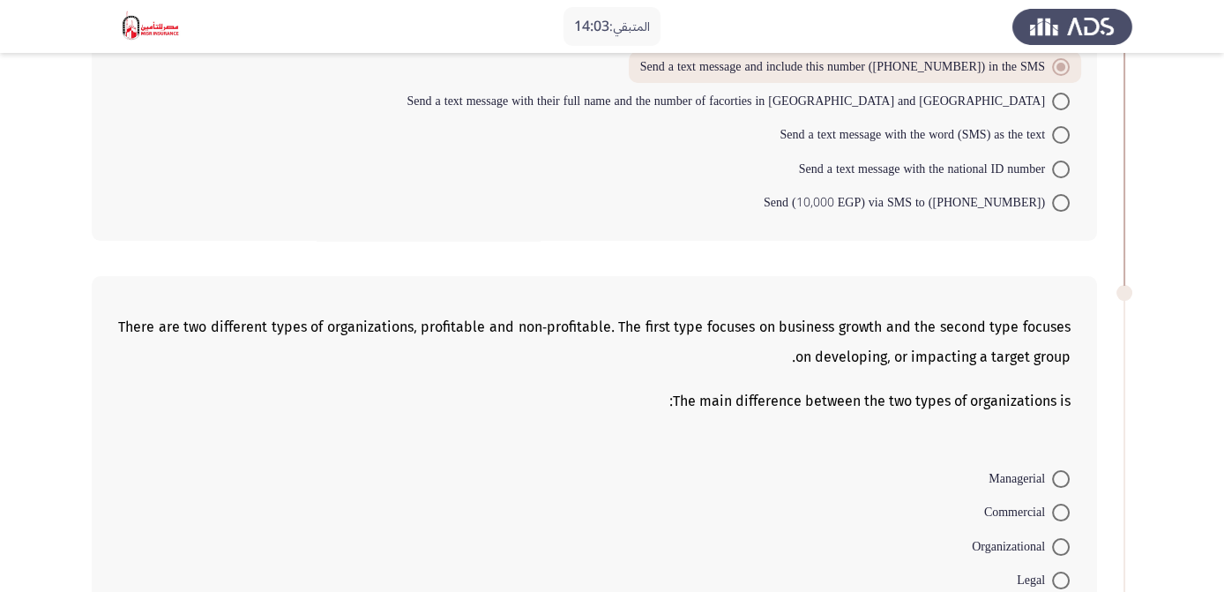
scroll to position [432, 0]
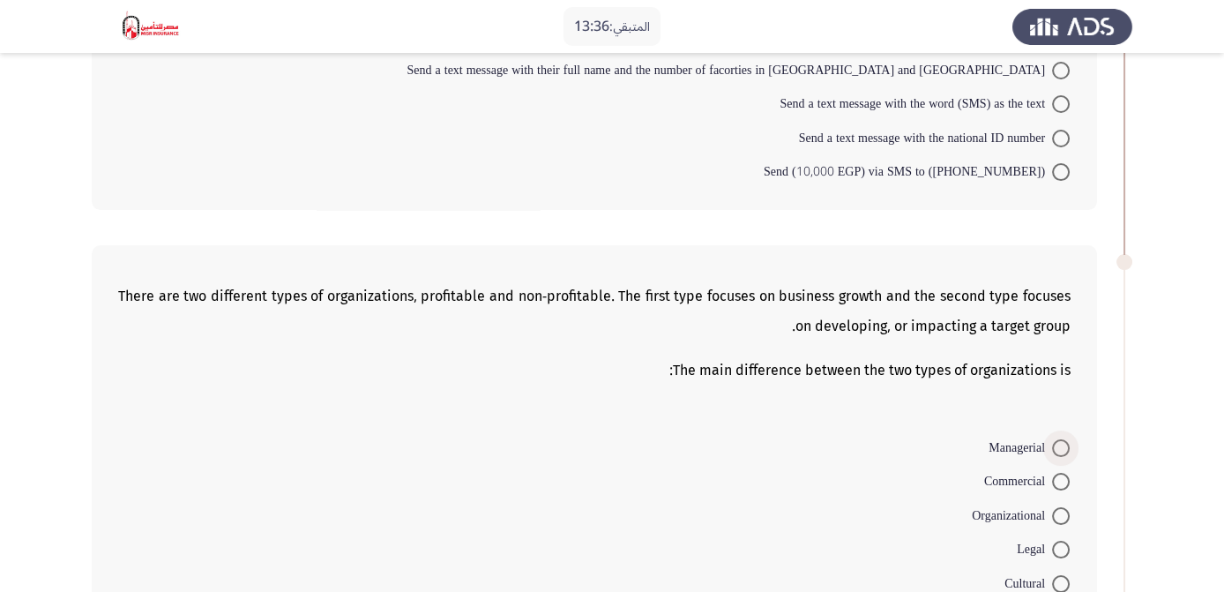
click at [1061, 439] on span at bounding box center [1061, 448] width 18 height 18
click at [1061, 439] on input "Managerial" at bounding box center [1061, 448] width 18 height 18
radio input "true"
click at [1060, 471] on span at bounding box center [1061, 480] width 18 height 18
click at [1060, 471] on input "Commercial" at bounding box center [1061, 480] width 18 height 18
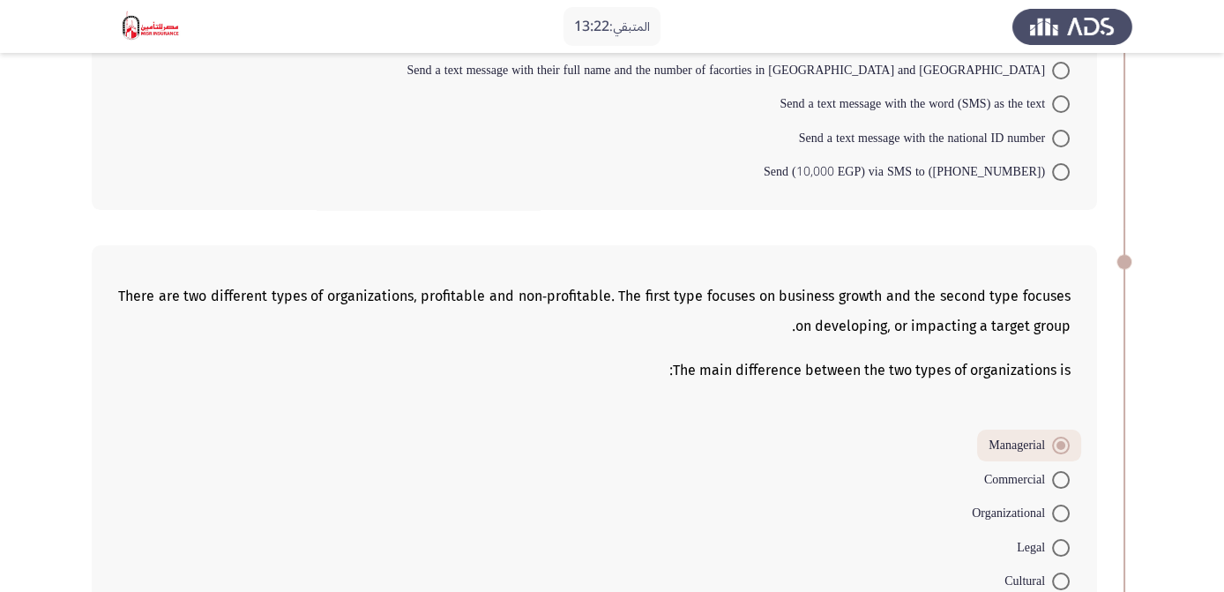
radio input "true"
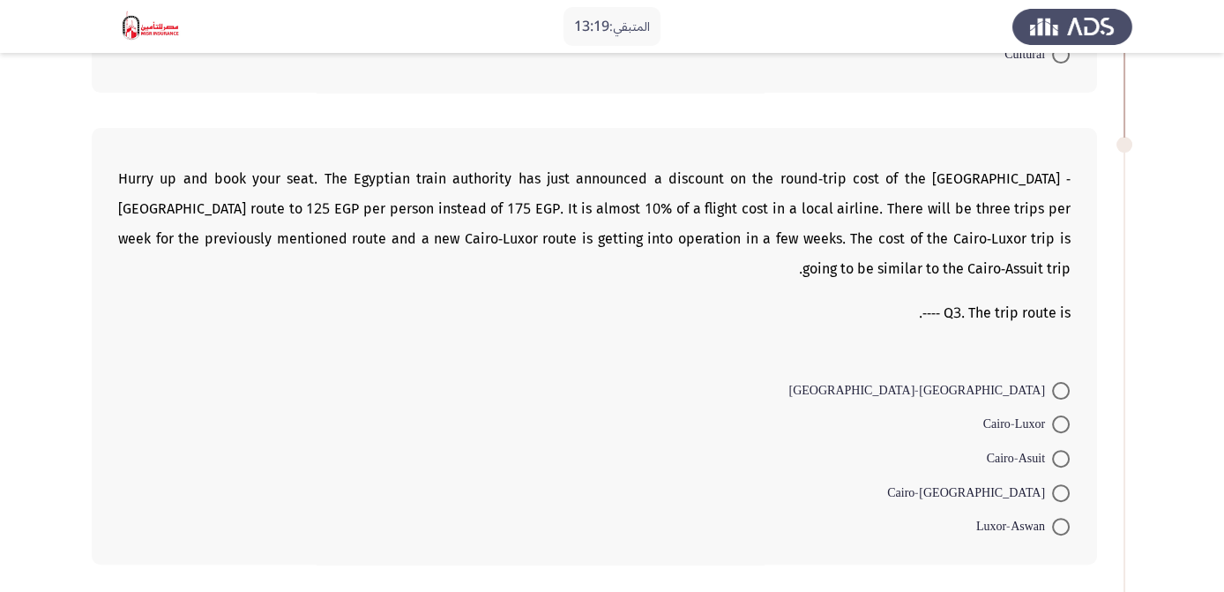
scroll to position [978, 0]
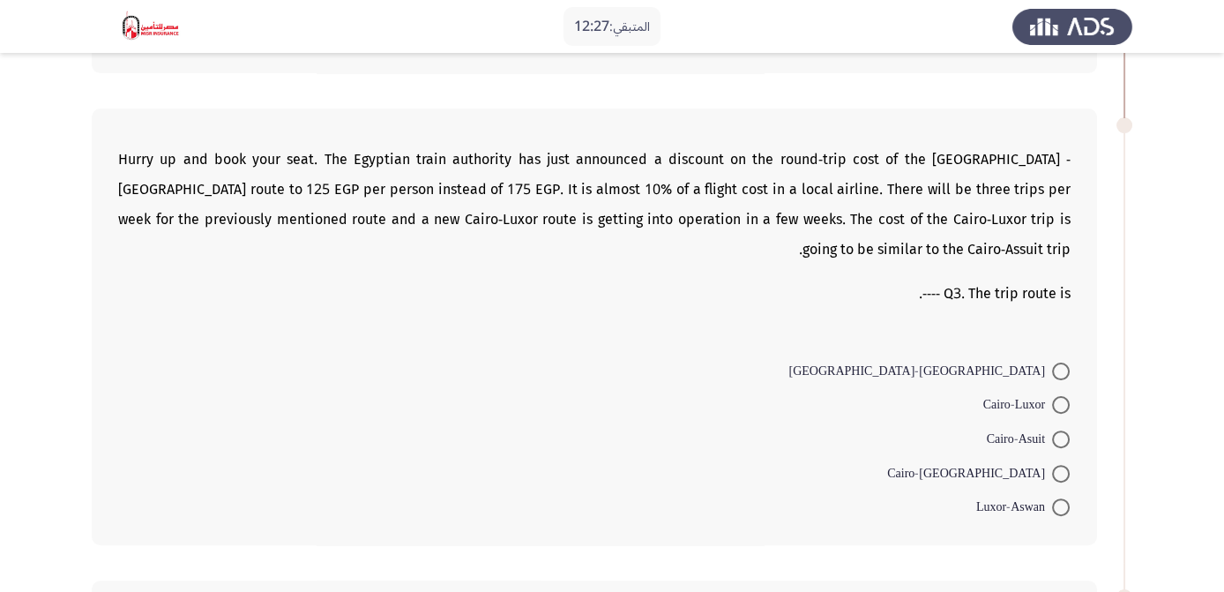
click at [1054, 465] on span at bounding box center [1061, 474] width 18 height 18
click at [1054, 465] on input "Cairo-[GEOGRAPHIC_DATA]" at bounding box center [1061, 474] width 18 height 18
radio input "true"
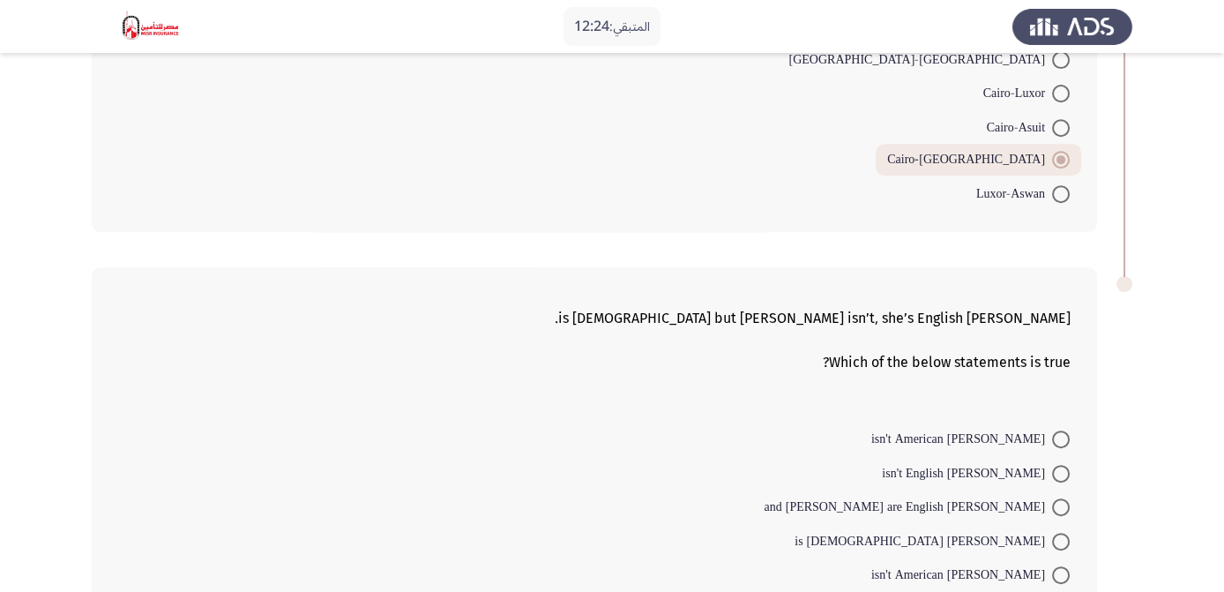
scroll to position [1326, 0]
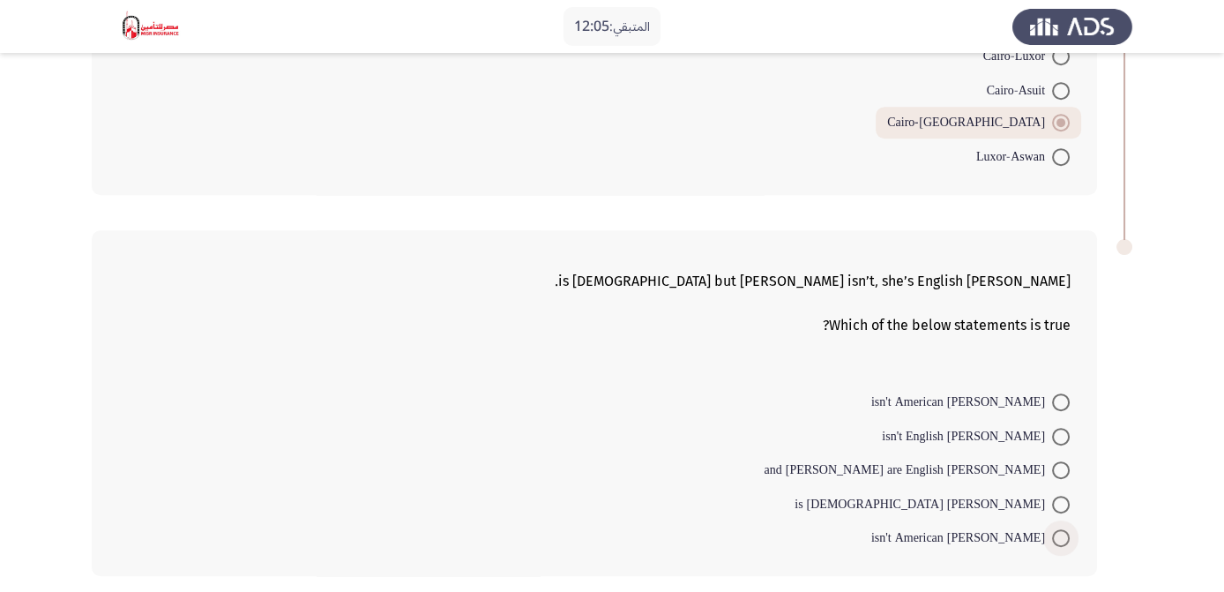
click at [1064, 529] on span at bounding box center [1061, 538] width 18 height 18
click at [1064, 529] on input "[PERSON_NAME] isn't American" at bounding box center [1061, 538] width 18 height 18
radio input "true"
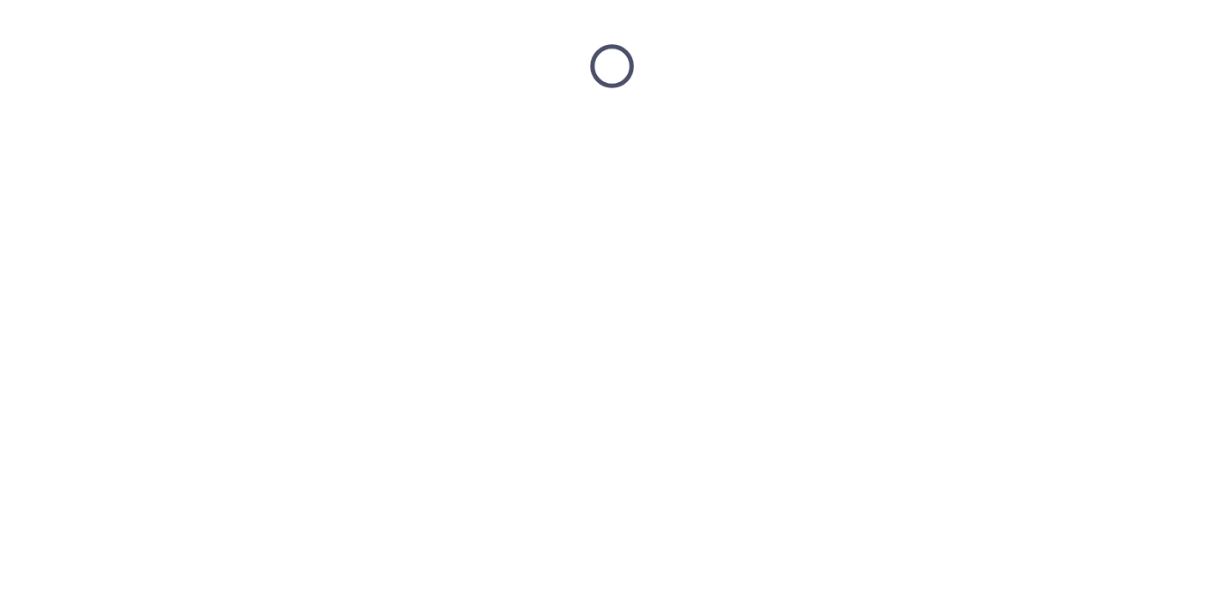
scroll to position [0, 0]
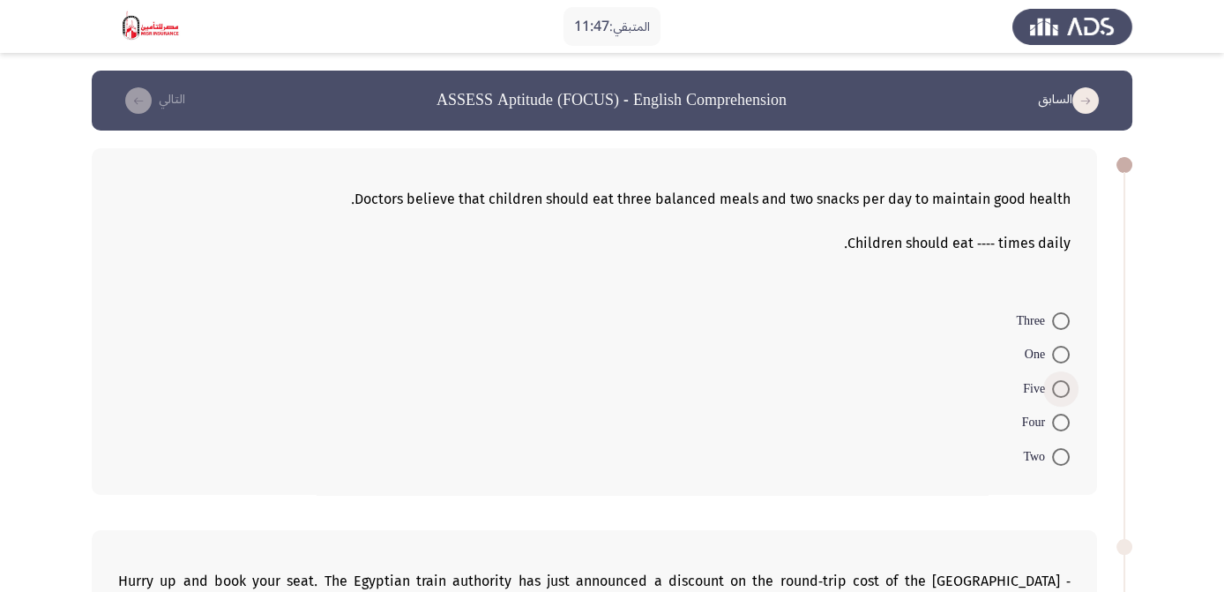
click at [1062, 385] on span at bounding box center [1061, 389] width 18 height 18
click at [1062, 385] on input "Five" at bounding box center [1061, 389] width 18 height 18
radio input "true"
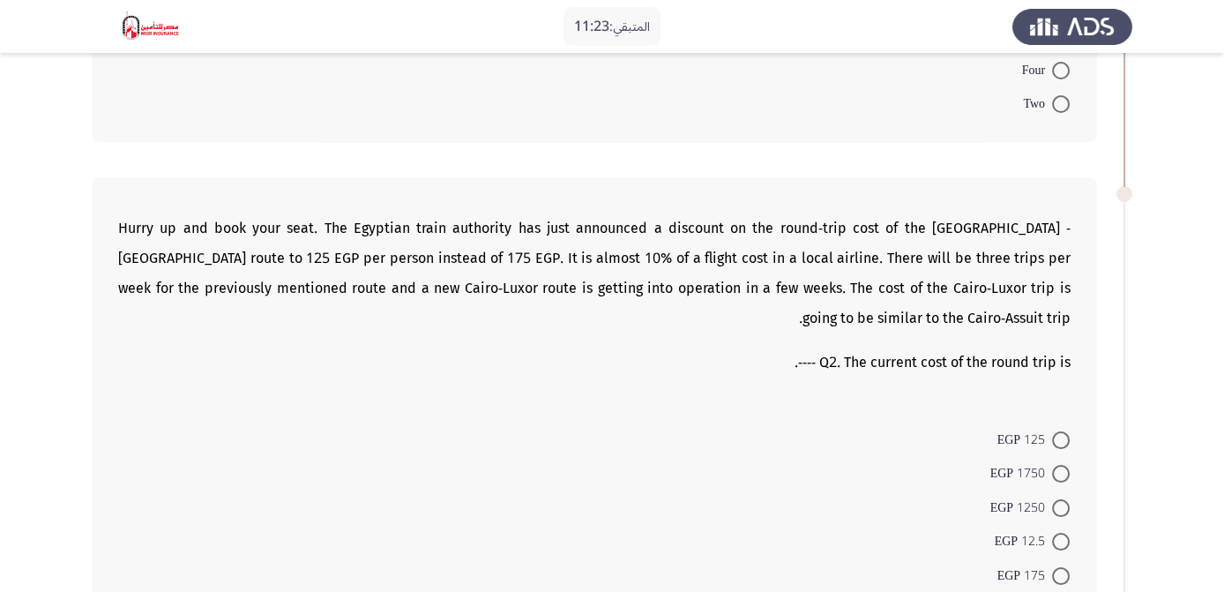
scroll to position [350, 0]
click at [1059, 438] on span at bounding box center [1061, 440] width 18 height 18
click at [1059, 438] on input "125 EGP" at bounding box center [1061, 440] width 18 height 18
radio input "true"
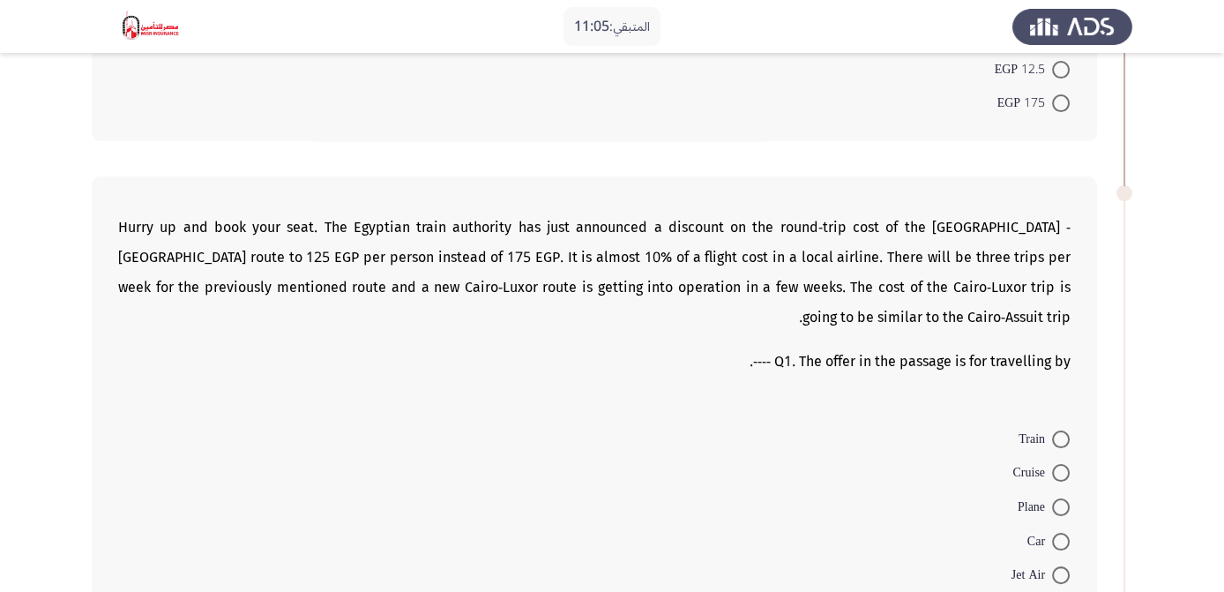
click at [1064, 433] on span at bounding box center [1061, 439] width 18 height 18
click at [1064, 433] on input "Train" at bounding box center [1061, 439] width 18 height 18
radio input "true"
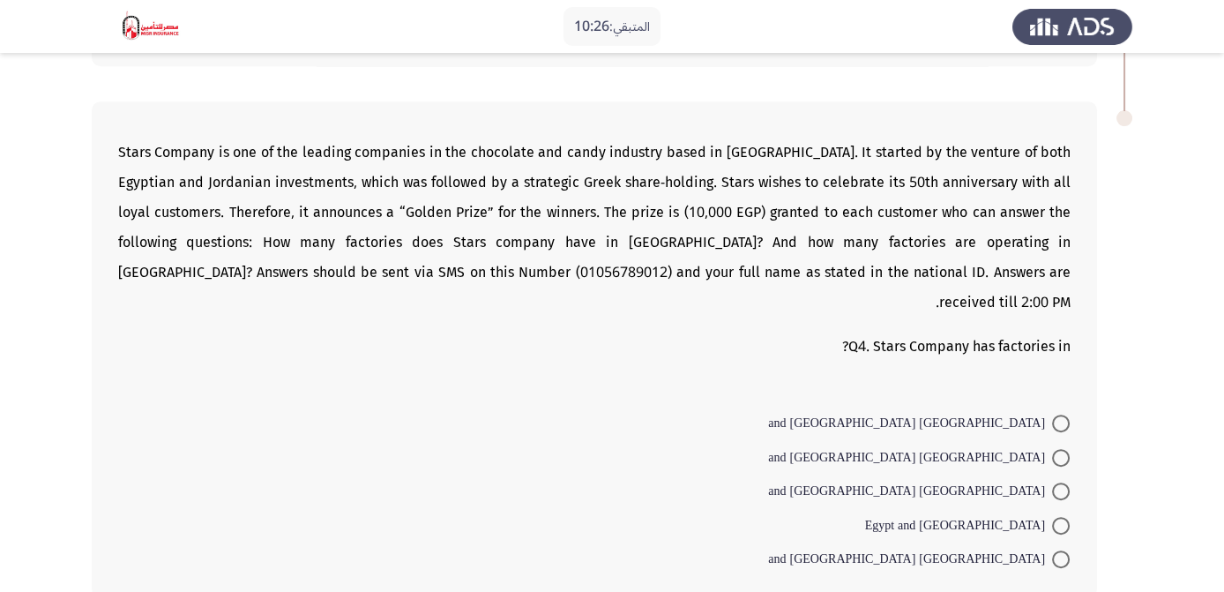
scroll to position [1364, 0]
click at [1038, 448] on span "[GEOGRAPHIC_DATA] and [GEOGRAPHIC_DATA]" at bounding box center [910, 458] width 284 height 21
click at [1052, 450] on input "[GEOGRAPHIC_DATA] and [GEOGRAPHIC_DATA]" at bounding box center [1061, 459] width 18 height 18
radio input "true"
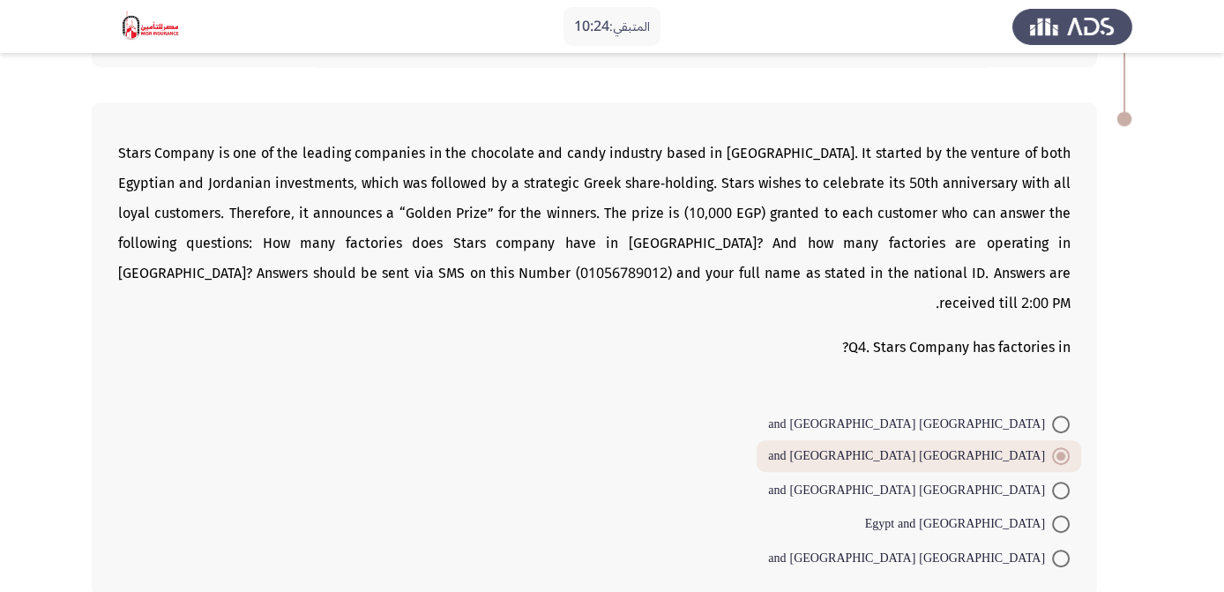
scroll to position [1418, 0]
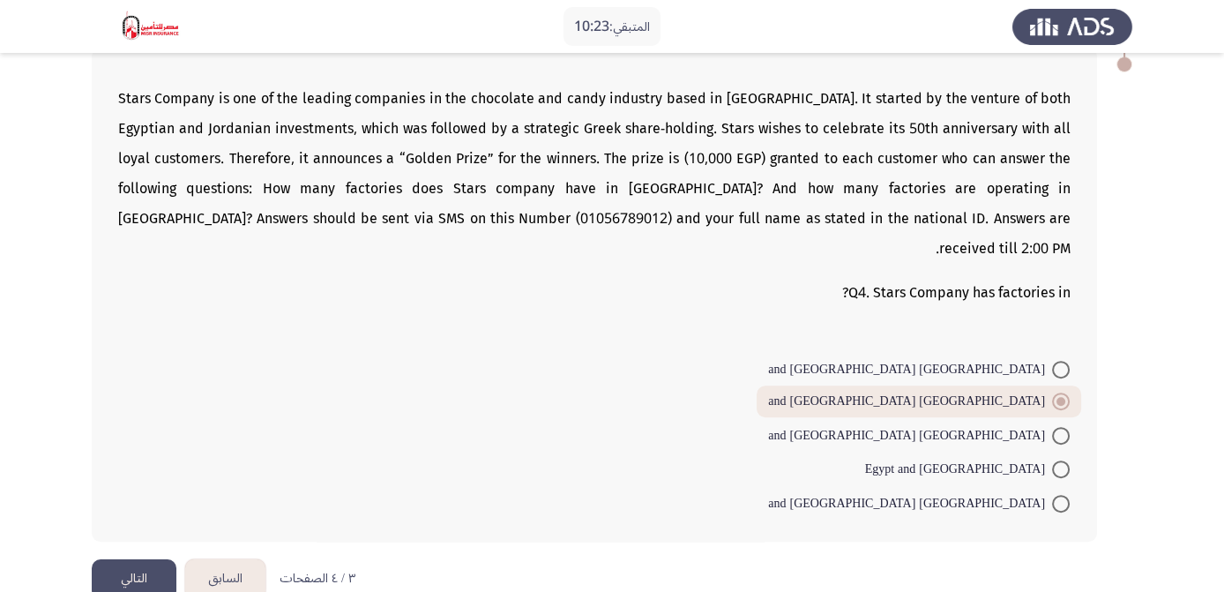
click at [130, 520] on div "Stars Company is one of the leading companies in the chocolate and candy indust…" at bounding box center [612, 294] width 1040 height 529
click at [140, 559] on button "التالي" at bounding box center [134, 579] width 85 height 40
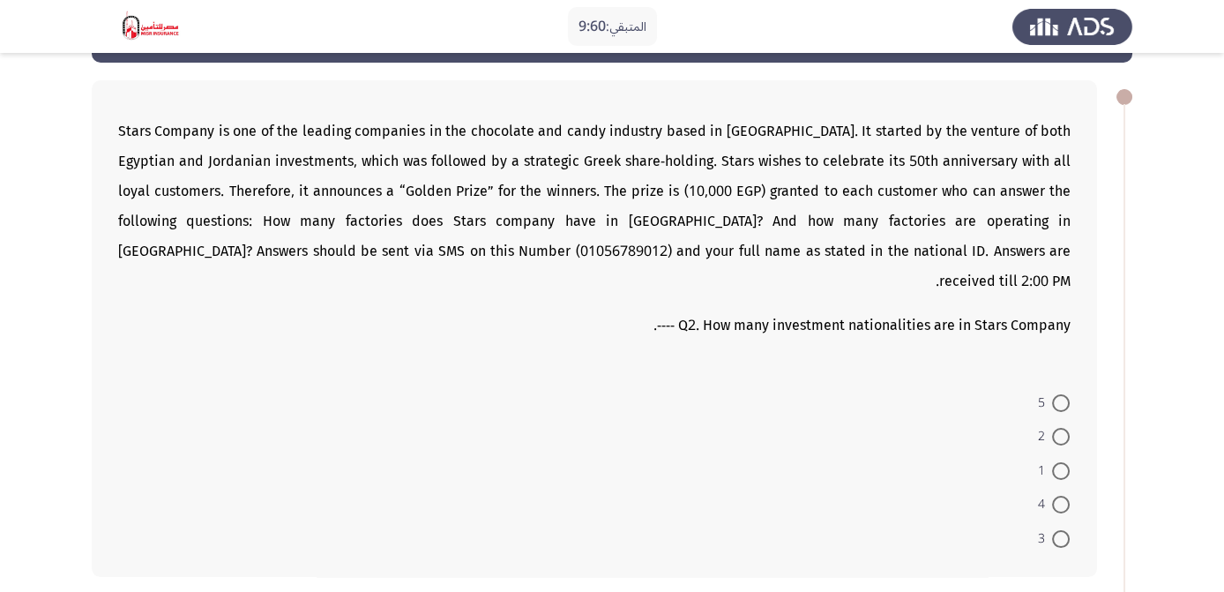
scroll to position [70, 0]
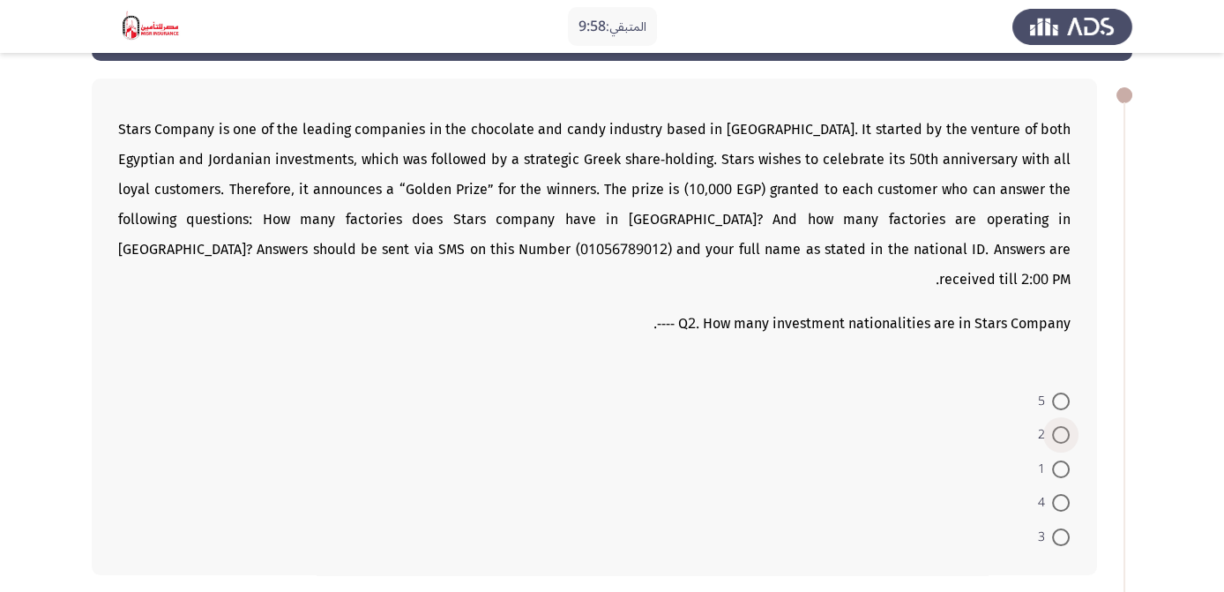
click at [1059, 426] on span at bounding box center [1061, 435] width 18 height 18
click at [1059, 426] on input "2" at bounding box center [1061, 435] width 18 height 18
radio input "true"
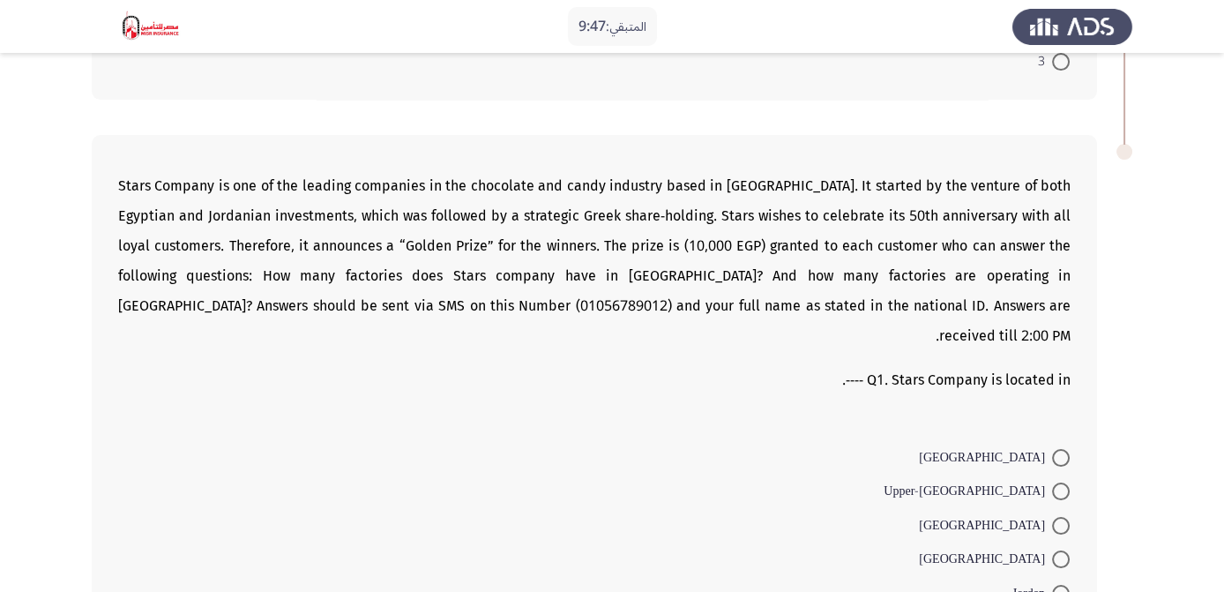
scroll to position [542, 0]
click at [1062, 550] on span at bounding box center [1061, 559] width 18 height 18
click at [1062, 550] on input "[GEOGRAPHIC_DATA]" at bounding box center [1061, 559] width 18 height 18
radio input "true"
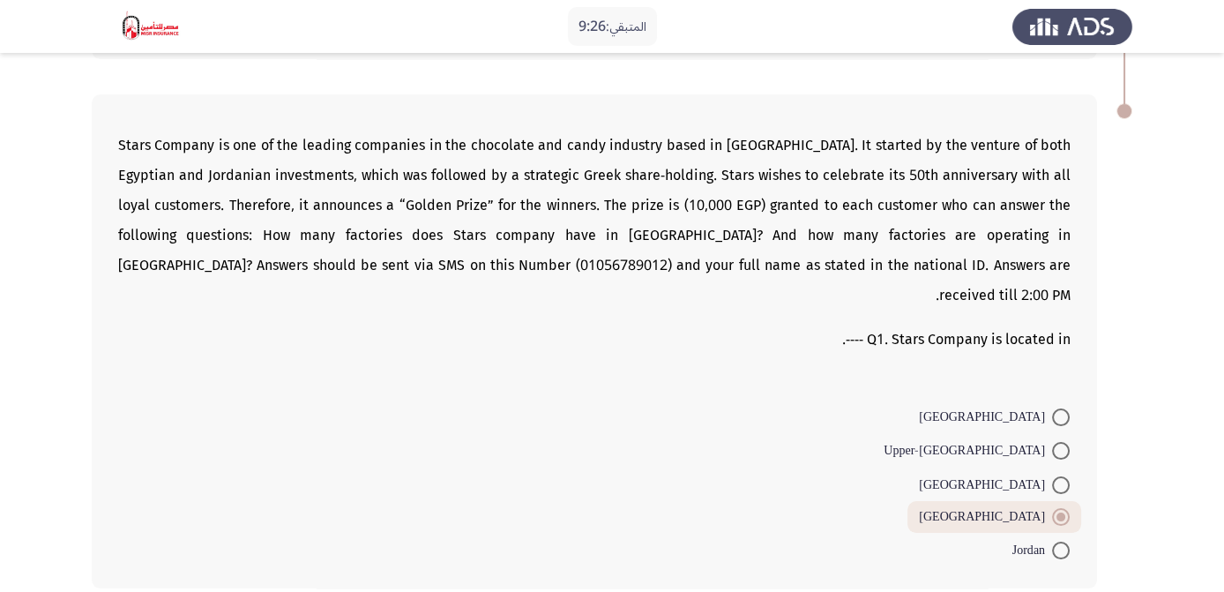
scroll to position [603, 0]
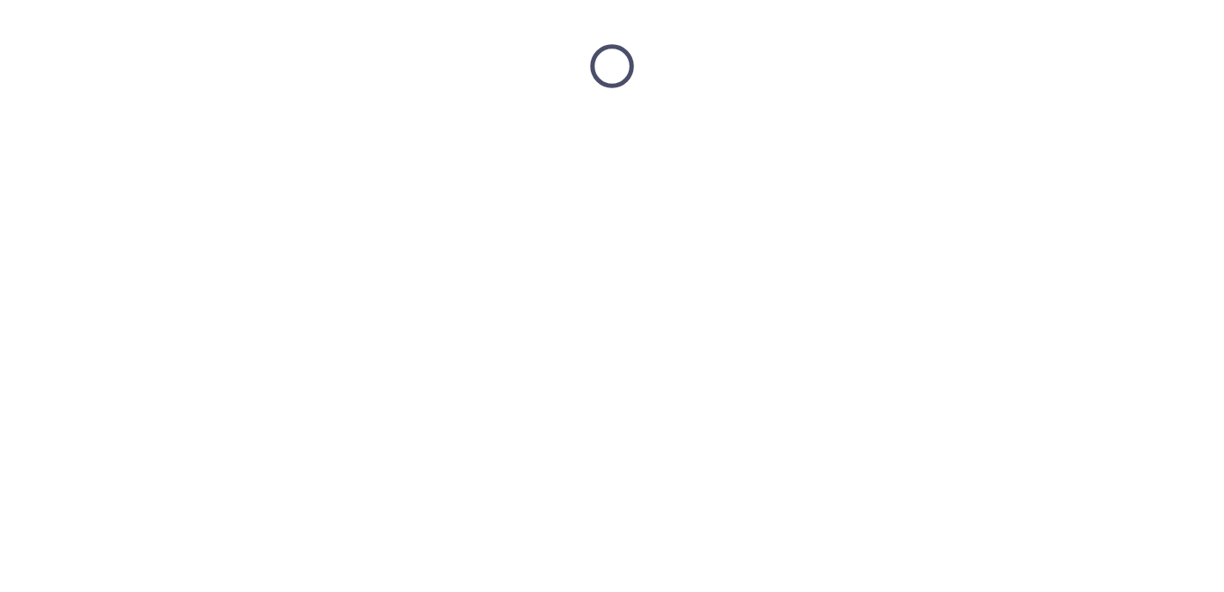
scroll to position [0, 0]
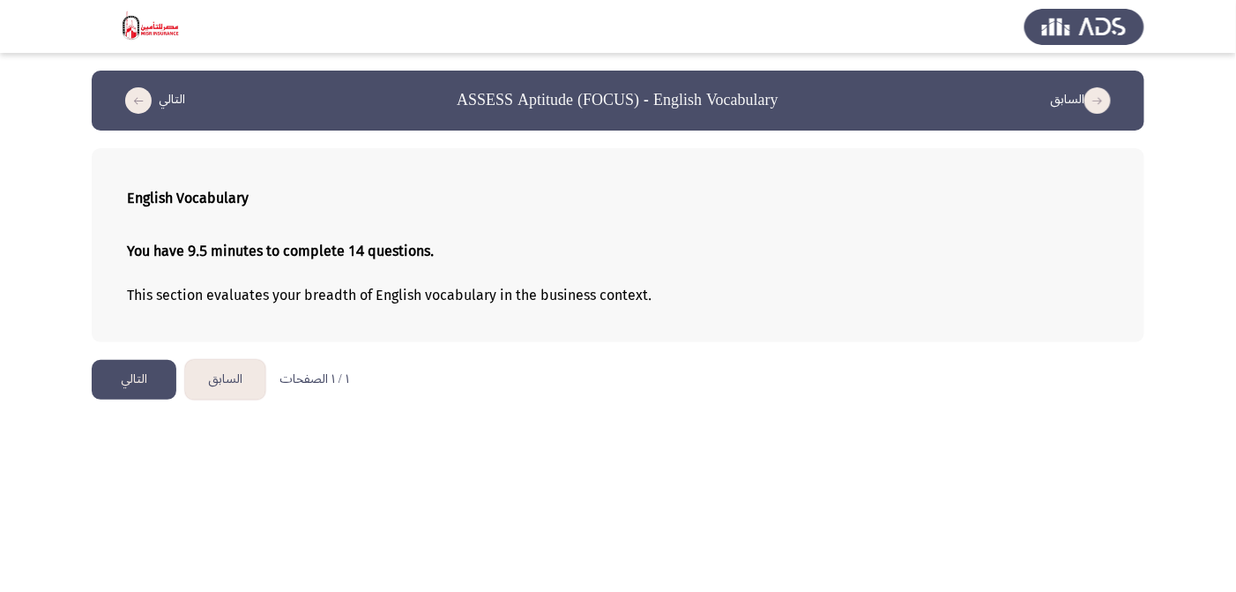
click at [134, 375] on button "التالي" at bounding box center [134, 380] width 85 height 40
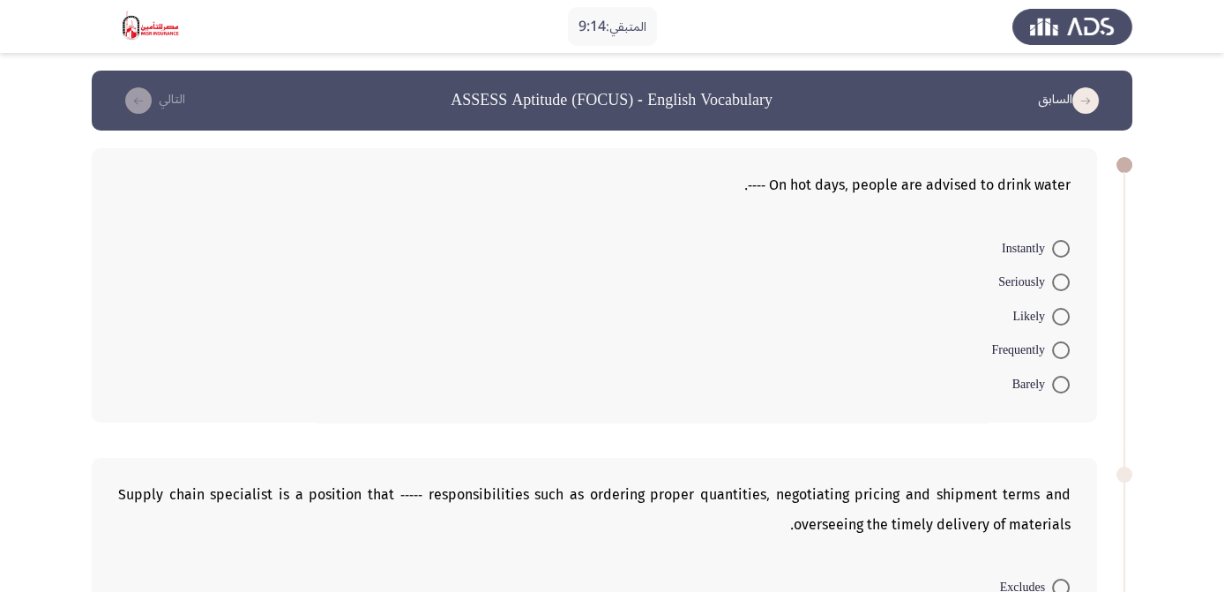
drag, startPoint x: 889, startPoint y: 182, endPoint x: 969, endPoint y: 242, distance: 100.7
click at [969, 242] on div "On hot days, people are advised to drink water ----. Instantly Seriously Likely…" at bounding box center [594, 285] width 1005 height 274
click at [1061, 281] on span at bounding box center [1061, 282] width 18 height 18
click at [1061, 281] on input "Seriously" at bounding box center [1061, 282] width 18 height 18
radio input "true"
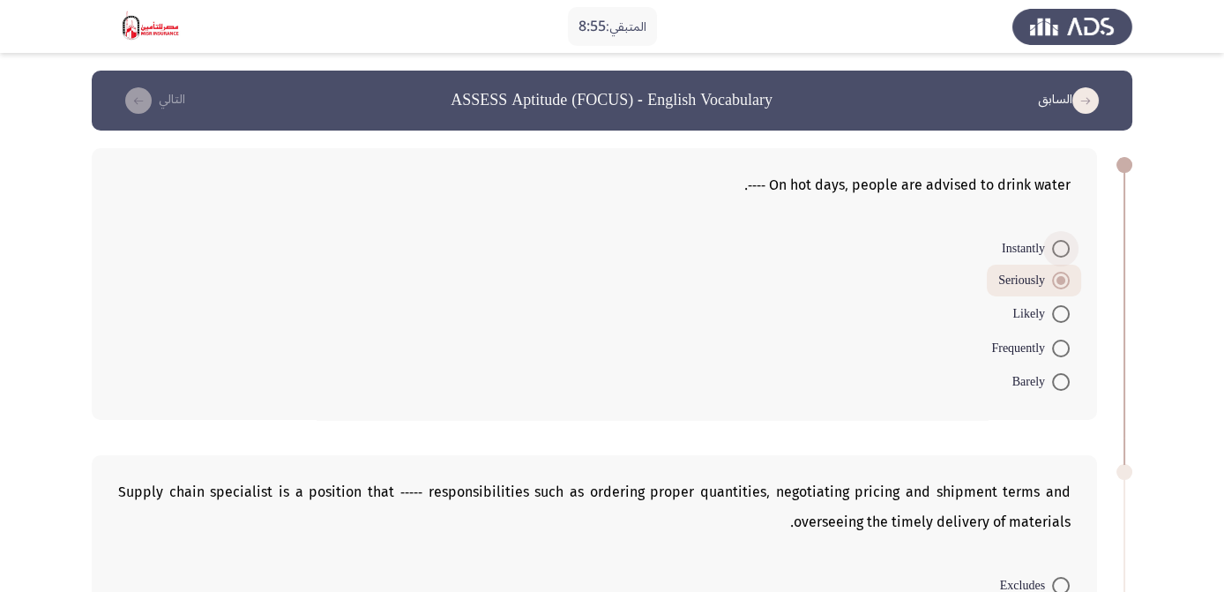
click at [1057, 249] on span at bounding box center [1061, 249] width 18 height 18
click at [1057, 249] on input "Instantly" at bounding box center [1061, 249] width 18 height 18
radio input "true"
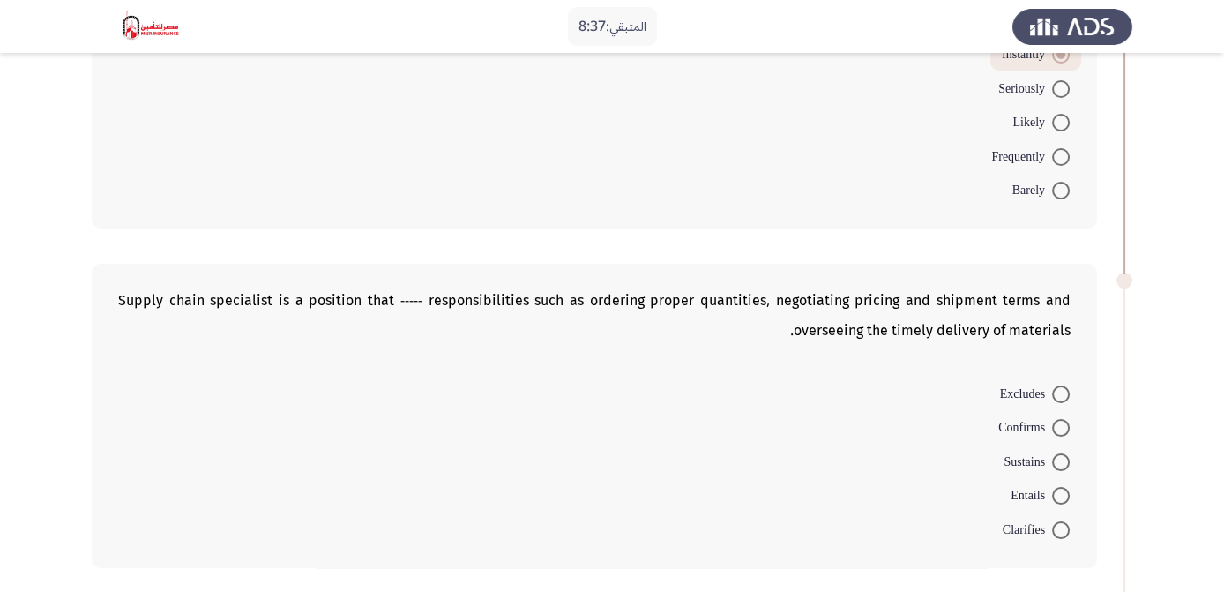
scroll to position [190, 0]
drag, startPoint x: 989, startPoint y: 380, endPoint x: 860, endPoint y: 170, distance: 246.1
click at [860, 170] on div "On hot days, people are advised to drink water ----. Instantly Seriously Likely…" at bounding box center [612, 573] width 1040 height 1264
click at [1060, 488] on span at bounding box center [1061, 497] width 18 height 18
click at [1060, 488] on input "Entails" at bounding box center [1061, 497] width 18 height 18
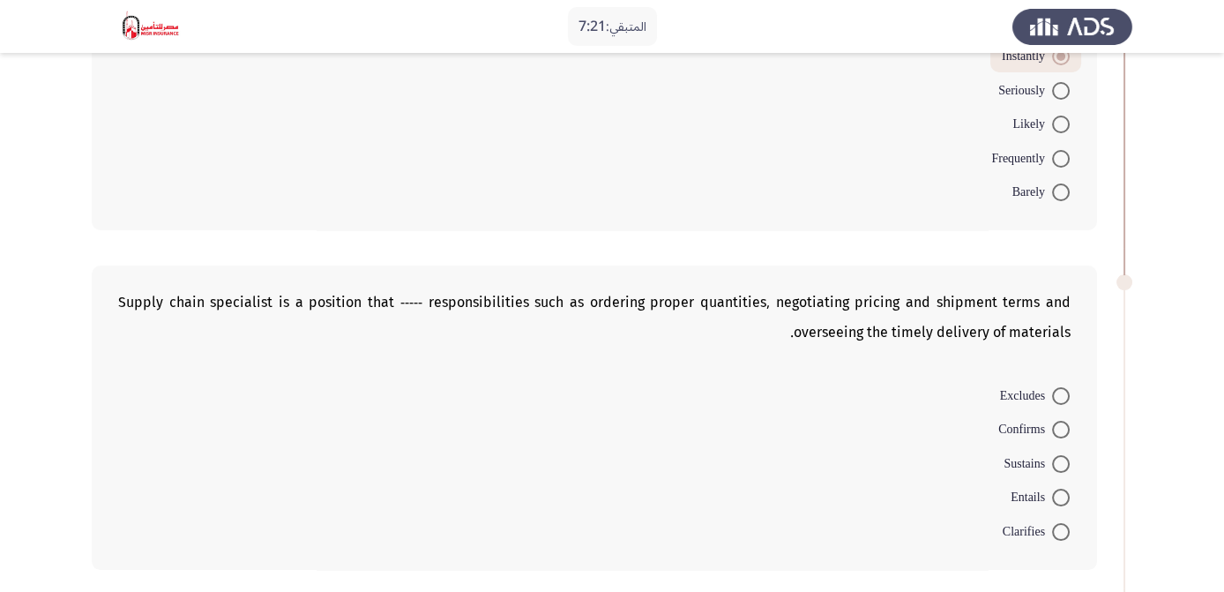
radio input "true"
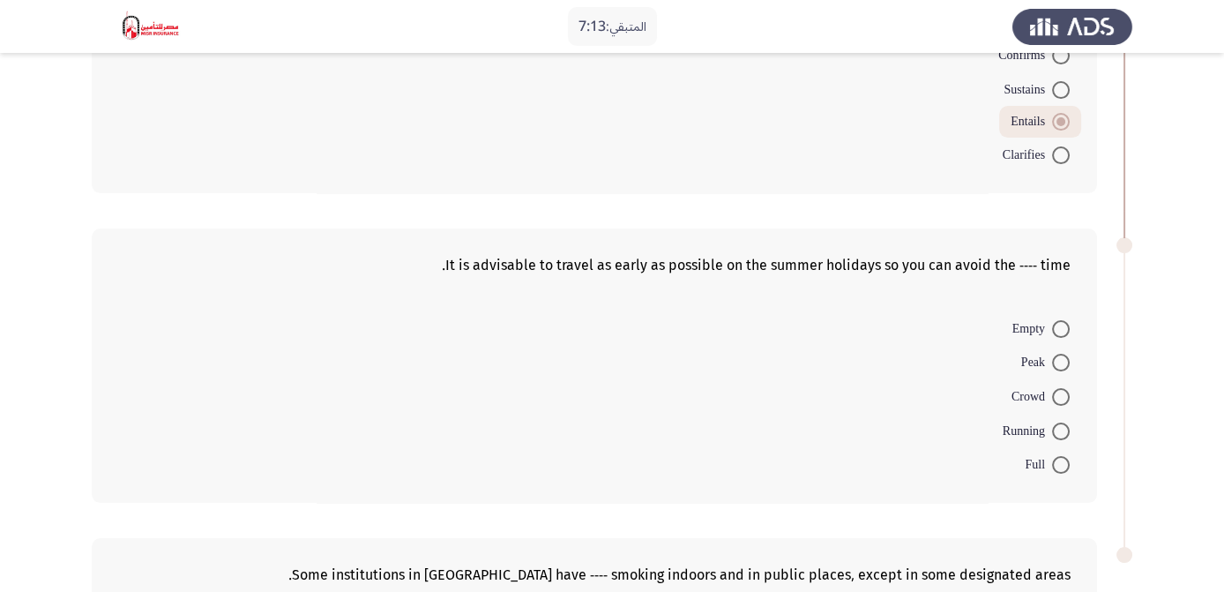
scroll to position [564, 0]
click at [1057, 391] on span at bounding box center [1061, 396] width 18 height 18
click at [1057, 391] on input "Crowd" at bounding box center [1061, 396] width 18 height 18
radio input "true"
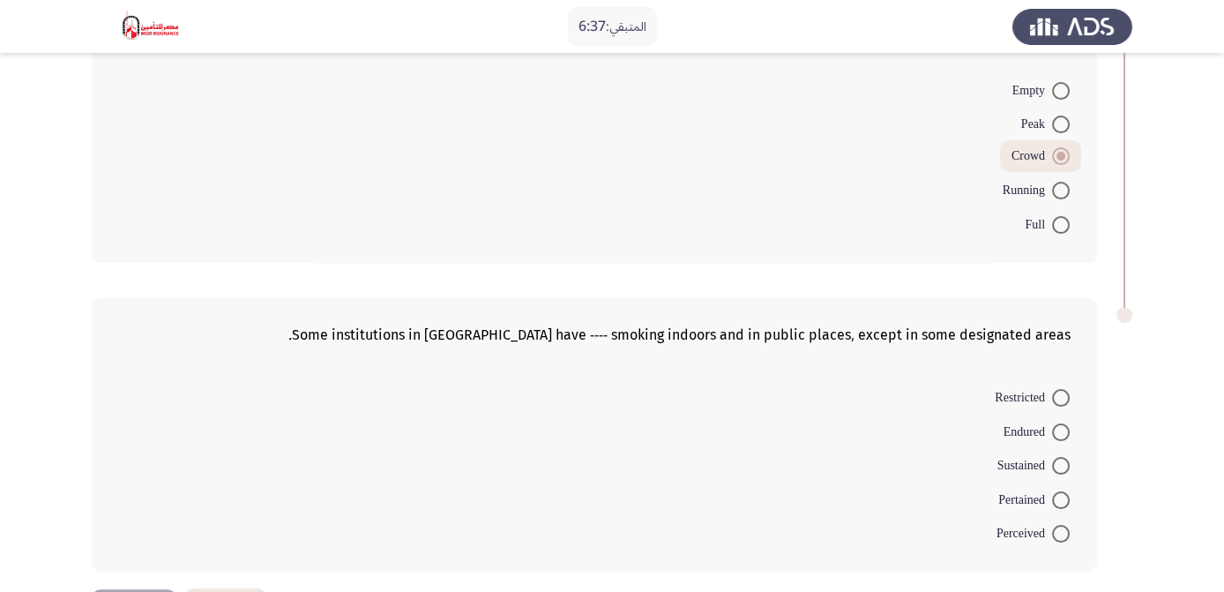
scroll to position [802, 0]
click at [1054, 397] on span at bounding box center [1061, 397] width 18 height 18
click at [1054, 397] on input "Restricted" at bounding box center [1061, 397] width 18 height 18
radio input "true"
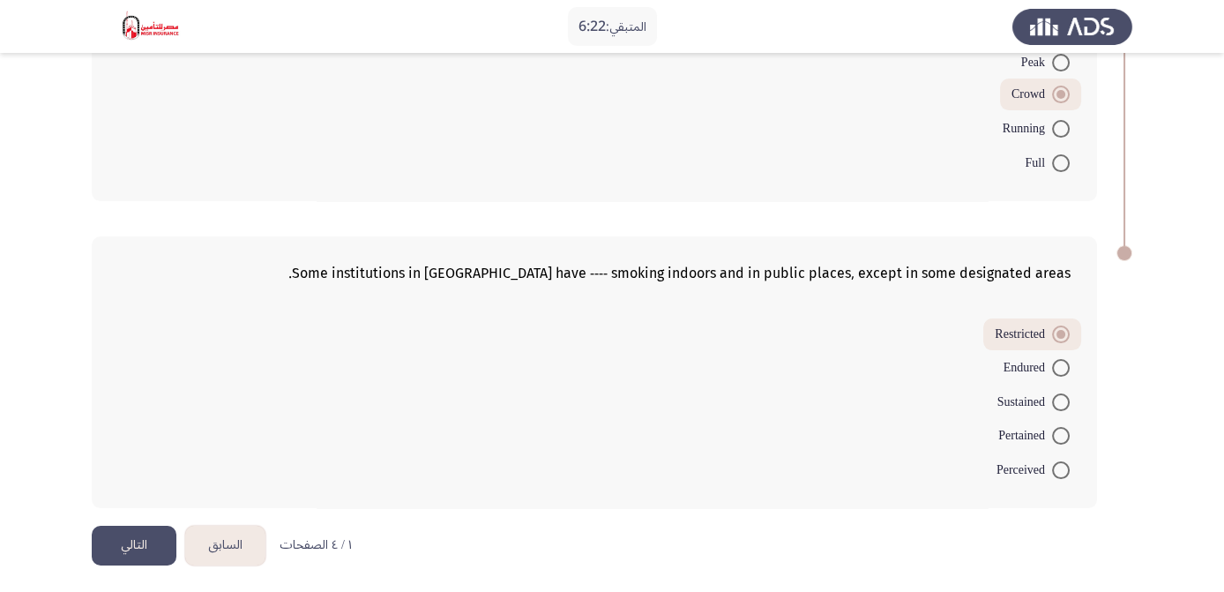
click at [145, 535] on button "التالي" at bounding box center [134, 545] width 85 height 40
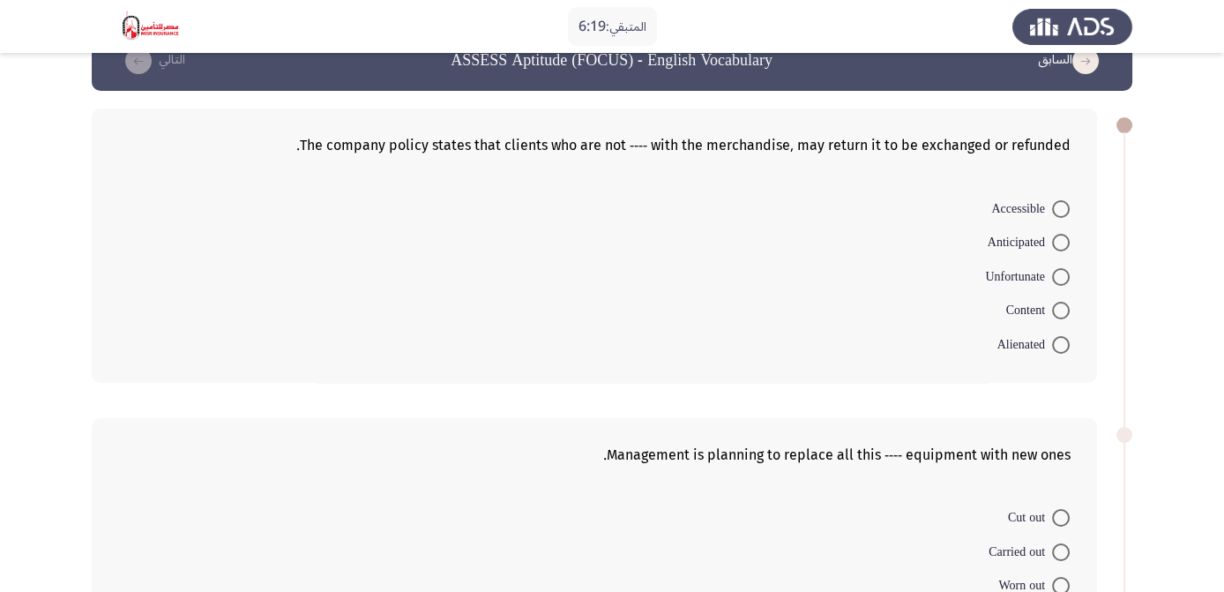
scroll to position [0, 0]
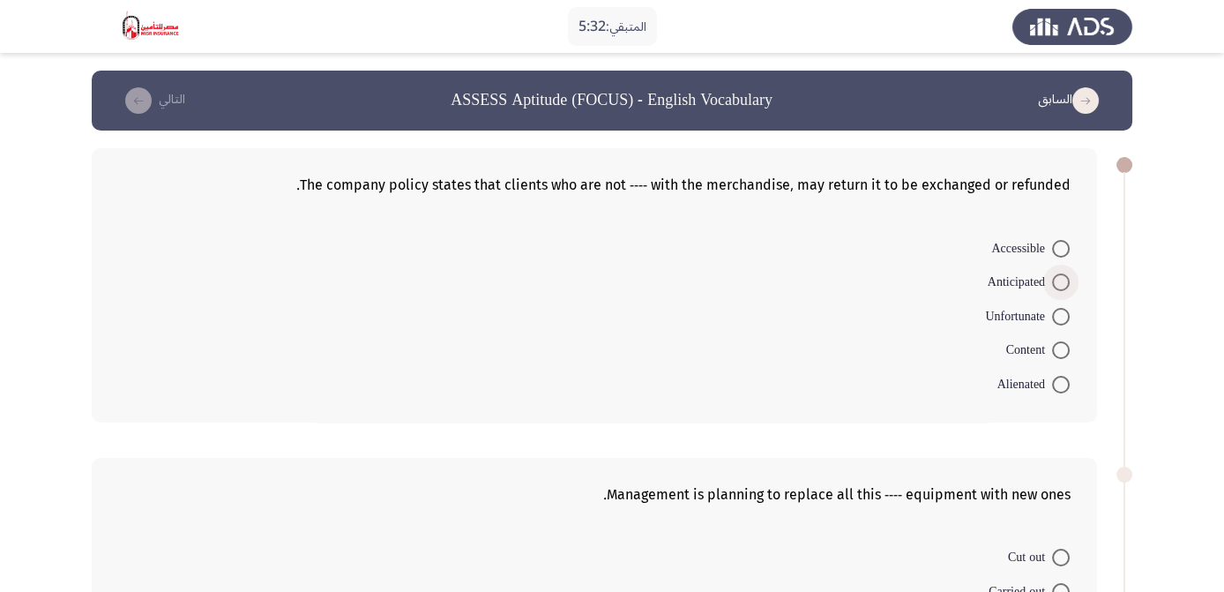
click at [1057, 279] on span at bounding box center [1061, 282] width 18 height 18
click at [1057, 279] on input "Anticipated" at bounding box center [1061, 282] width 18 height 18
radio input "true"
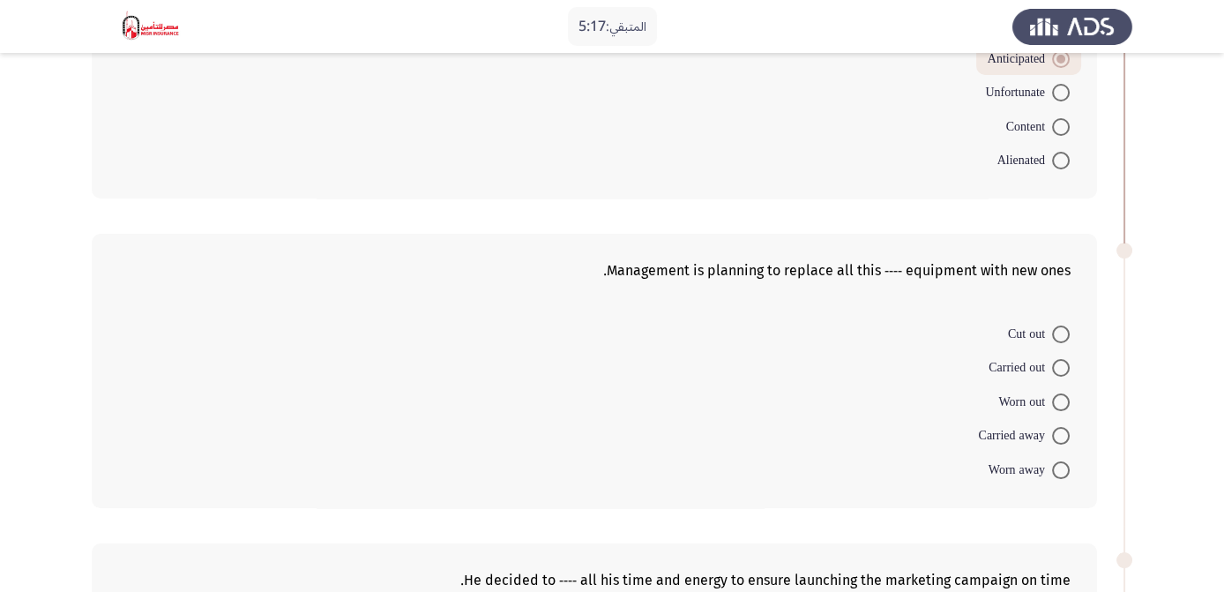
scroll to position [220, 0]
click at [1056, 397] on span at bounding box center [1061, 403] width 18 height 18
click at [1056, 397] on input "Worn out" at bounding box center [1061, 403] width 18 height 18
radio input "true"
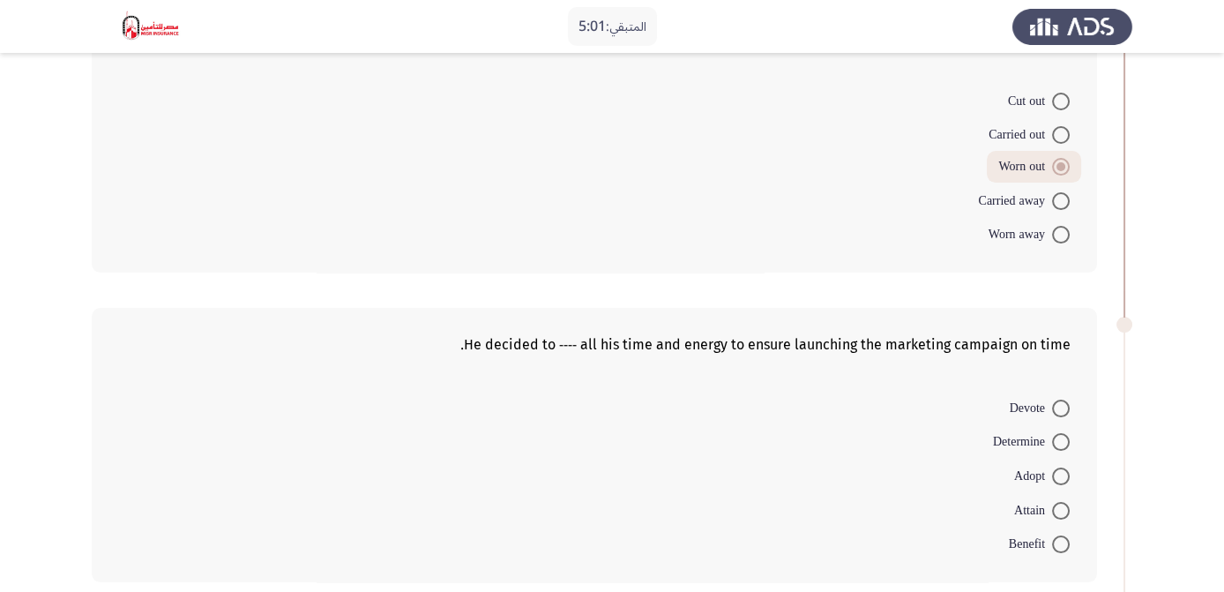
scroll to position [454, 0]
click at [1058, 502] on span at bounding box center [1061, 511] width 18 height 18
click at [1058, 502] on input "Attain" at bounding box center [1061, 511] width 18 height 18
radio input "true"
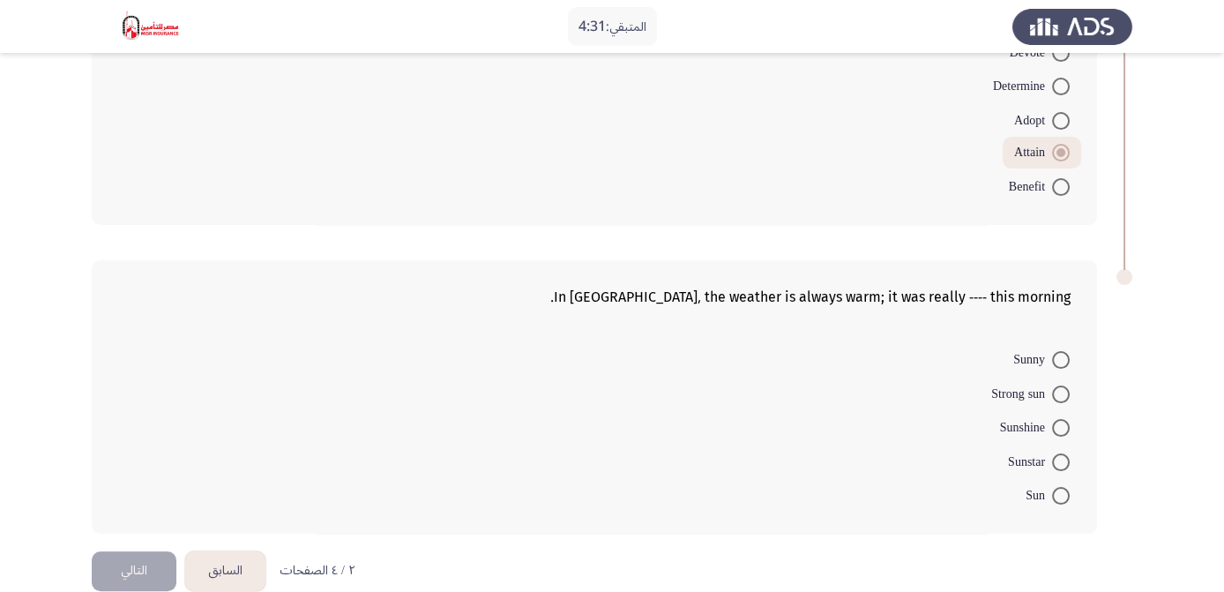
scroll to position [809, 0]
click at [1055, 354] on span at bounding box center [1061, 360] width 18 height 18
click at [1055, 354] on input "Sunny" at bounding box center [1061, 360] width 18 height 18
radio input "true"
click at [130, 567] on button "التالي" at bounding box center [134, 569] width 85 height 40
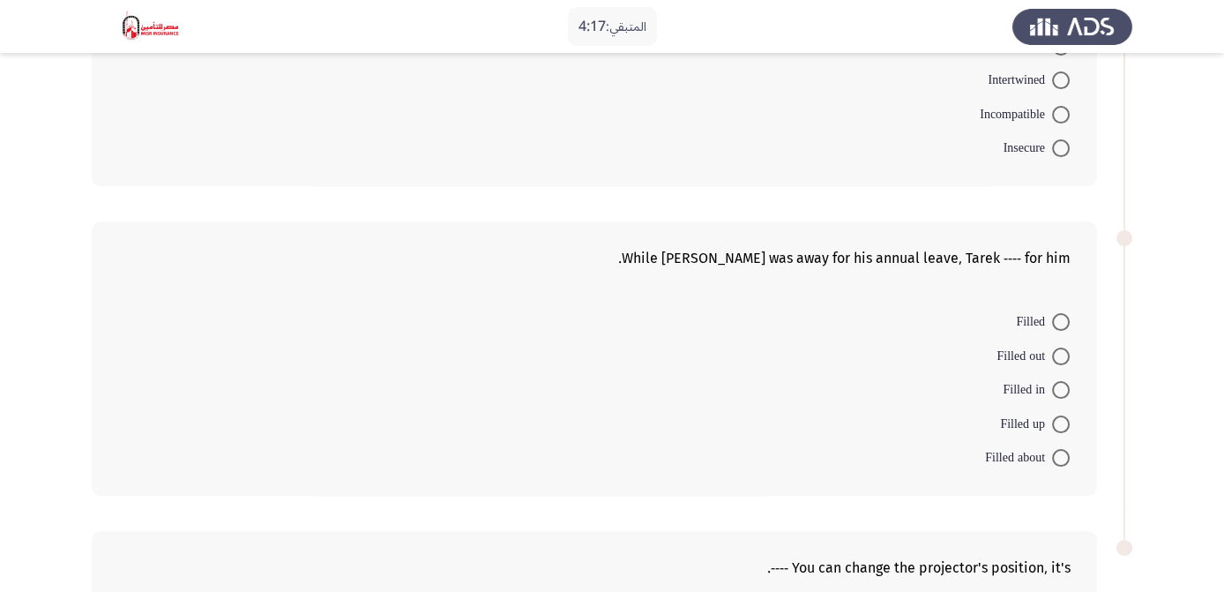
scroll to position [841, 0]
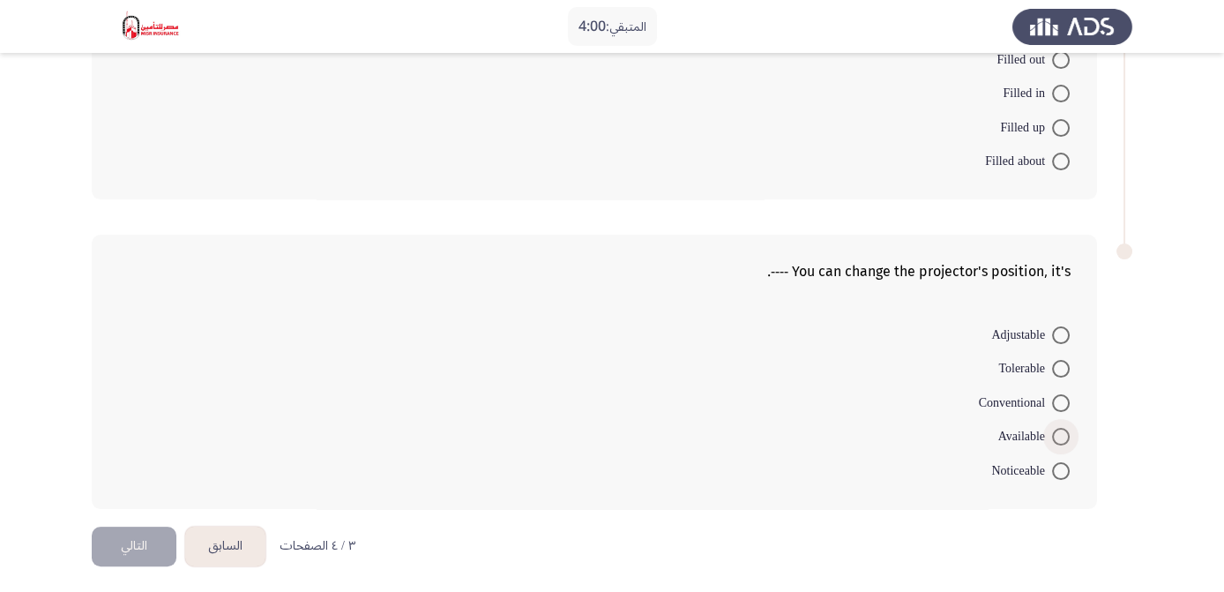
click at [1059, 431] on span at bounding box center [1061, 437] width 18 height 18
click at [1059, 431] on input "Available" at bounding box center [1061, 437] width 18 height 18
radio input "true"
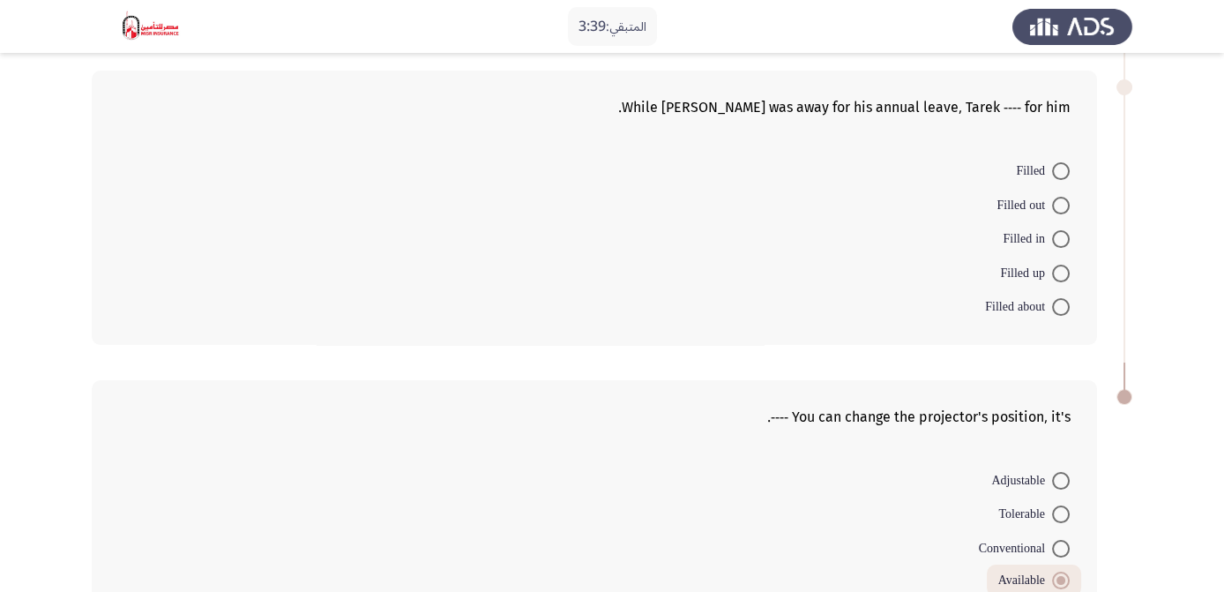
scroll to position [695, 0]
click at [1061, 211] on span at bounding box center [1061, 206] width 18 height 18
click at [1061, 211] on input "Filled out" at bounding box center [1061, 206] width 18 height 18
radio input "true"
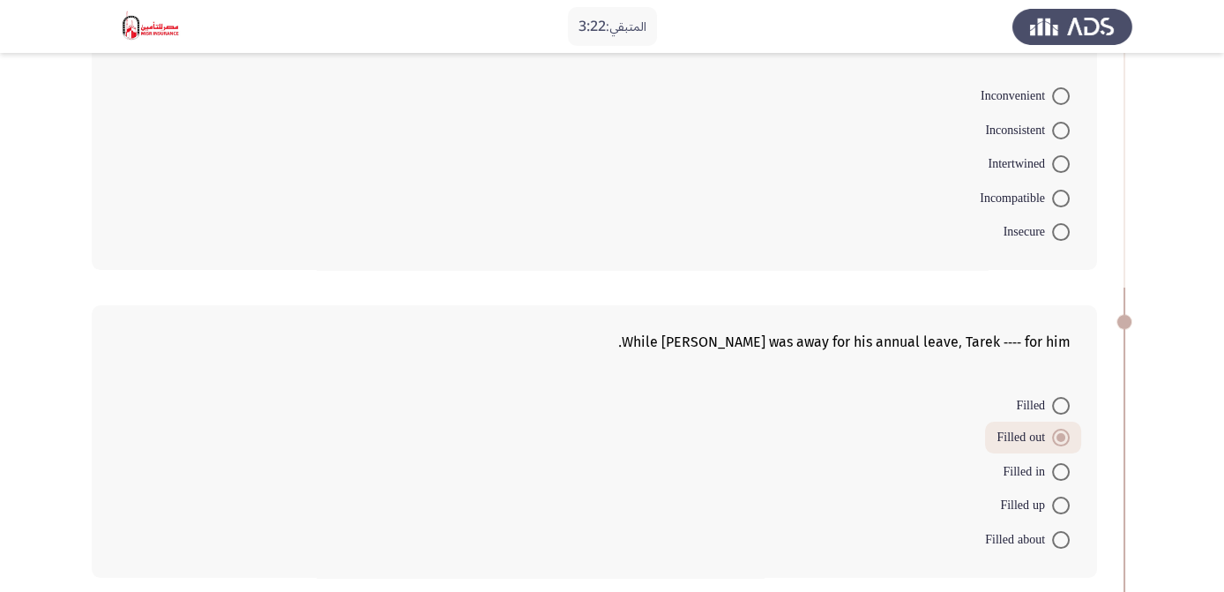
scroll to position [471, 0]
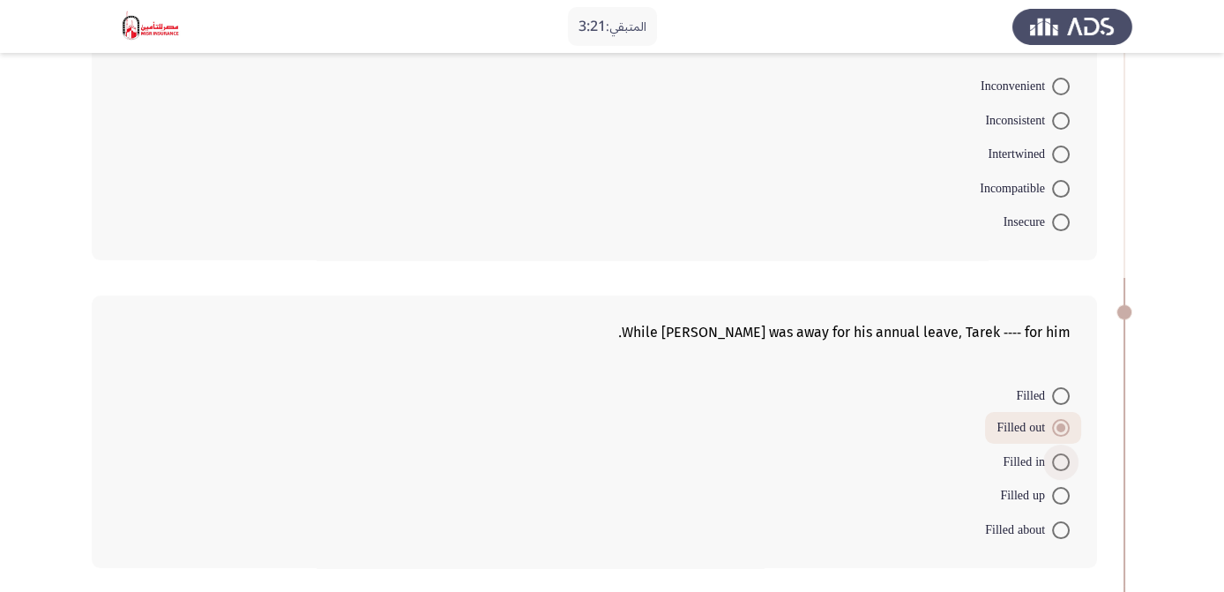
click at [1059, 467] on label "Filled in" at bounding box center [1035, 461] width 67 height 21
click at [1059, 467] on input "Filled in" at bounding box center [1061, 462] width 18 height 18
radio input "true"
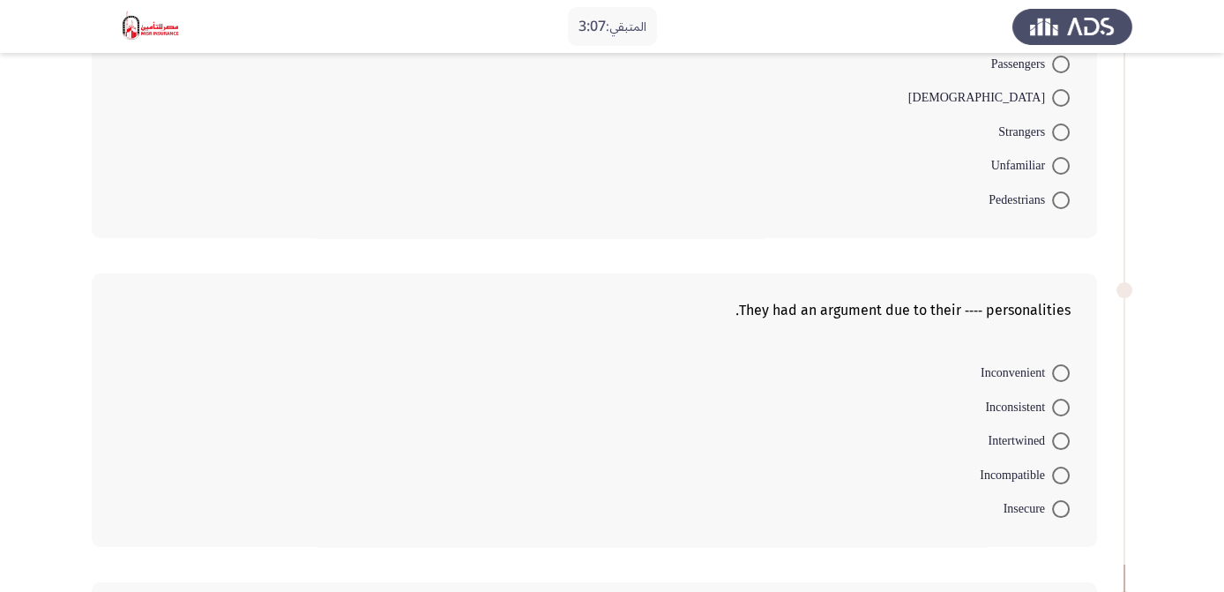
scroll to position [184, 0]
click at [1061, 474] on span at bounding box center [1061, 475] width 18 height 18
click at [1061, 474] on input "Incompatible" at bounding box center [1061, 475] width 18 height 18
radio input "true"
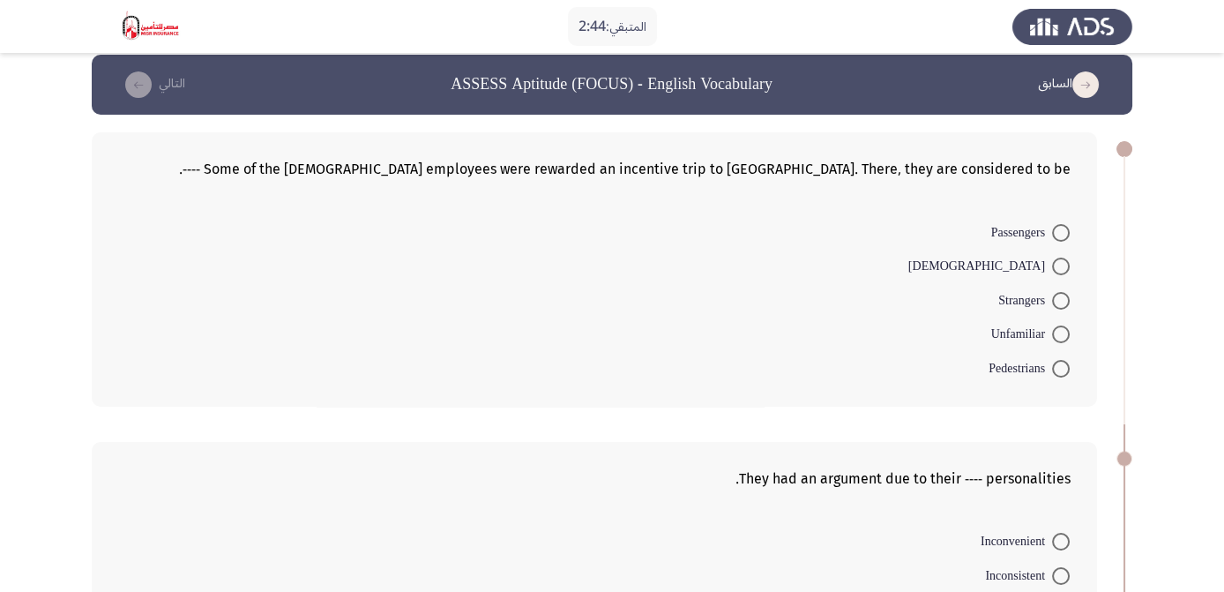
scroll to position [14, 0]
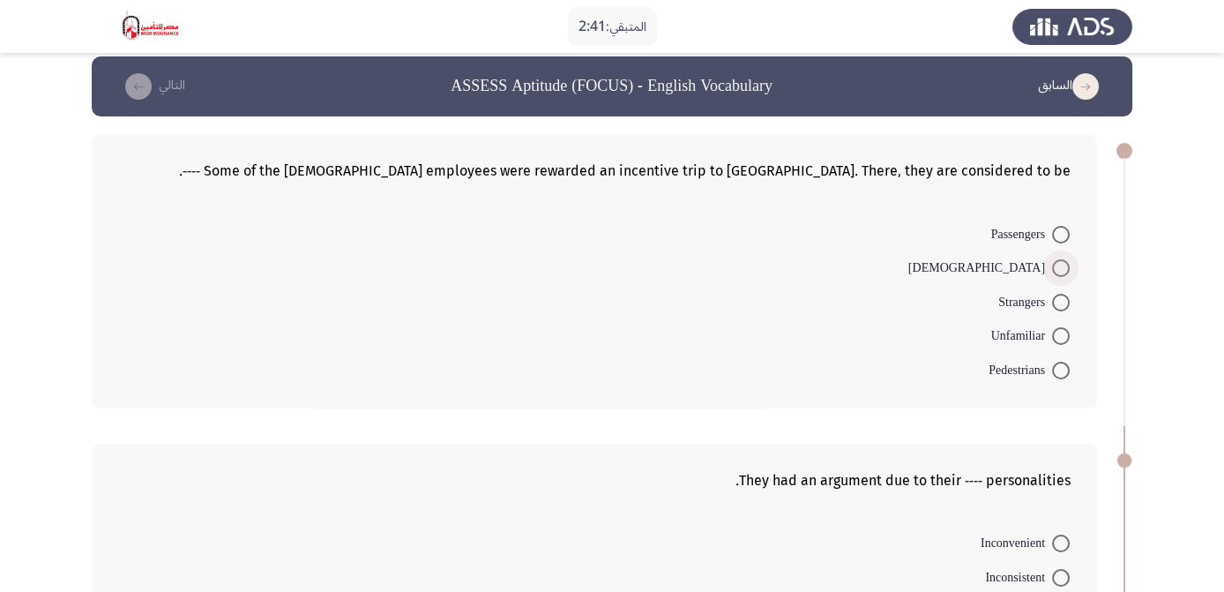
click at [1062, 267] on span at bounding box center [1061, 268] width 18 height 18
click at [1062, 267] on input "[DEMOGRAPHIC_DATA]" at bounding box center [1061, 268] width 18 height 18
radio input "true"
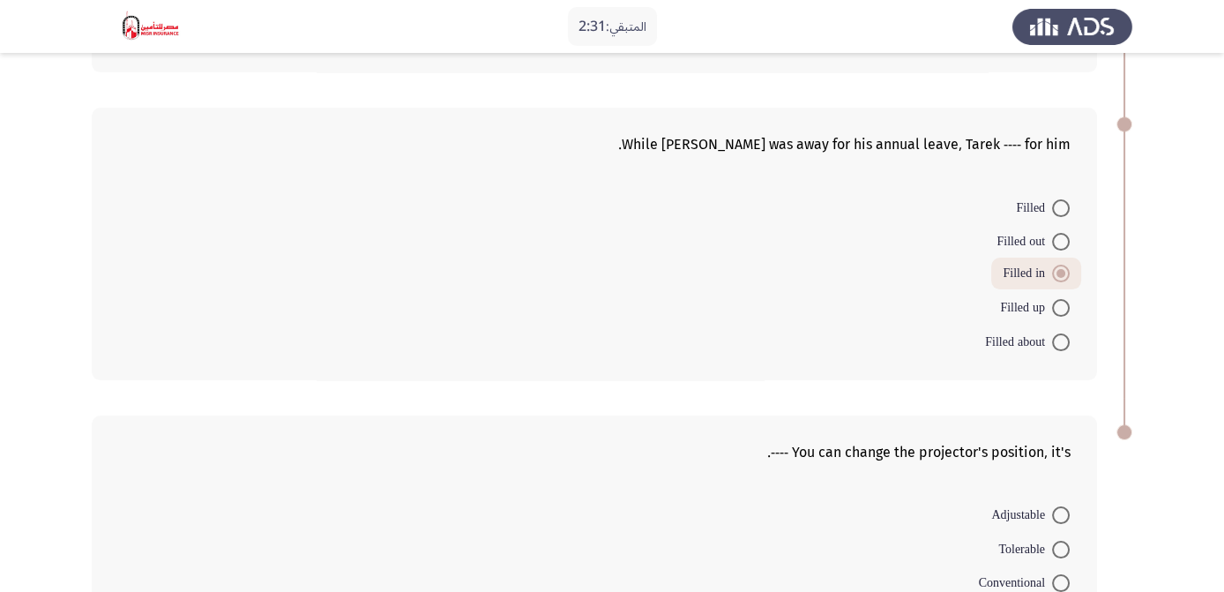
scroll to position [833, 0]
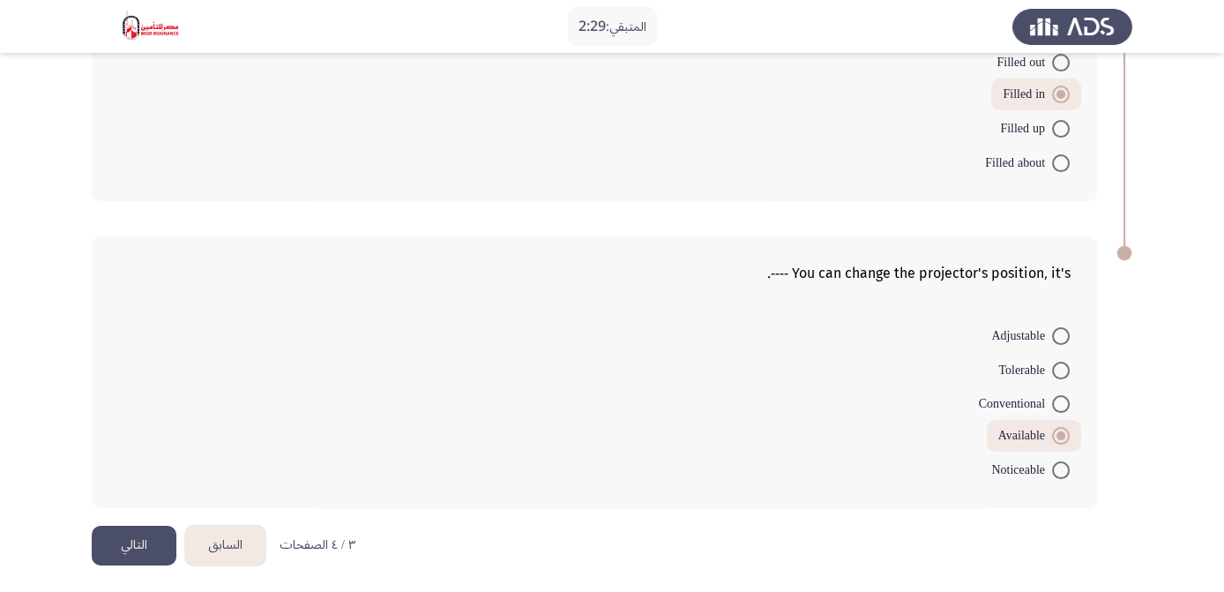
click at [125, 550] on button "التالي" at bounding box center [134, 545] width 85 height 40
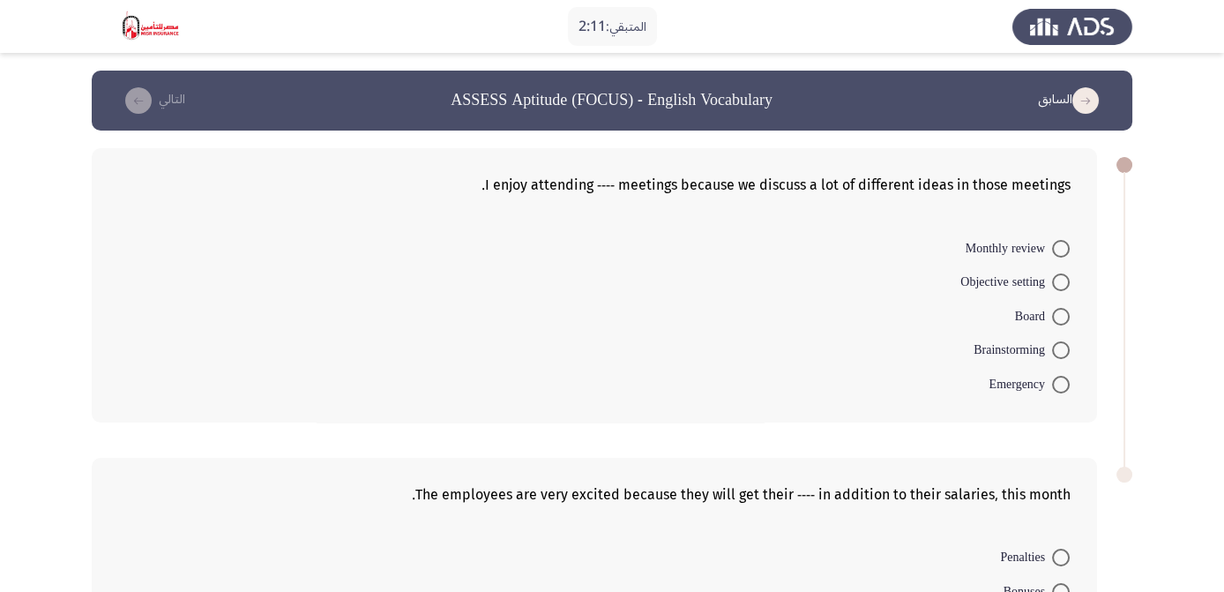
click at [1059, 315] on span at bounding box center [1061, 317] width 18 height 18
click at [1059, 315] on input "Board" at bounding box center [1061, 317] width 18 height 18
radio input "true"
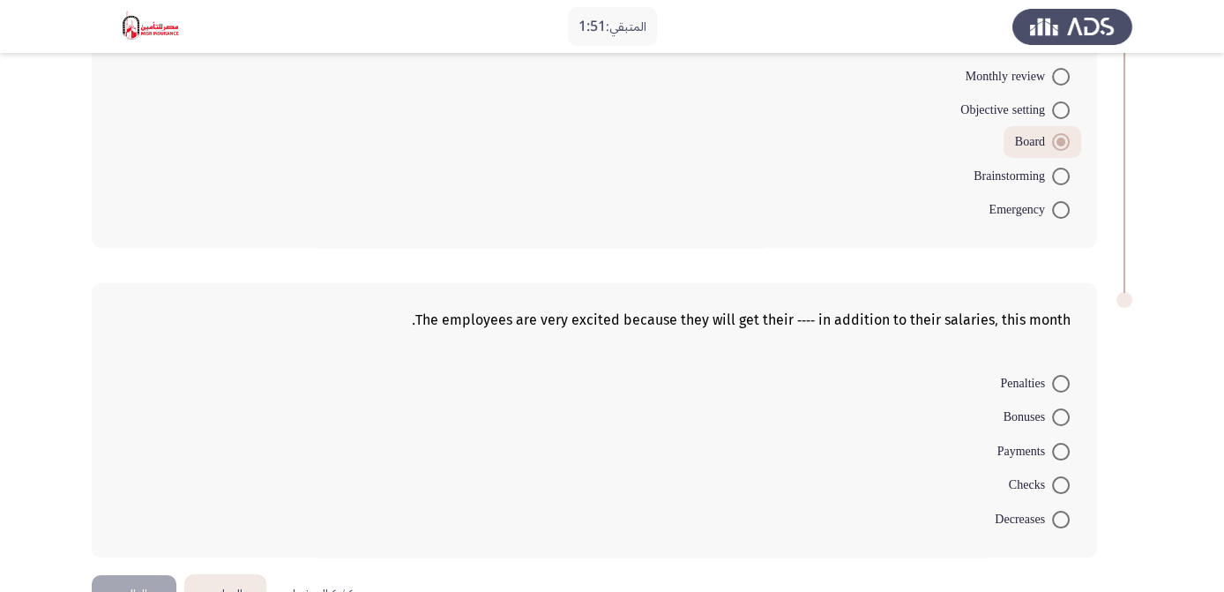
scroll to position [172, 0]
click at [1063, 411] on span at bounding box center [1061, 417] width 18 height 18
click at [1063, 411] on input "Bonuses" at bounding box center [1061, 417] width 18 height 18
radio input "true"
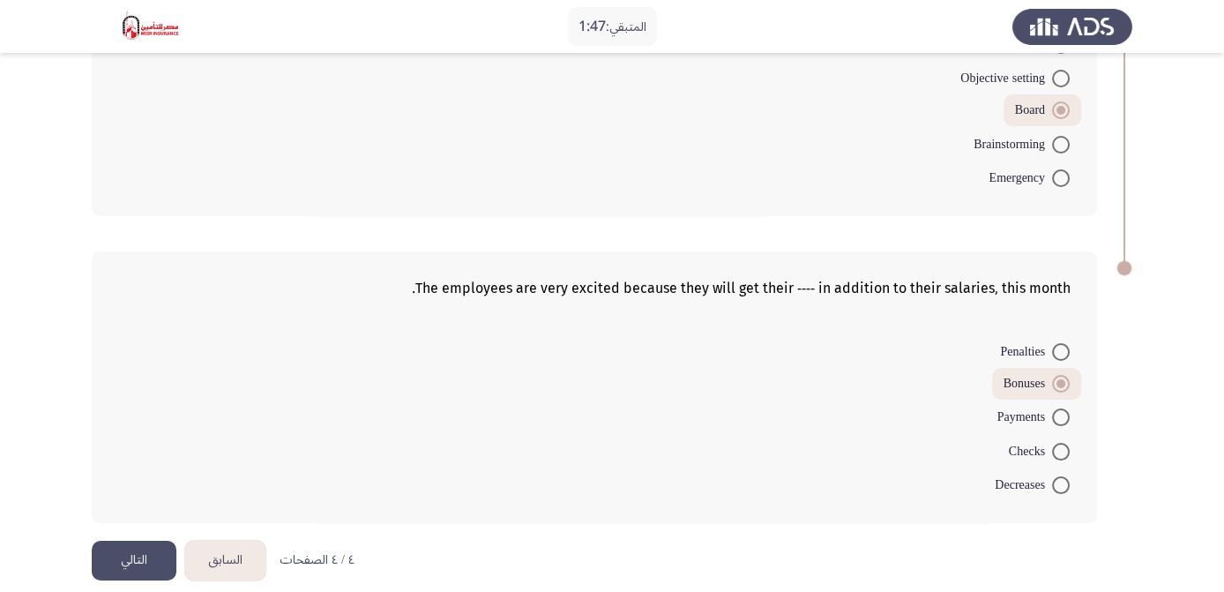
scroll to position [221, 0]
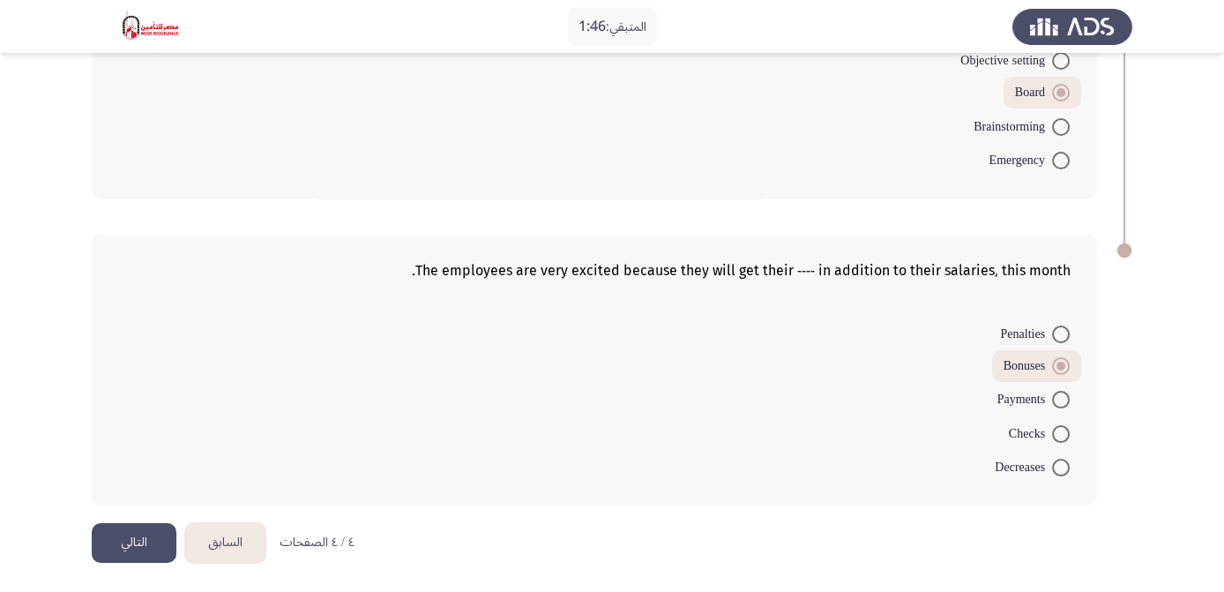
click at [120, 563] on html "المتبقي: 1:46 السابق ASSESS Aptitude (FOCUS) - English Vocabulary التالي I enjo…" at bounding box center [612, 186] width 1224 height 815
click at [132, 555] on button "التالي" at bounding box center [134, 543] width 85 height 40
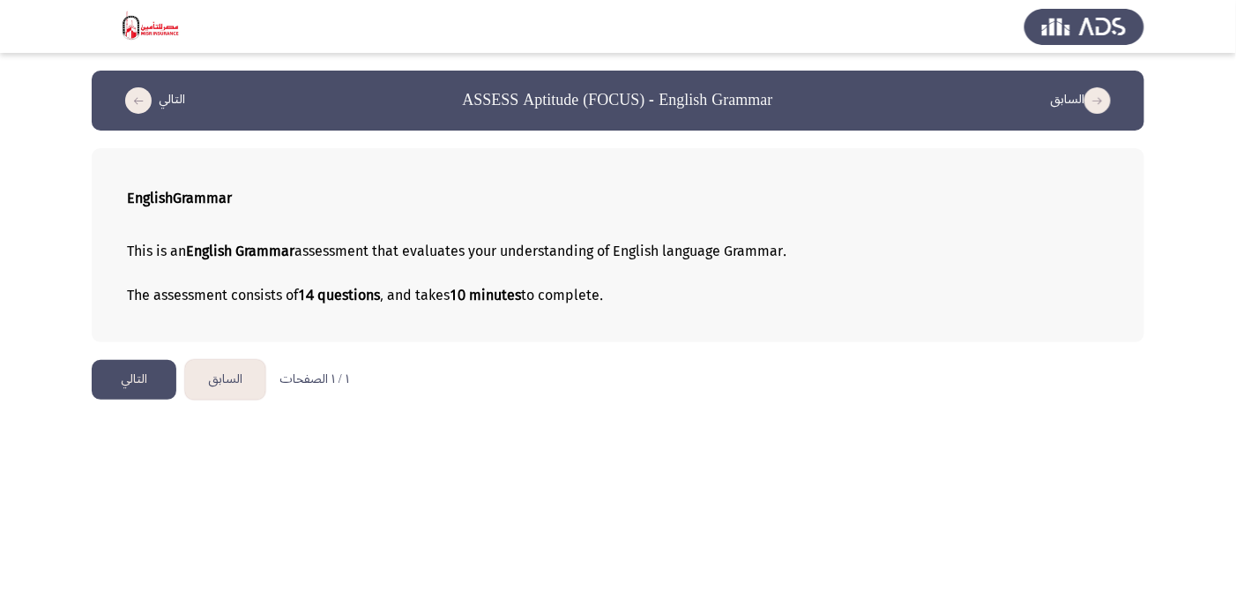
click at [120, 376] on button "التالي" at bounding box center [134, 380] width 85 height 40
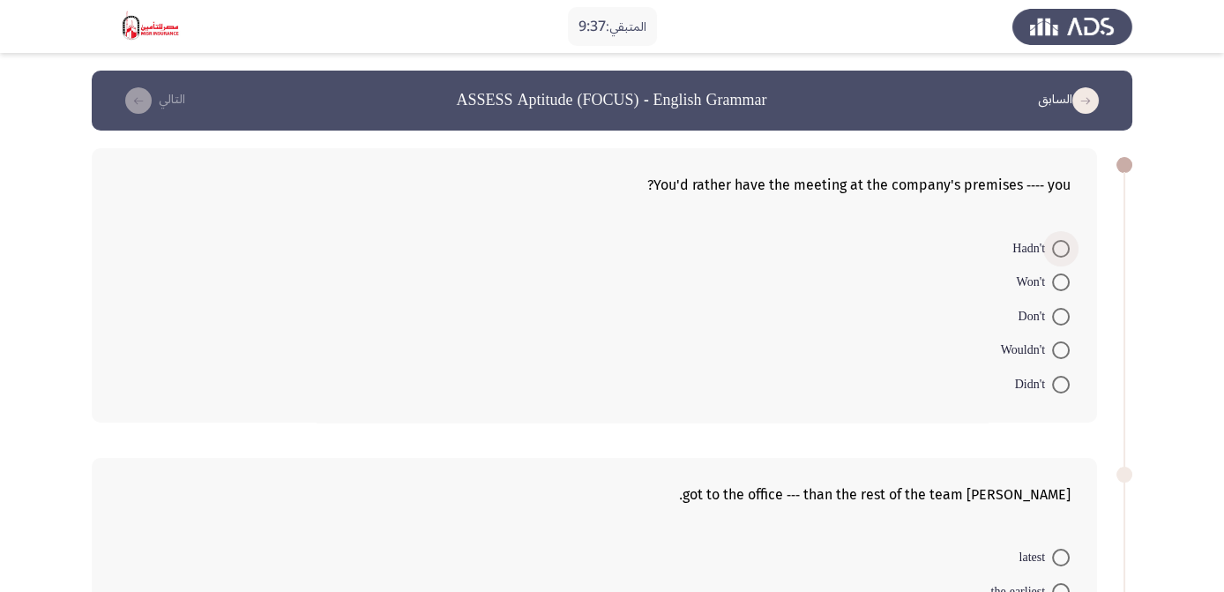
click at [1056, 238] on label "Hadn't" at bounding box center [1040, 248] width 57 height 21
click at [1056, 240] on input "Hadn't" at bounding box center [1061, 249] width 18 height 18
radio input "true"
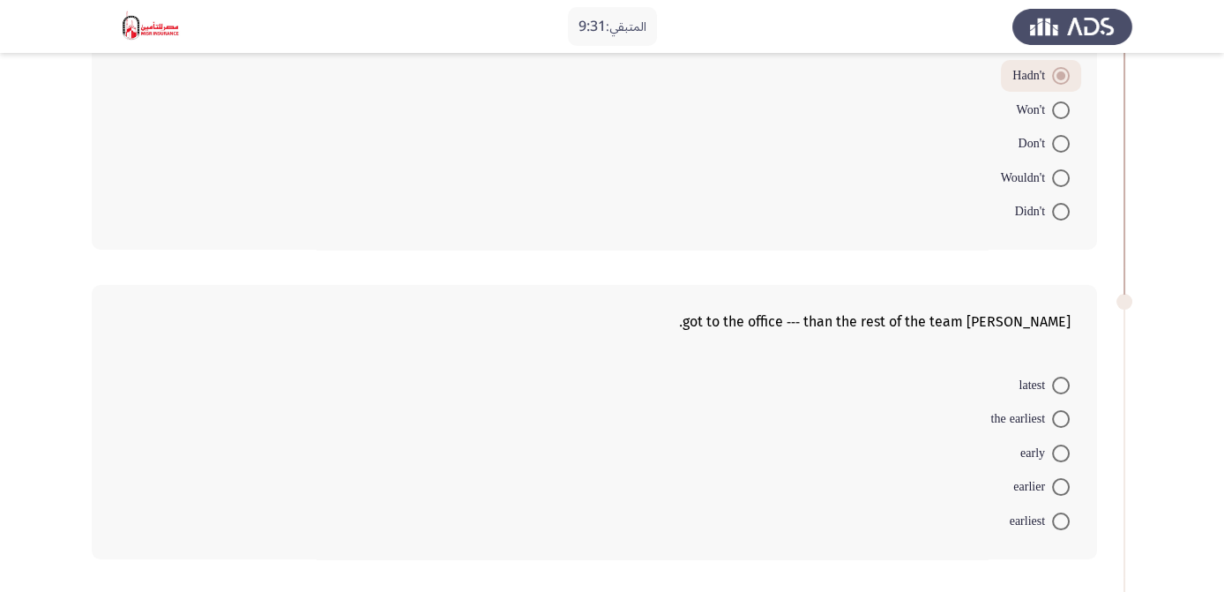
scroll to position [170, 0]
click at [1062, 485] on span at bounding box center [1061, 487] width 18 height 18
click at [1062, 485] on input "earlier" at bounding box center [1061, 487] width 18 height 18
radio input "true"
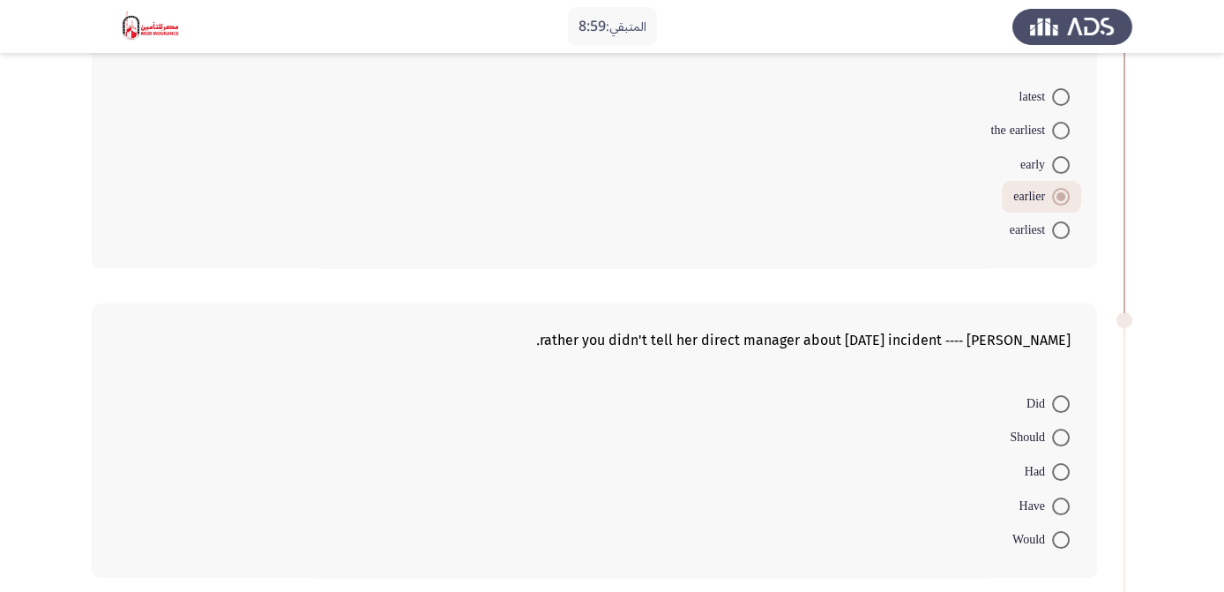
scroll to position [459, 0]
click at [1061, 535] on span at bounding box center [1061, 539] width 18 height 18
click at [1061, 535] on input "Would" at bounding box center [1061, 539] width 18 height 18
radio input "true"
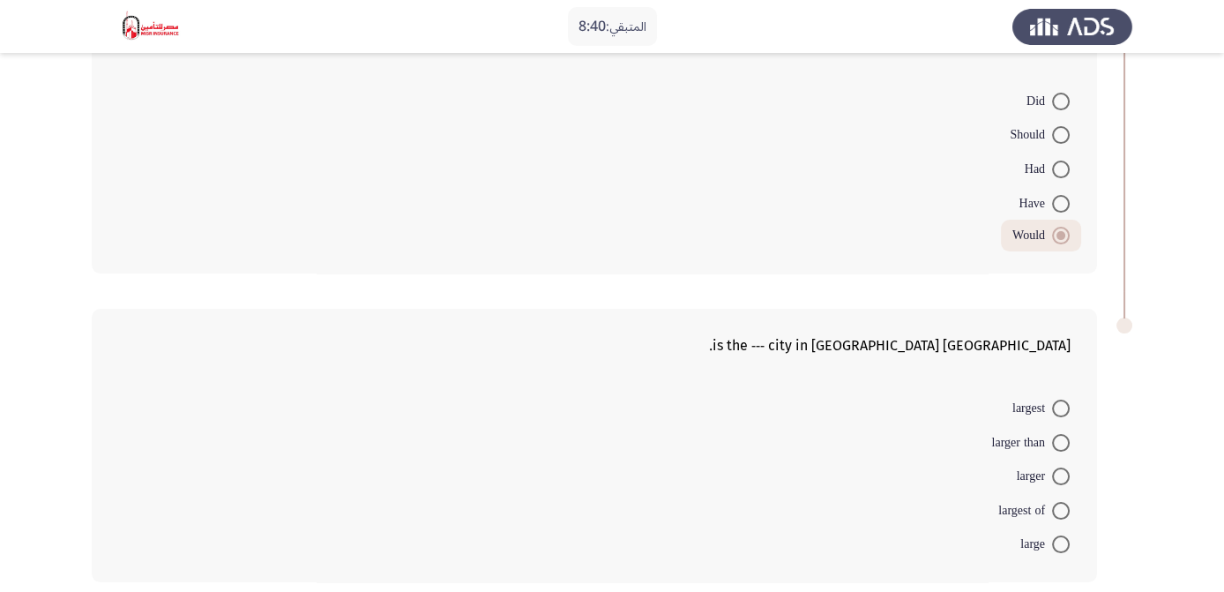
scroll to position [769, 0]
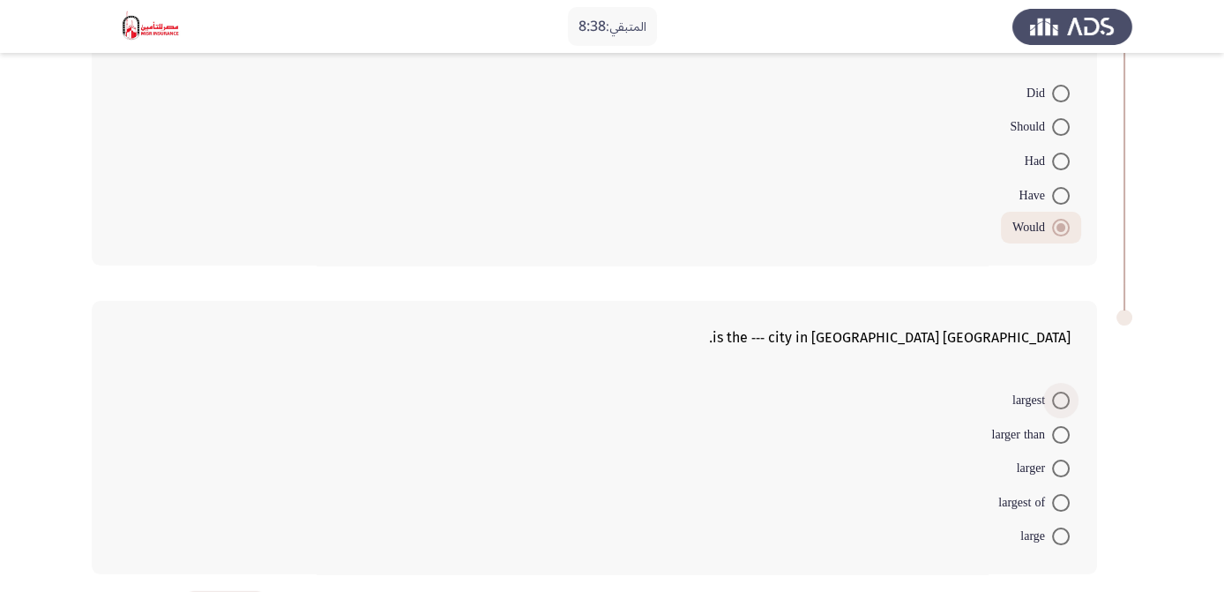
click at [1061, 390] on label "largest" at bounding box center [1040, 400] width 57 height 21
click at [1061, 391] on input "largest" at bounding box center [1061, 400] width 18 height 18
radio input "true"
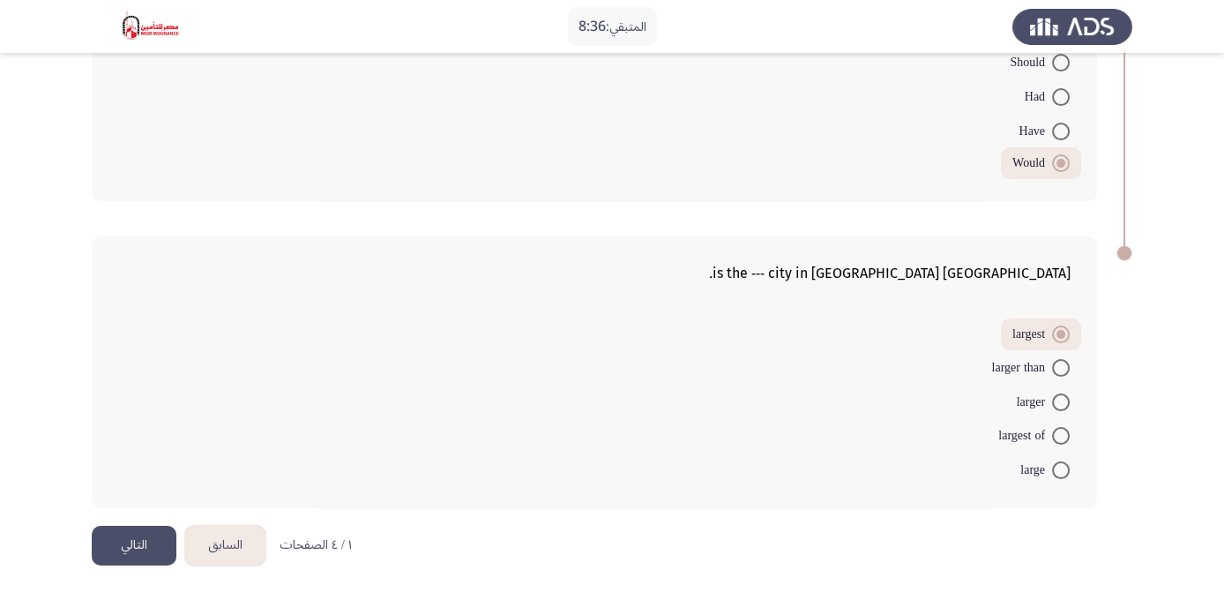
click at [119, 538] on button "التالي" at bounding box center [134, 545] width 85 height 40
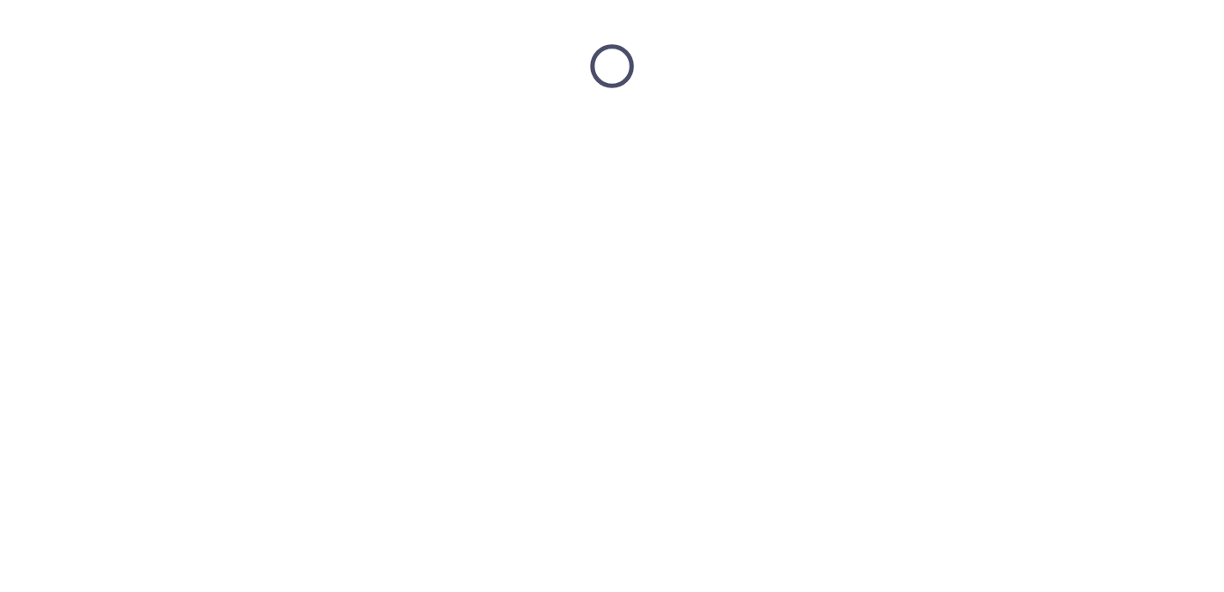
scroll to position [0, 0]
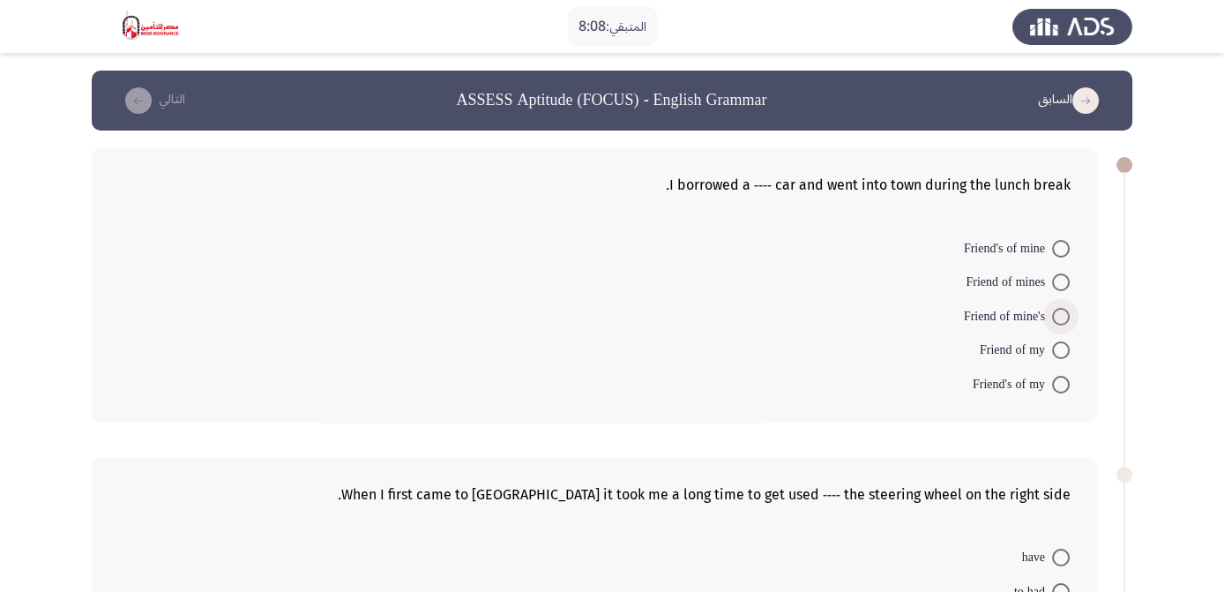
click at [1066, 318] on span at bounding box center [1061, 317] width 18 height 18
click at [1066, 318] on input "Friend of mine's" at bounding box center [1061, 317] width 18 height 18
radio input "true"
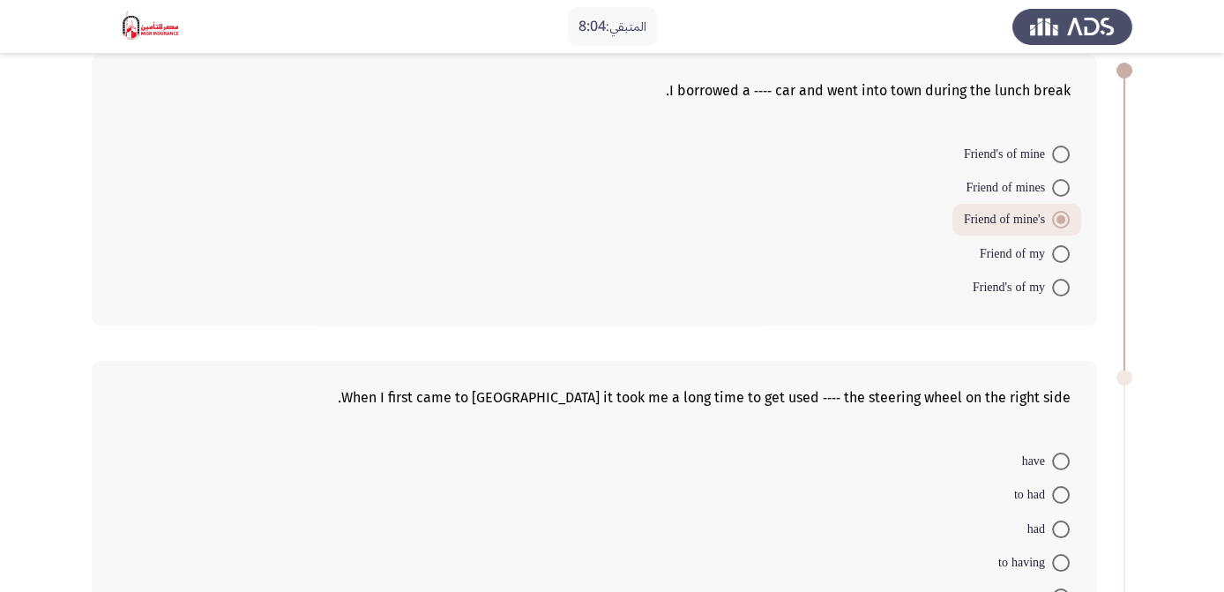
scroll to position [147, 0]
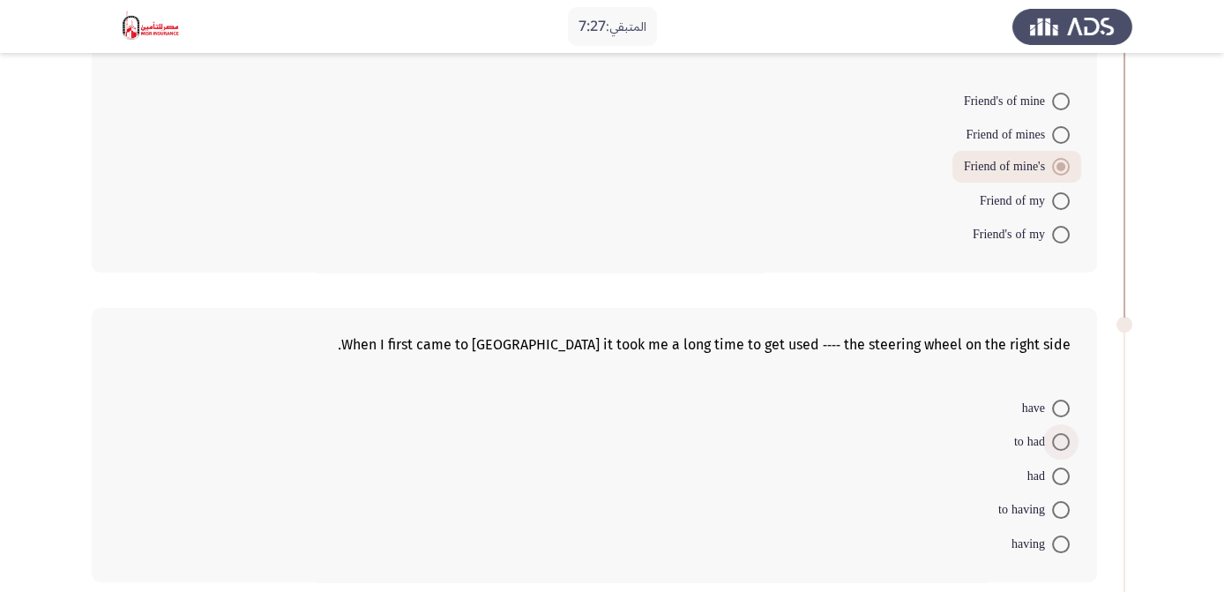
click at [1061, 443] on span at bounding box center [1061, 442] width 18 height 18
click at [1061, 443] on input "to had" at bounding box center [1061, 442] width 18 height 18
radio input "true"
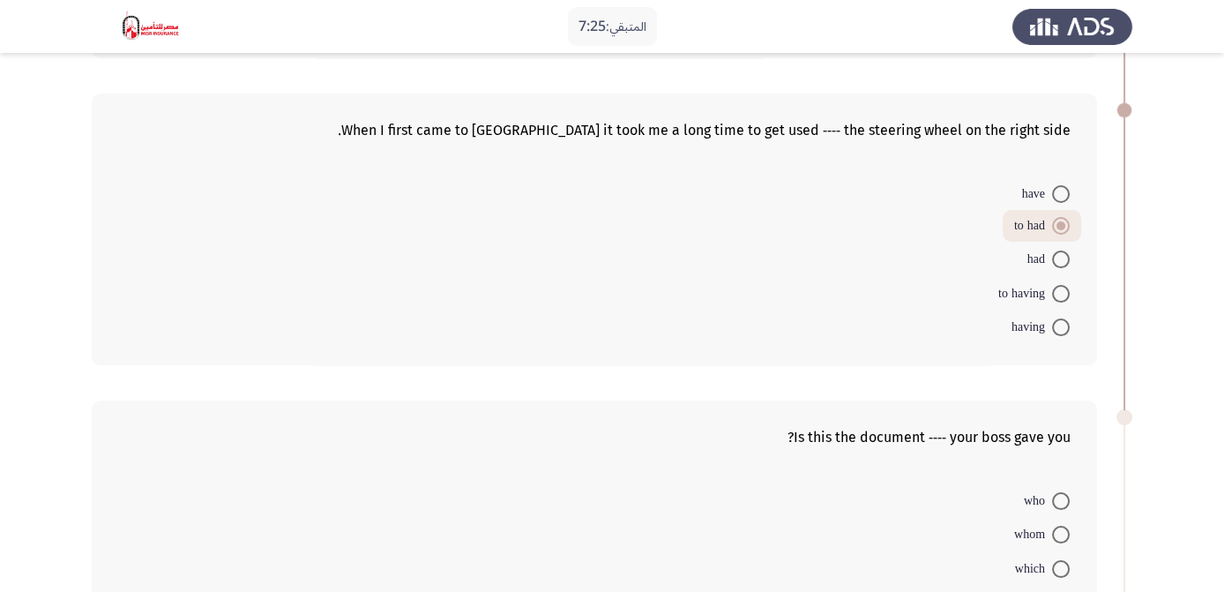
scroll to position [391, 0]
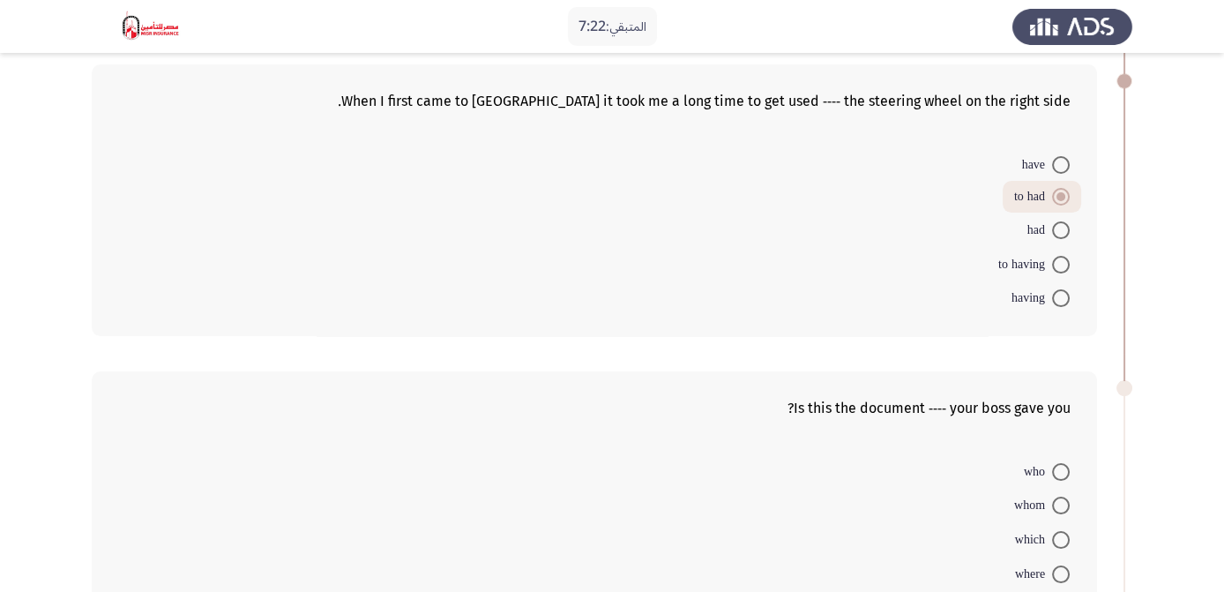
click at [1061, 257] on span at bounding box center [1061, 265] width 18 height 18
click at [1061, 257] on input "to having" at bounding box center [1061, 265] width 18 height 18
radio input "true"
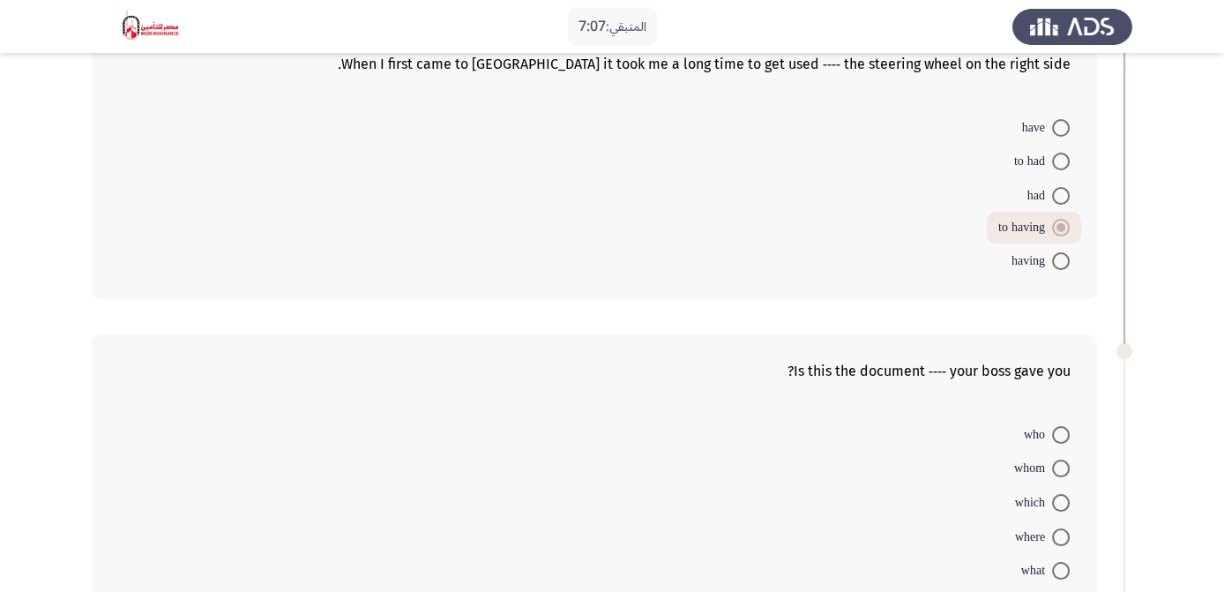
scroll to position [467, 0]
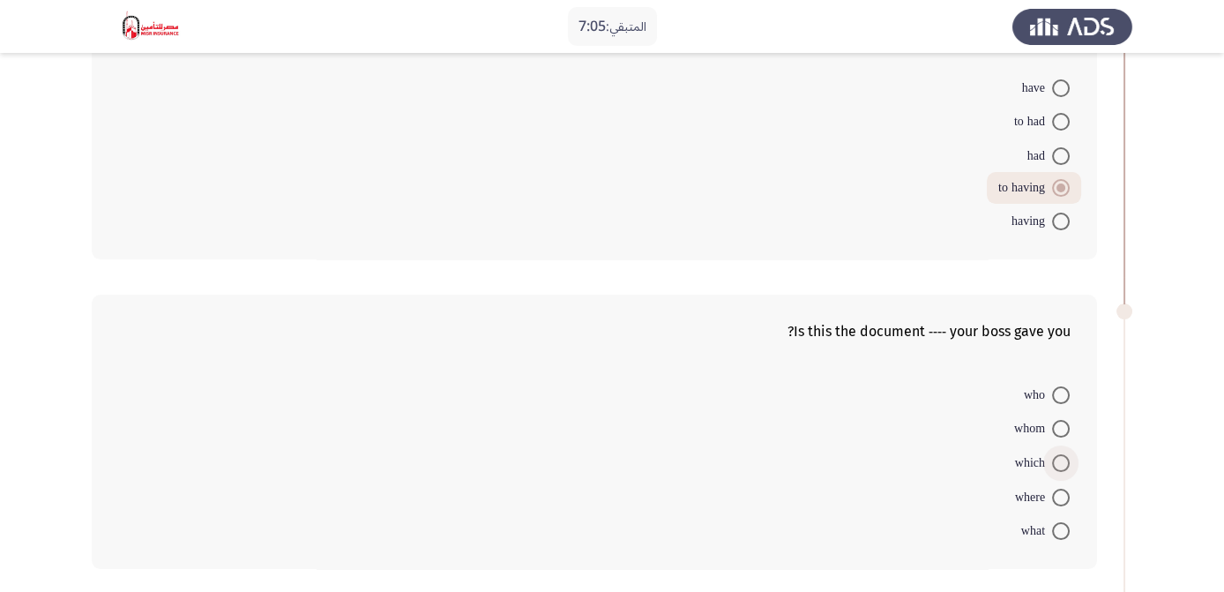
click at [1068, 459] on span at bounding box center [1061, 463] width 18 height 18
click at [1068, 459] on input "which" at bounding box center [1061, 463] width 18 height 18
radio input "true"
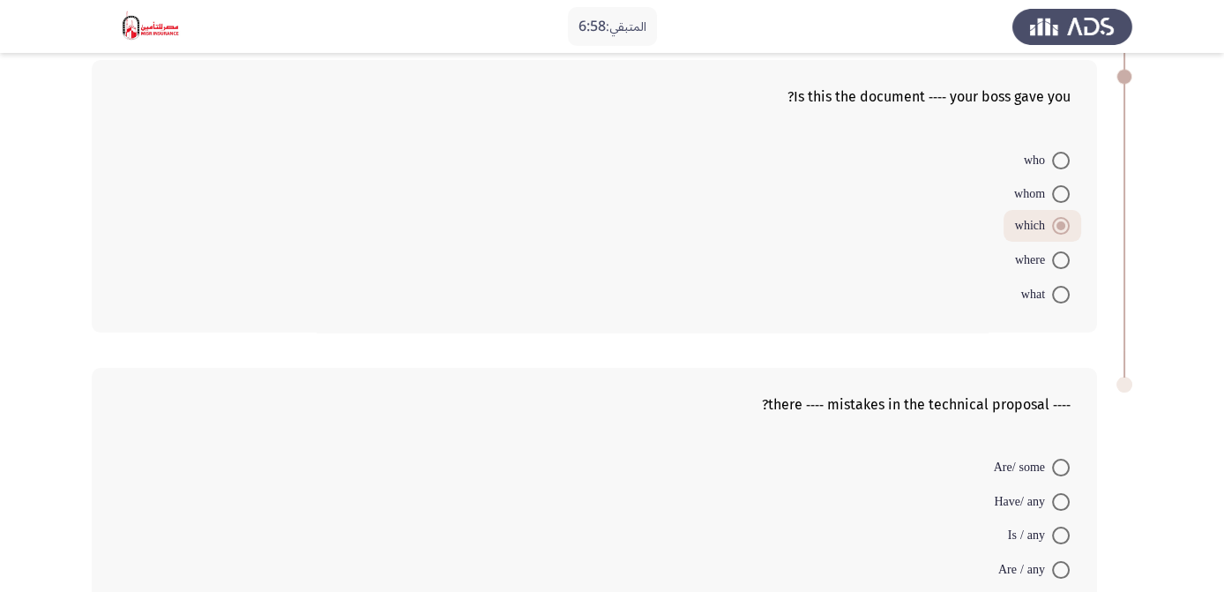
scroll to position [731, 0]
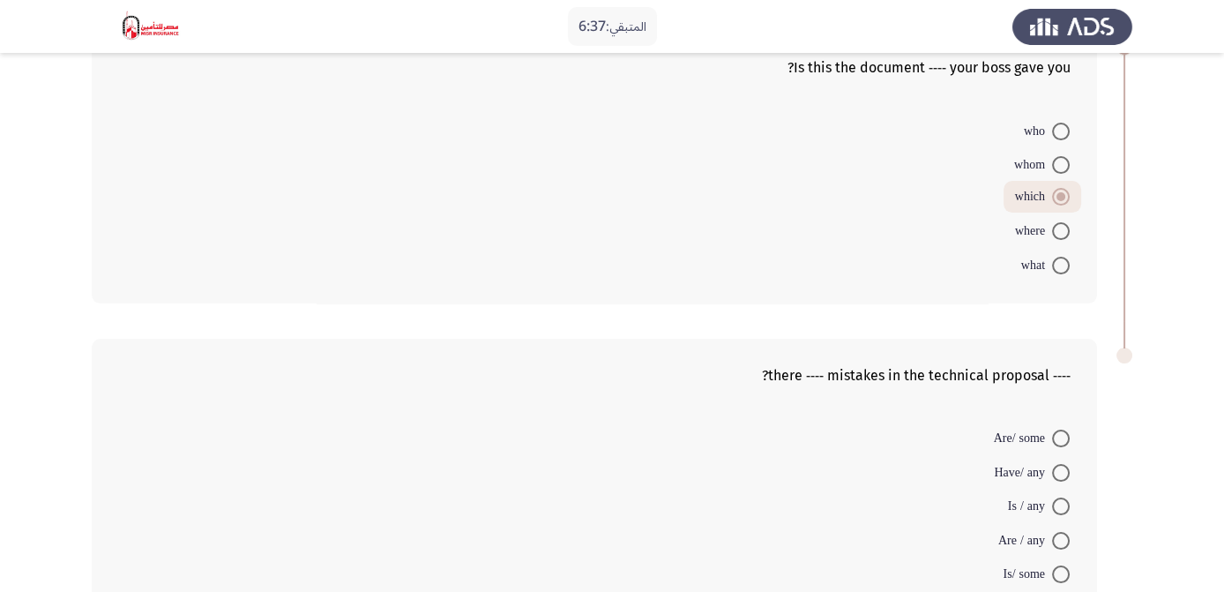
click at [1062, 430] on span at bounding box center [1061, 438] width 18 height 18
click at [1062, 430] on input "Are/ some" at bounding box center [1061, 438] width 18 height 18
radio input "true"
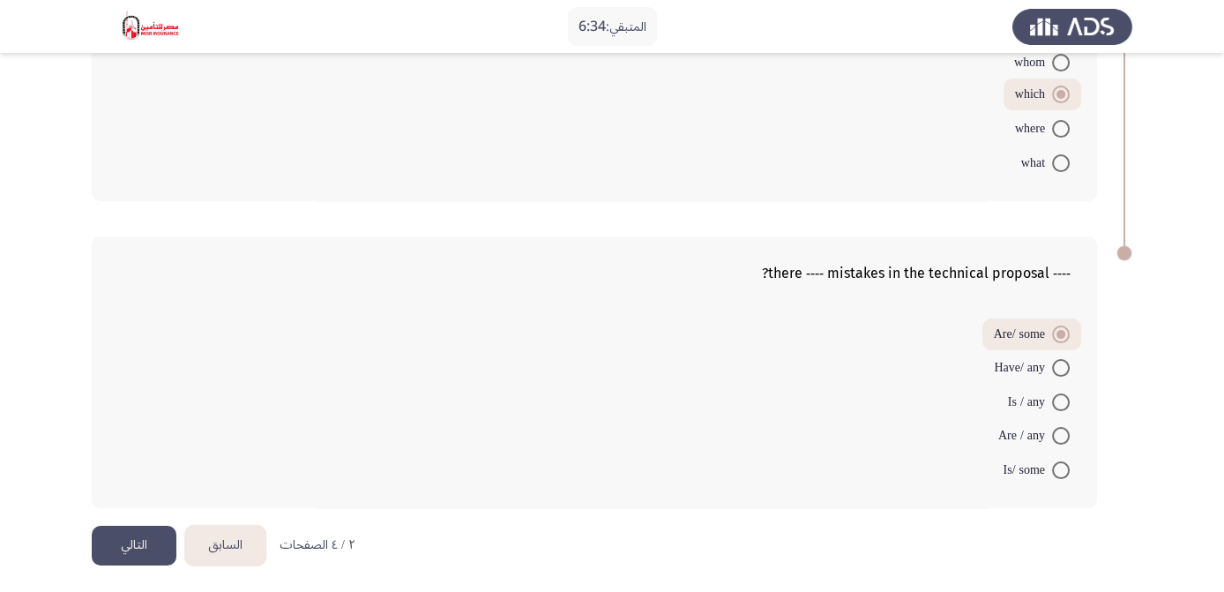
click at [148, 551] on button "التالي" at bounding box center [134, 545] width 85 height 40
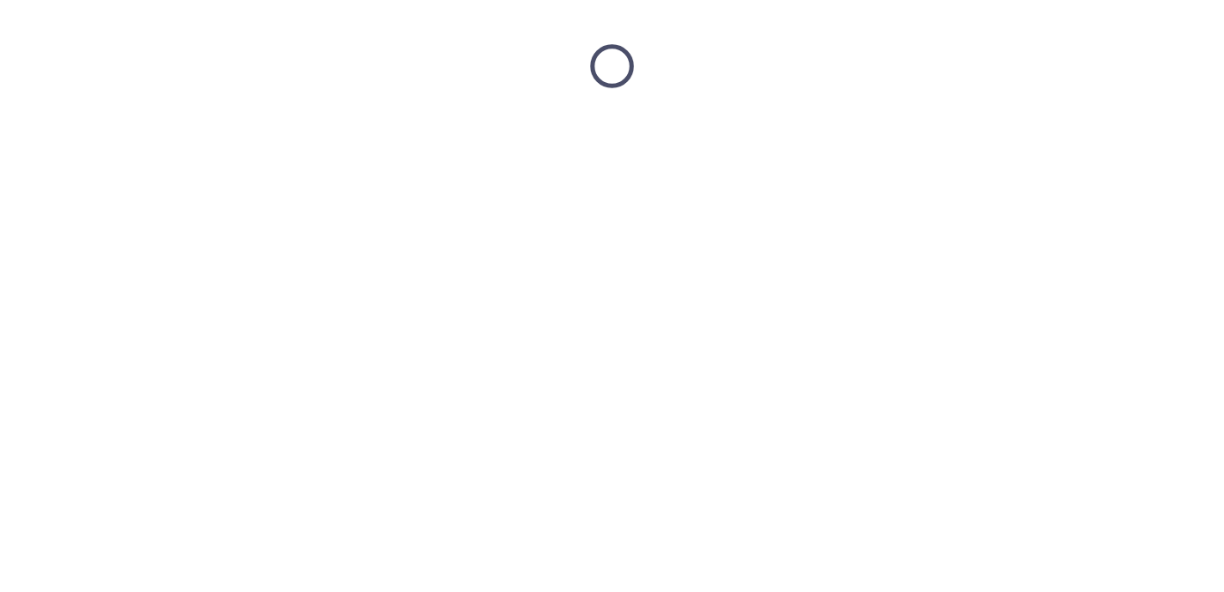
scroll to position [0, 0]
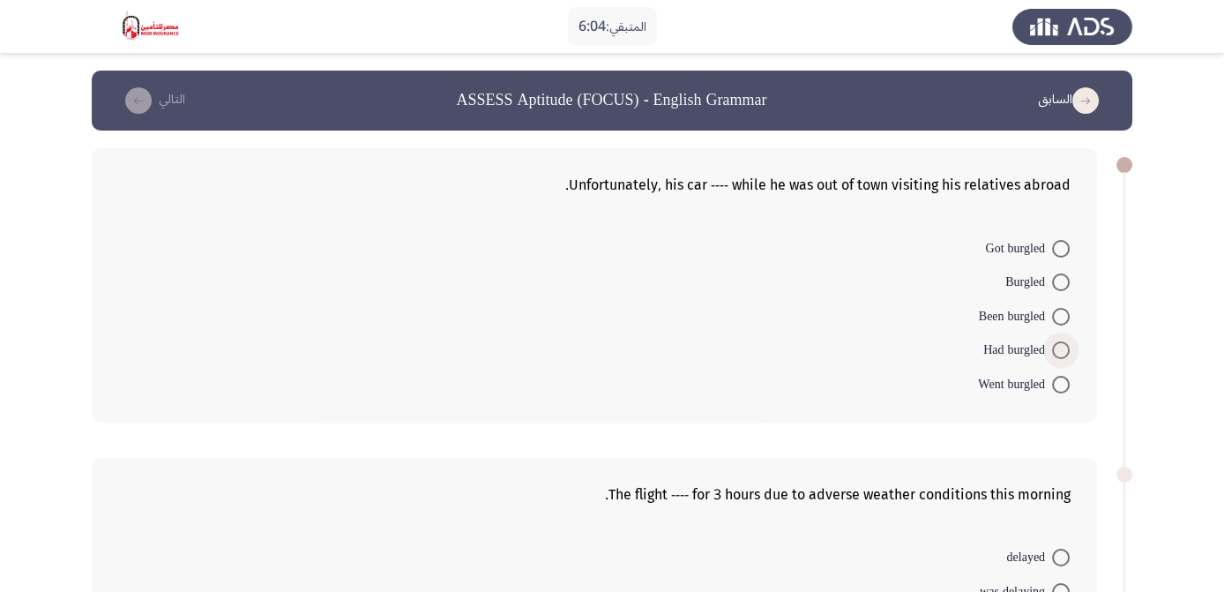
click at [1056, 351] on span at bounding box center [1061, 350] width 18 height 18
click at [1056, 351] on input "Had burgled" at bounding box center [1061, 350] width 18 height 18
radio input "true"
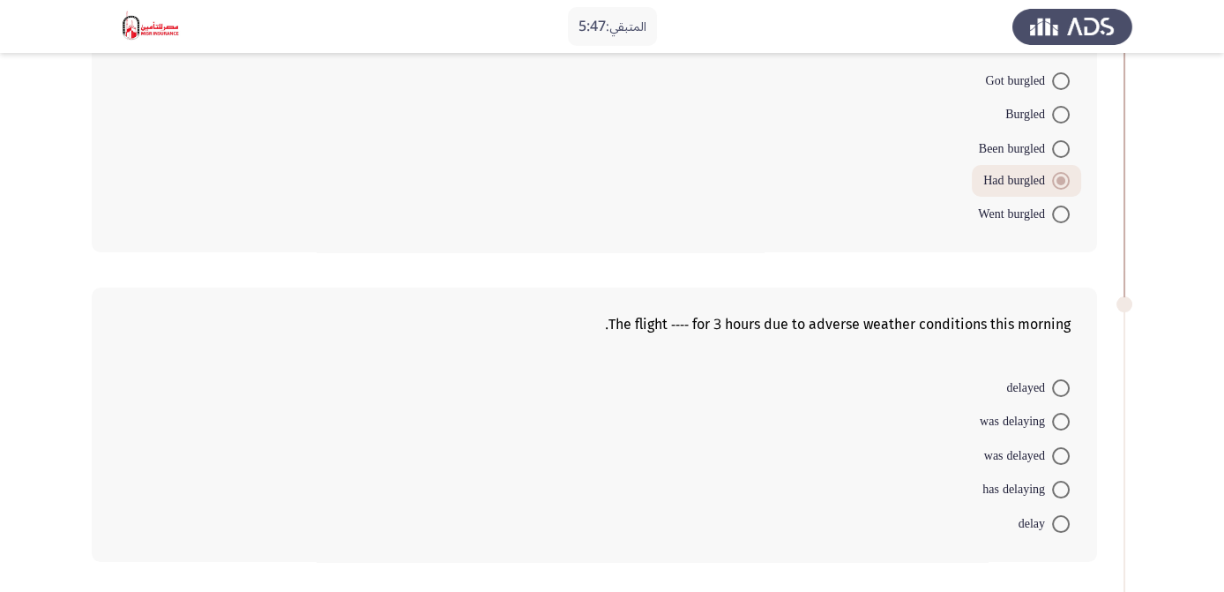
scroll to position [167, 0]
click at [1062, 485] on span at bounding box center [1061, 489] width 18 height 18
click at [1062, 485] on input "has delaying" at bounding box center [1061, 489] width 18 height 18
radio input "true"
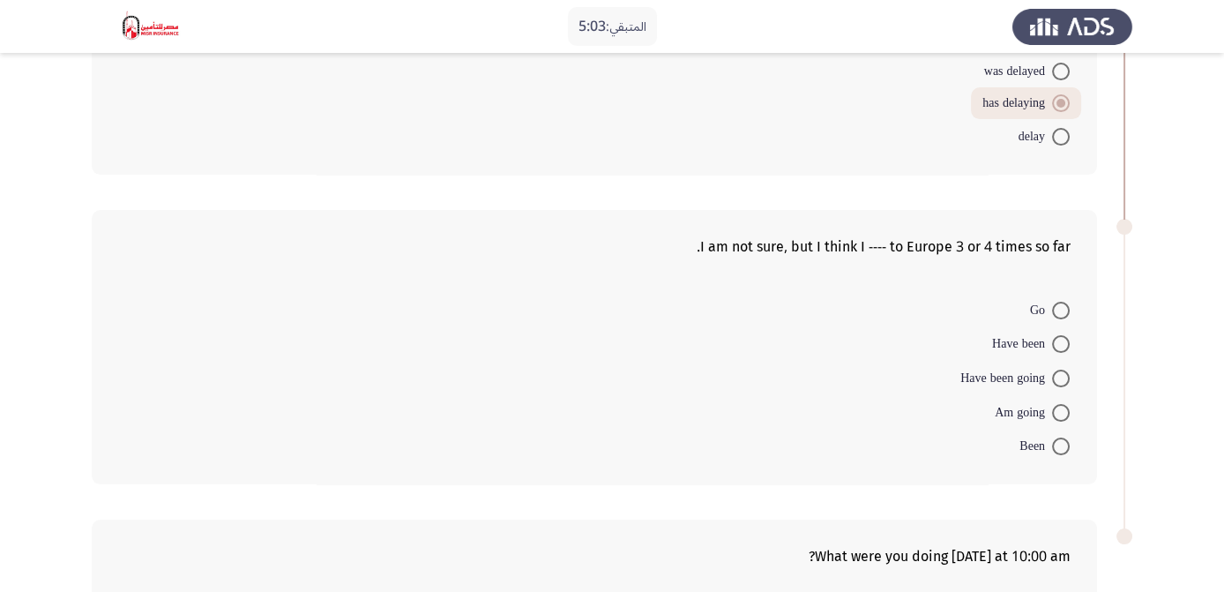
scroll to position [554, 0]
click at [1060, 376] on span at bounding box center [1061, 377] width 18 height 18
click at [1060, 376] on input "Have been going" at bounding box center [1061, 377] width 18 height 18
radio input "true"
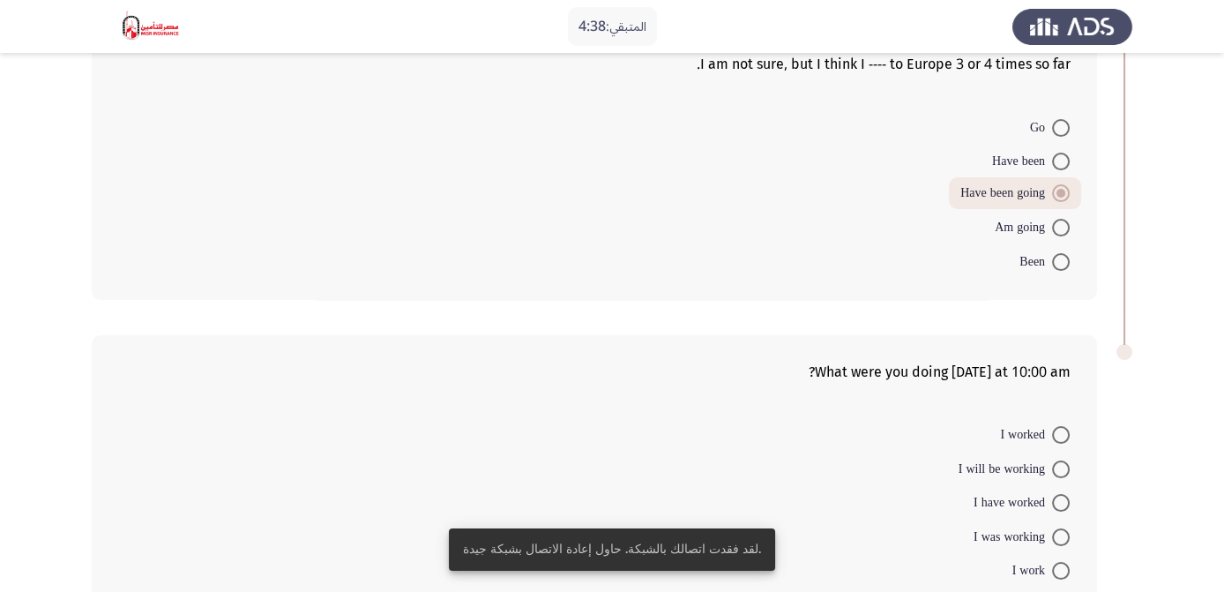
scroll to position [795, 0]
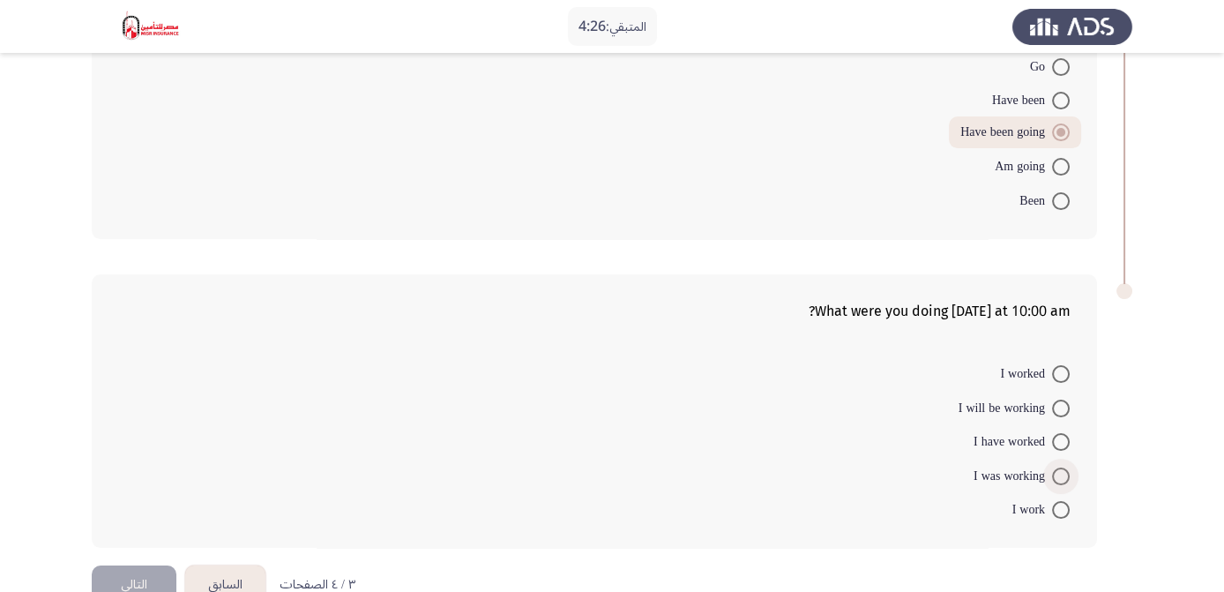
click at [1064, 470] on span at bounding box center [1061, 476] width 18 height 18
click at [1064, 470] on input "I was working" at bounding box center [1061, 476] width 18 height 18
radio input "true"
click at [159, 564] on button "التالي" at bounding box center [134, 583] width 85 height 40
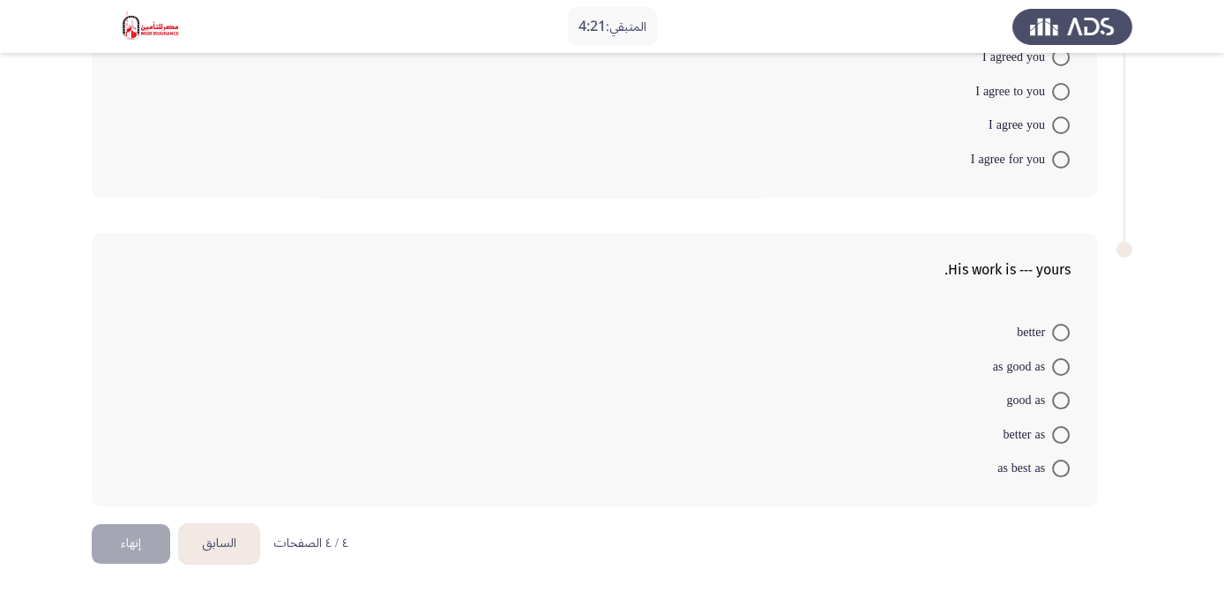
scroll to position [29, 0]
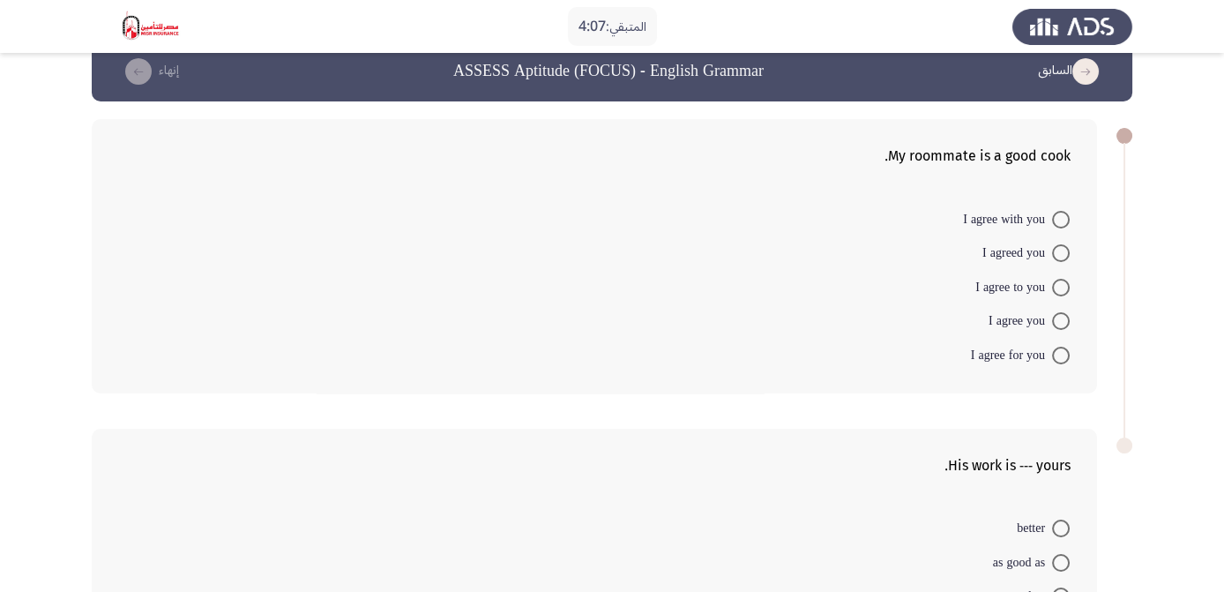
click at [1061, 219] on span at bounding box center [1061, 220] width 18 height 18
click at [1061, 219] on input "I agree with you" at bounding box center [1061, 220] width 18 height 18
radio input "true"
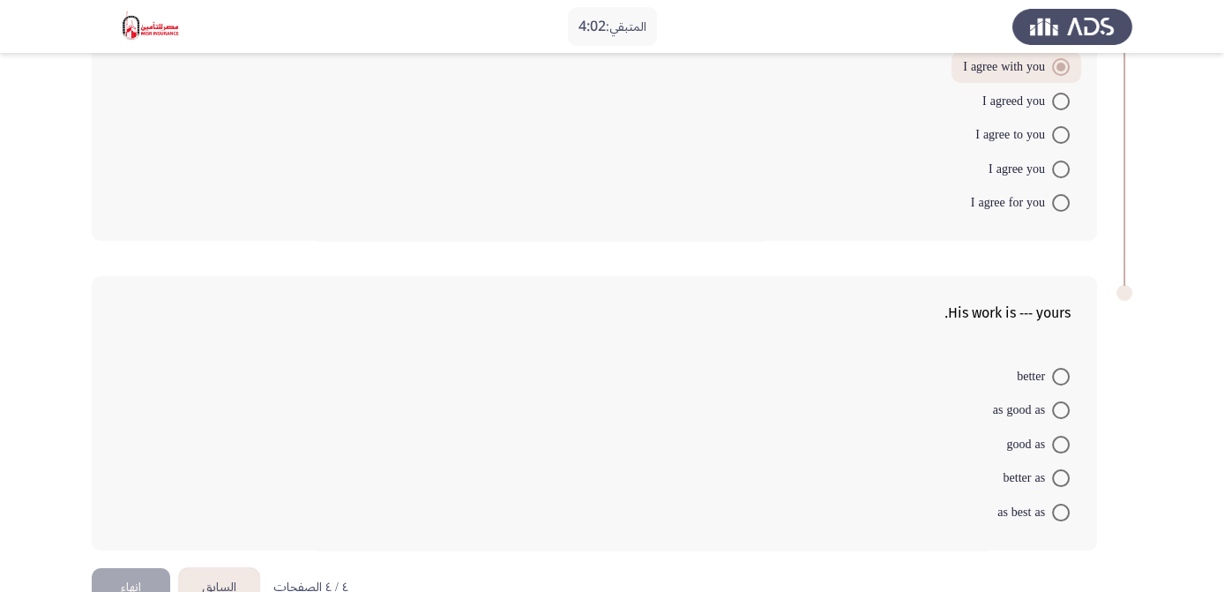
scroll to position [216, 0]
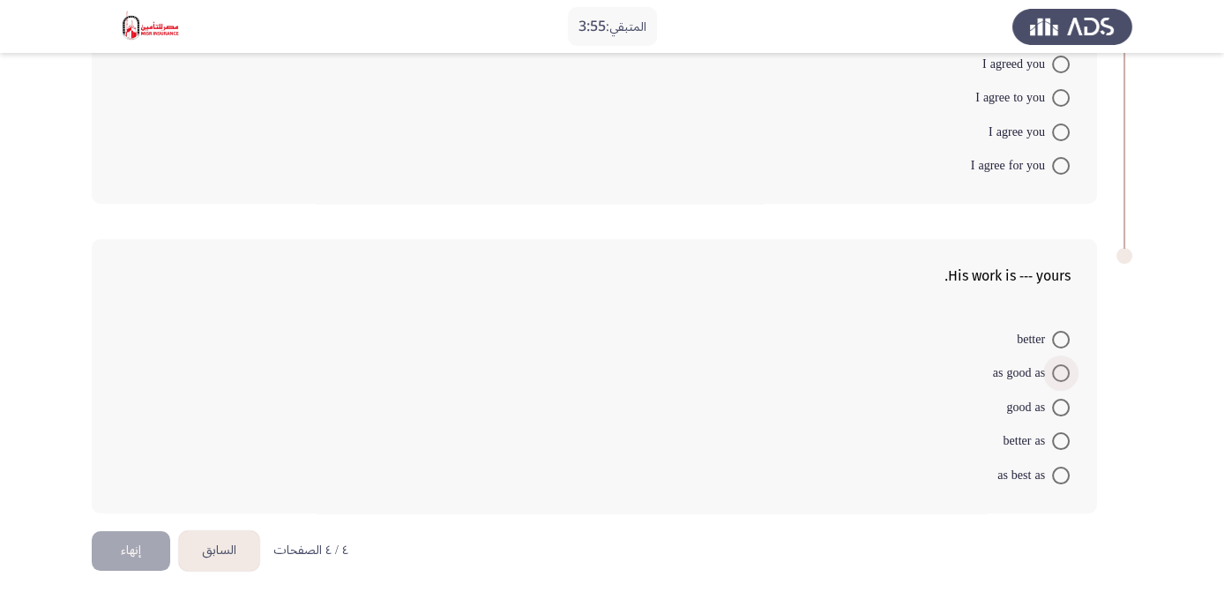
click at [1064, 368] on span at bounding box center [1061, 373] width 18 height 18
click at [1064, 368] on input "as good as" at bounding box center [1061, 373] width 18 height 18
radio input "true"
click at [127, 547] on button "إنهاء" at bounding box center [131, 548] width 78 height 40
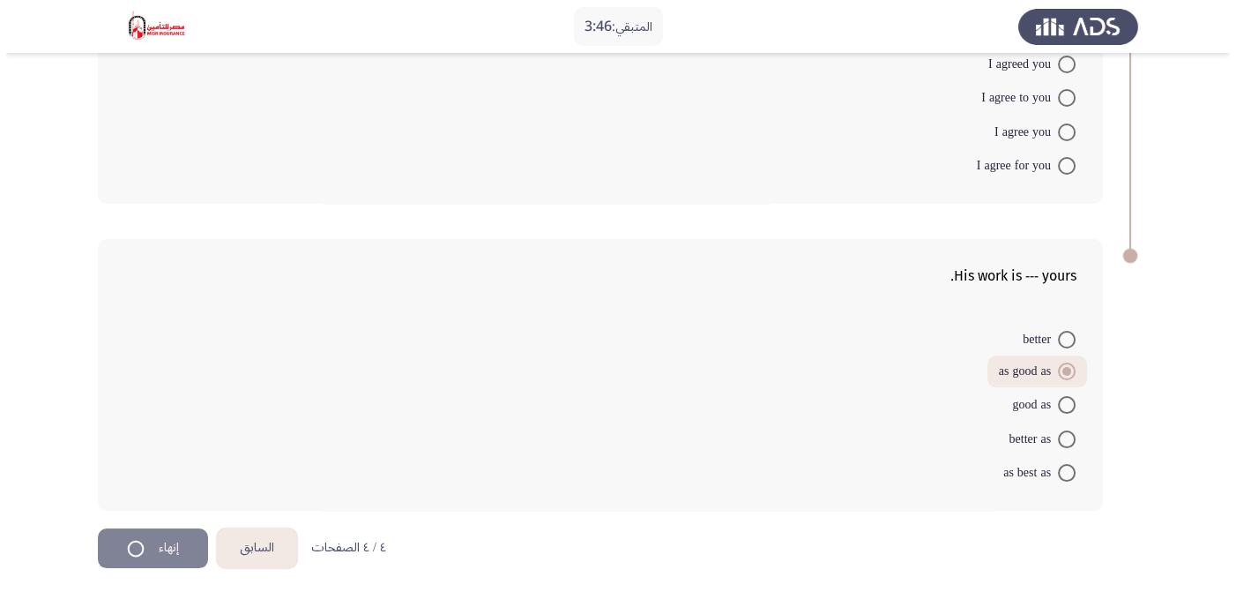
scroll to position [0, 0]
